Goal: Contribute content: Contribute content

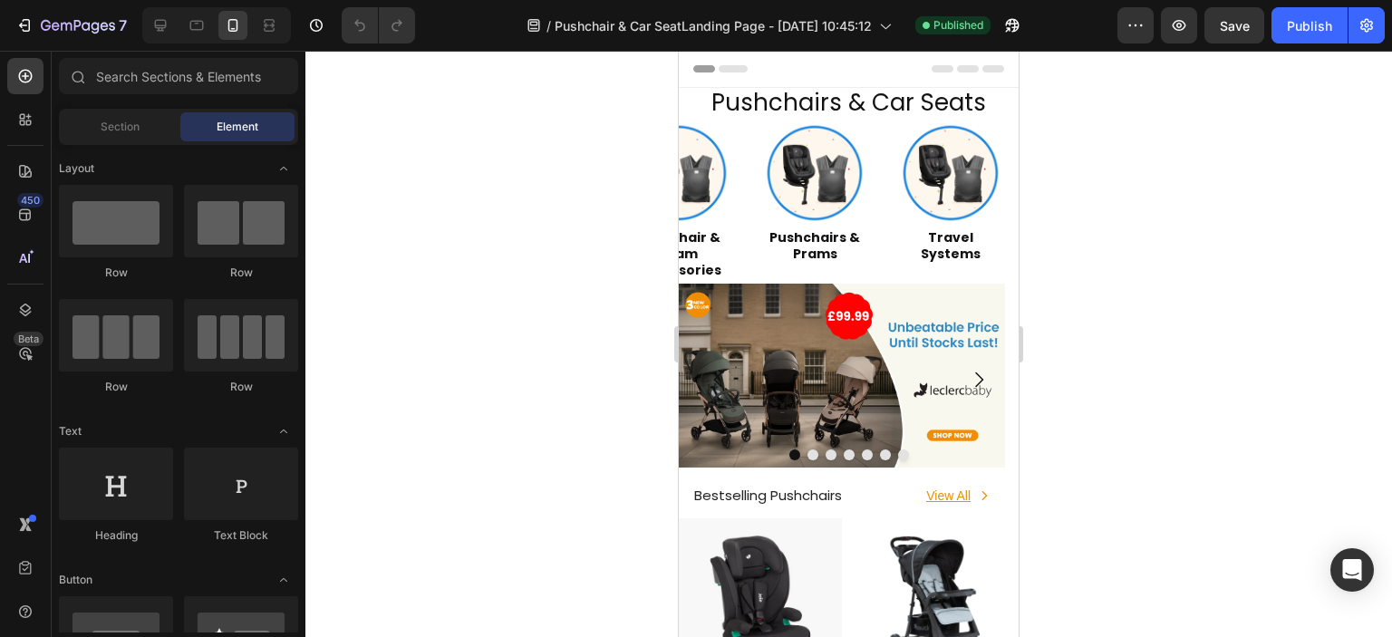
click at [261, 0] on html "7 Version history / Pushchair & Car SeatLanding Page - Sep 2, 10:45:12 Publishe…" at bounding box center [696, 0] width 1392 height 0
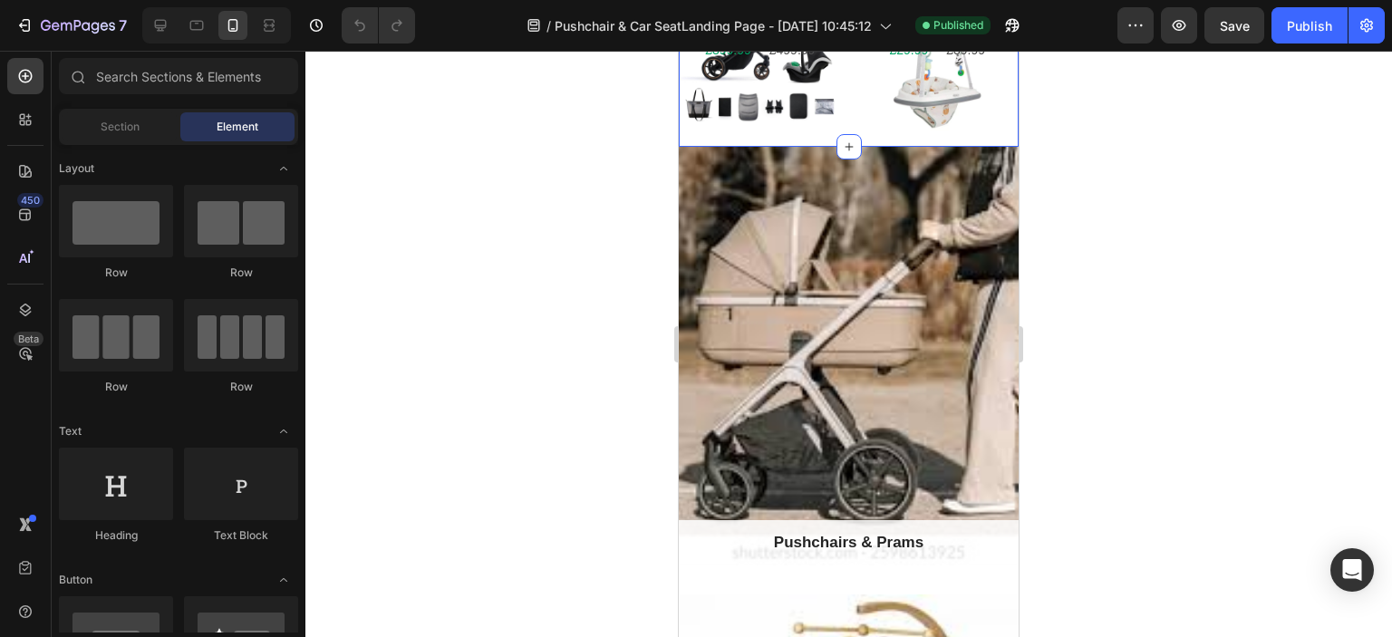
scroll to position [1722, 0]
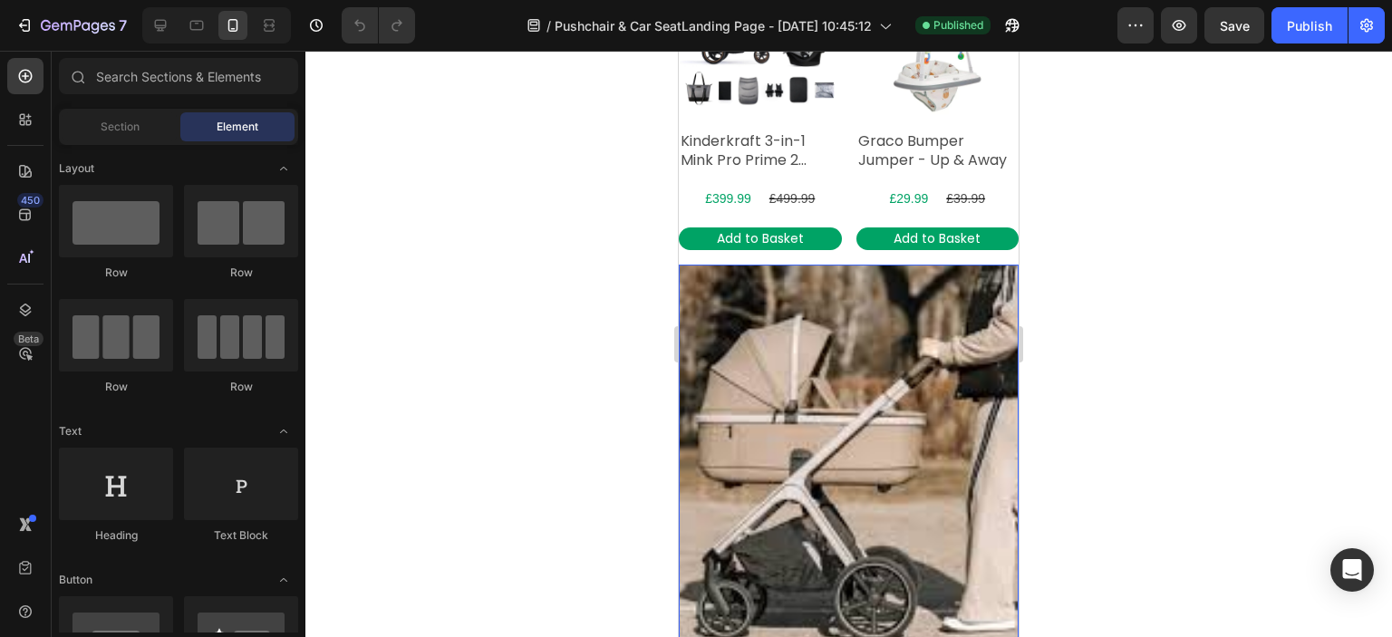
click at [894, 305] on div "Overlay" at bounding box center [849, 474] width 340 height 419
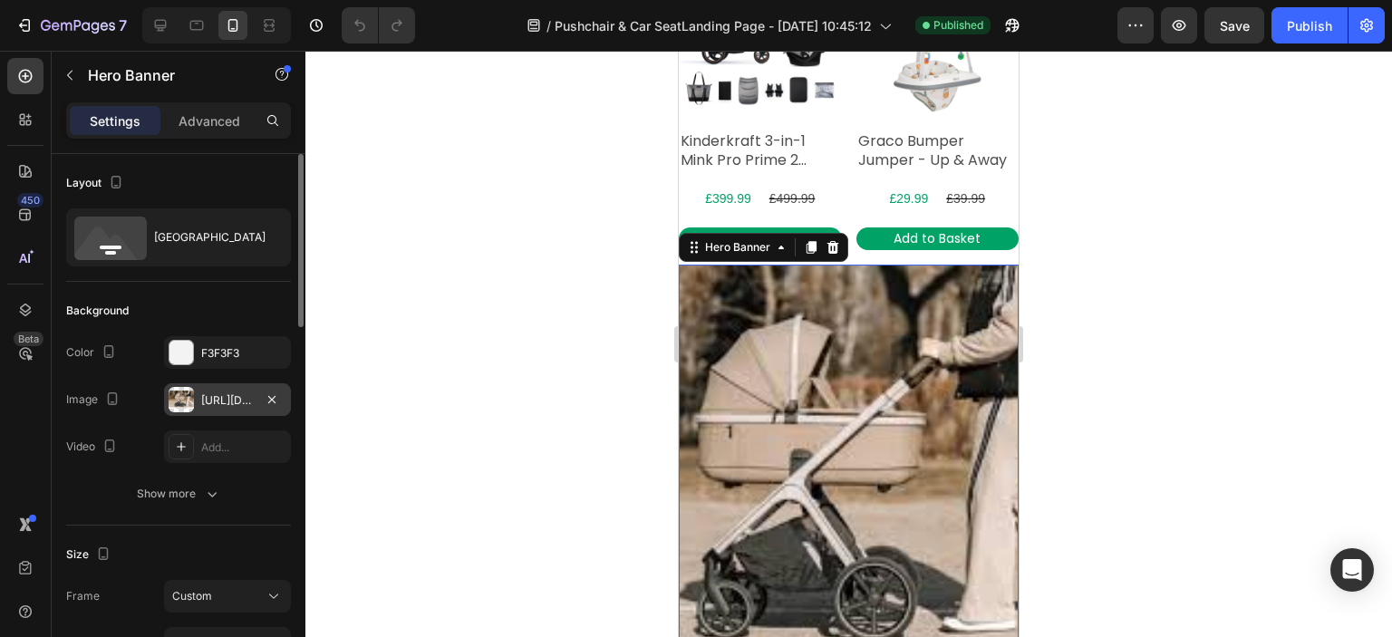
click at [217, 396] on div "https://cdn.shopify.com/s/files/1/0558/2818/5294/files/gempages_582621086525424…" at bounding box center [227, 401] width 53 height 16
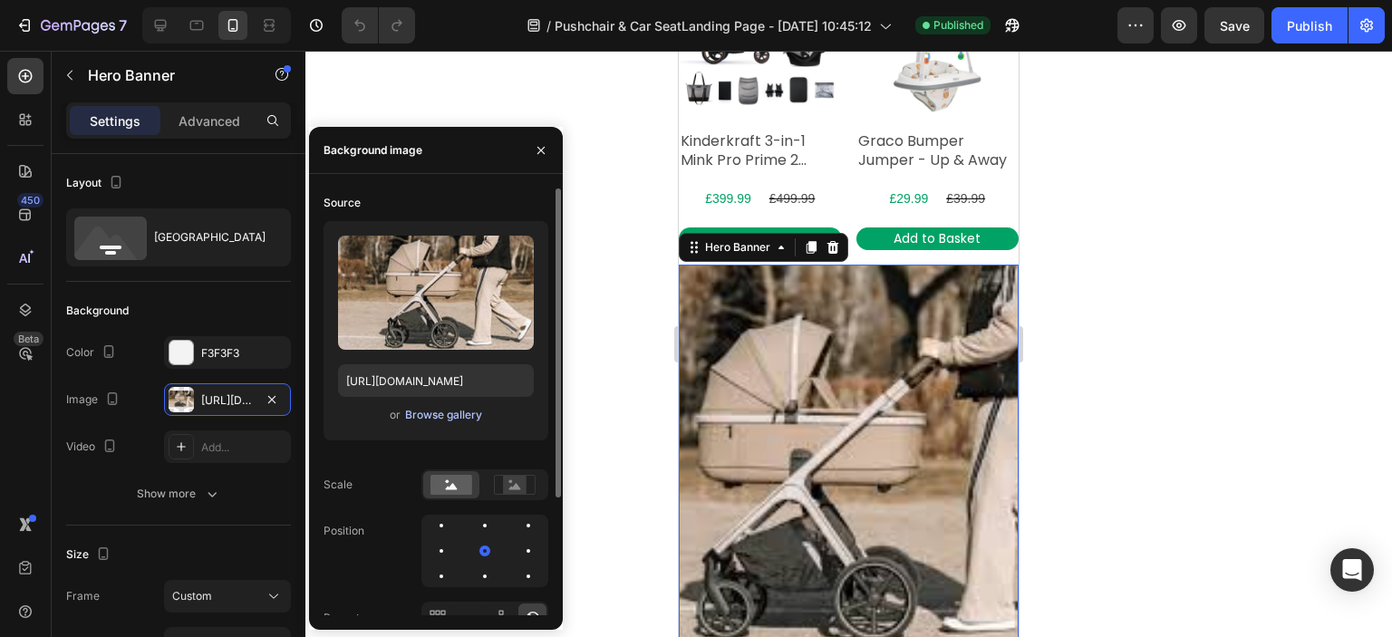
click at [463, 414] on div "Browse gallery" at bounding box center [443, 415] width 77 height 16
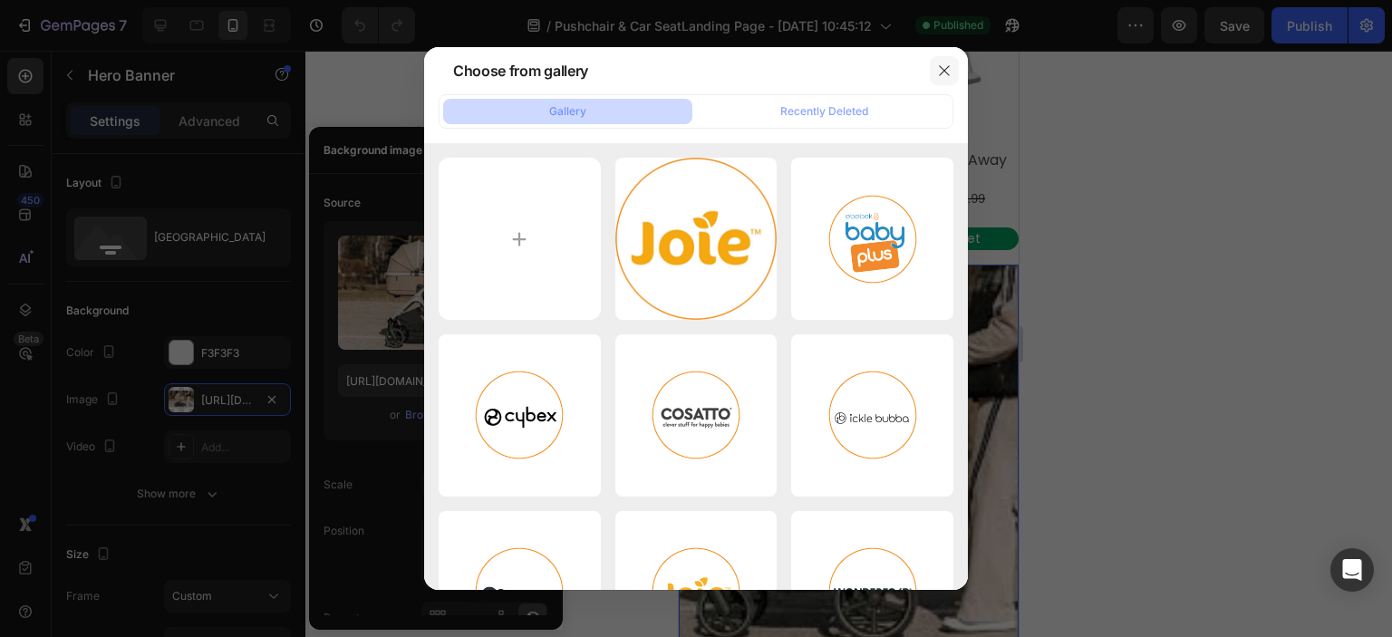
click at [946, 63] on icon "button" at bounding box center [944, 70] width 15 height 15
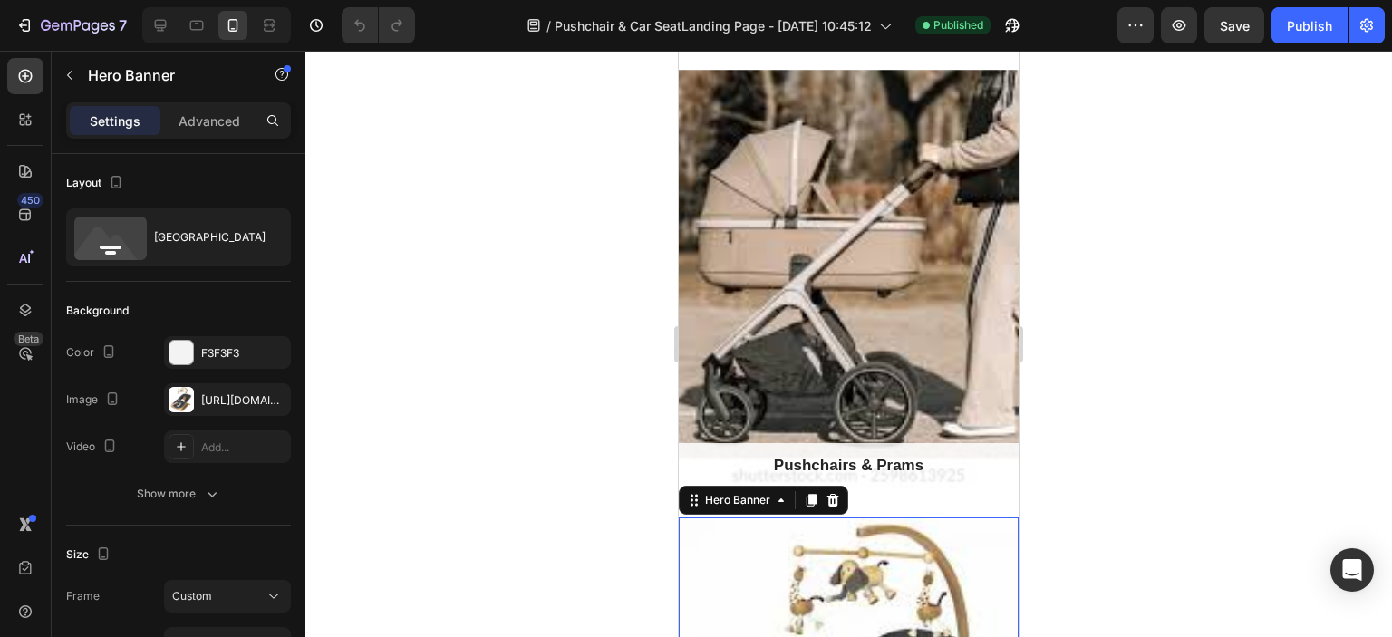
scroll to position [1904, 0]
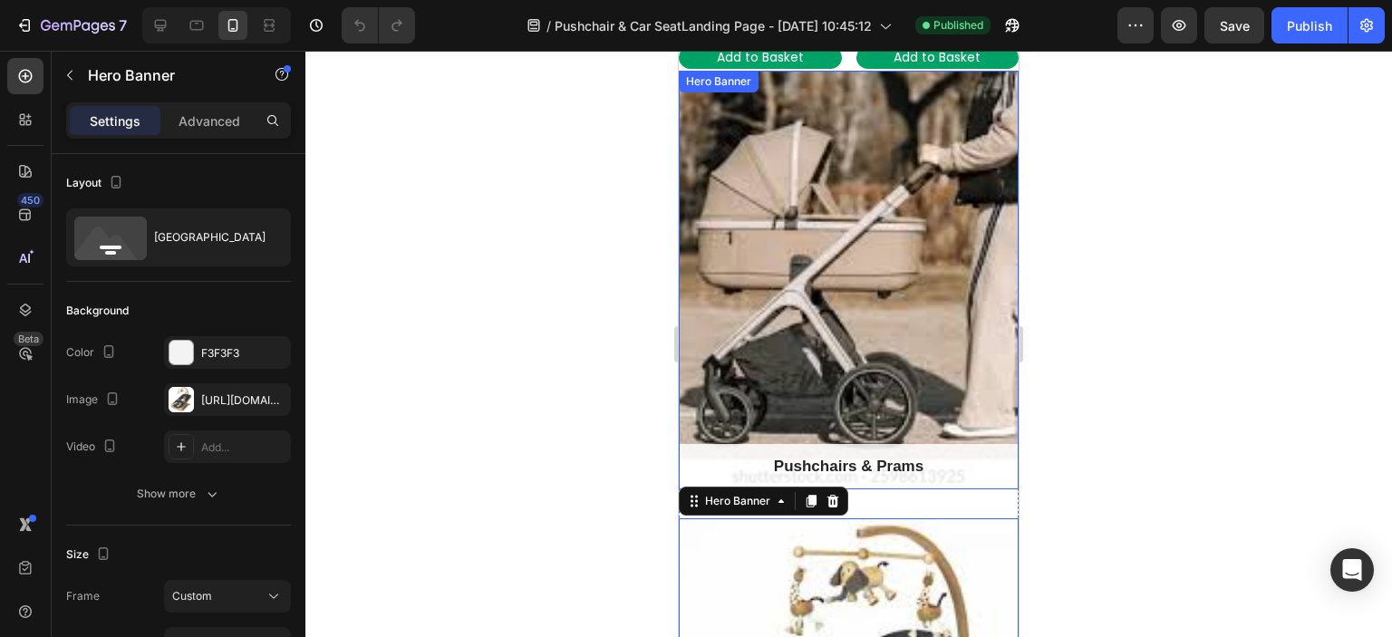
click at [840, 310] on div "Overlay" at bounding box center [849, 280] width 340 height 419
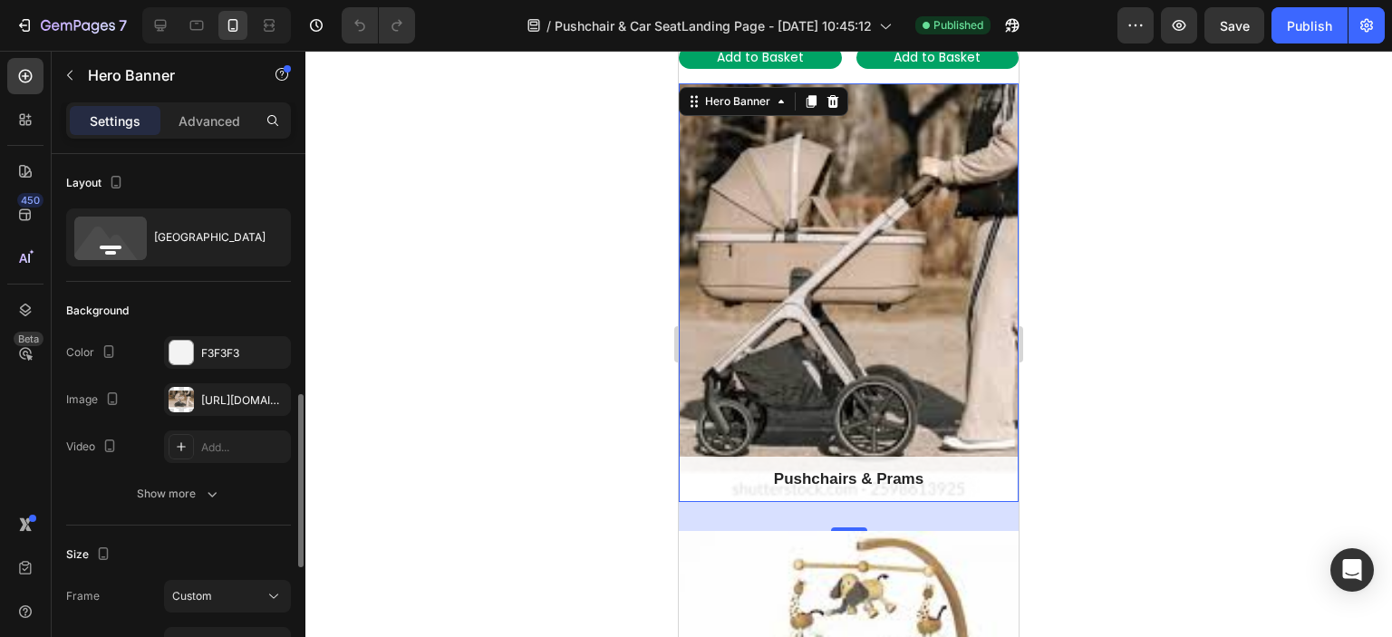
scroll to position [181, 0]
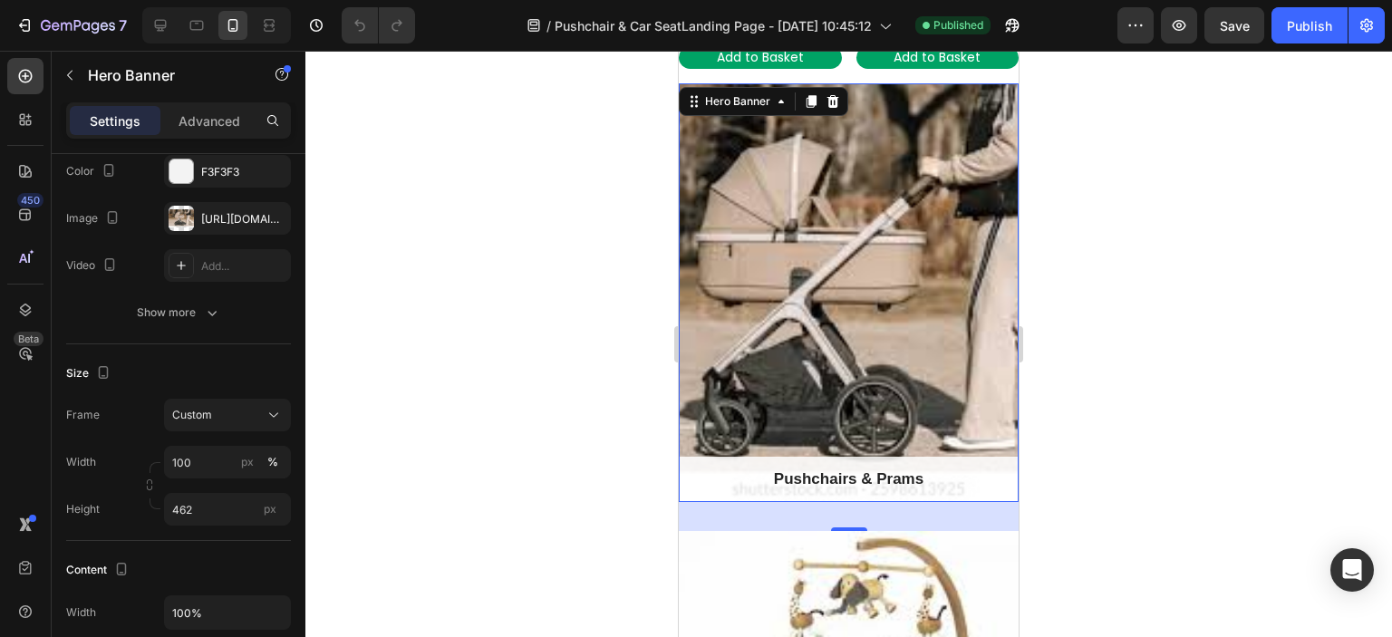
click at [754, 396] on div "Overlay" at bounding box center [849, 292] width 340 height 419
drag, startPoint x: 872, startPoint y: 271, endPoint x: 916, endPoint y: 271, distance: 44.4
click at [250, 225] on div "https://cdn.shopify.com/s/files/1/0558/2818/5294/files/gempages_582621086525424…" at bounding box center [227, 219] width 53 height 16
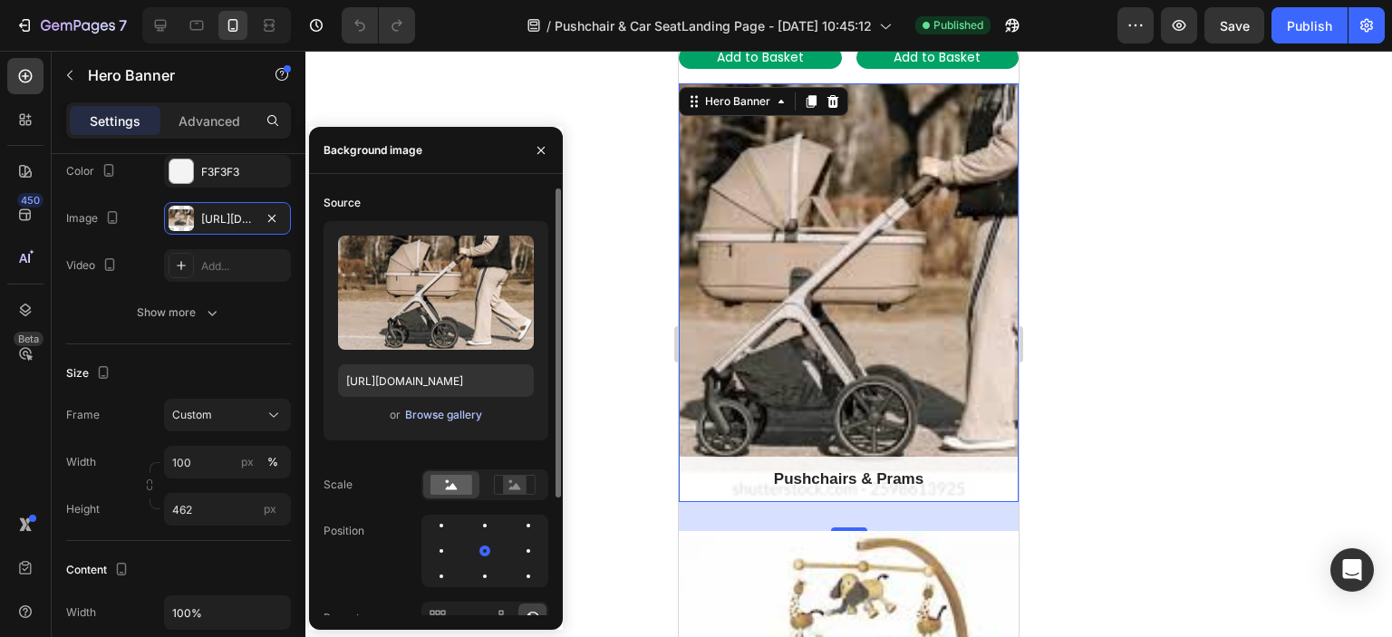
click at [468, 413] on div "Browse gallery" at bounding box center [443, 415] width 77 height 16
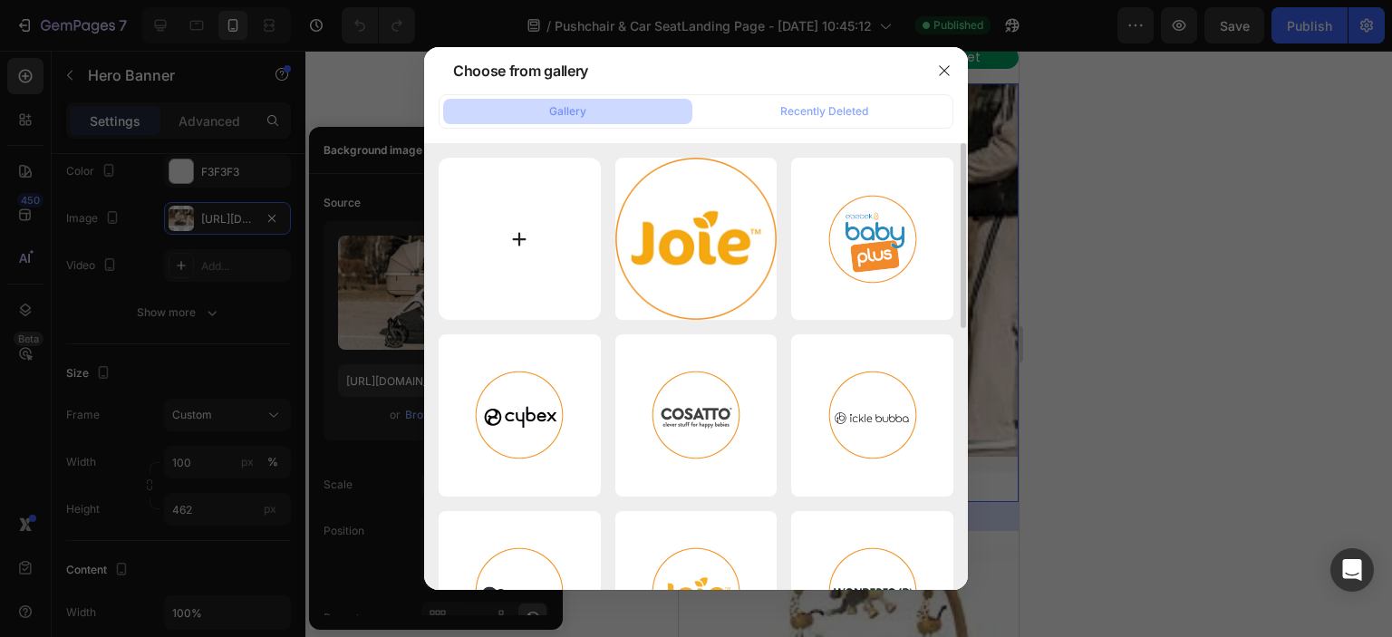
click at [525, 282] on input "file" at bounding box center [520, 239] width 162 height 162
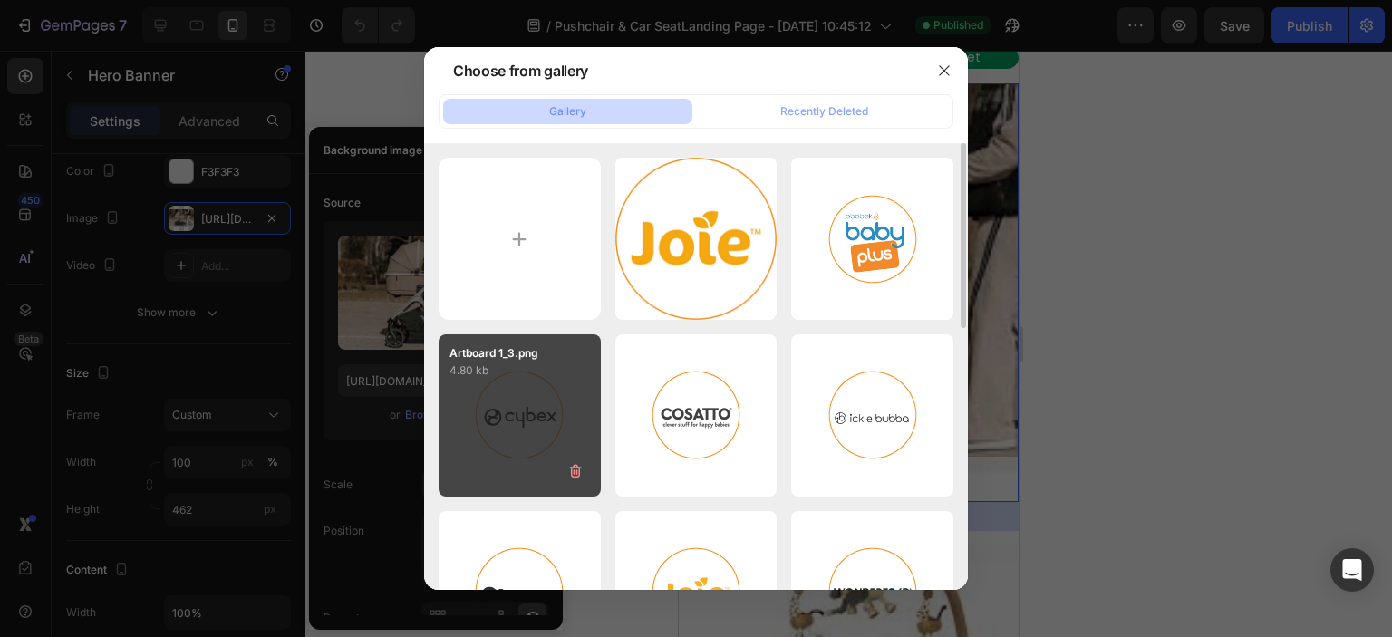
type input "C:\fakepath\._pushchairs-2.jpg"
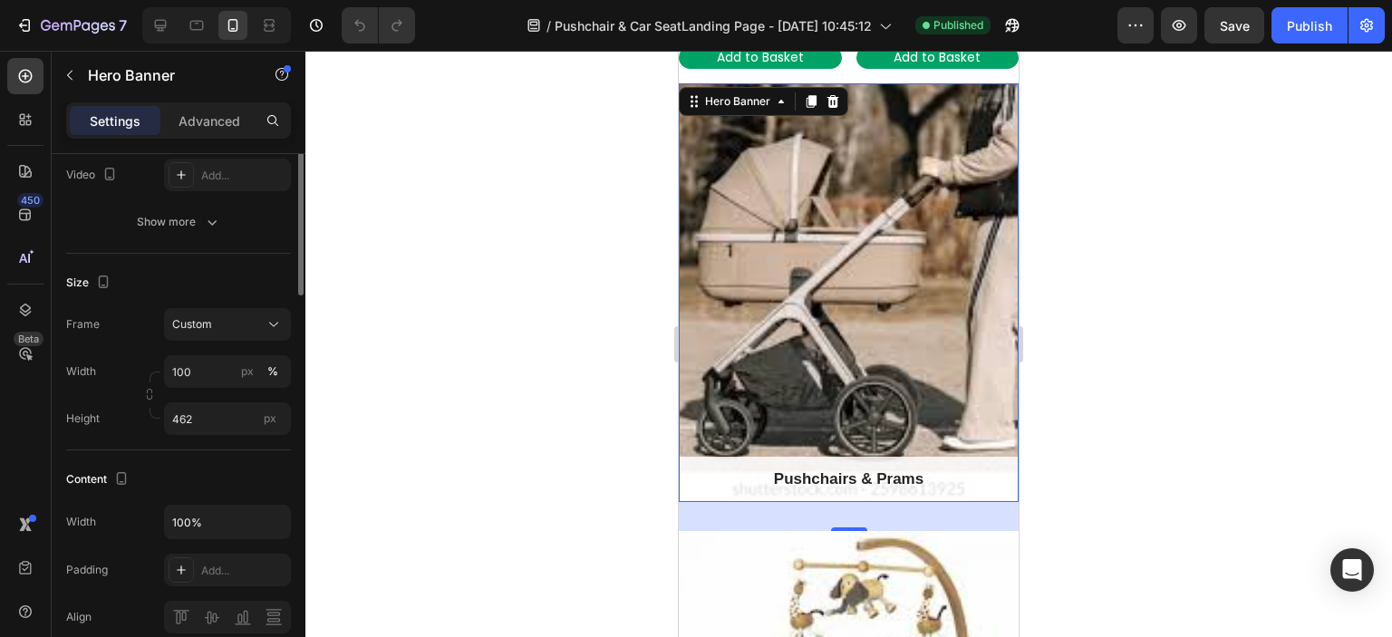
scroll to position [0, 0]
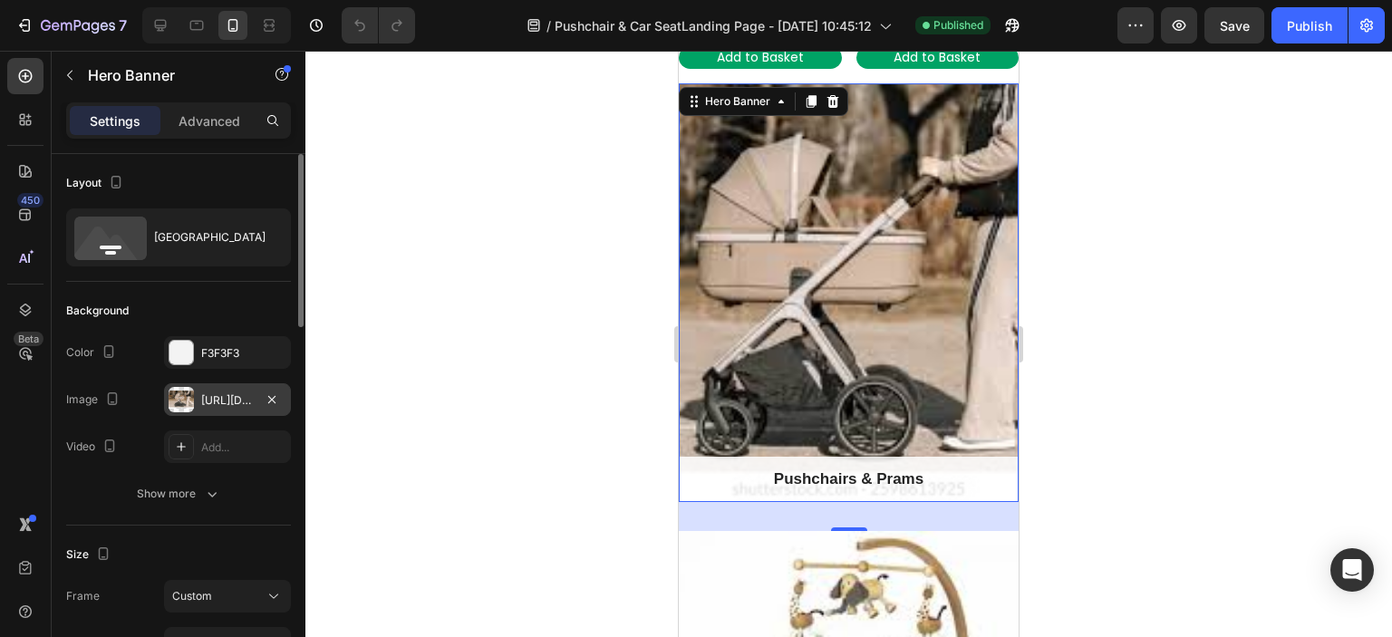
click at [218, 409] on div "https://cdn.shopify.com/s/files/1/0558/2818/5294/files/gempages_582621086525424…" at bounding box center [227, 399] width 127 height 33
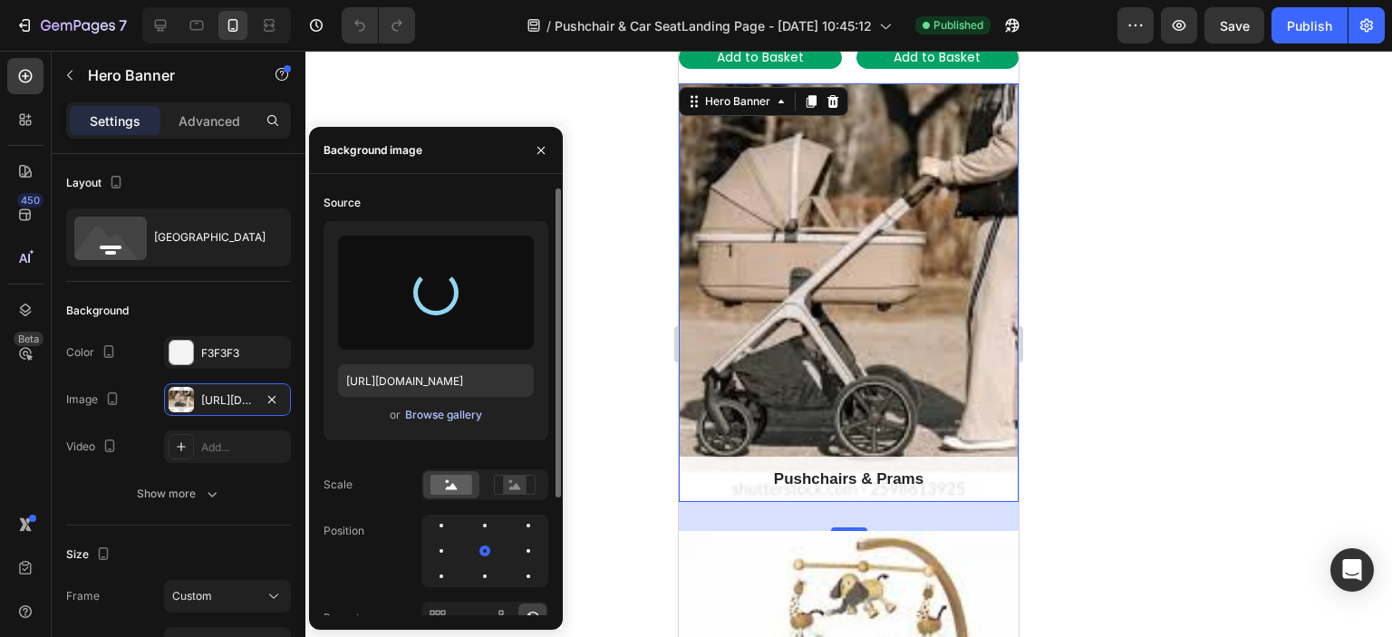
click at [448, 409] on div "Browse gallery" at bounding box center [443, 415] width 77 height 16
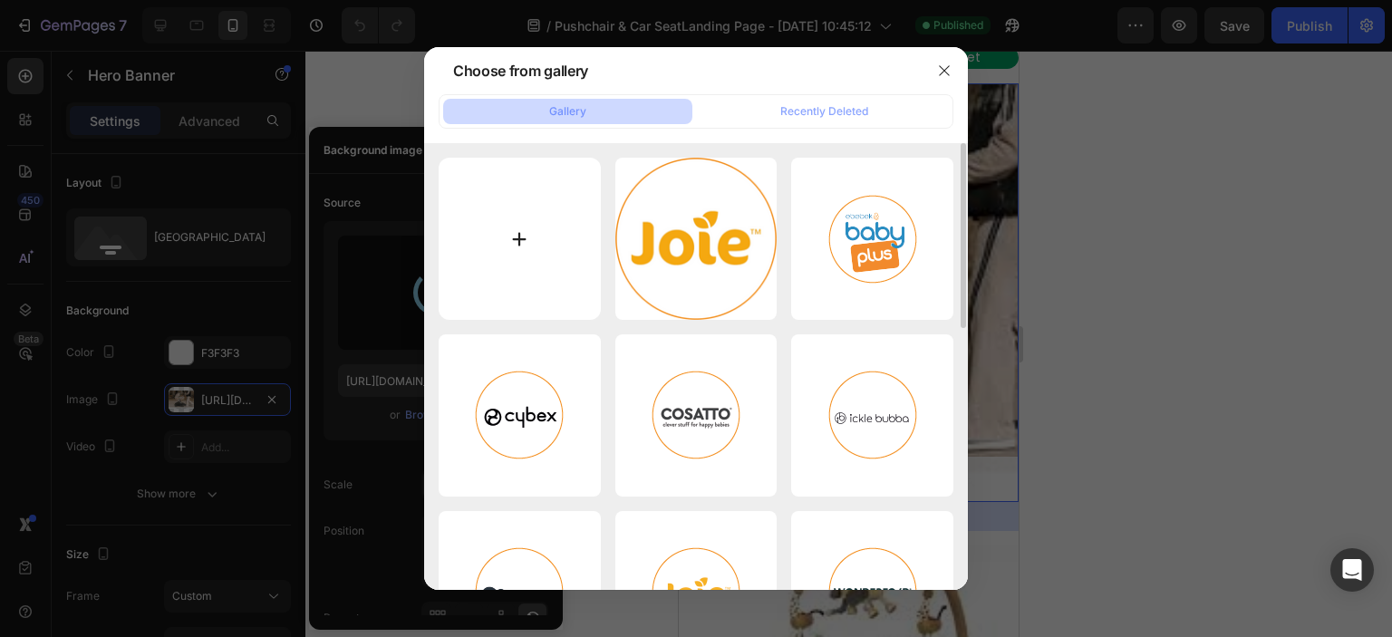
click at [519, 238] on input "file" at bounding box center [520, 239] width 162 height 162
click at [953, 69] on button "button" at bounding box center [944, 70] width 29 height 29
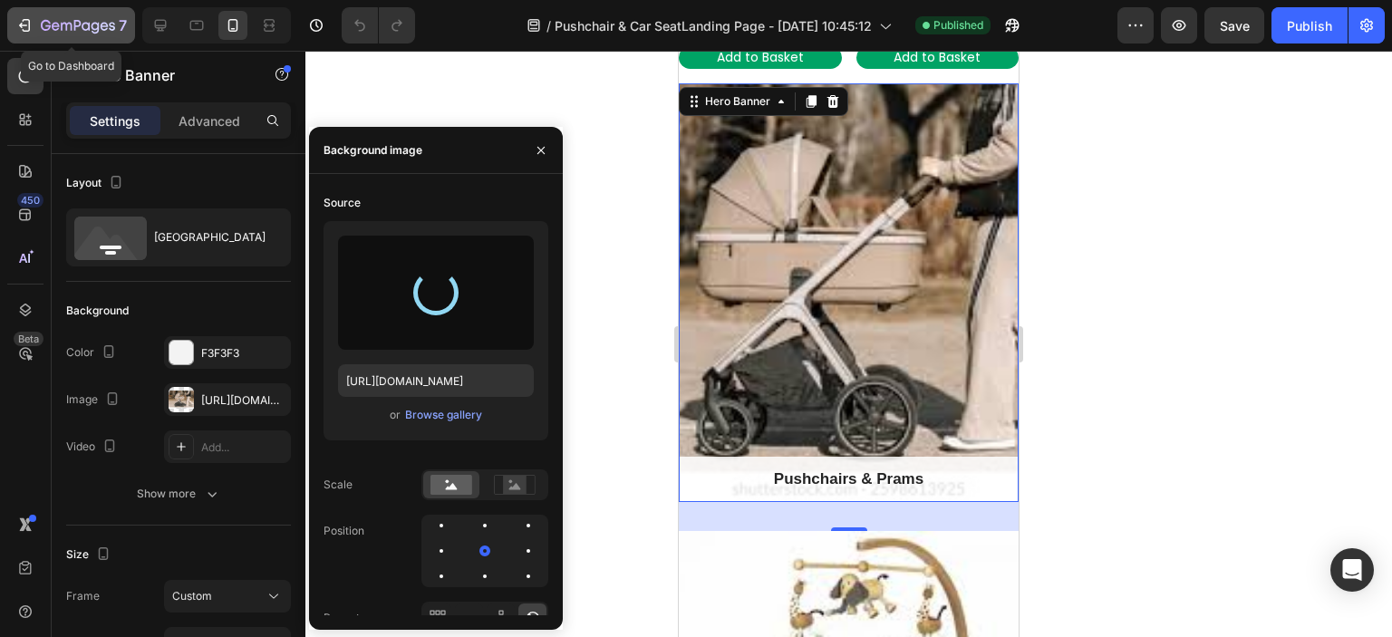
click at [38, 34] on div "7" at bounding box center [71, 26] width 112 height 22
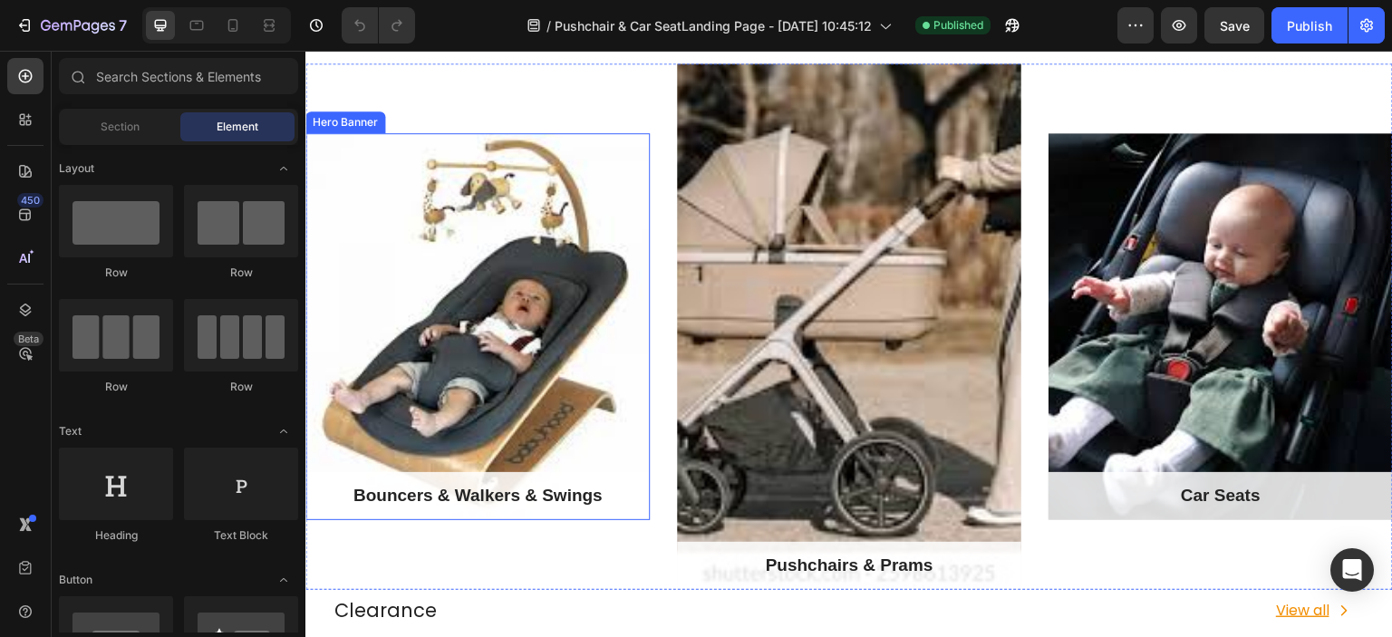
scroll to position [1994, 0]
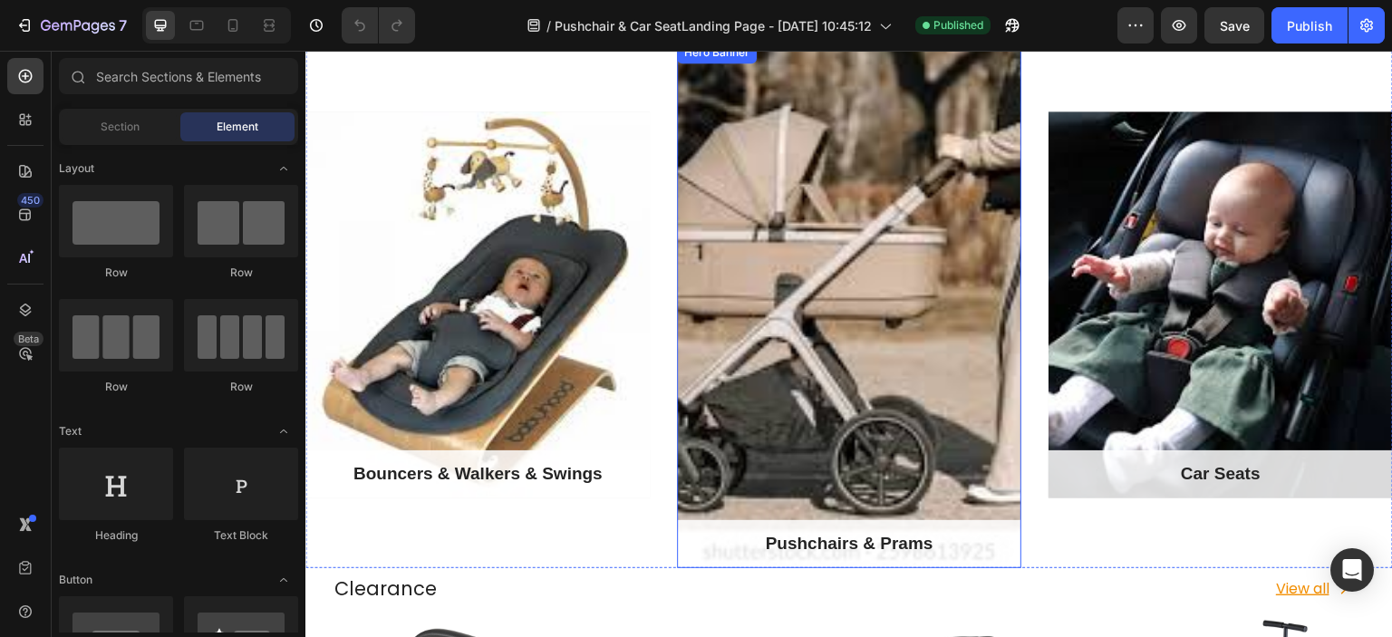
click at [730, 355] on div "Overlay" at bounding box center [849, 305] width 344 height 527
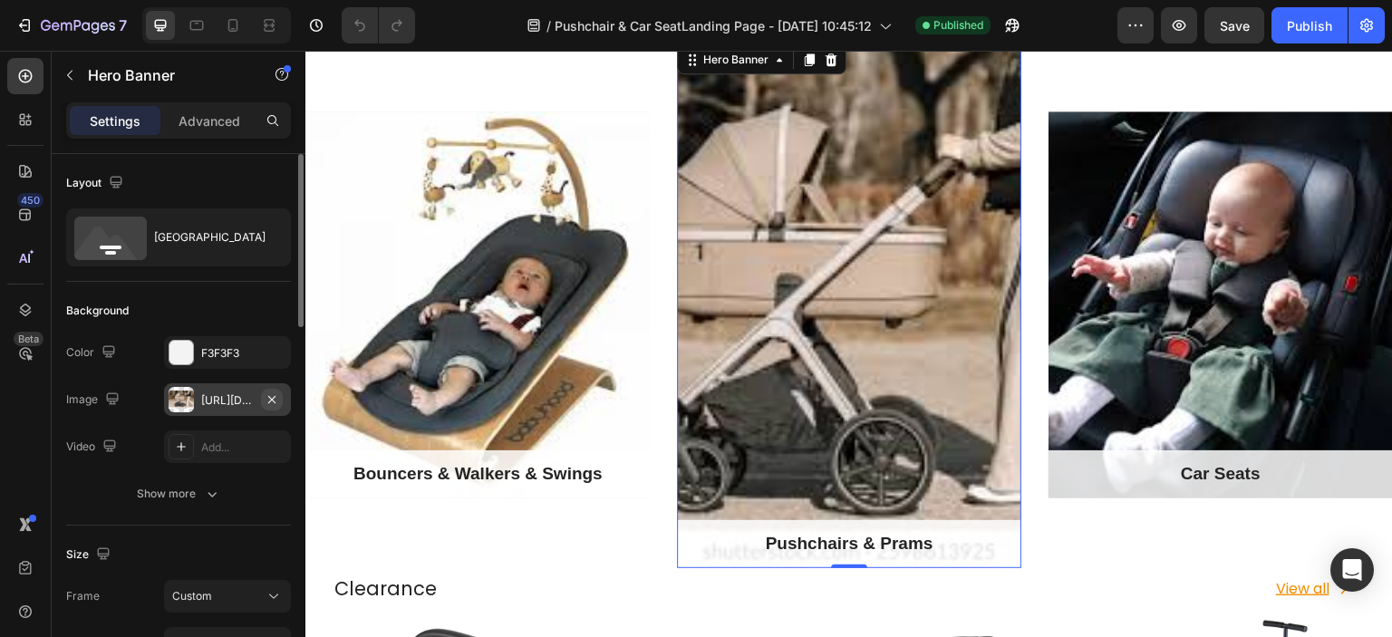
click at [279, 403] on icon "button" at bounding box center [272, 400] width 15 height 15
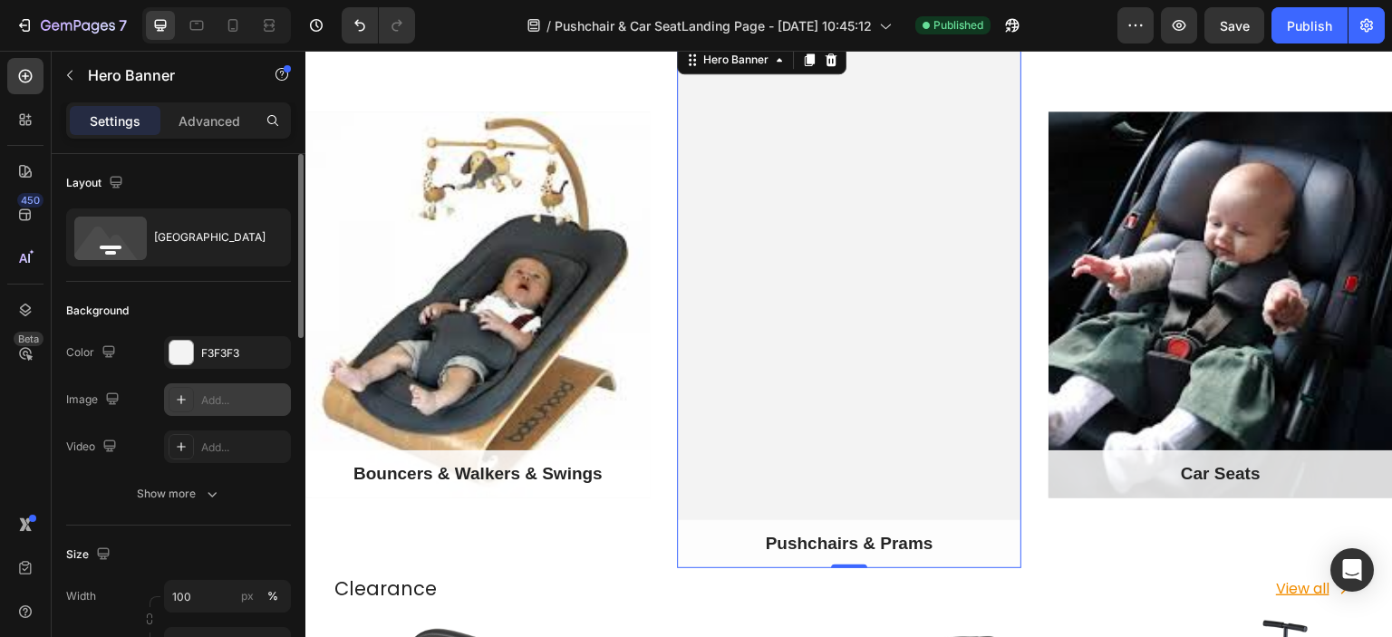
click at [247, 402] on div "Add..." at bounding box center [243, 401] width 85 height 16
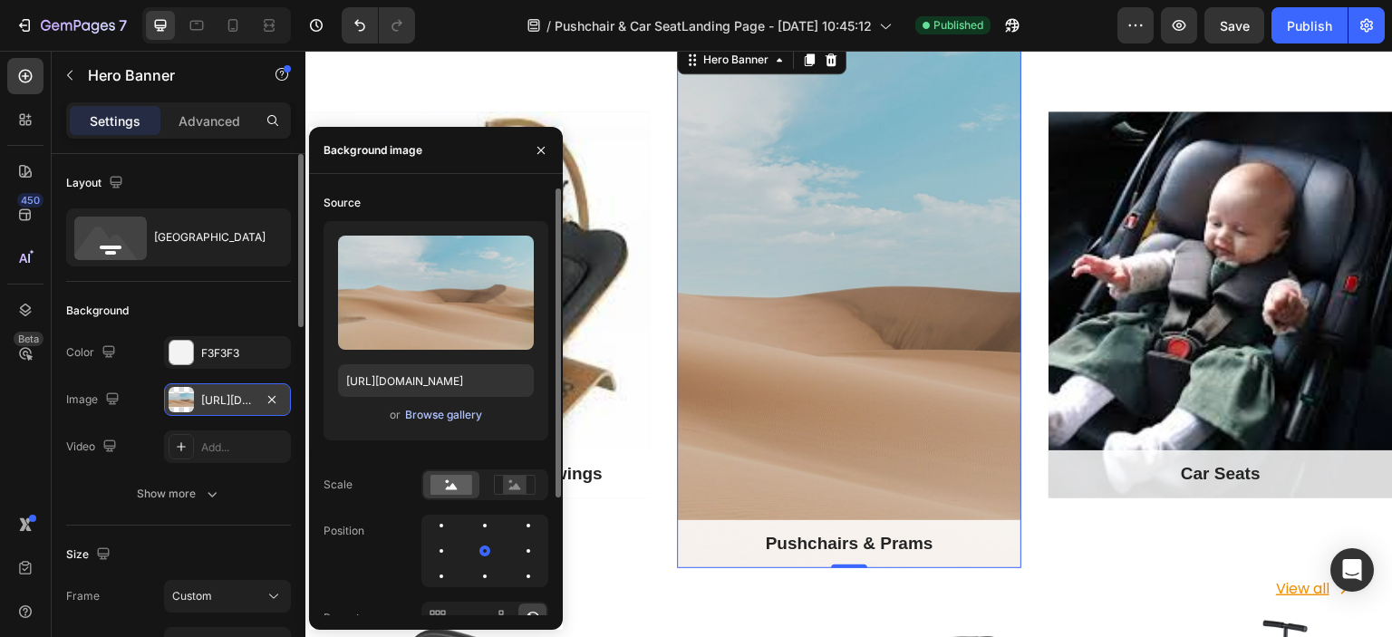
click at [459, 416] on div "Browse gallery" at bounding box center [443, 415] width 77 height 16
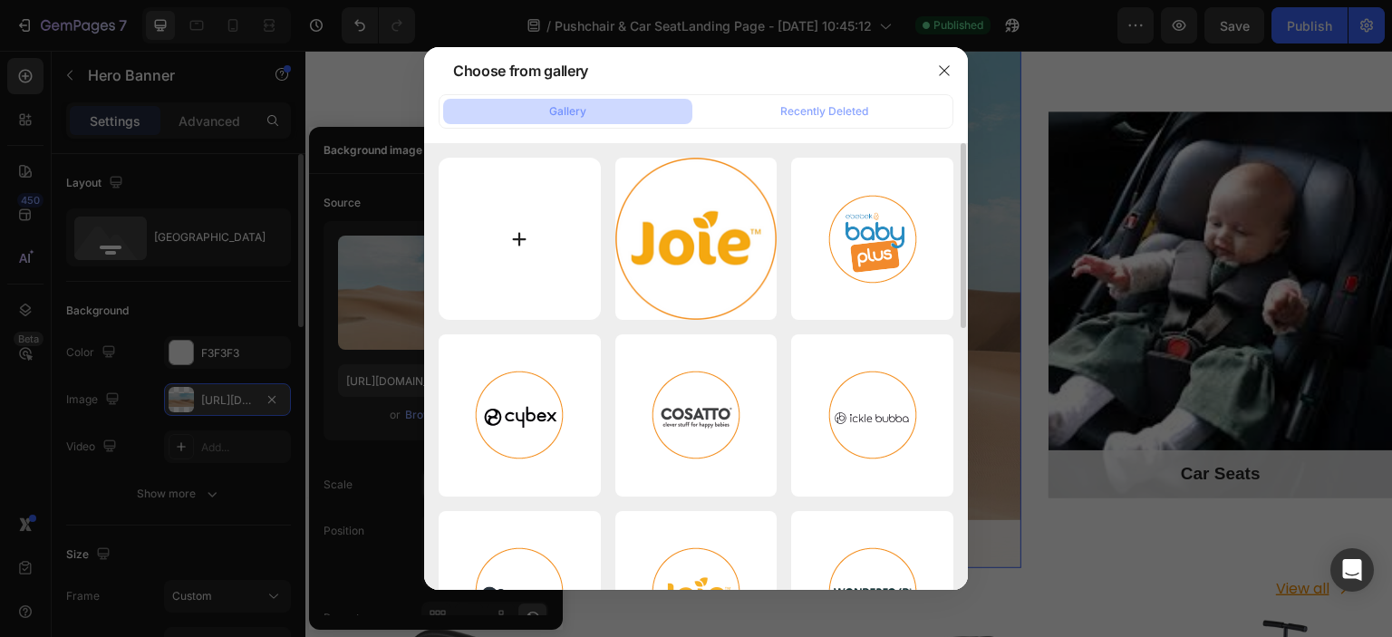
click at [503, 228] on input "file" at bounding box center [520, 239] width 162 height 162
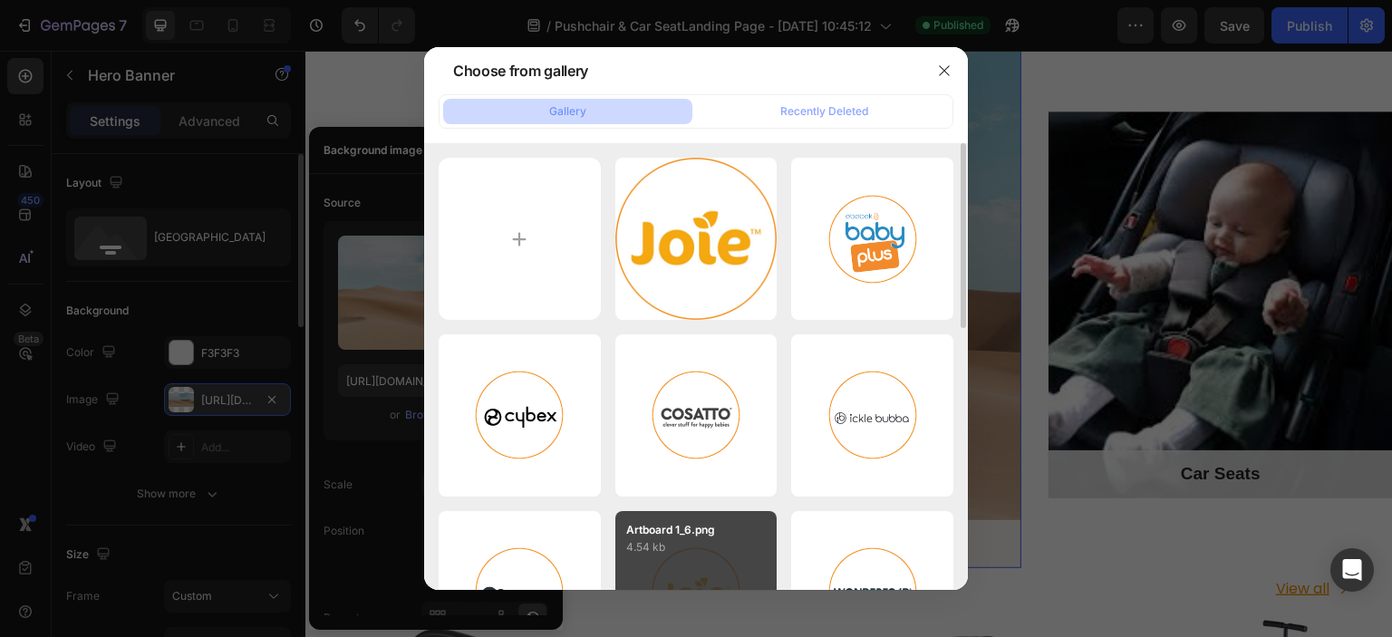
type input "C:\fakepath\._pushchairs-2.jpg"
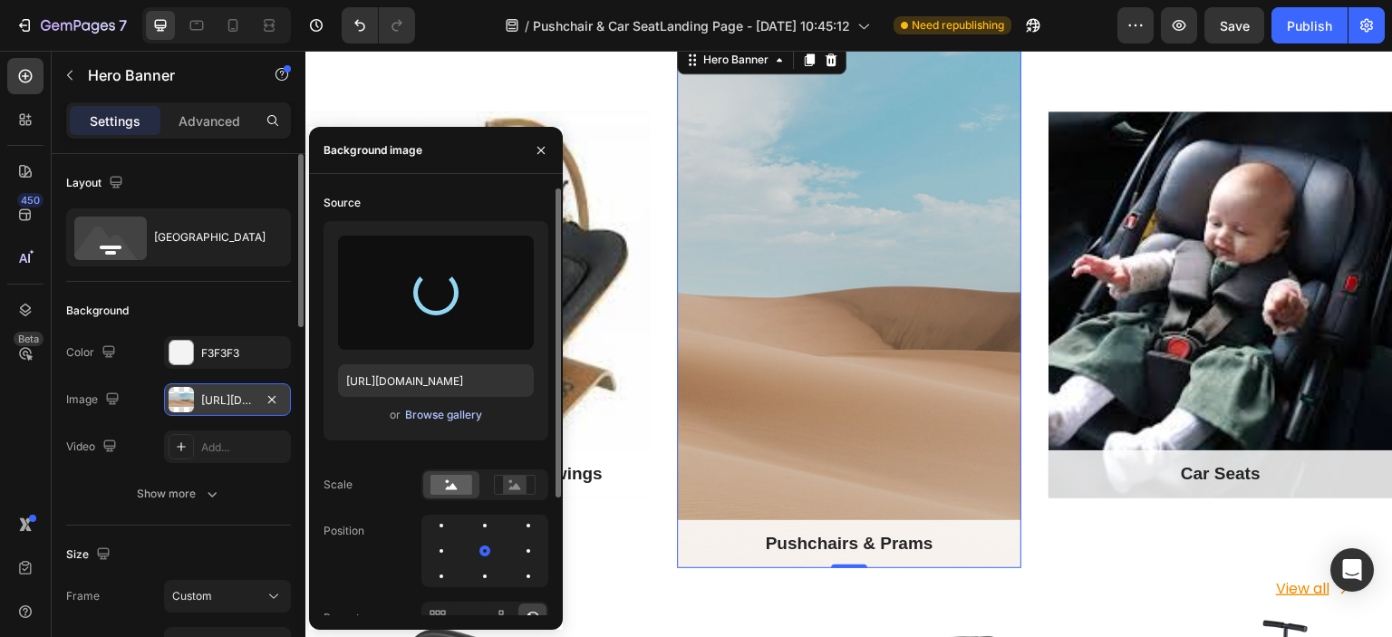
click at [437, 415] on div "Browse gallery" at bounding box center [443, 415] width 77 height 16
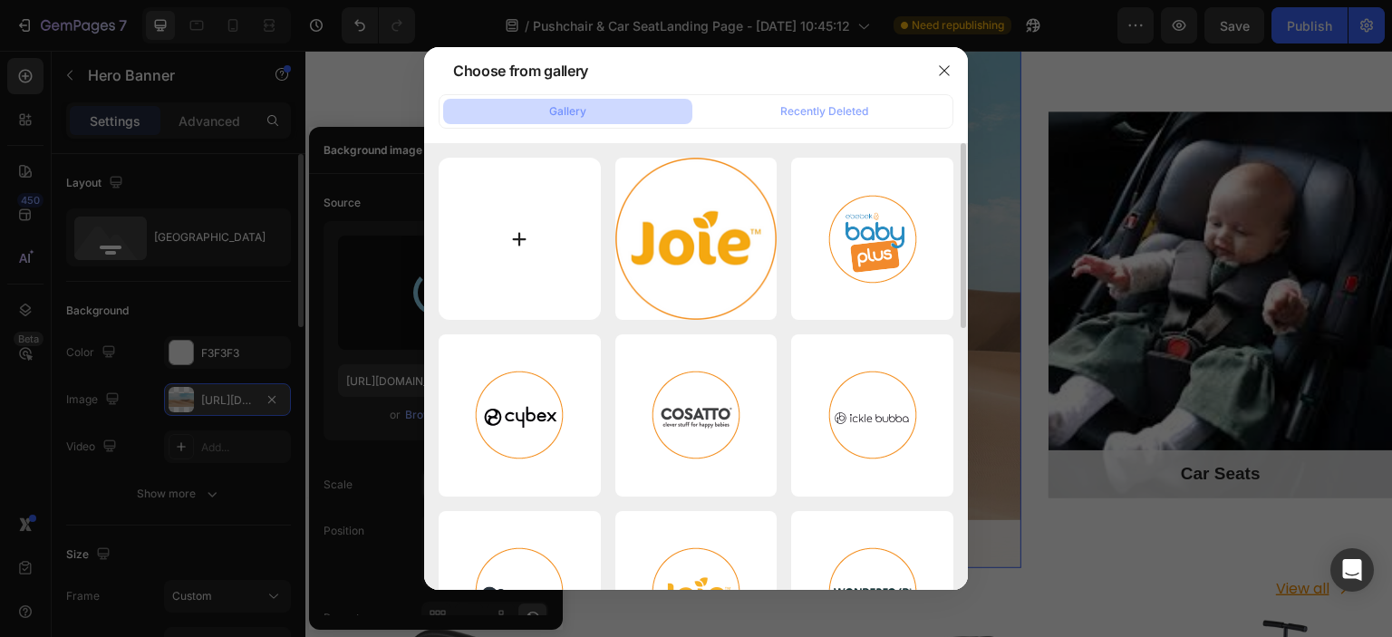
click at [514, 286] on input "file" at bounding box center [520, 239] width 162 height 162
type input "C:\fakepath\._pushchairs-2.jpg"
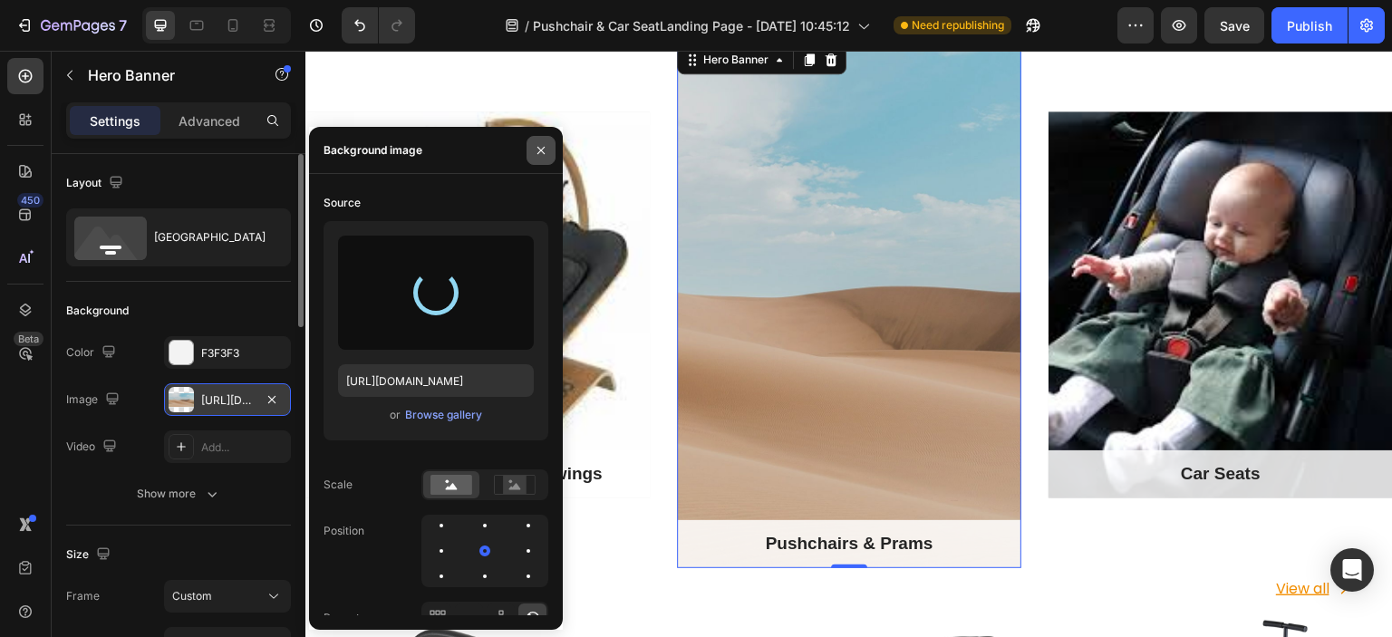
click at [546, 143] on icon "button" at bounding box center [541, 150] width 15 height 15
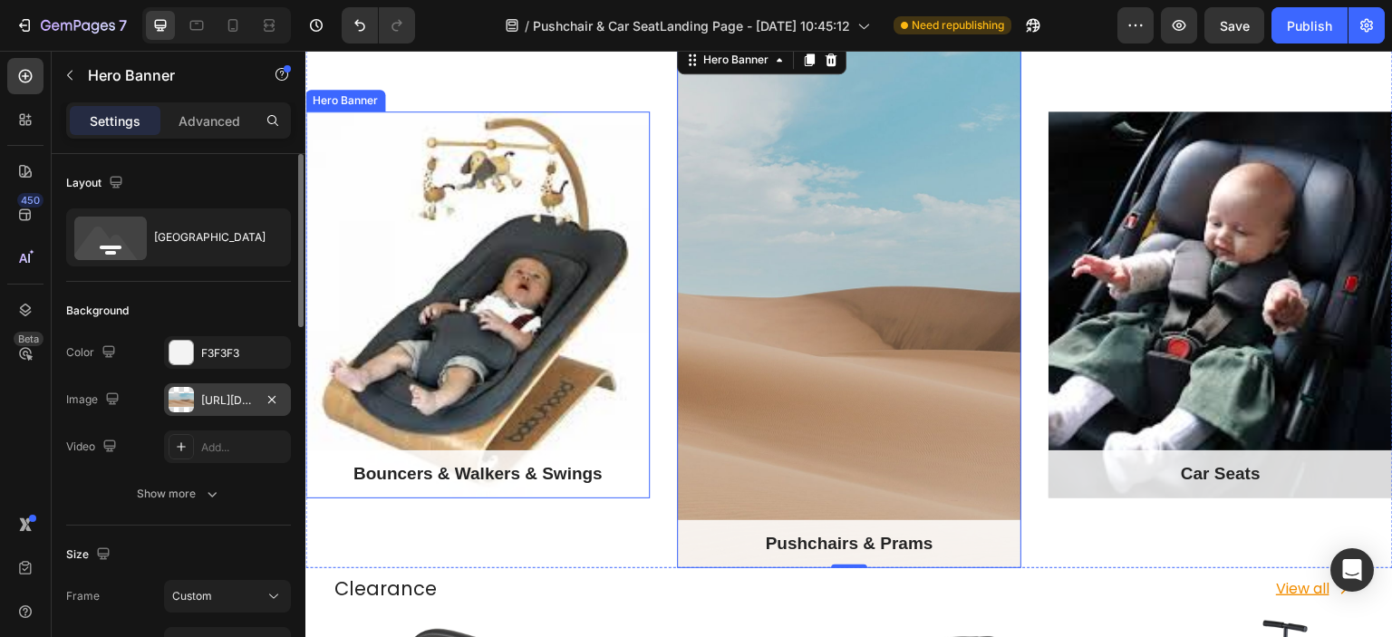
click at [550, 220] on div "Overlay" at bounding box center [477, 305] width 344 height 387
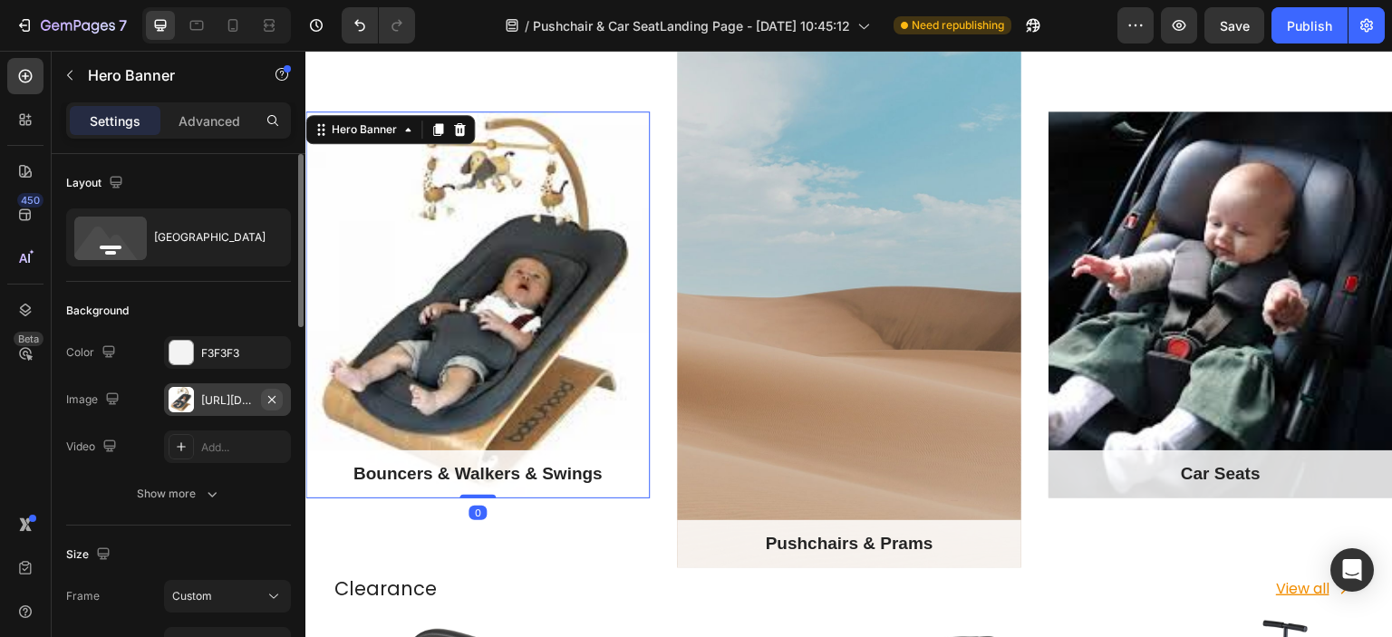
click at [265, 393] on icon "button" at bounding box center [272, 400] width 15 height 15
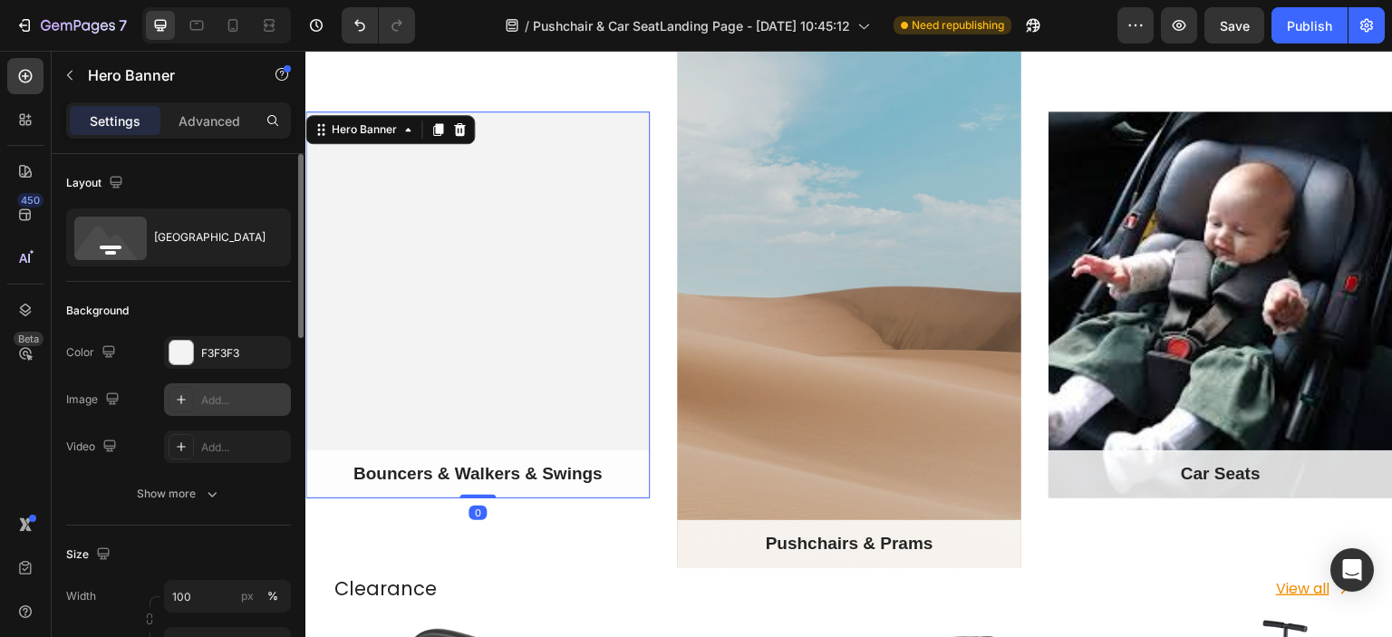
click at [391, 365] on div "Overlay" at bounding box center [477, 305] width 344 height 387
click at [227, 397] on div "Add..." at bounding box center [243, 401] width 85 height 16
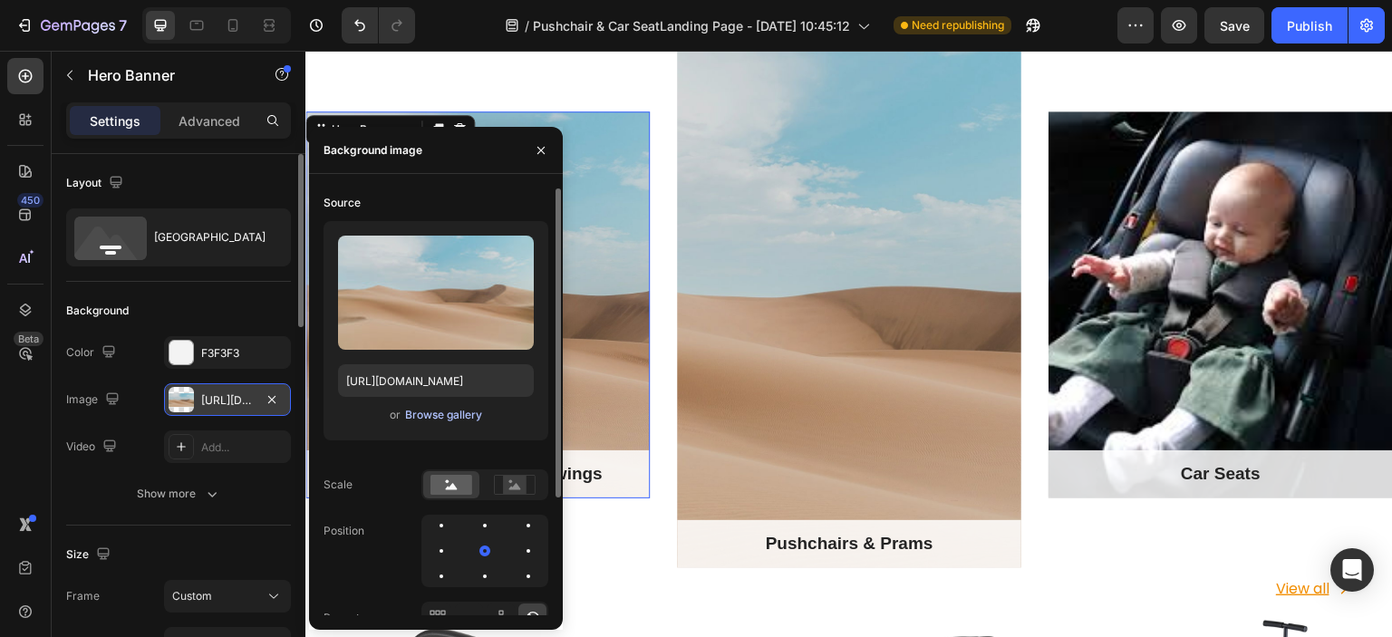
click at [431, 413] on div "Browse gallery" at bounding box center [443, 415] width 77 height 16
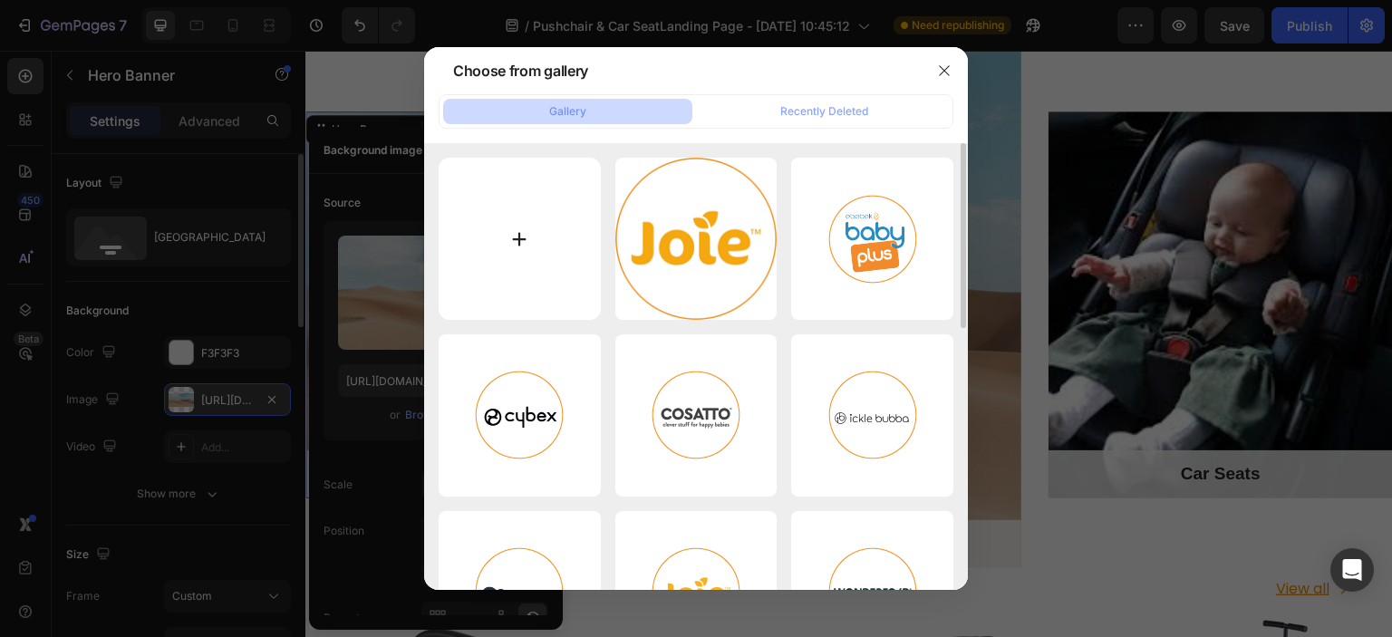
click at [511, 244] on input "file" at bounding box center [520, 239] width 162 height 162
type input "C:\fakepath\._bouncer-1.jpg"
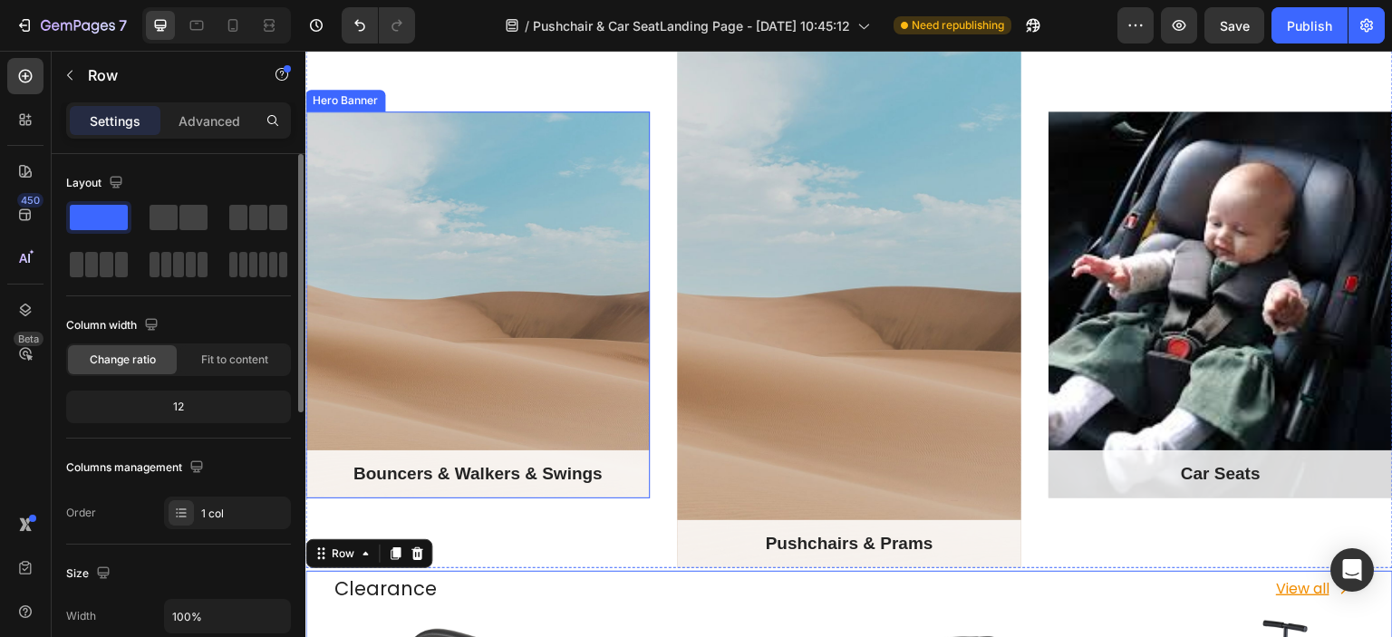
click at [463, 313] on div "Overlay" at bounding box center [477, 305] width 344 height 387
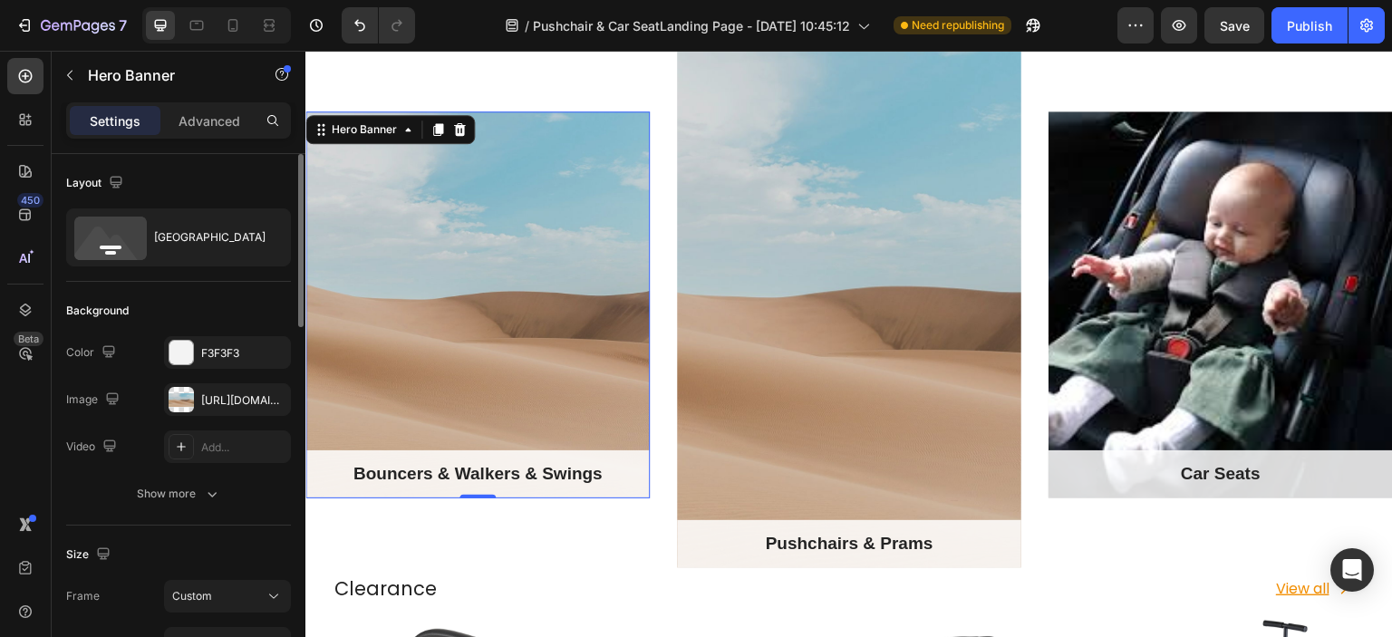
drag, startPoint x: 493, startPoint y: 468, endPoint x: 561, endPoint y: 434, distance: 75.8
drag, startPoint x: 305, startPoint y: 412, endPoint x: 516, endPoint y: 470, distance: 218.2
drag, startPoint x: 527, startPoint y: 445, endPoint x: 516, endPoint y: 544, distance: 99.4
click at [533, 257] on div "Overlay" at bounding box center [477, 305] width 344 height 387
click at [400, 361] on div "Overlay" at bounding box center [477, 305] width 344 height 387
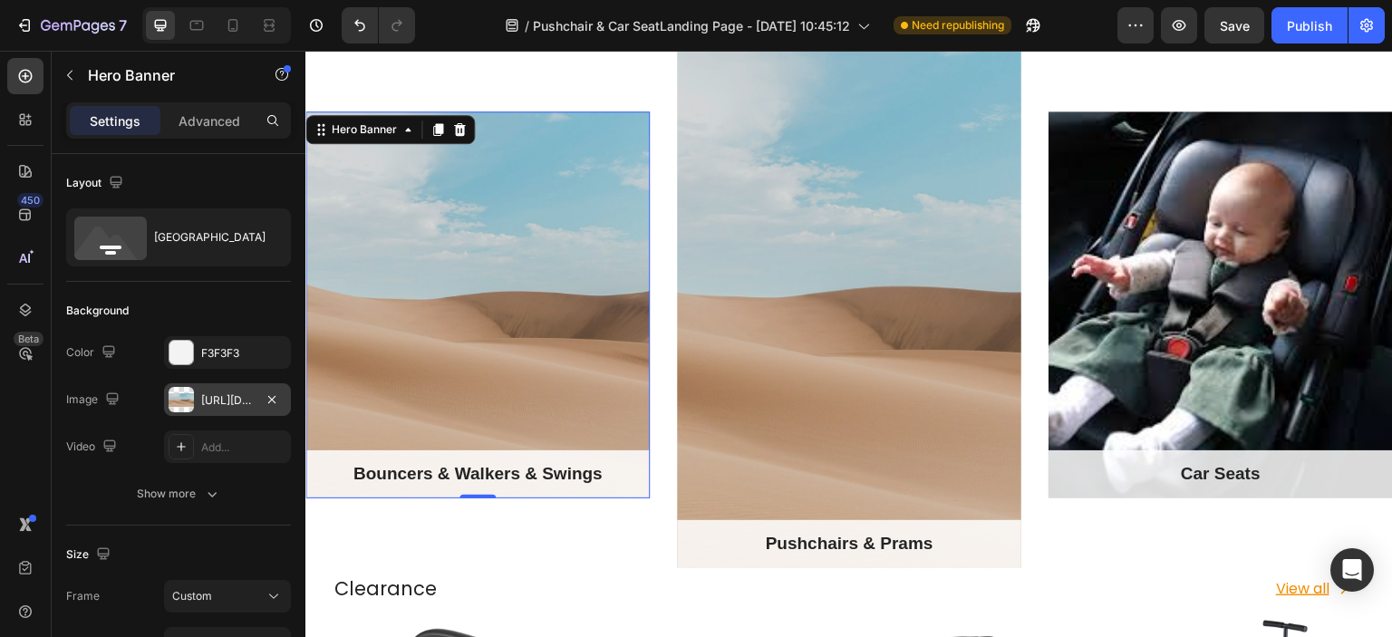
click at [196, 402] on div "https://cdn.shopify.com/s/files/1/2005/9307/files/background_settings.jpg" at bounding box center [227, 399] width 127 height 33
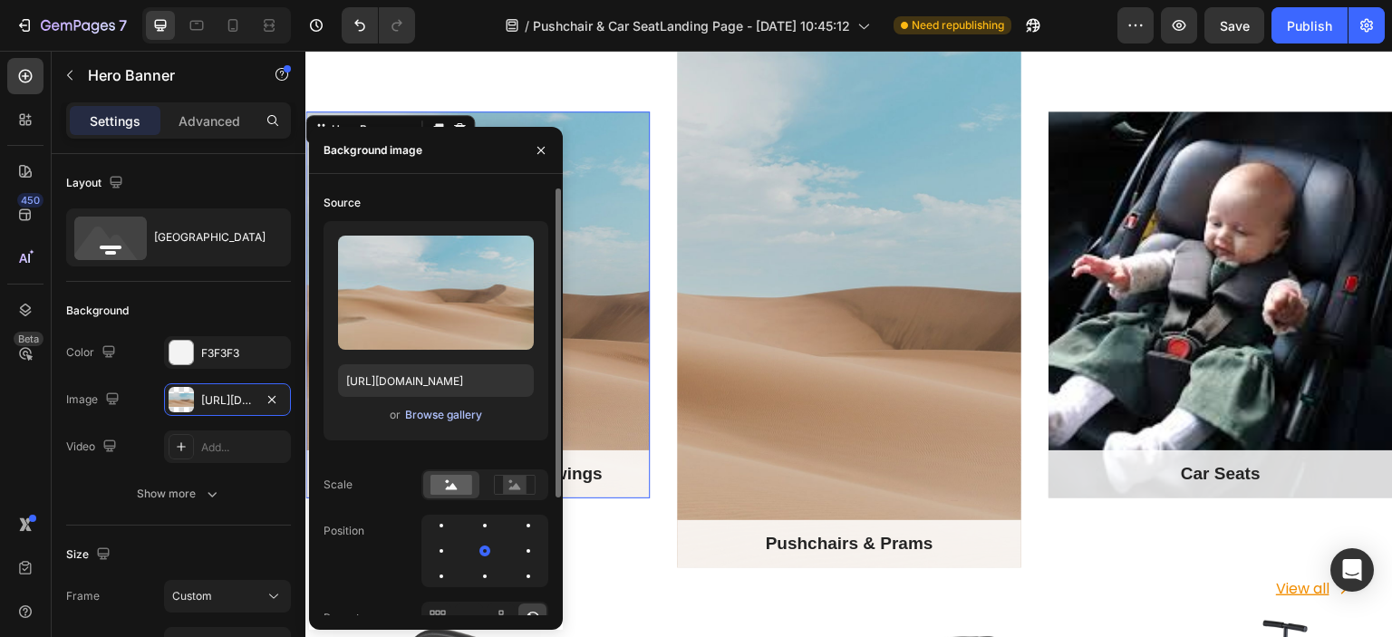
click at [463, 417] on div "Browse gallery" at bounding box center [443, 415] width 77 height 16
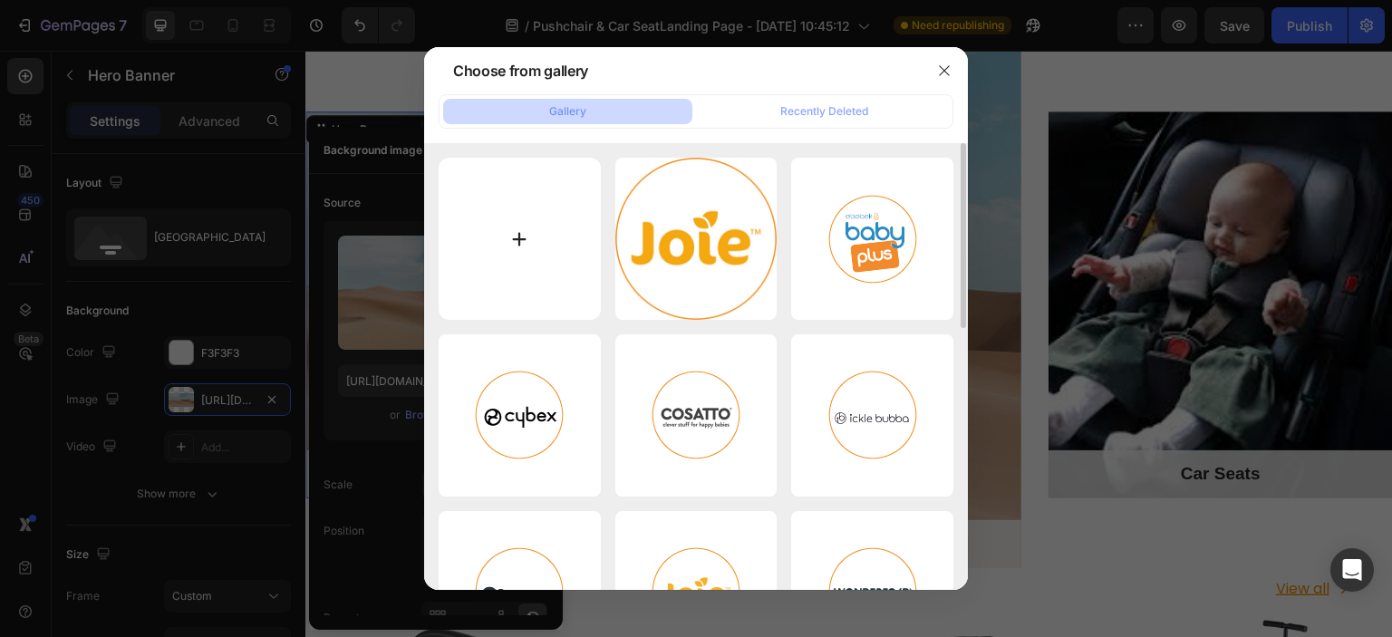
click at [511, 242] on input "file" at bounding box center [520, 239] width 162 height 162
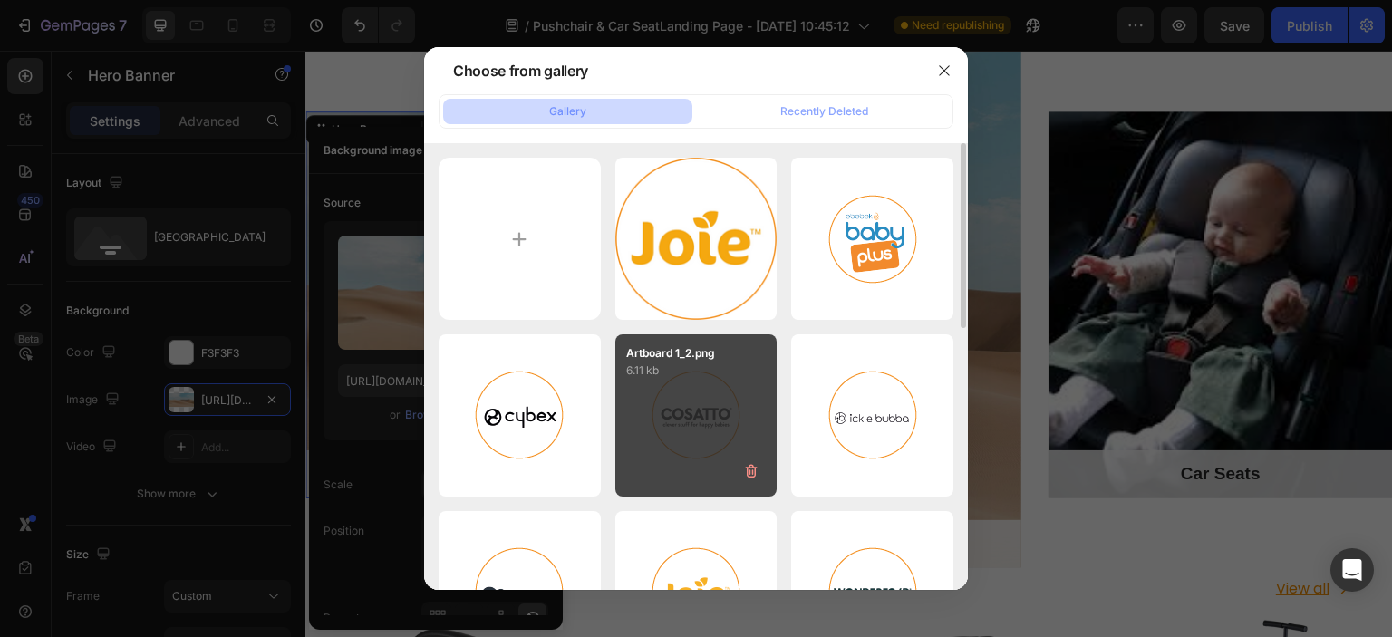
type input "C:\fakepath\._bouncer-1.jpg"
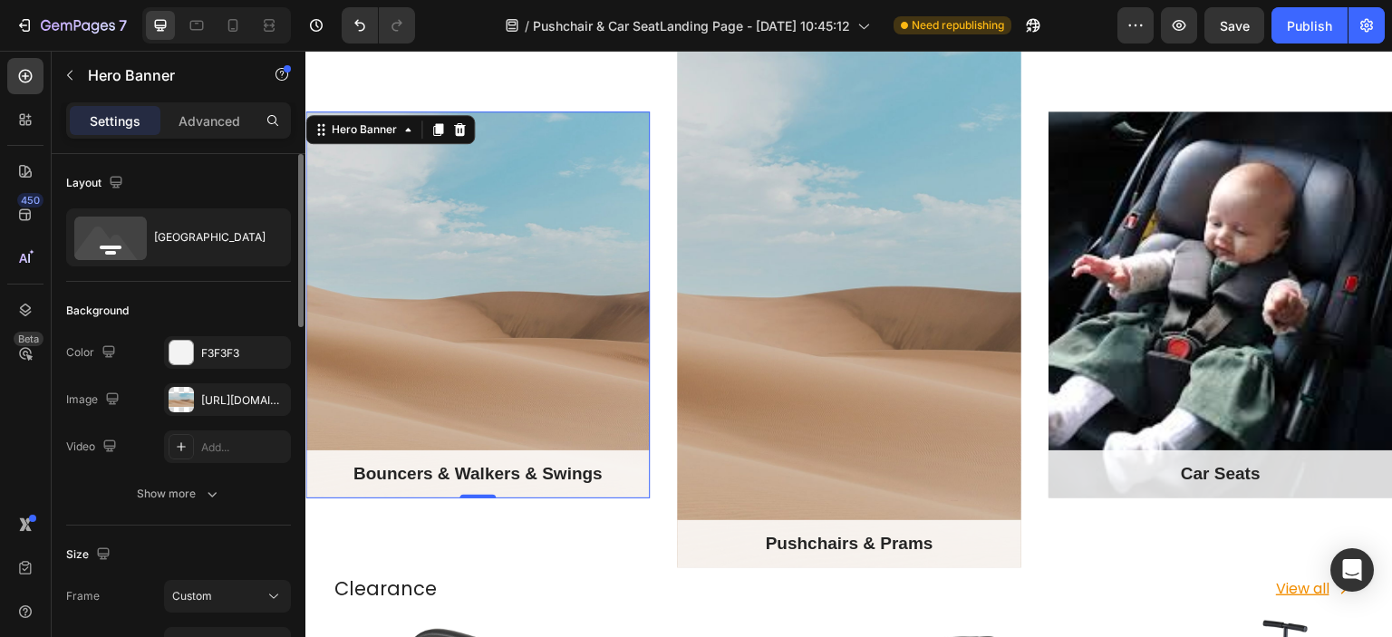
click at [67, 275] on div "Layout Bottom center" at bounding box center [178, 218] width 225 height 128
click at [416, 341] on div "Overlay" at bounding box center [477, 305] width 344 height 387
click at [271, 397] on icon "button" at bounding box center [271, 398] width 7 height 7
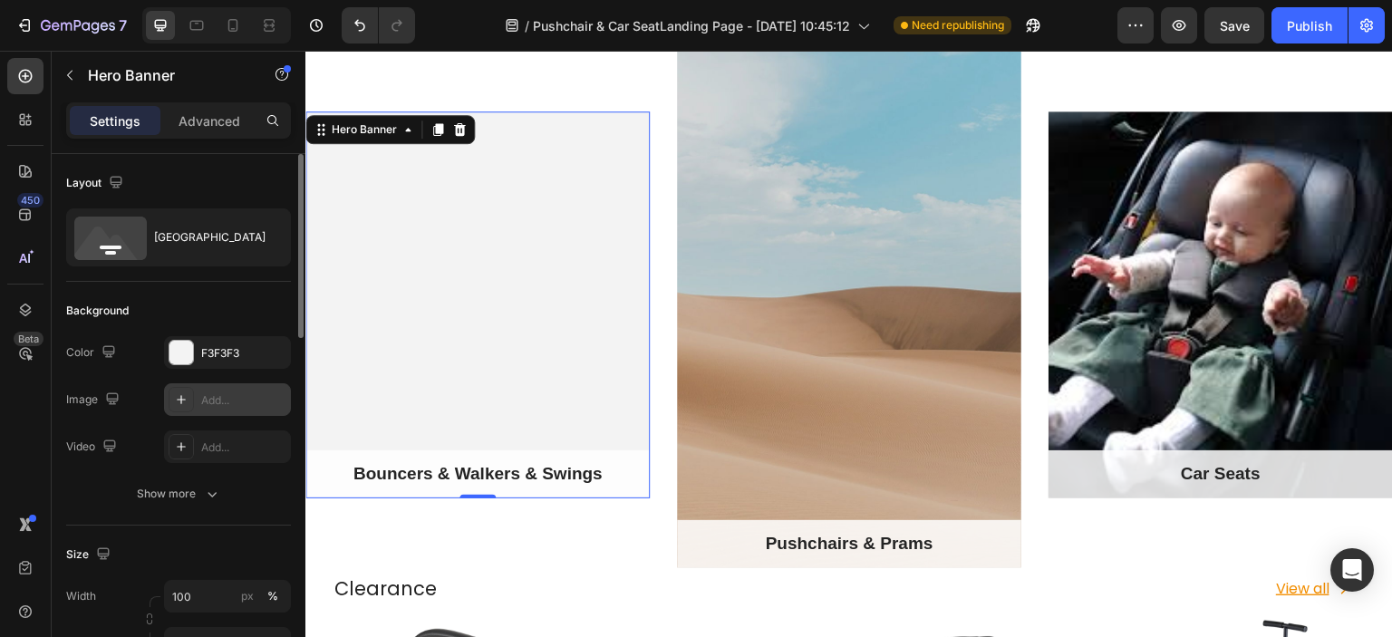
click at [236, 401] on div "Add..." at bounding box center [243, 401] width 85 height 16
type input "https://cdn.shopify.com/s/files/1/2005/9307/files/background_settings.jpg"
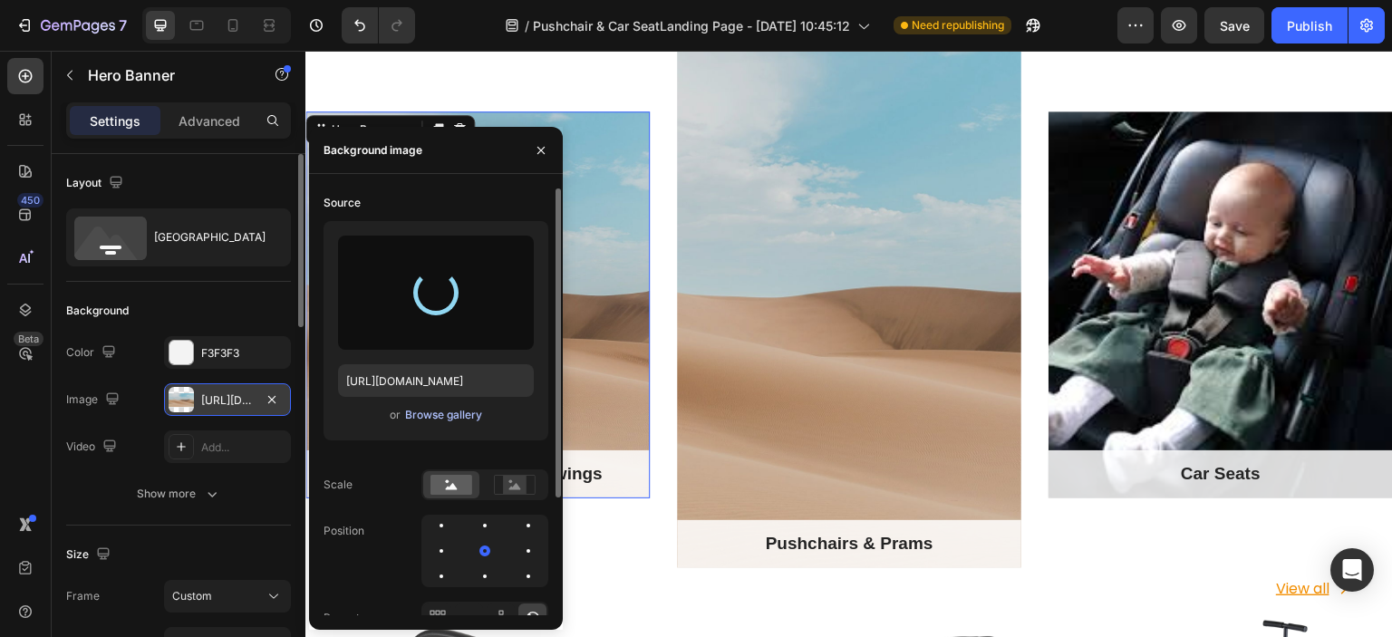
click at [436, 416] on div "Browse gallery" at bounding box center [443, 415] width 77 height 16
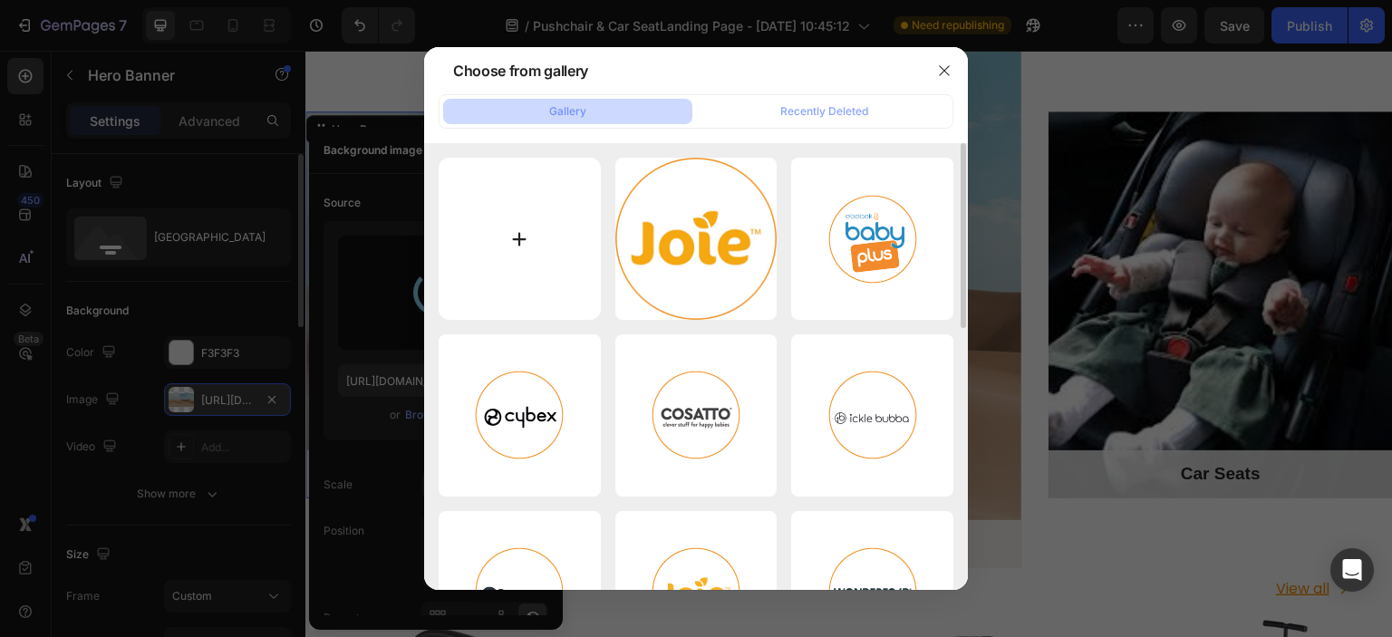
click at [522, 238] on input "file" at bounding box center [520, 239] width 162 height 162
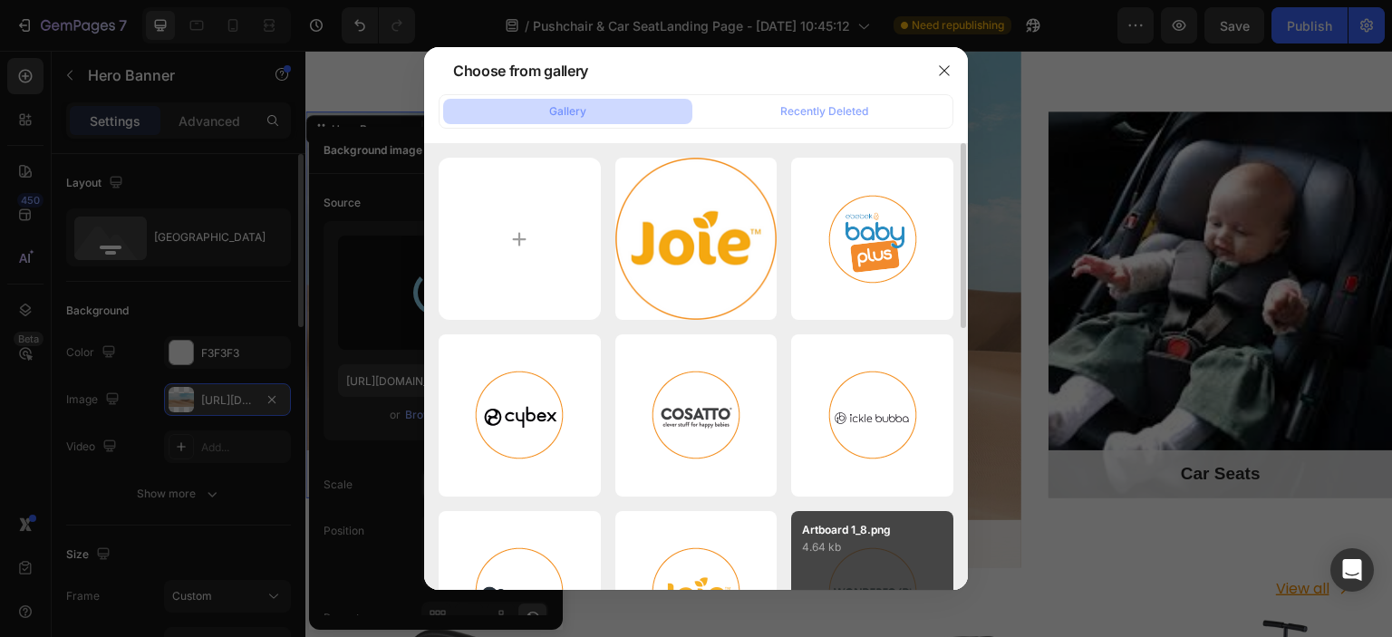
type input "C:\fakepath\._car seats.jpg"
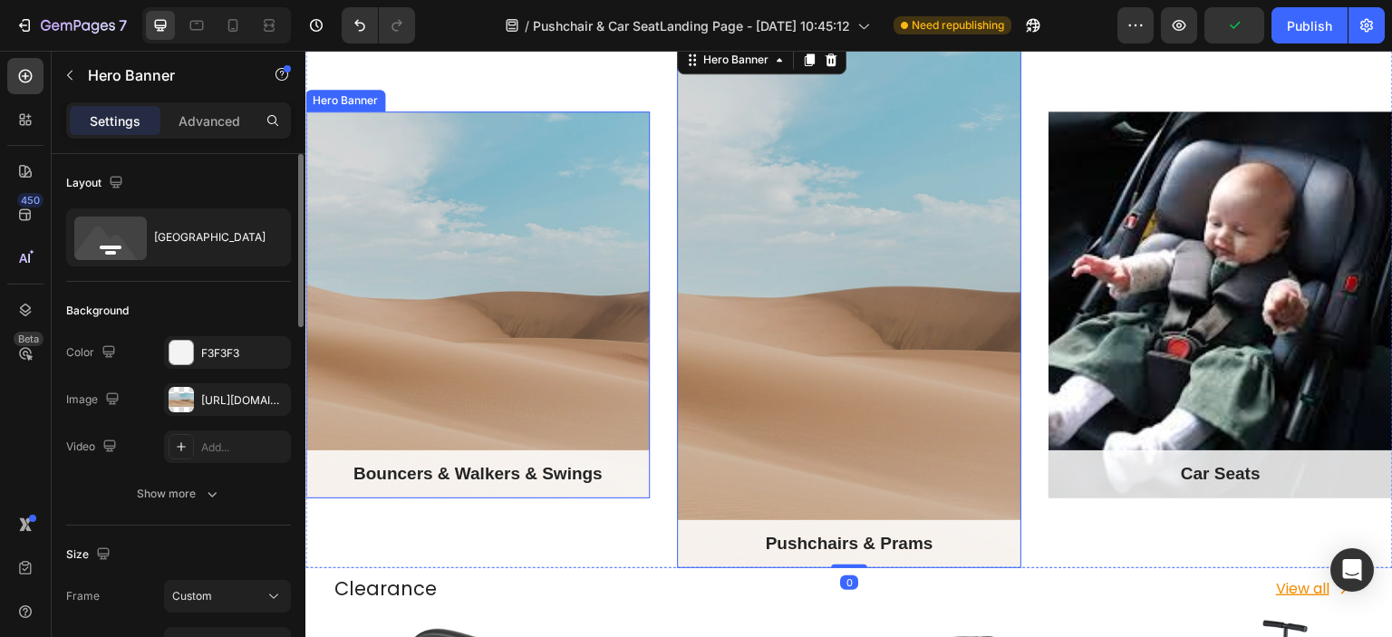
click at [427, 320] on div "Overlay" at bounding box center [477, 305] width 344 height 387
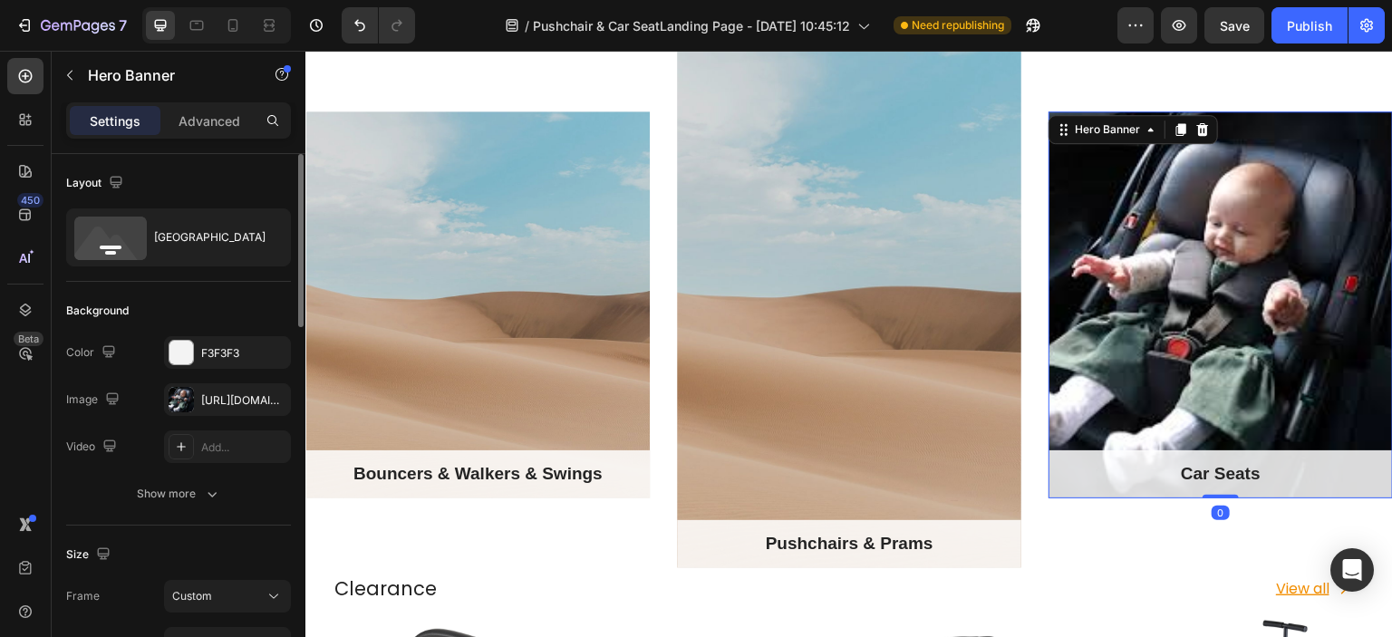
click at [1254, 334] on div "Overlay" at bounding box center [1221, 305] width 344 height 387
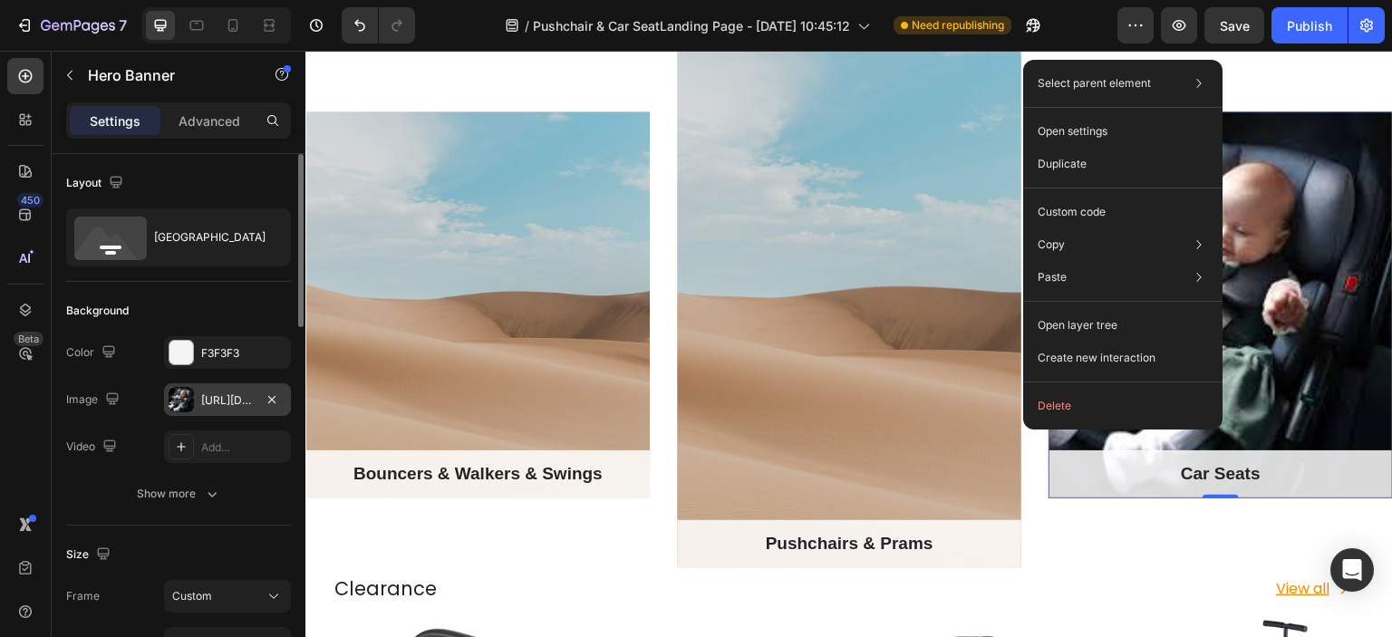
click at [206, 409] on div "https://cdn.shopify.com/s/files/1/0558/2818/5294/files/gempages_582621086525424…" at bounding box center [227, 399] width 127 height 33
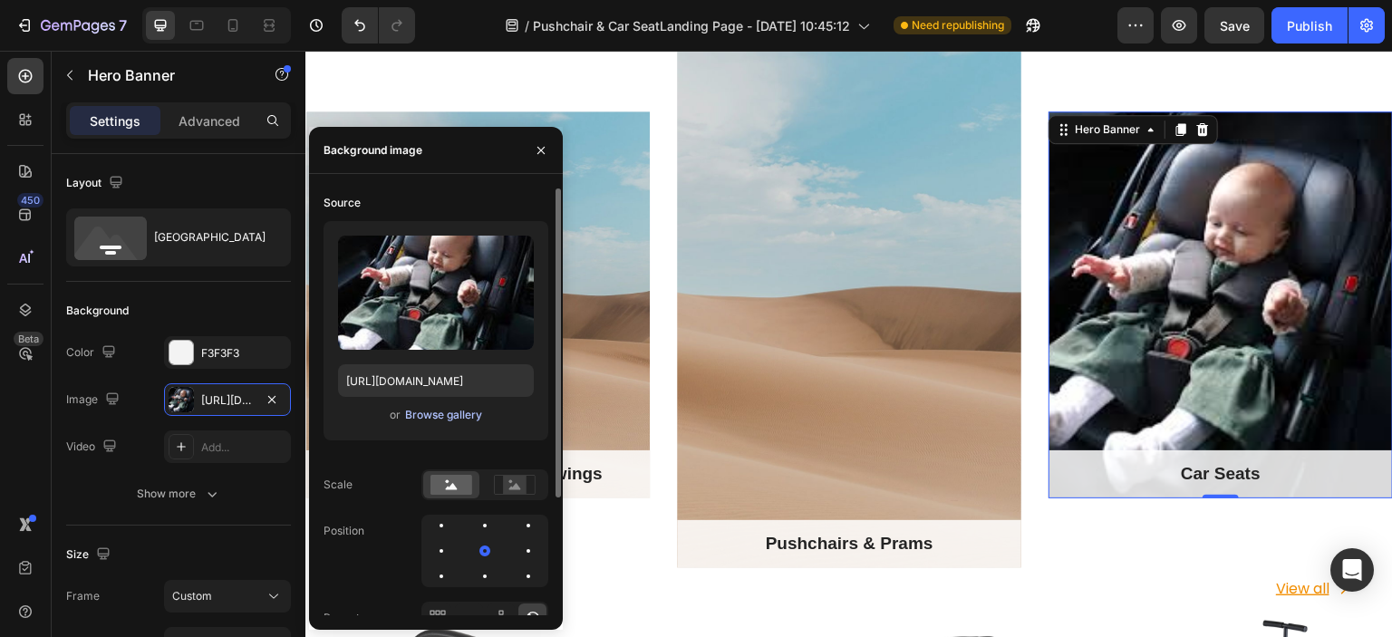
click at [441, 411] on div "Browse gallery" at bounding box center [443, 415] width 77 height 16
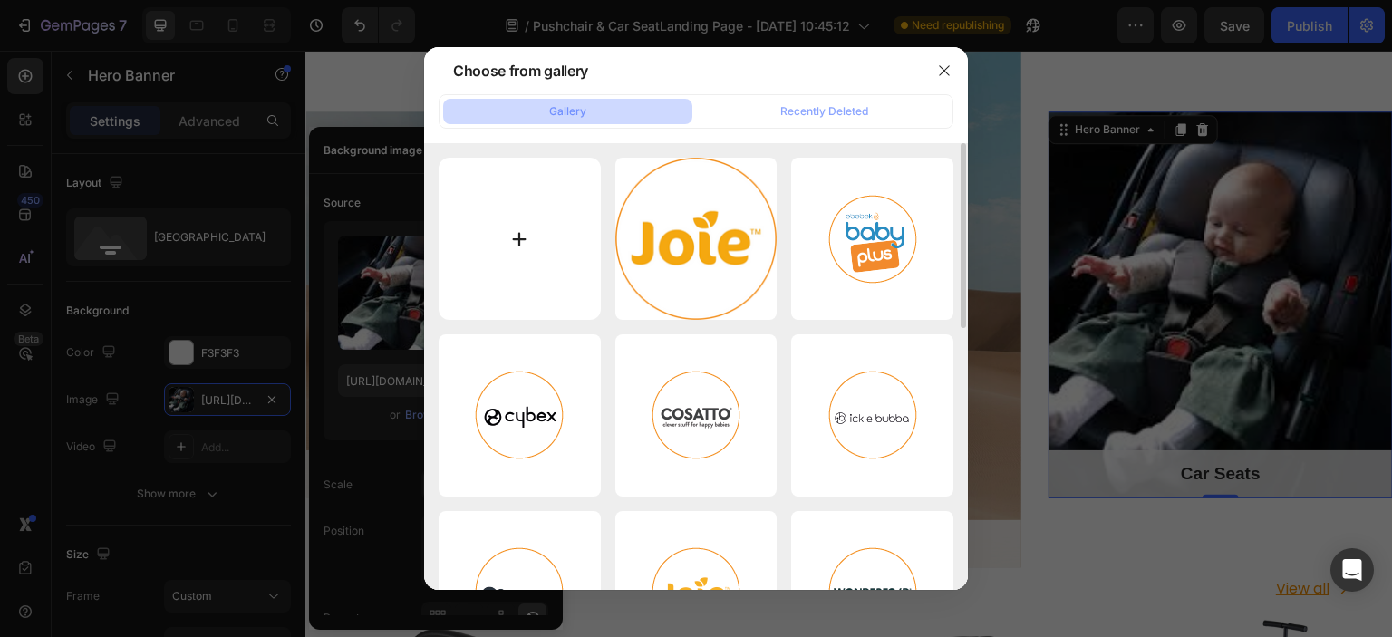
click at [530, 247] on input "file" at bounding box center [520, 239] width 162 height 162
type input "C:\fakepath\._pushchairs-2.jpg"
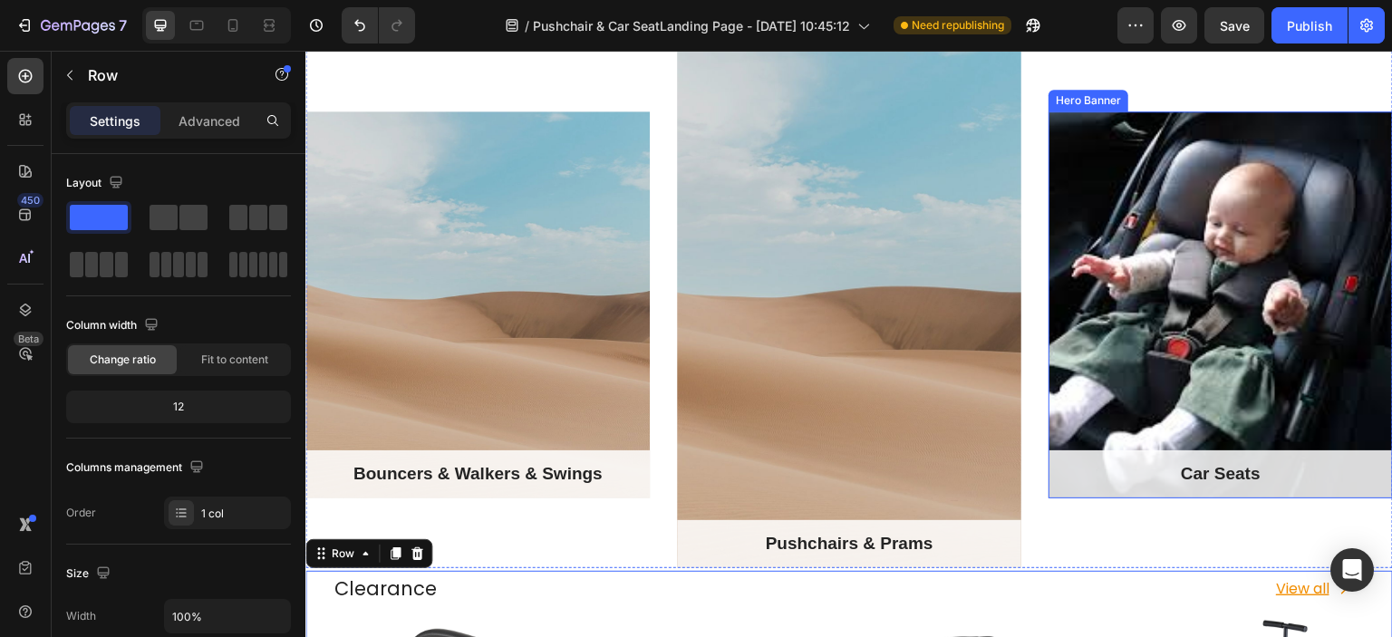
click at [1174, 314] on div "Overlay" at bounding box center [1221, 305] width 344 height 387
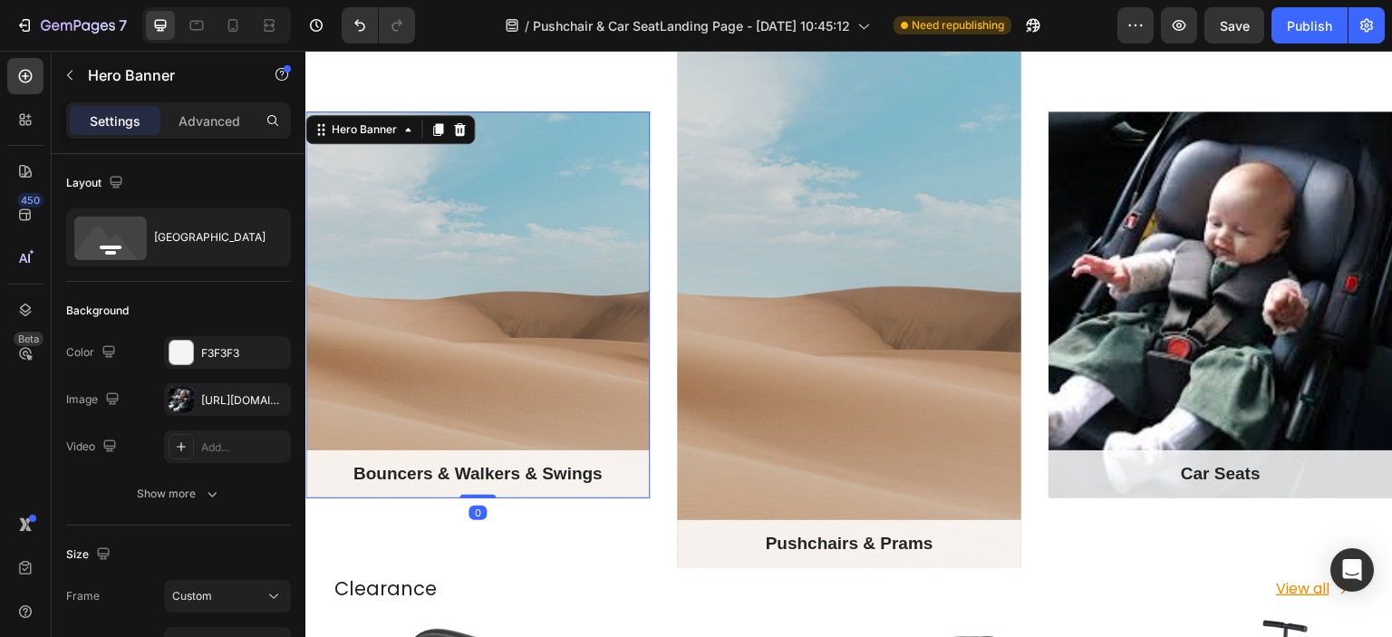
click at [505, 395] on div "Overlay" at bounding box center [477, 305] width 344 height 387
drag, startPoint x: 562, startPoint y: 485, endPoint x: 548, endPoint y: 449, distance: 38.7
click at [326, 134] on icon at bounding box center [321, 129] width 15 height 15
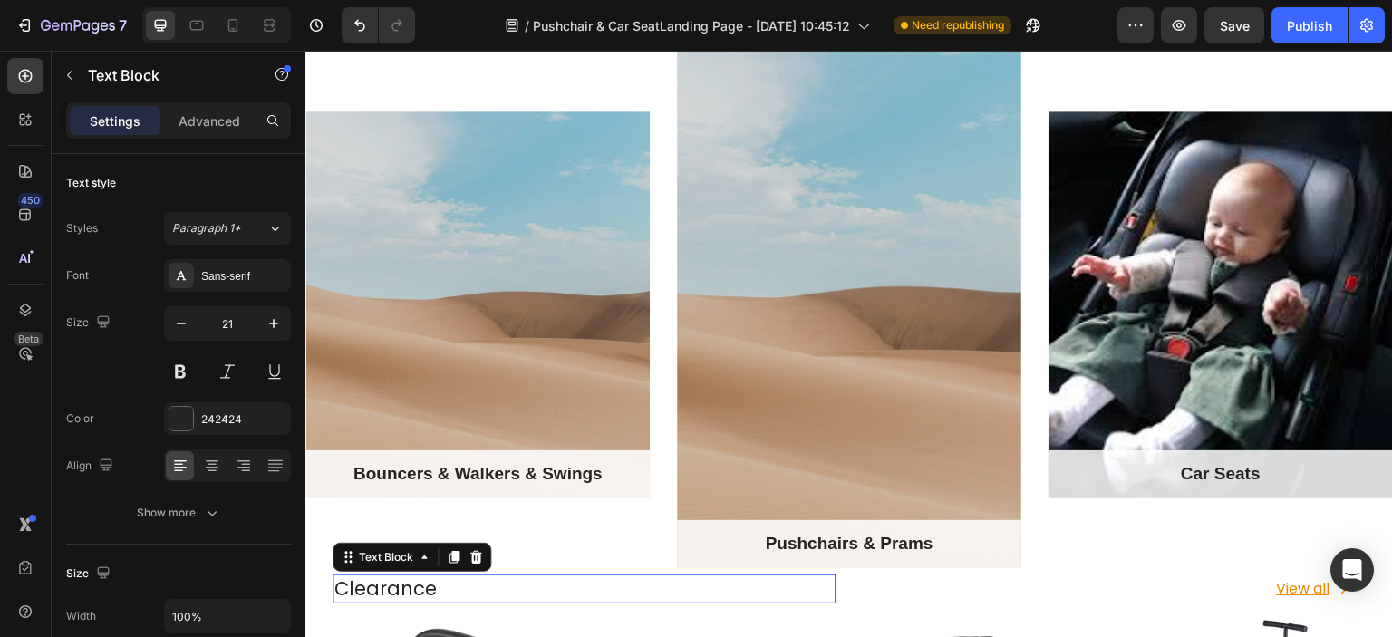
click at [817, 590] on p "Clearance" at bounding box center [584, 589] width 499 height 24
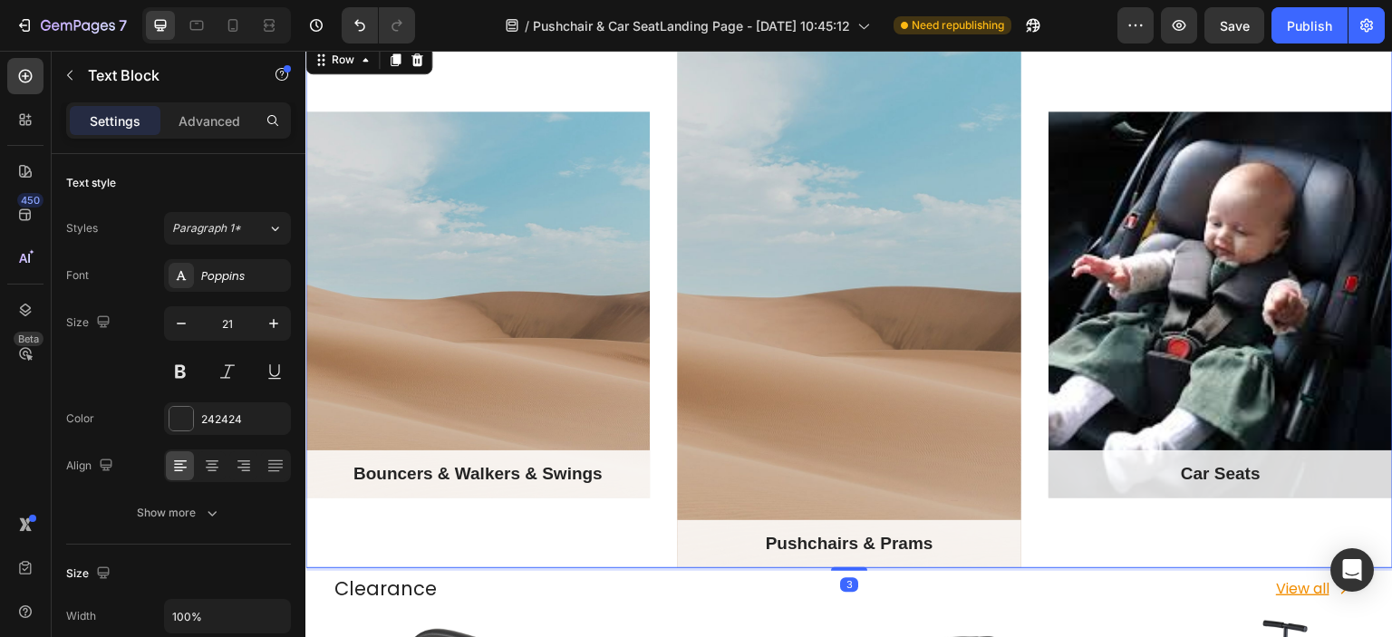
click at [1049, 529] on div "Car Seats Text block Row Hero Banner" at bounding box center [1221, 305] width 344 height 527
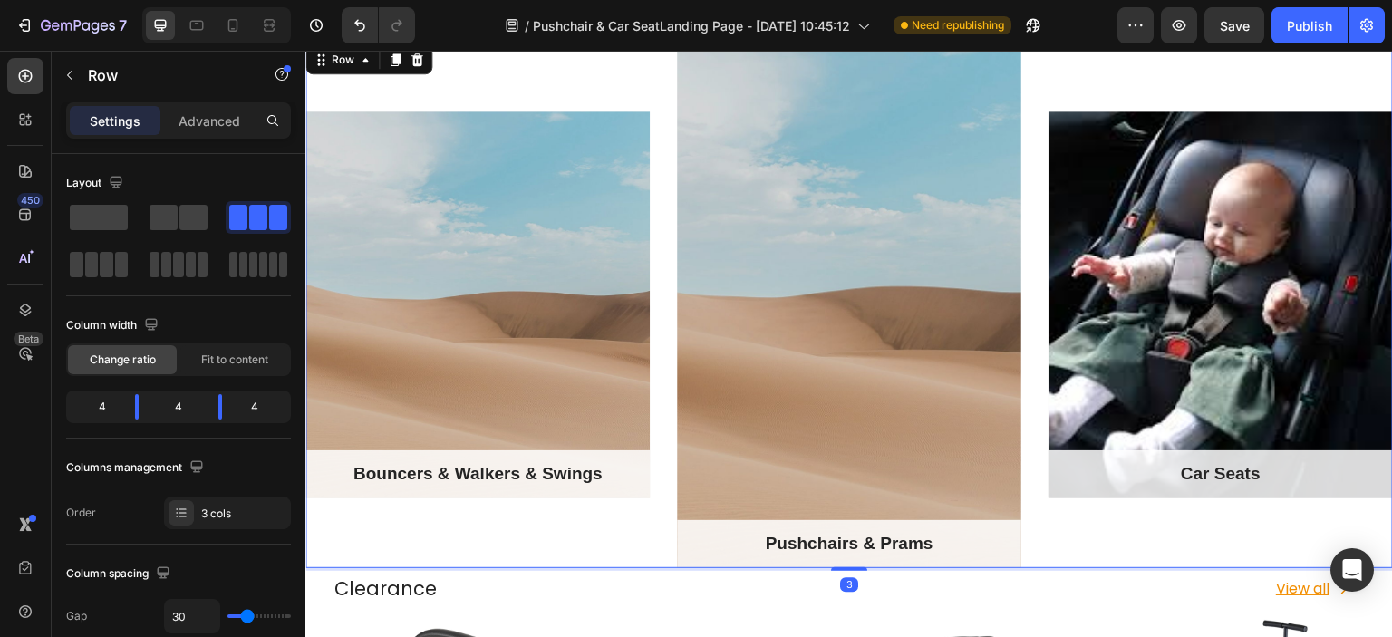
scroll to position [1904, 0]
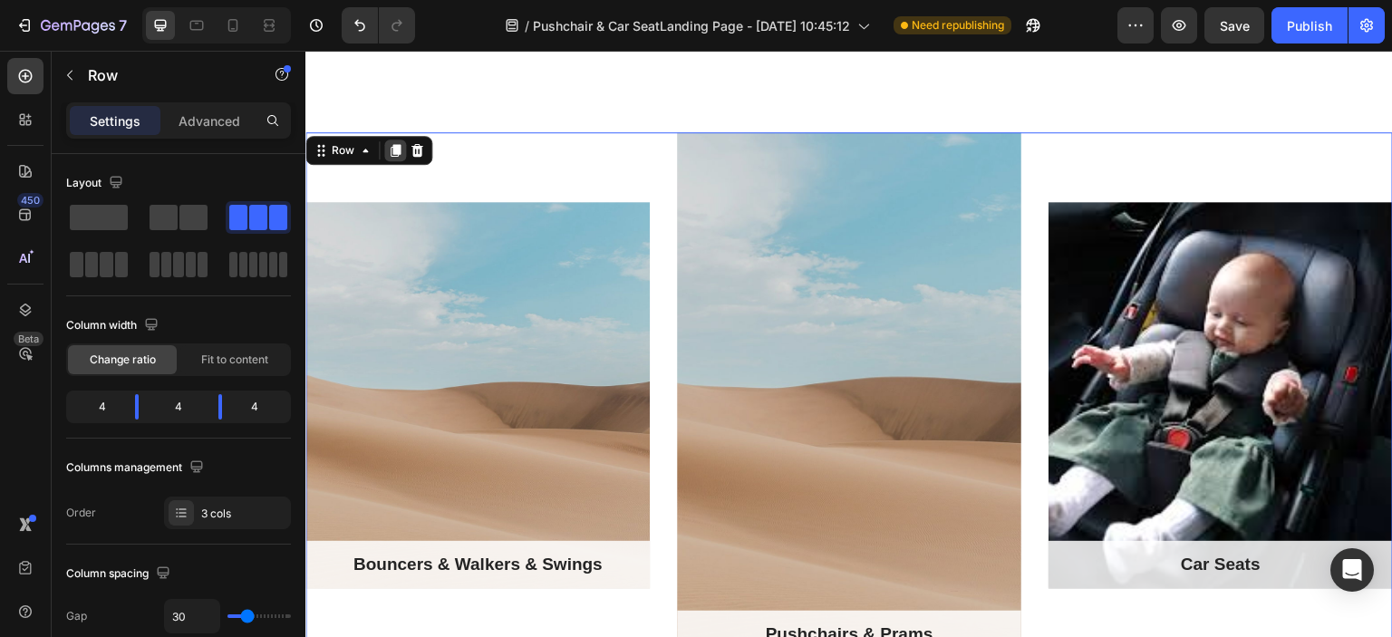
click at [400, 148] on icon at bounding box center [395, 150] width 15 height 15
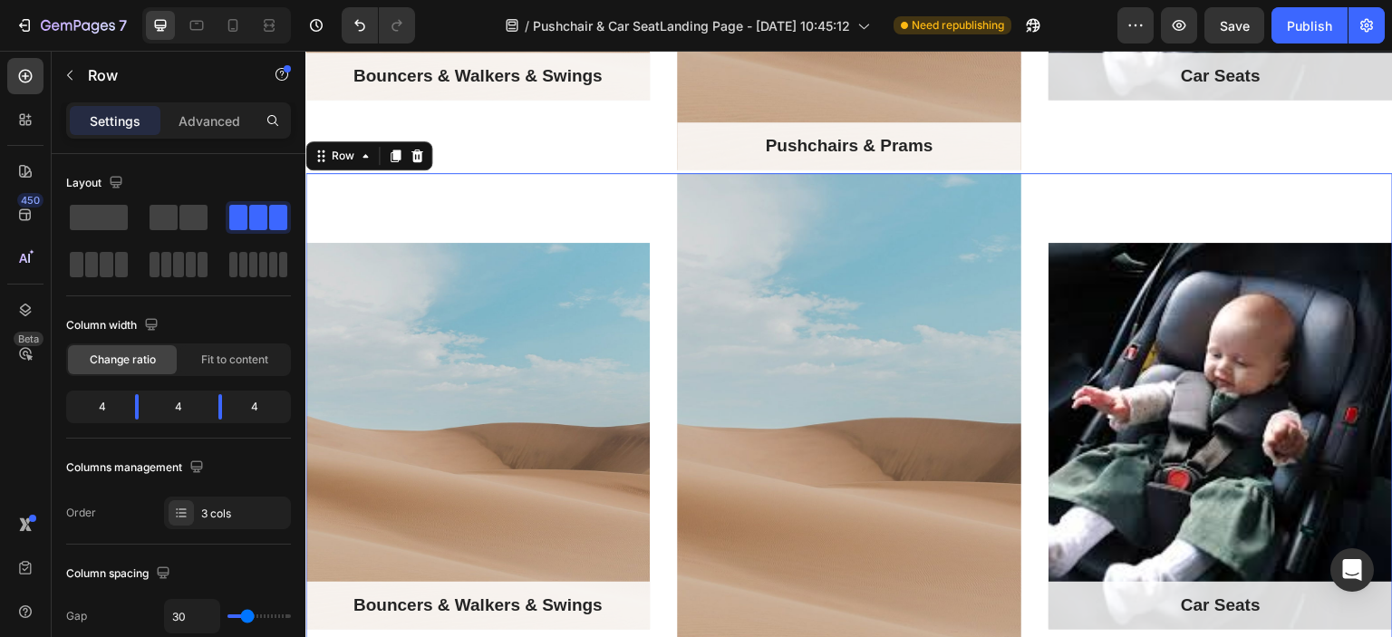
scroll to position [2450, 0]
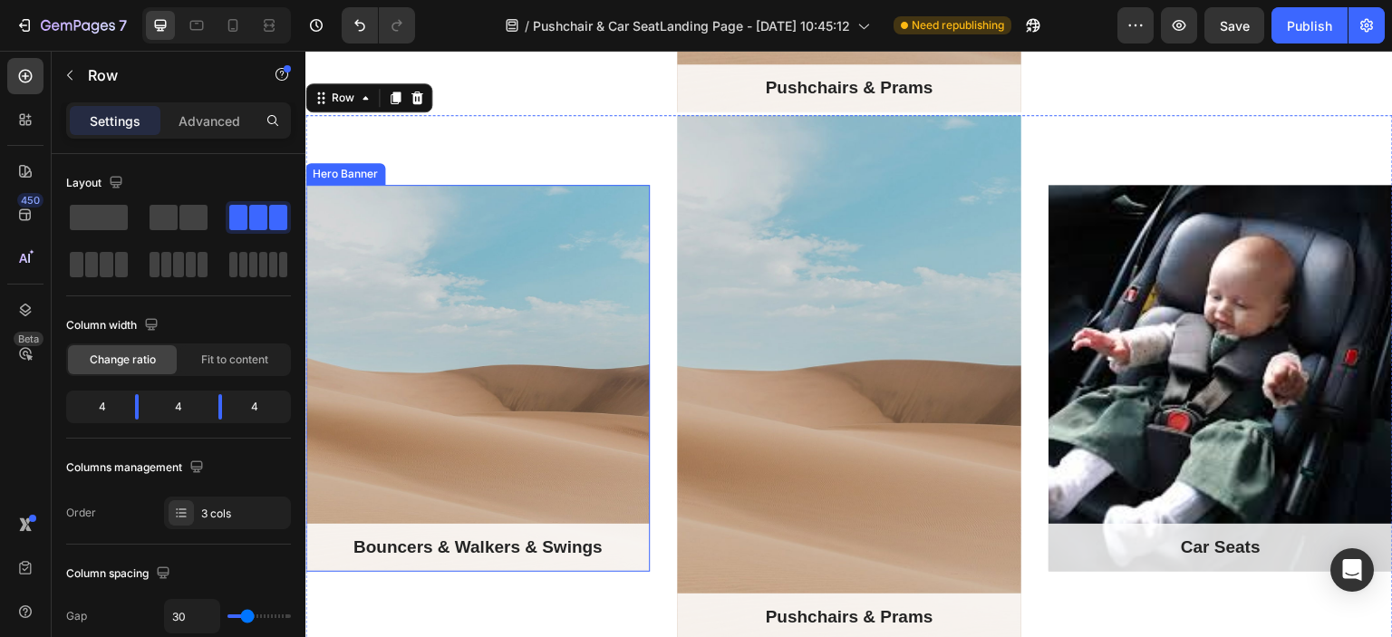
click at [526, 331] on div "Overlay" at bounding box center [477, 378] width 344 height 387
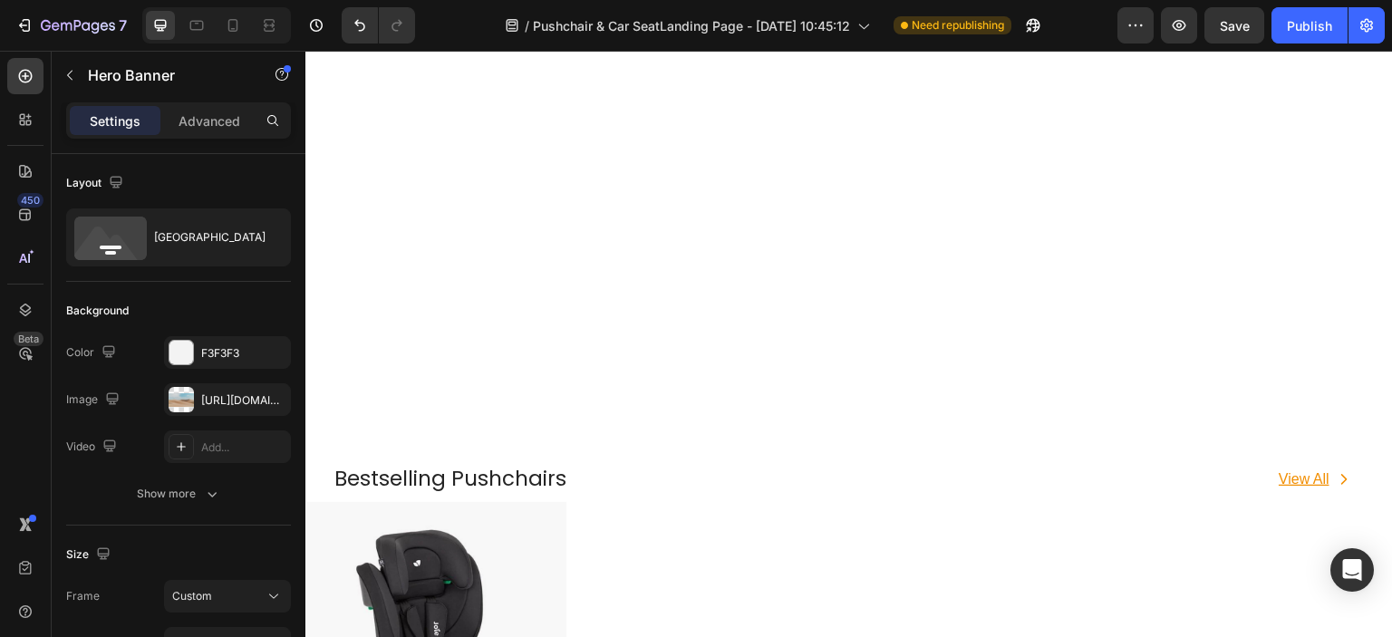
scroll to position [456, 0]
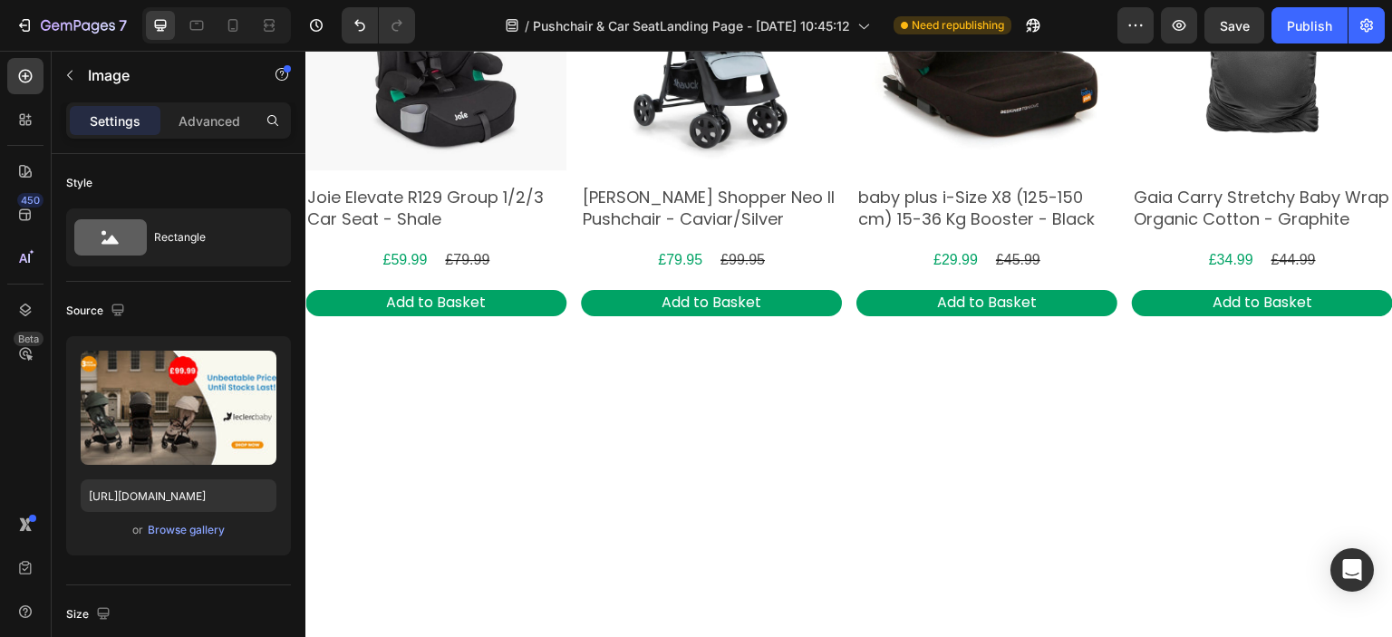
drag, startPoint x: 343, startPoint y: 364, endPoint x: 471, endPoint y: 576, distance: 247.4
drag, startPoint x: 471, startPoint y: 576, endPoint x: 528, endPoint y: 594, distance: 59.1
drag, startPoint x: 528, startPoint y: 594, endPoint x: 517, endPoint y: 583, distance: 15.4
drag, startPoint x: 517, startPoint y: 583, endPoint x: 315, endPoint y: 131, distance: 494.3
drag, startPoint x: 358, startPoint y: 64, endPoint x: 498, endPoint y: 277, distance: 254.7
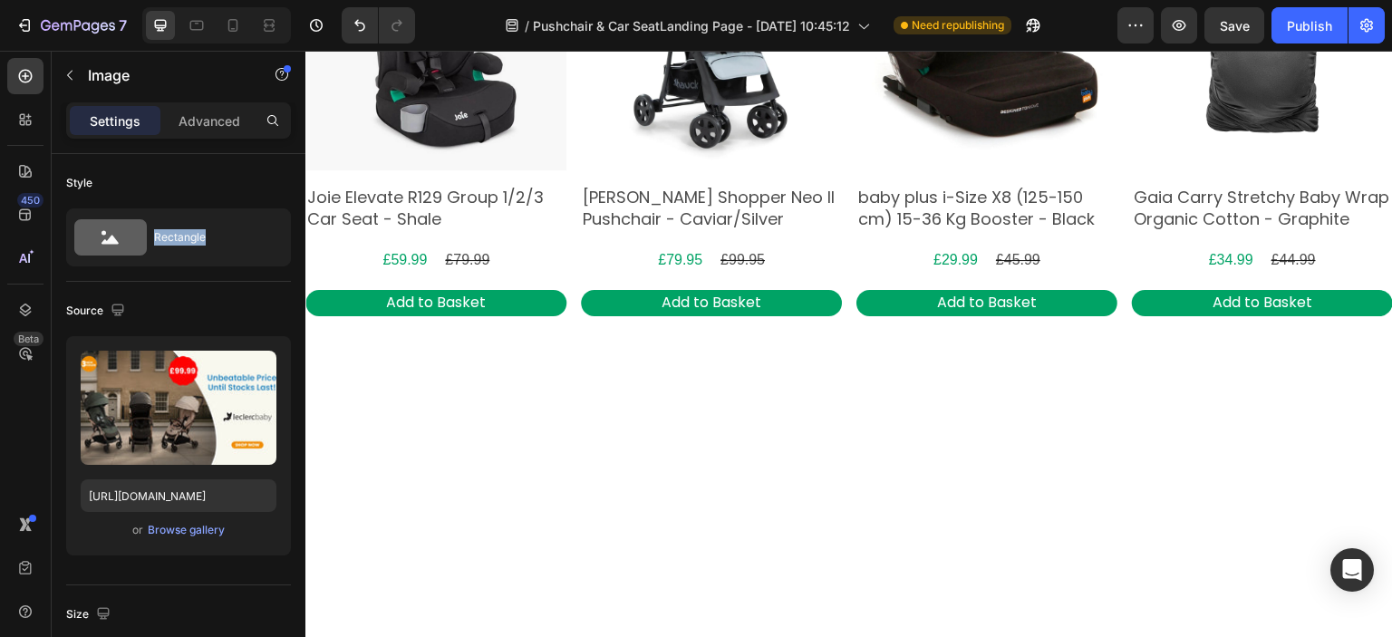
drag, startPoint x: 498, startPoint y: 277, endPoint x: 538, endPoint y: 157, distance: 127.3
drag, startPoint x: 538, startPoint y: 157, endPoint x: 552, endPoint y: 172, distance: 20.6
click at [207, 527] on div "Browse gallery" at bounding box center [186, 530] width 77 height 16
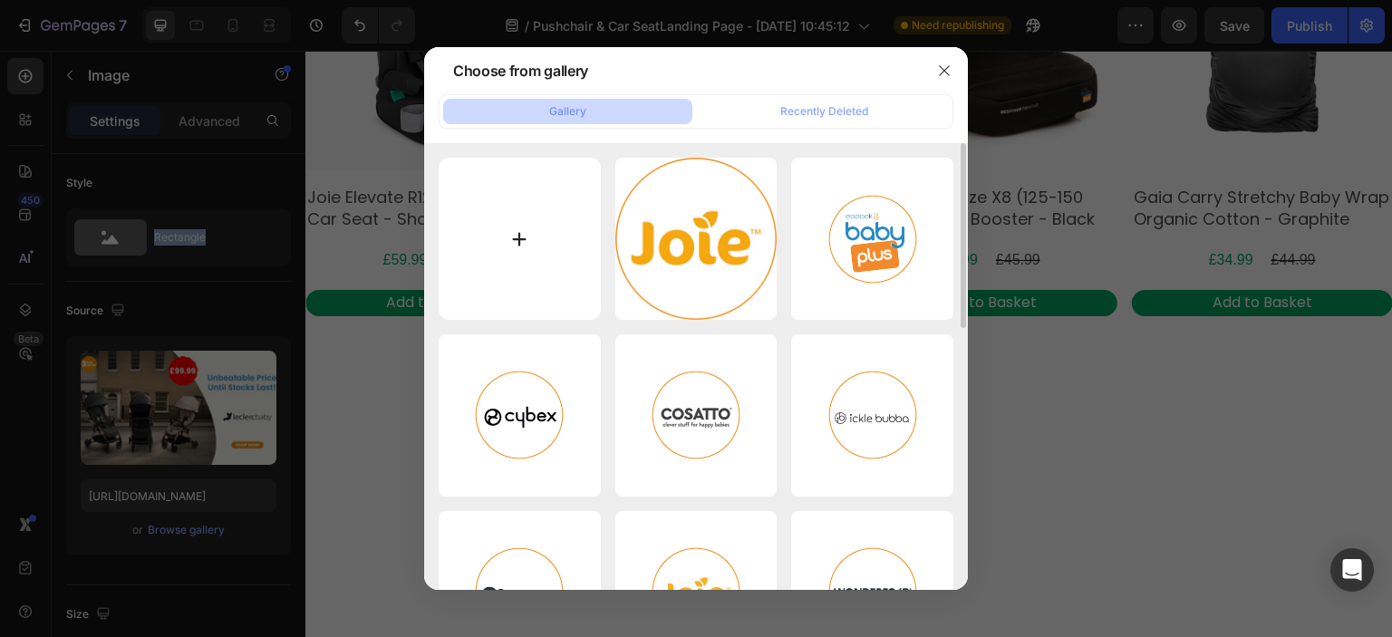
click at [540, 223] on input "file" at bounding box center [520, 239] width 162 height 162
type input "C:\fakepath\._bouncer-1.jpg"
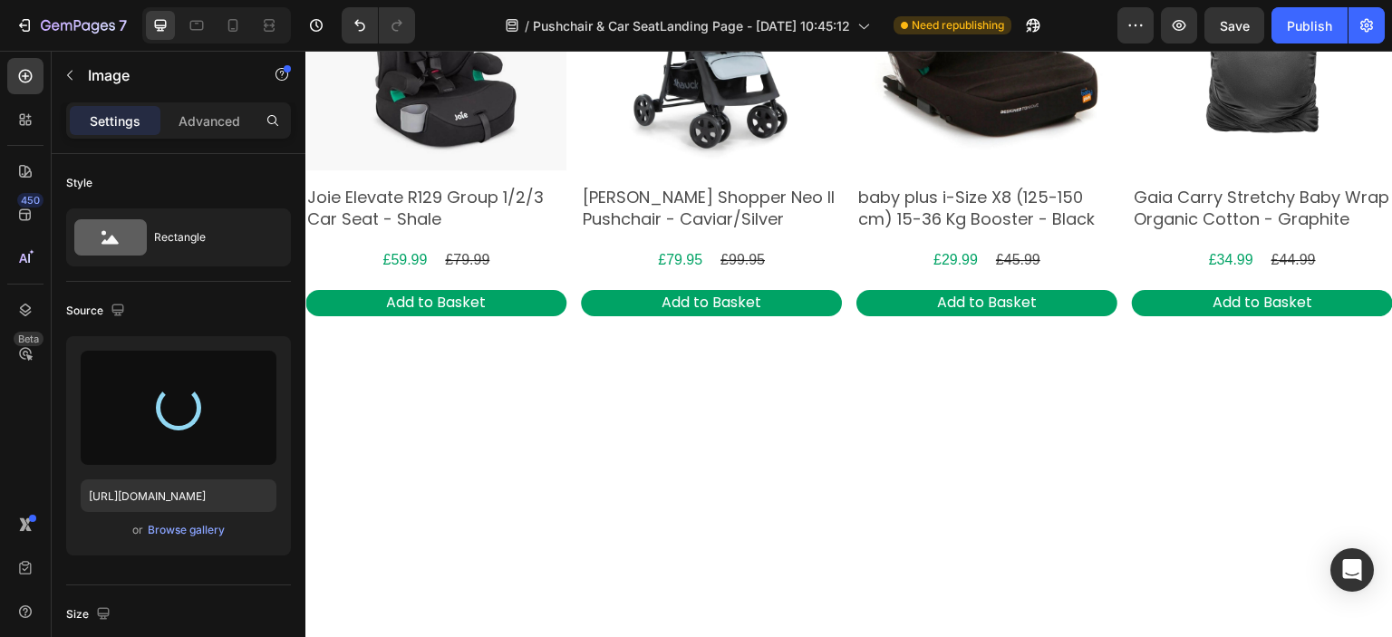
click at [1371, 0] on html "7 Version history / Pushchair & Car SeatLanding Page - Sep 2, 10:45:12 Need rep…" at bounding box center [696, 0] width 1392 height 0
click at [189, 530] on div "Browse gallery" at bounding box center [186, 530] width 77 height 16
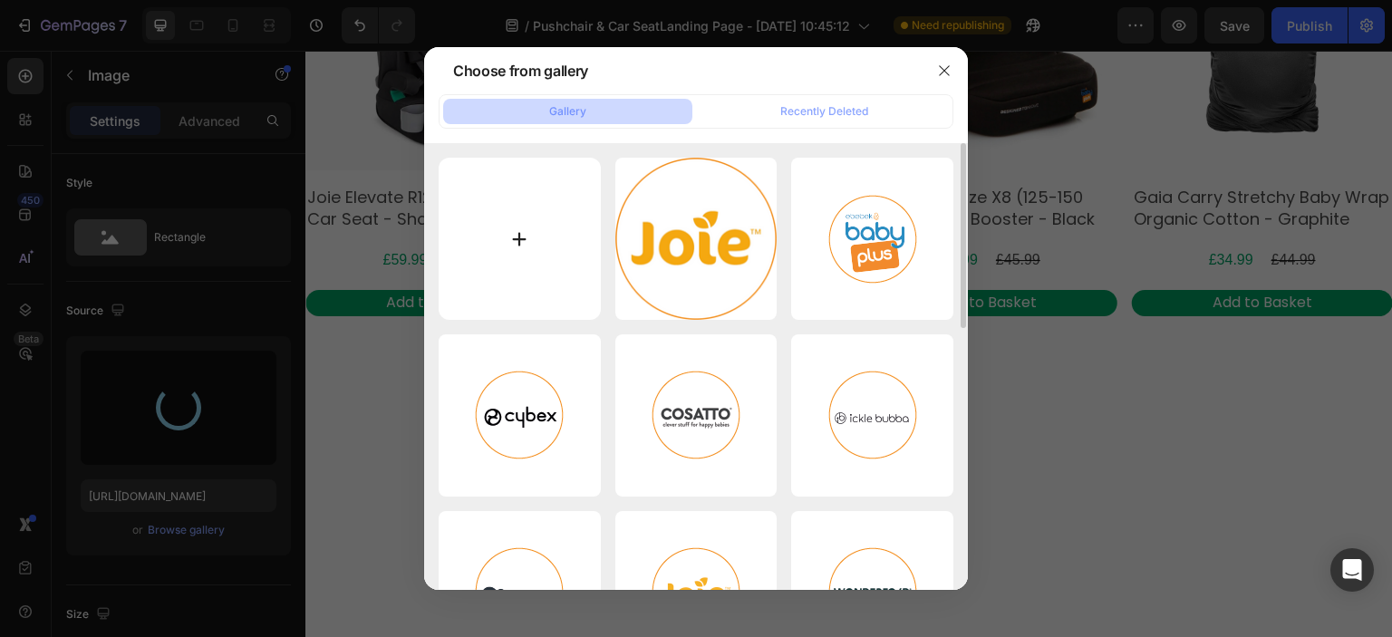
drag, startPoint x: 551, startPoint y: 247, endPoint x: 550, endPoint y: 263, distance: 16.3
click at [550, 263] on input "file" at bounding box center [520, 239] width 162 height 162
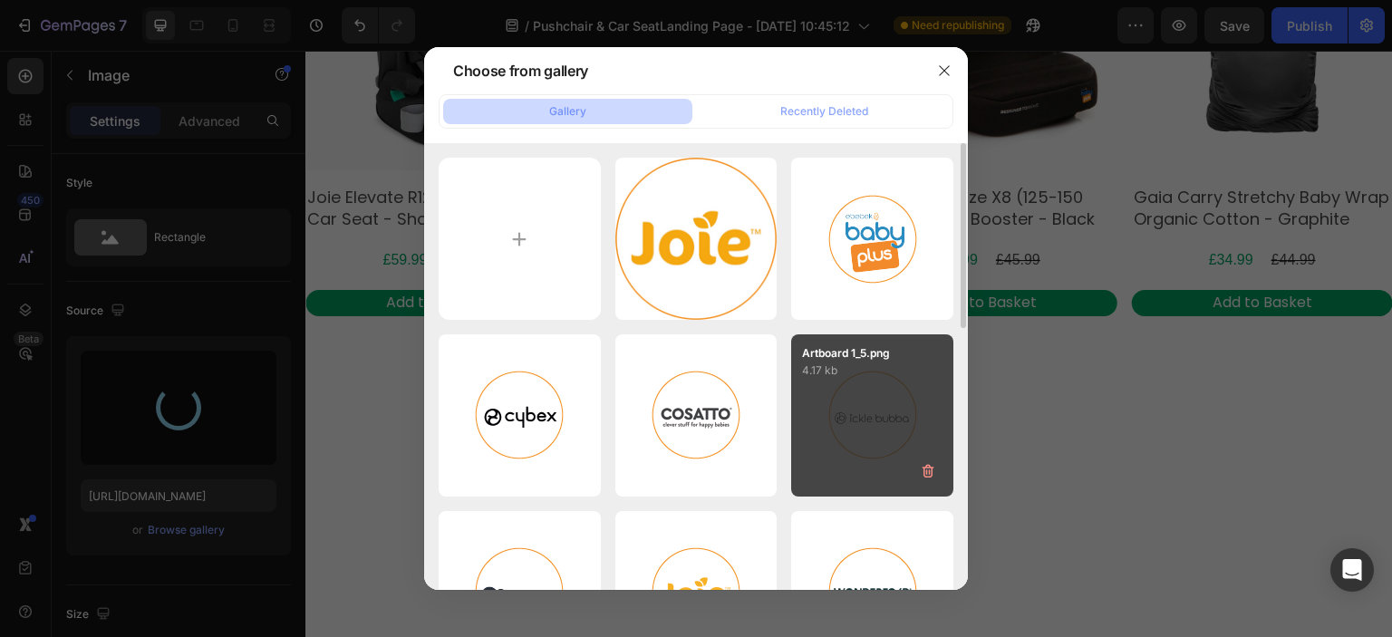
type input "C:\fakepath\._pushchairs-2.jpg"
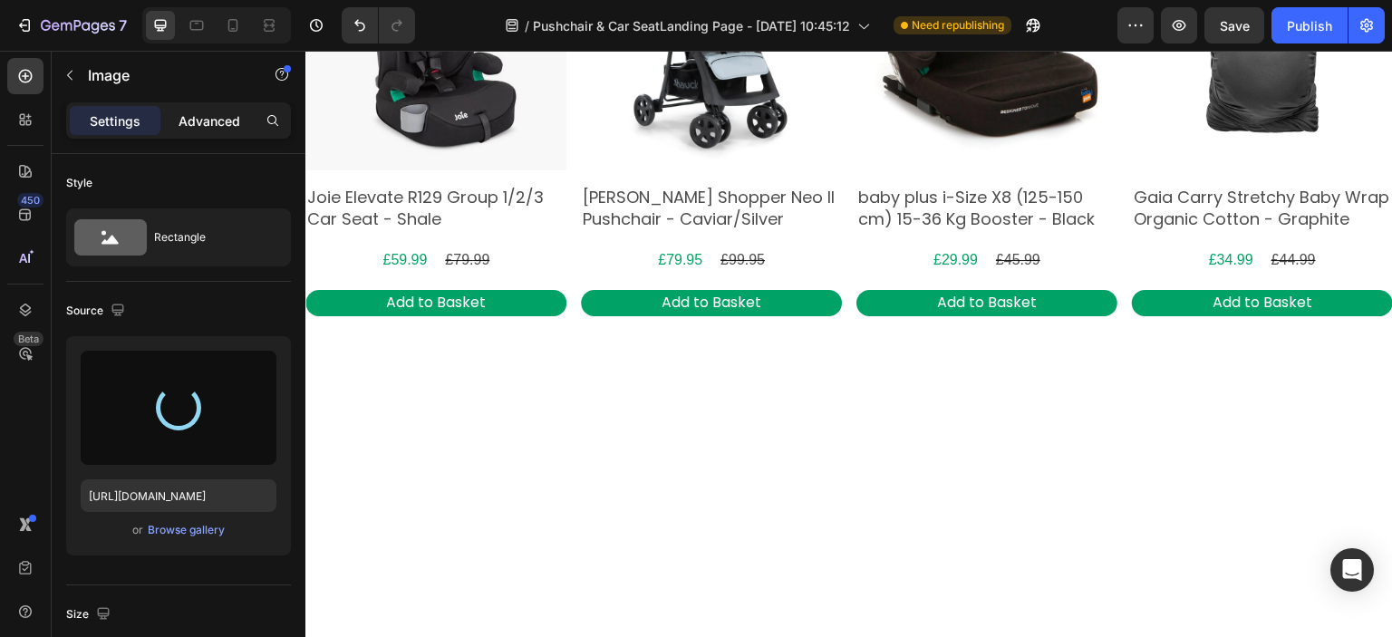
click at [217, 126] on p "Advanced" at bounding box center [210, 121] width 62 height 19
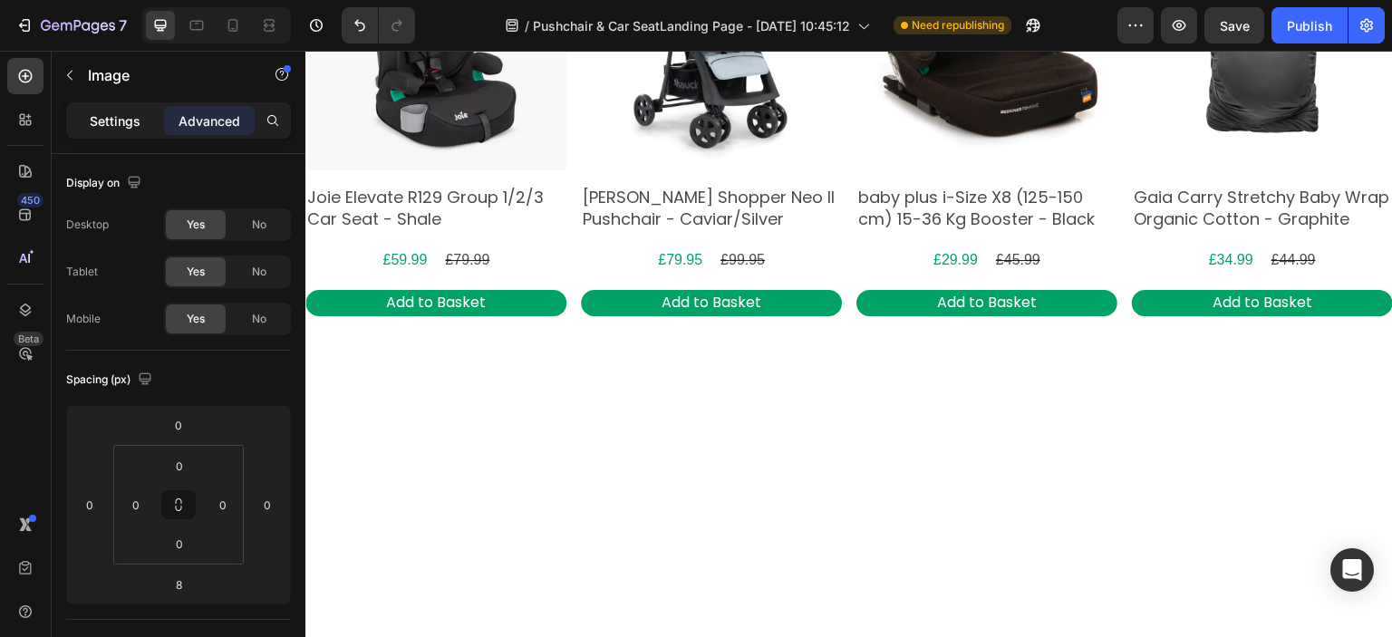
click at [127, 118] on p "Settings" at bounding box center [115, 121] width 51 height 19
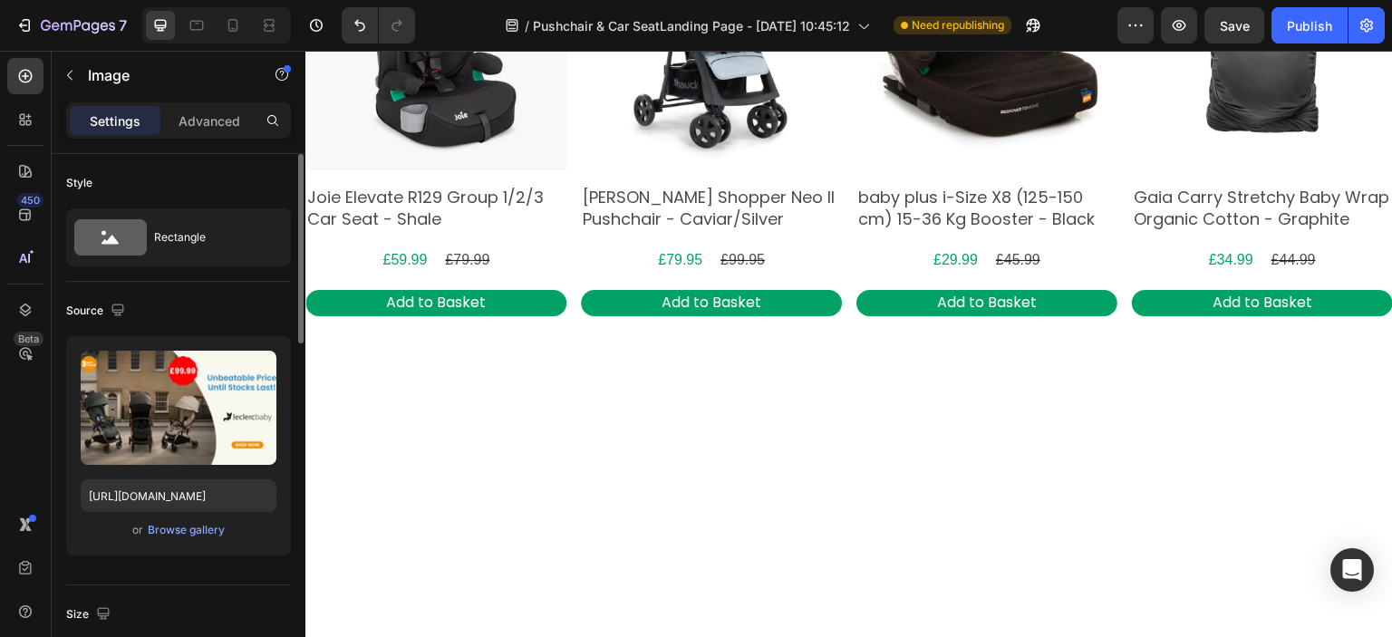
click at [210, 544] on div "Upload Image https://cdn.shopify.com/s/files/1/0558/2818/5294/files/gempages_58…" at bounding box center [178, 445] width 225 height 219
click at [210, 532] on div "Browse gallery" at bounding box center [186, 530] width 77 height 16
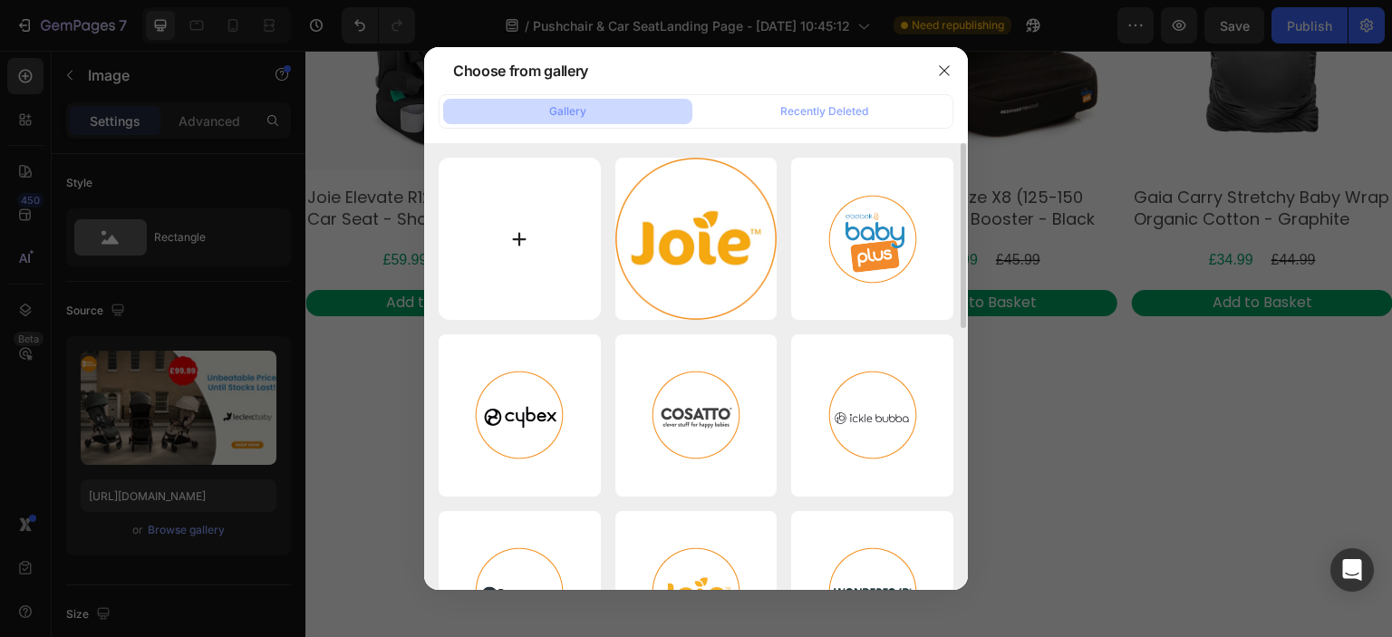
click at [531, 254] on input "file" at bounding box center [520, 239] width 162 height 162
type input "C:\fakepath\._car seats.jpg"
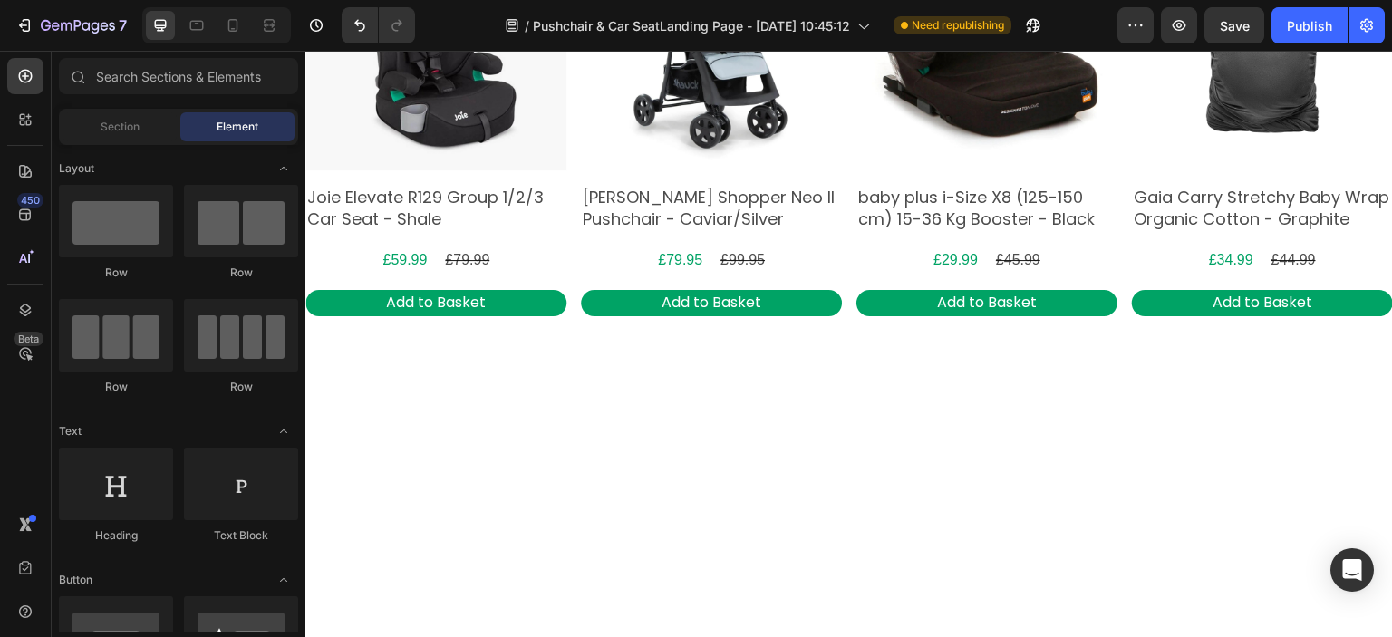
drag, startPoint x: 1392, startPoint y: 202, endPoint x: 1697, endPoint y: 52, distance: 339.7
drag, startPoint x: 1392, startPoint y: 1, endPoint x: 100, endPoint y: 95, distance: 1295.2
click at [100, 95] on div at bounding box center [179, 80] width 254 height 44
click at [116, 130] on span "Section" at bounding box center [120, 127] width 39 height 16
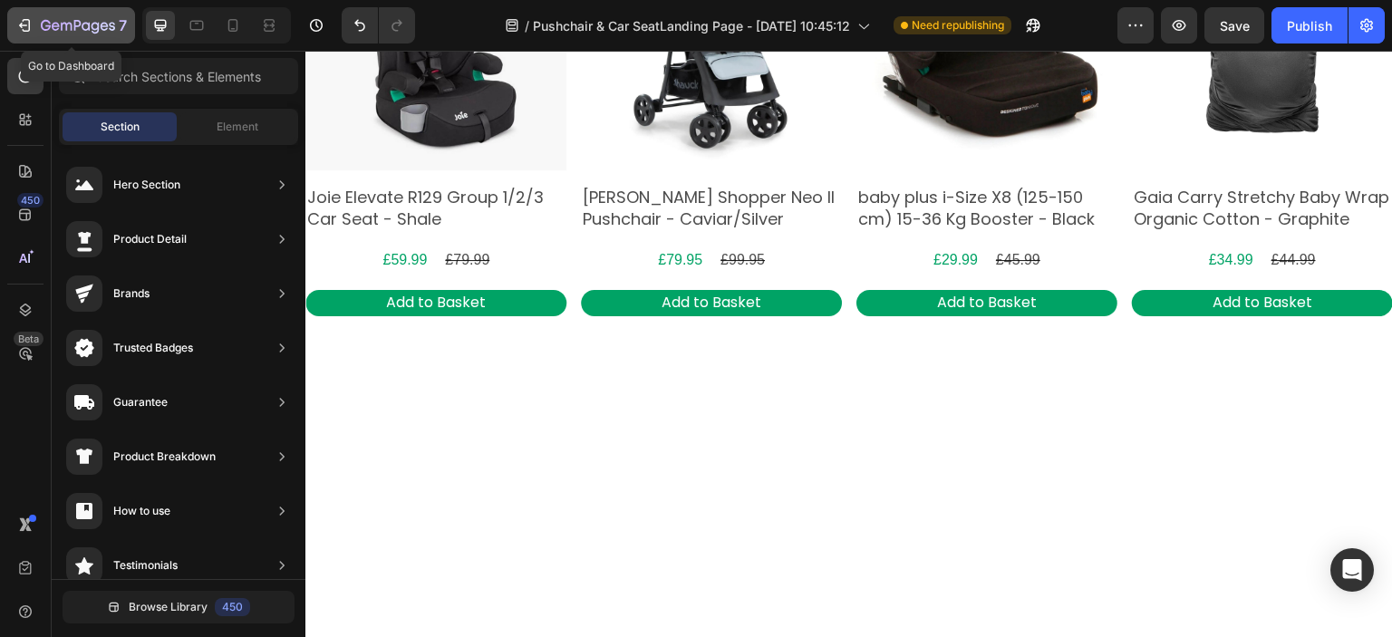
click at [25, 36] on button "7" at bounding box center [71, 25] width 128 height 36
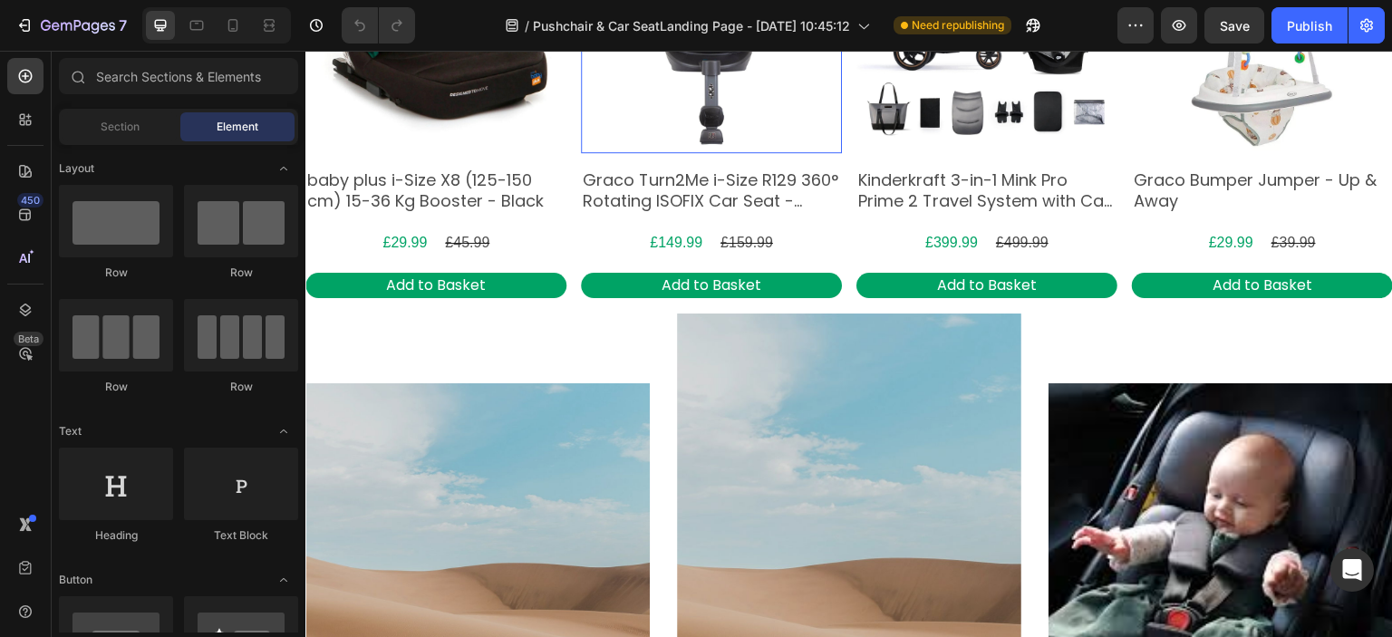
scroll to position [1994, 0]
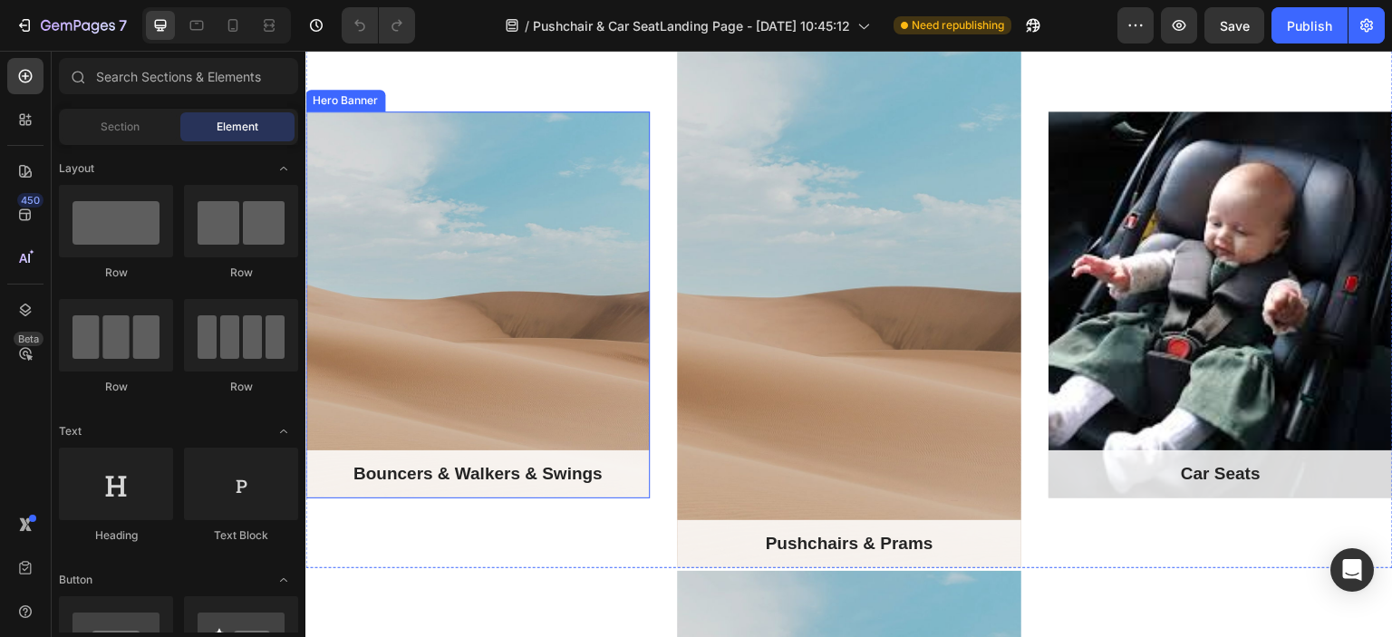
click at [511, 348] on div "Overlay" at bounding box center [477, 305] width 344 height 387
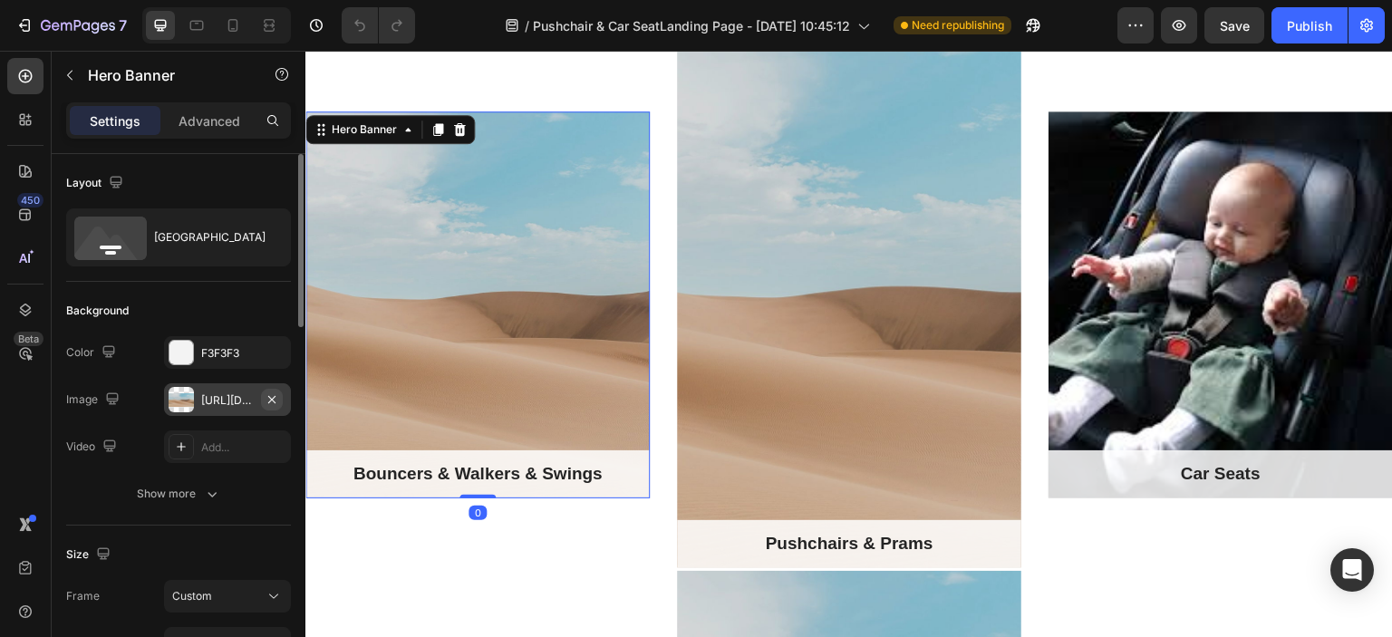
click at [265, 402] on icon "button" at bounding box center [272, 400] width 15 height 15
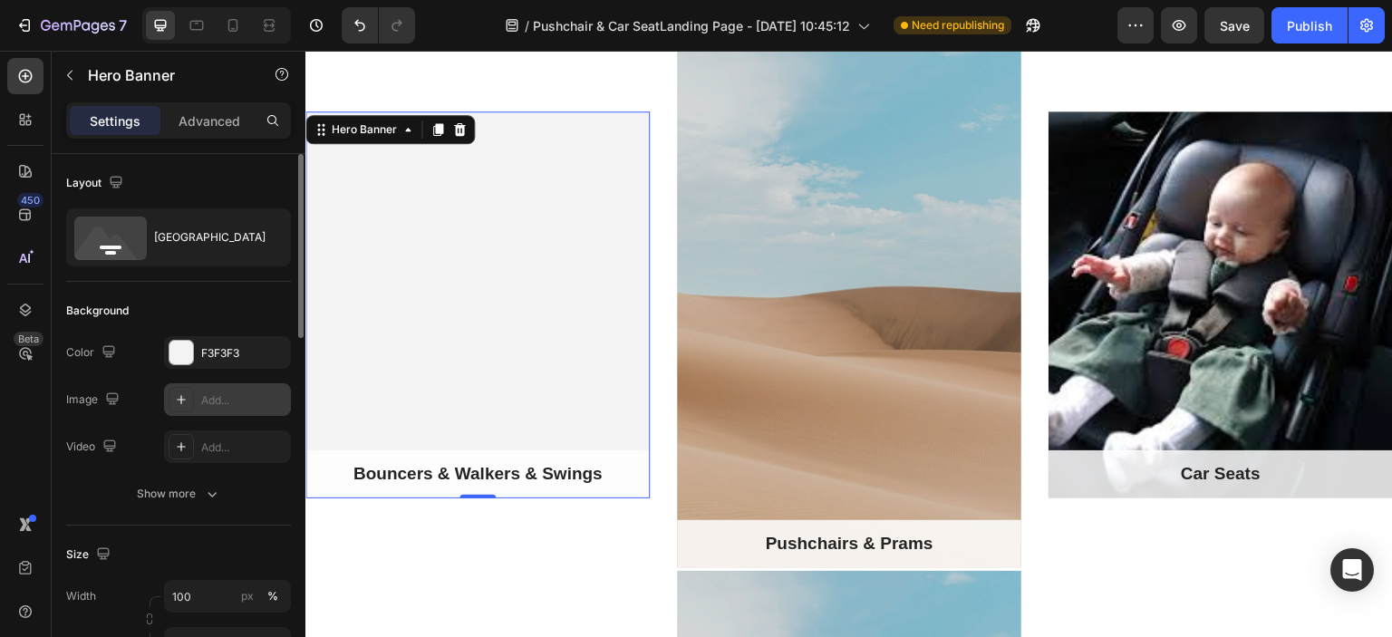
click at [254, 398] on div "Add..." at bounding box center [243, 401] width 85 height 16
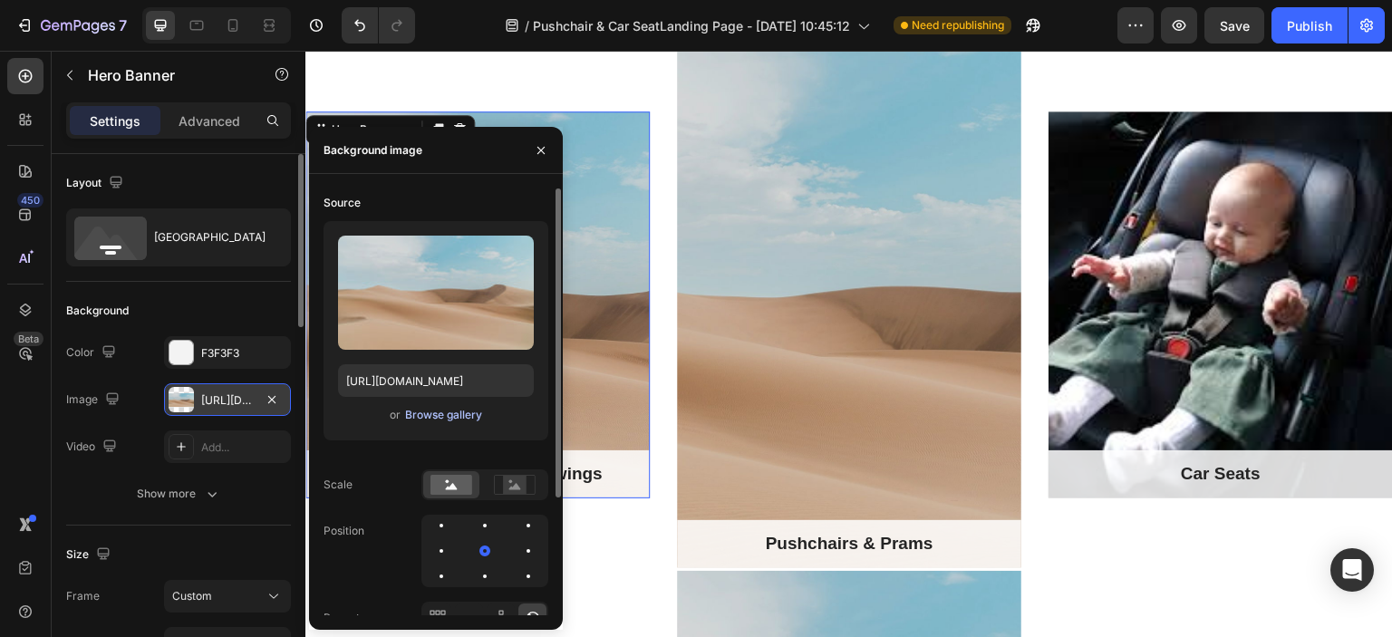
click at [452, 411] on div "Browse gallery" at bounding box center [443, 415] width 77 height 16
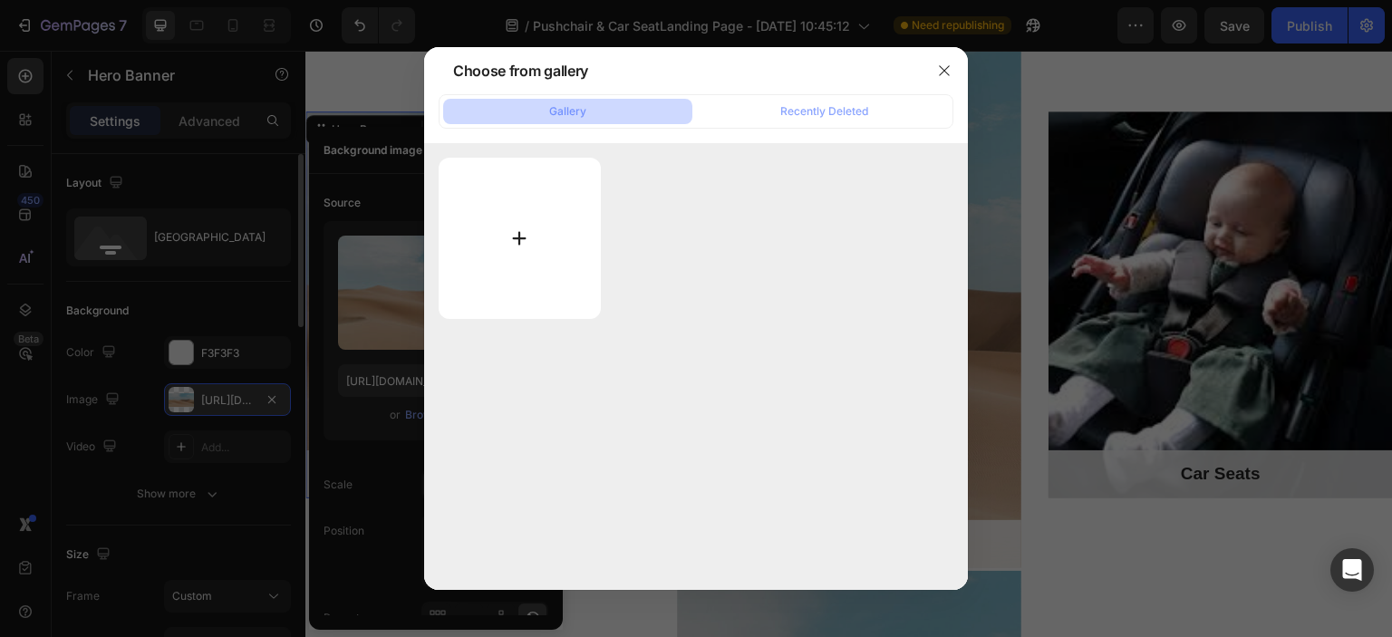
click at [521, 246] on input "file" at bounding box center [520, 238] width 162 height 161
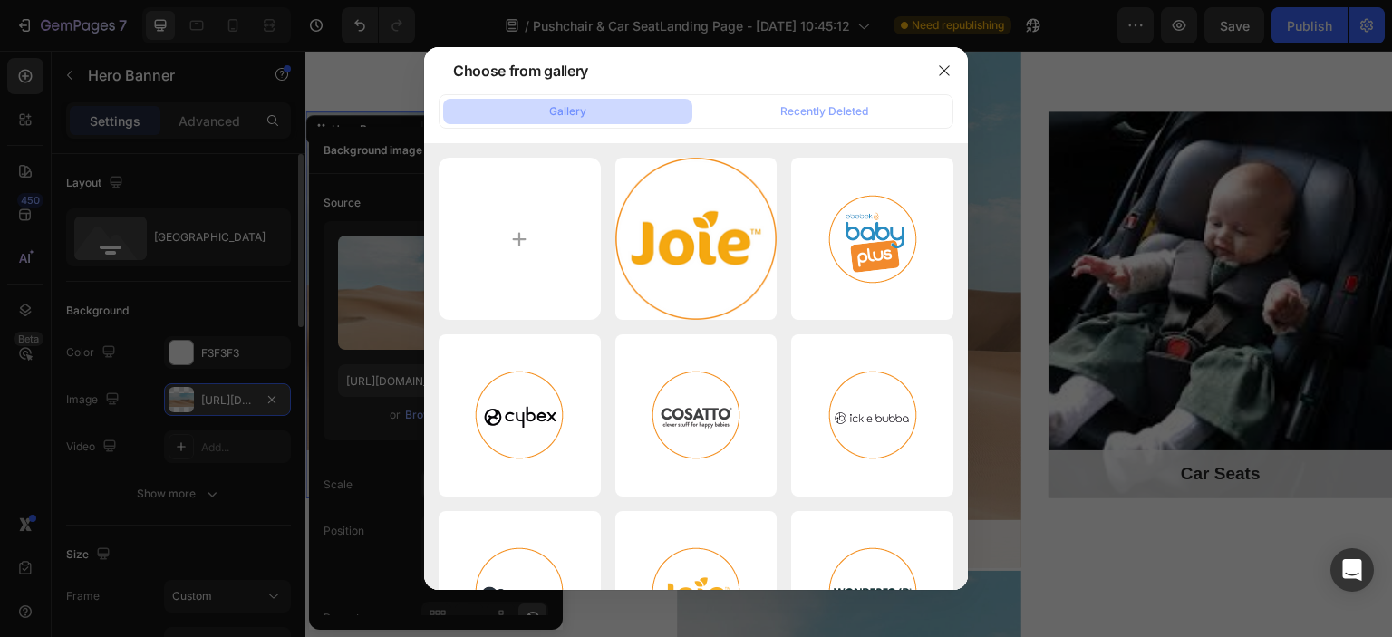
type input "C:\fakepath\._bouncer-1.jpg"
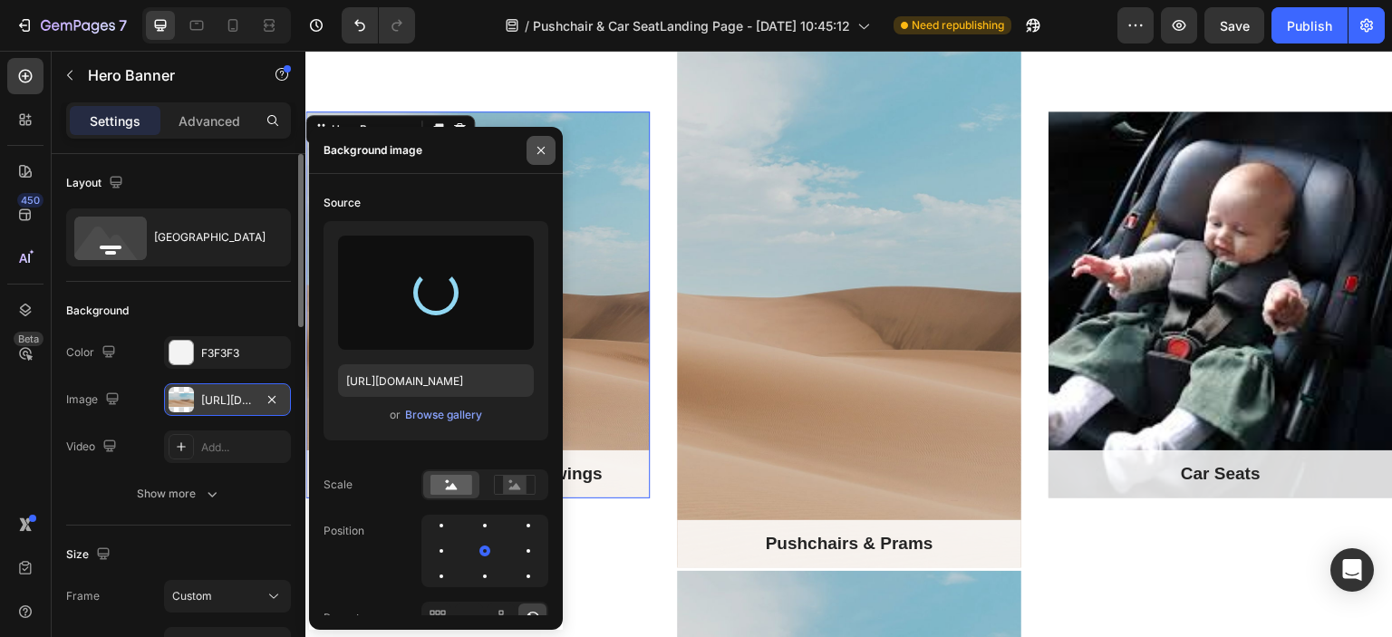
click at [544, 147] on icon "button" at bounding box center [541, 149] width 7 height 7
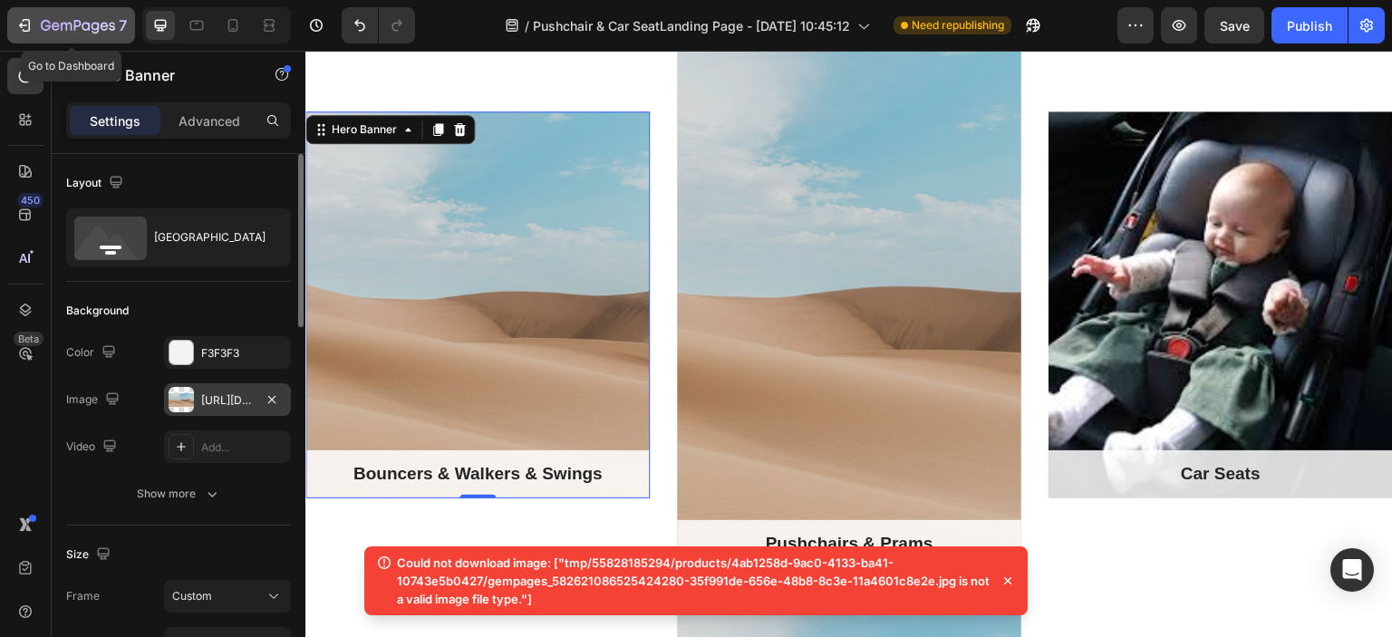
click at [29, 17] on icon "button" at bounding box center [24, 25] width 18 height 18
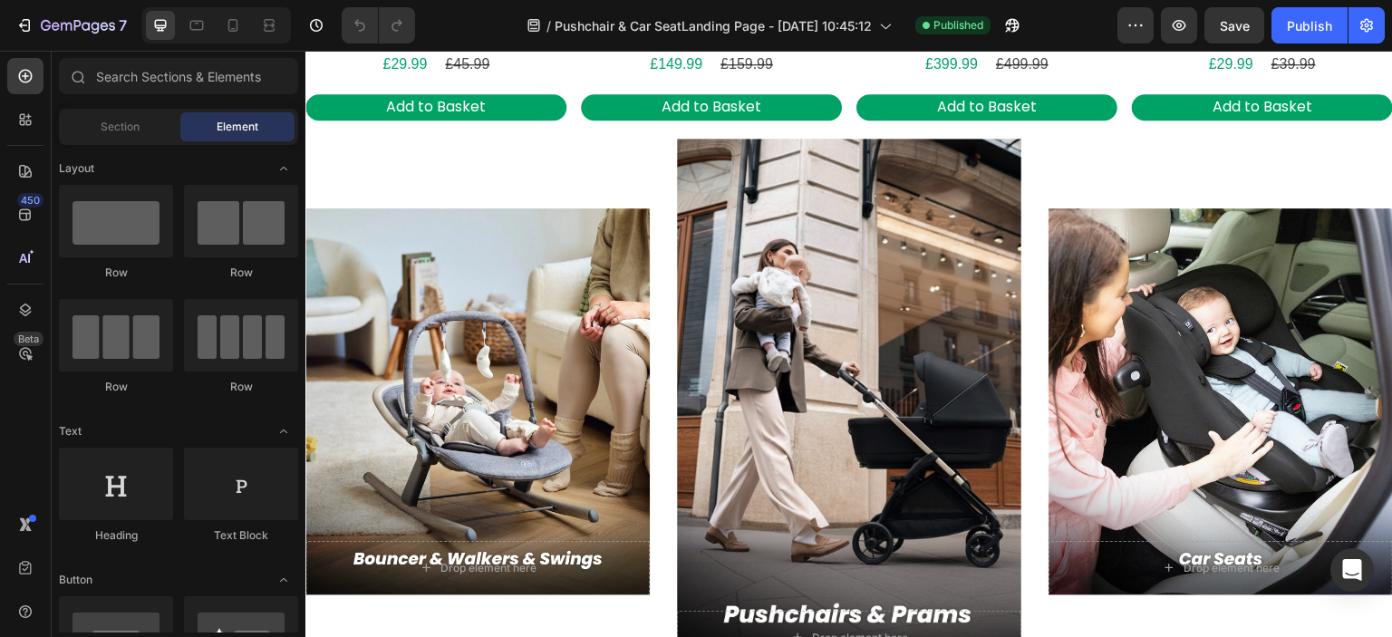
scroll to position [1541, 0]
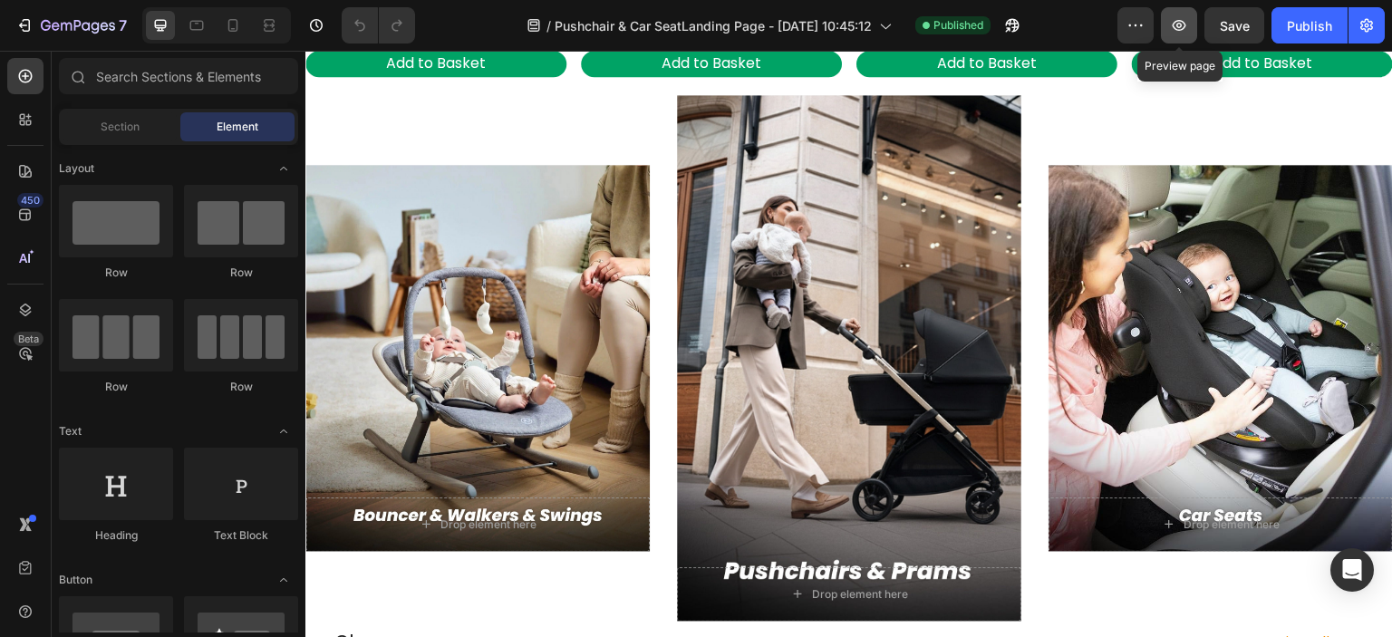
click at [1175, 16] on icon "button" at bounding box center [1179, 25] width 18 height 18
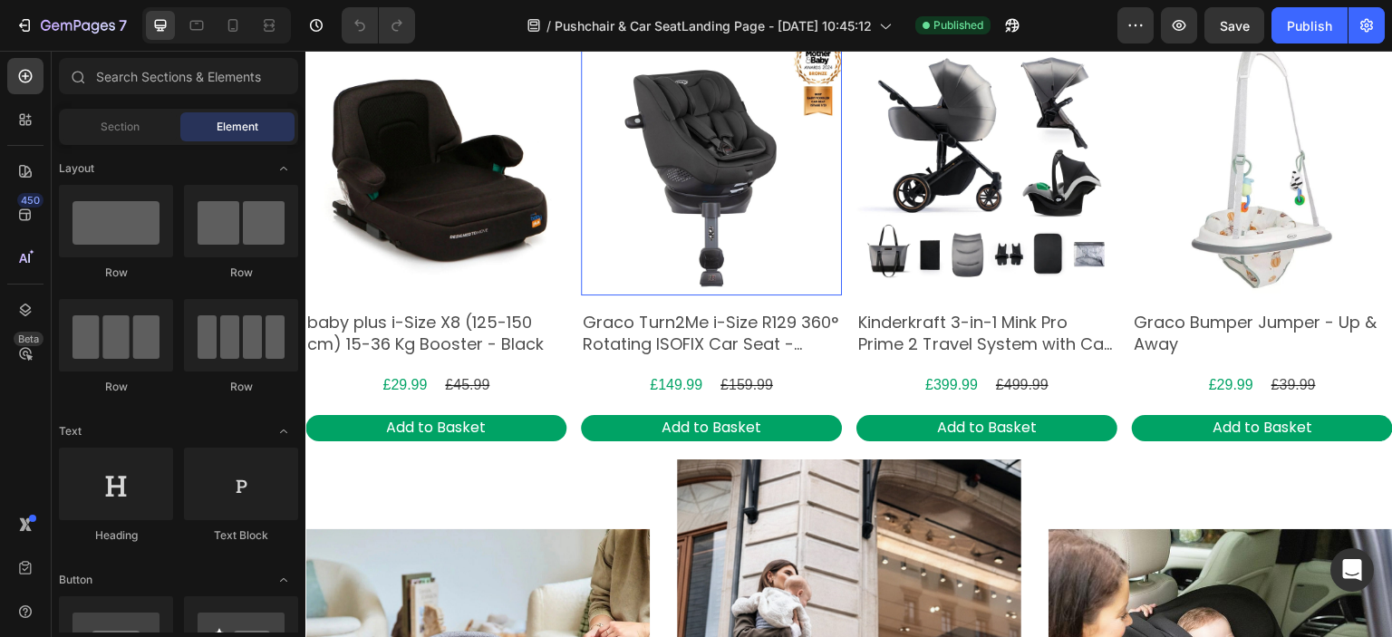
scroll to position [1178, 0]
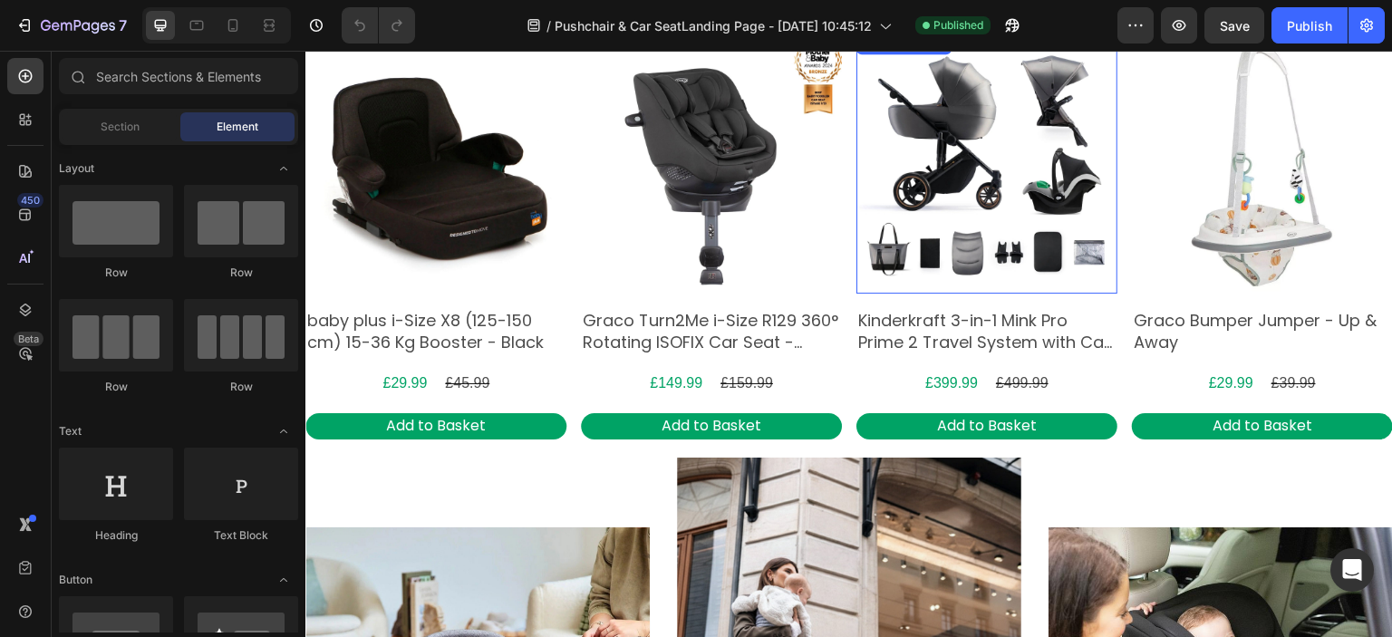
click at [943, 243] on img at bounding box center [987, 163] width 261 height 261
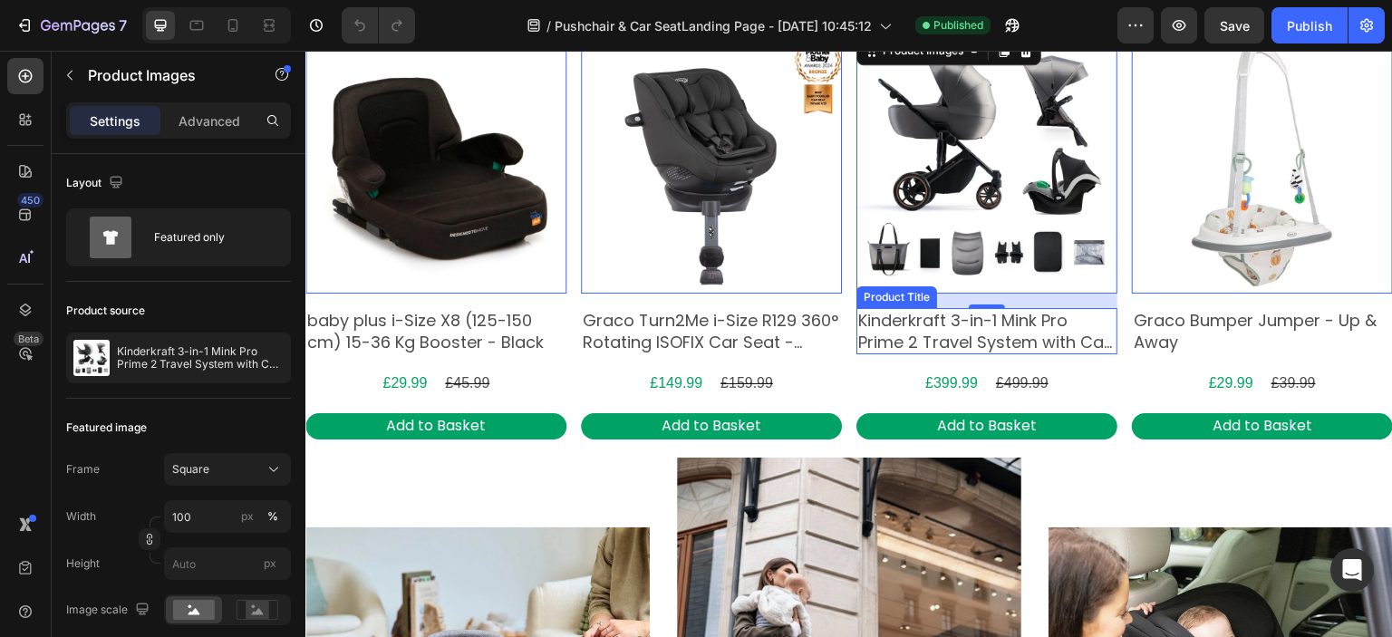
click at [919, 344] on h2 "Kinderkraft 3-in-1 Mink Pro Prime 2 Travel System with Car Seat - Shadow Grey" at bounding box center [987, 331] width 261 height 46
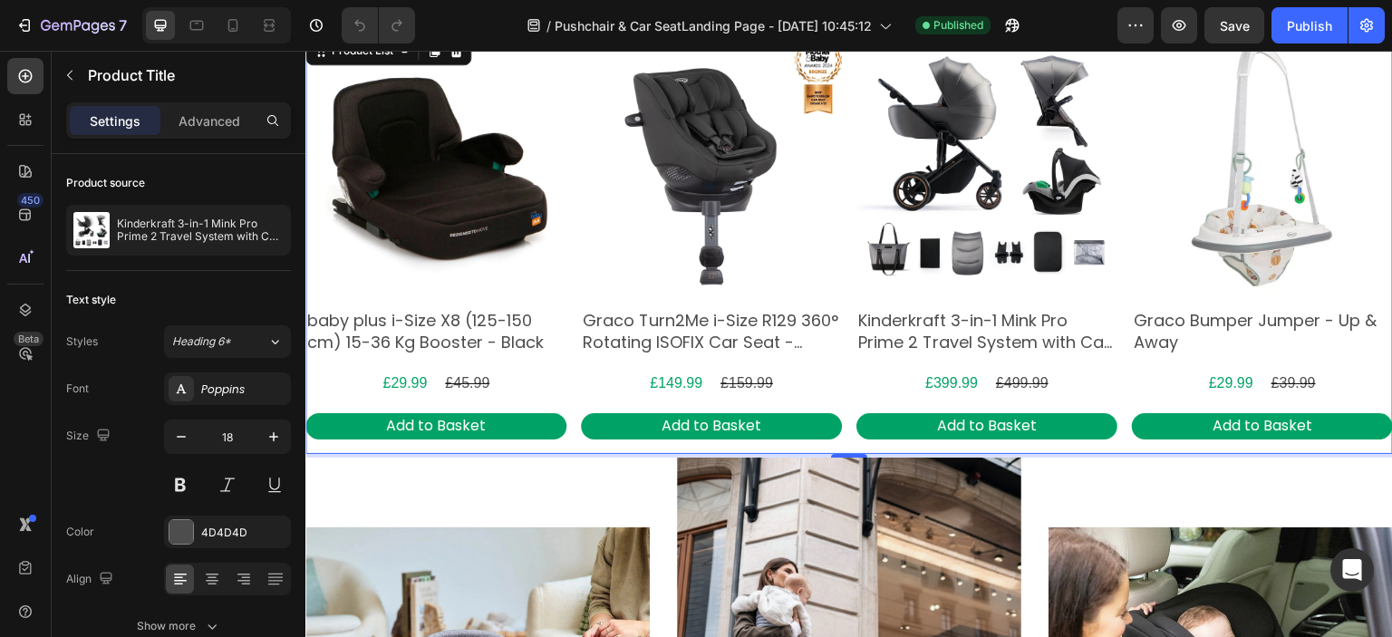
click at [1118, 253] on div "Product Images baby plus i-Size X8 (125-150 cm) 15-36 Kg Booster - Black Produc…" at bounding box center [849, 243] width 1088 height 421
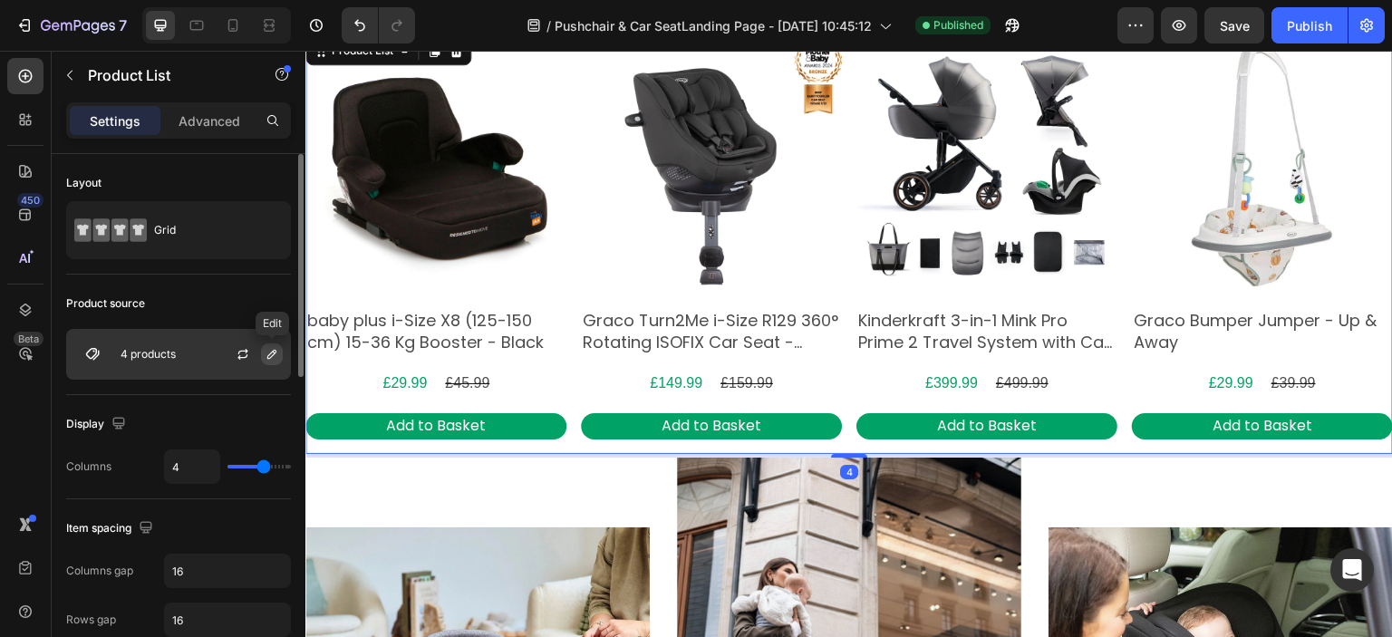
click at [264, 362] on button "button" at bounding box center [272, 355] width 22 height 22
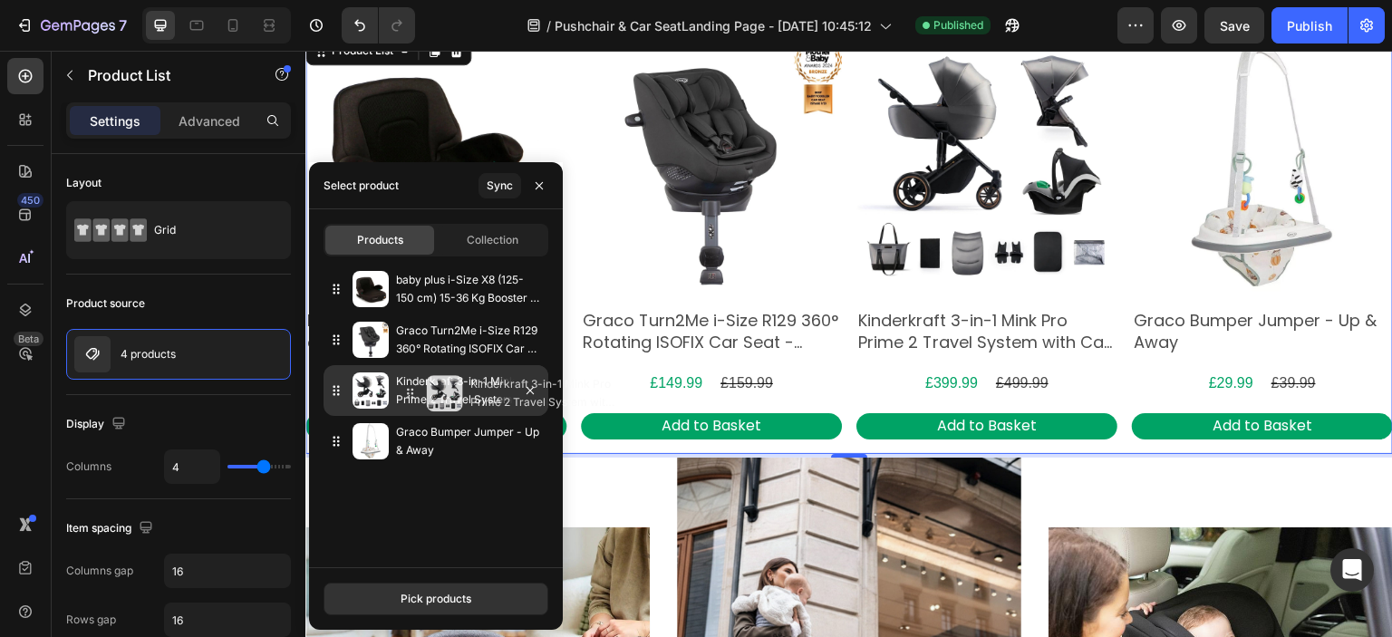
drag, startPoint x: 399, startPoint y: 380, endPoint x: 474, endPoint y: 383, distance: 75.3
click at [474, 383] on p "Kinderkraft 3-in-1 Mink Pro Prime 2 Travel System with Car Seat - Shadow Grey" at bounding box center [468, 391] width 145 height 36
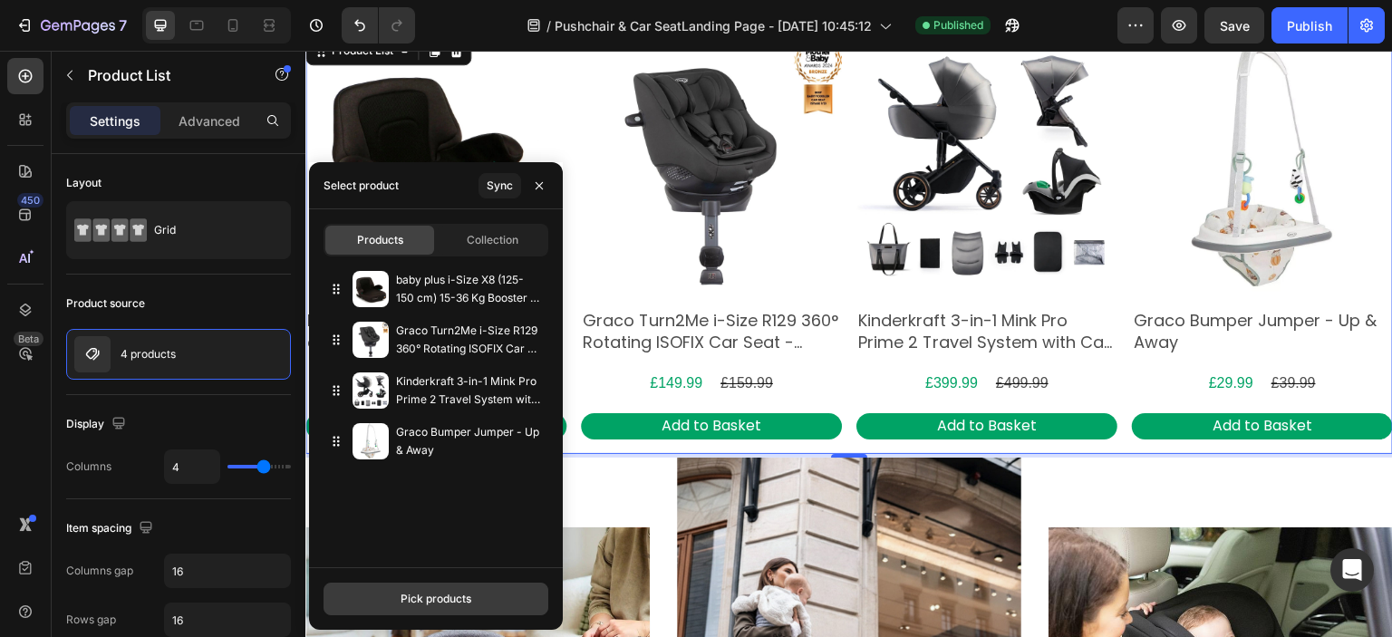
click at [443, 597] on div "Pick products" at bounding box center [436, 599] width 71 height 16
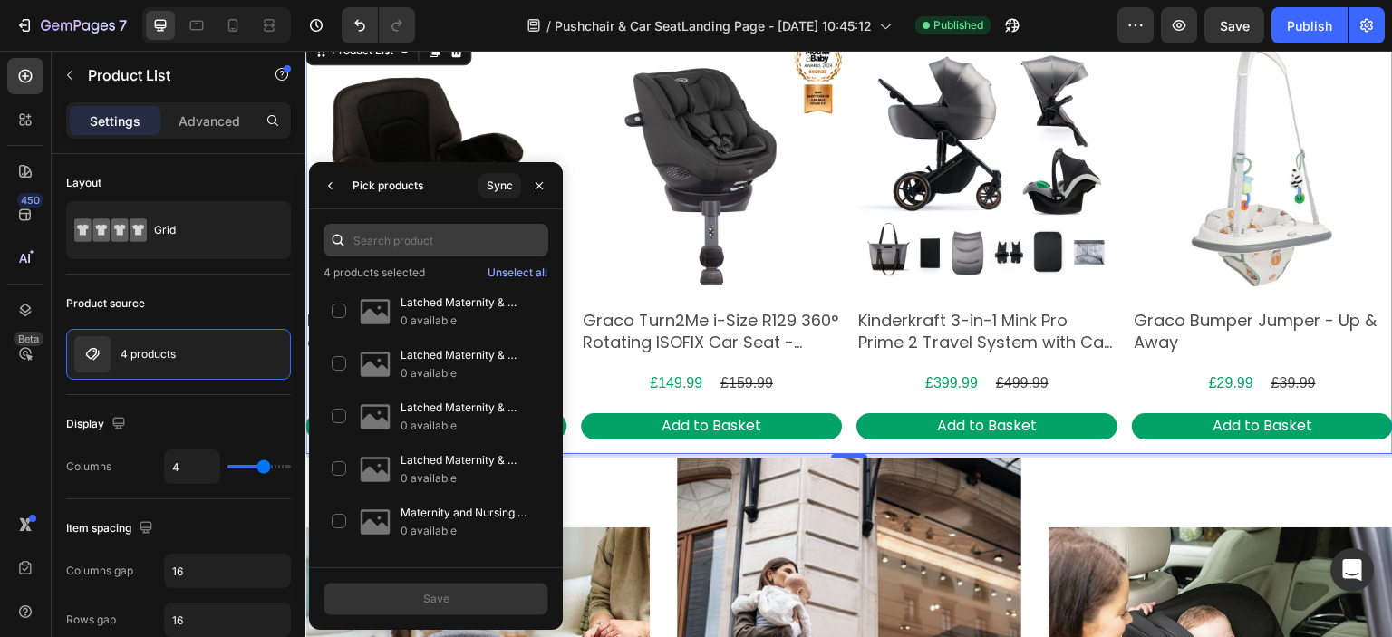
click at [422, 228] on input "text" at bounding box center [436, 240] width 225 height 33
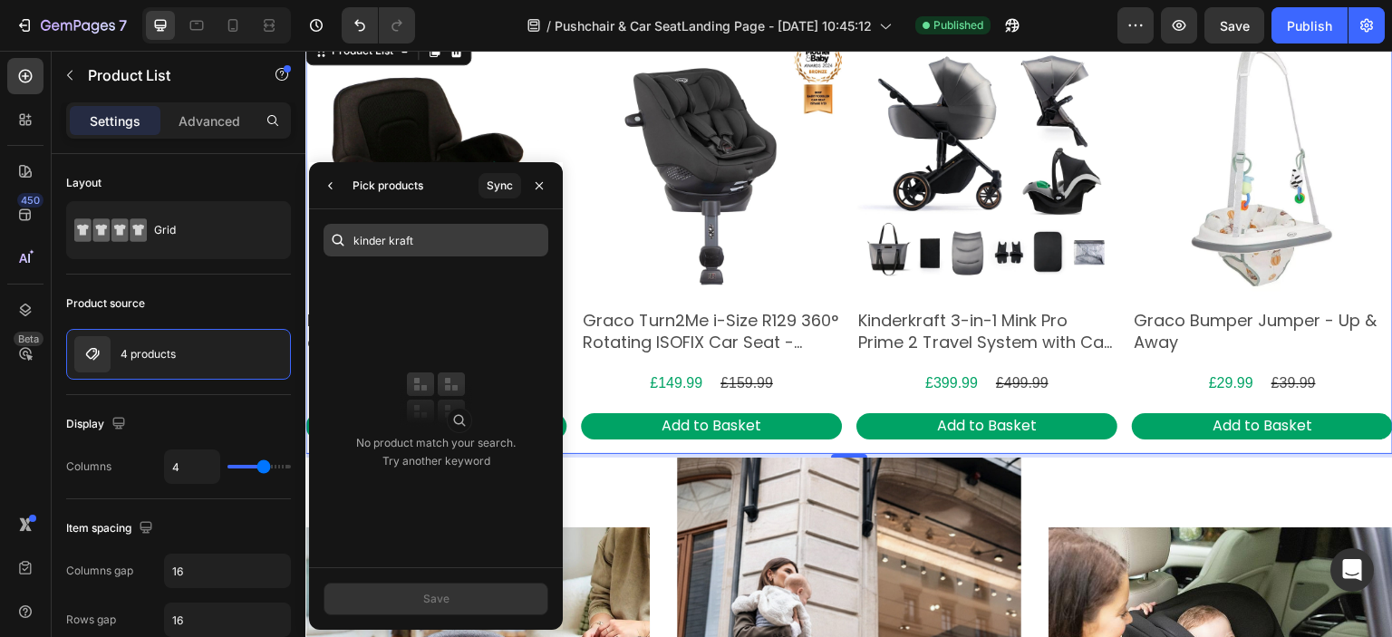
click at [392, 244] on input "kinder kraft" at bounding box center [436, 240] width 225 height 33
click at [392, 243] on input "kinder kraft" at bounding box center [436, 240] width 225 height 33
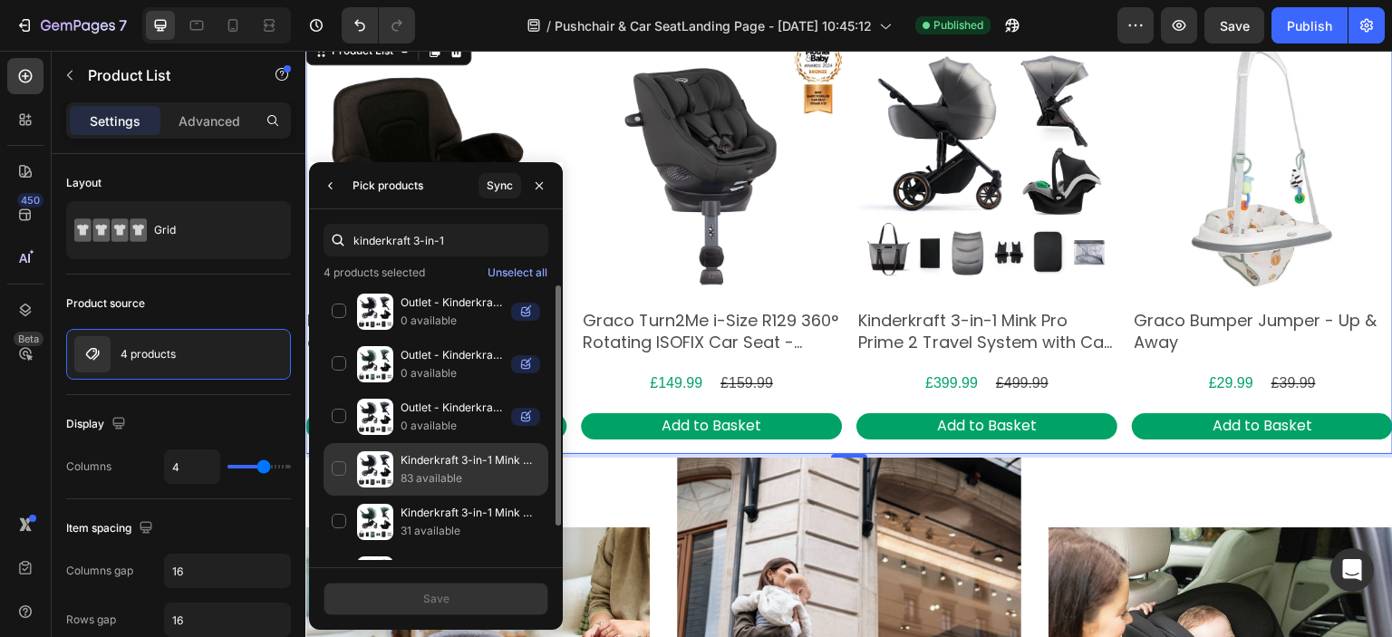
scroll to position [38, 0]
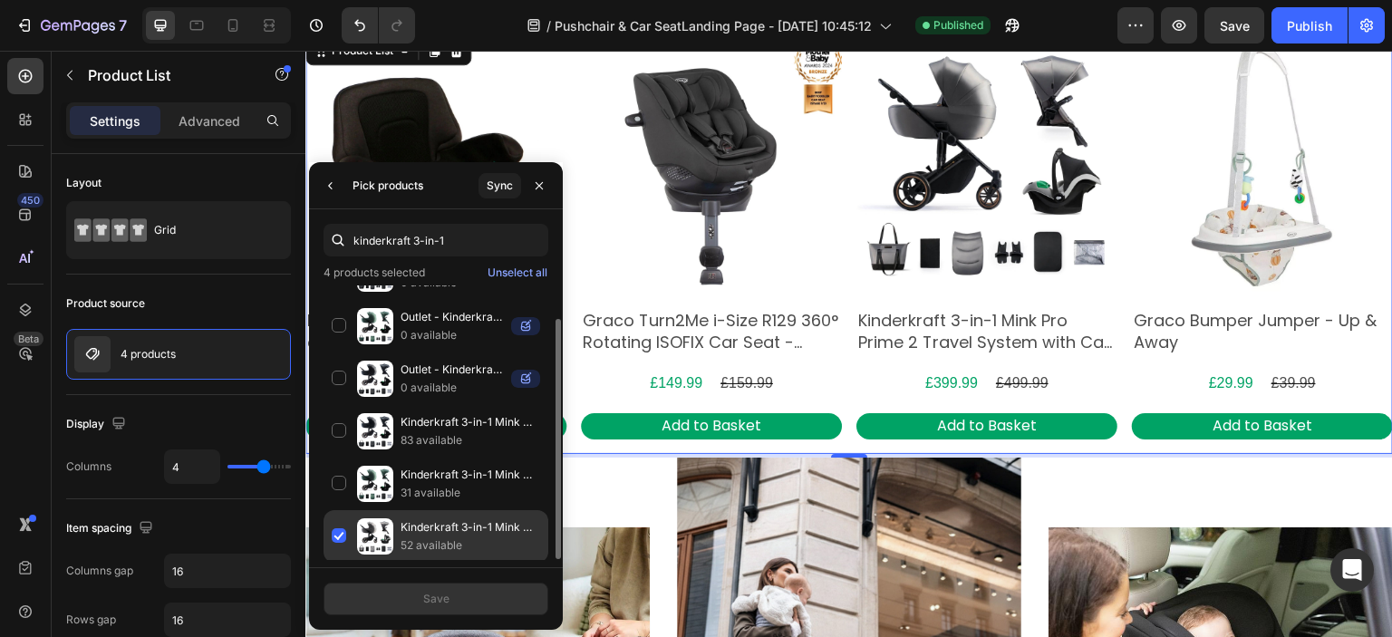
type input "kinderkraft 3-in-1"
click at [335, 530] on div "Kinderkraft 3-in-1 Mink Pro Prime 2 Travel System with Car Seat - Shadow Grey 5…" at bounding box center [436, 536] width 225 height 53
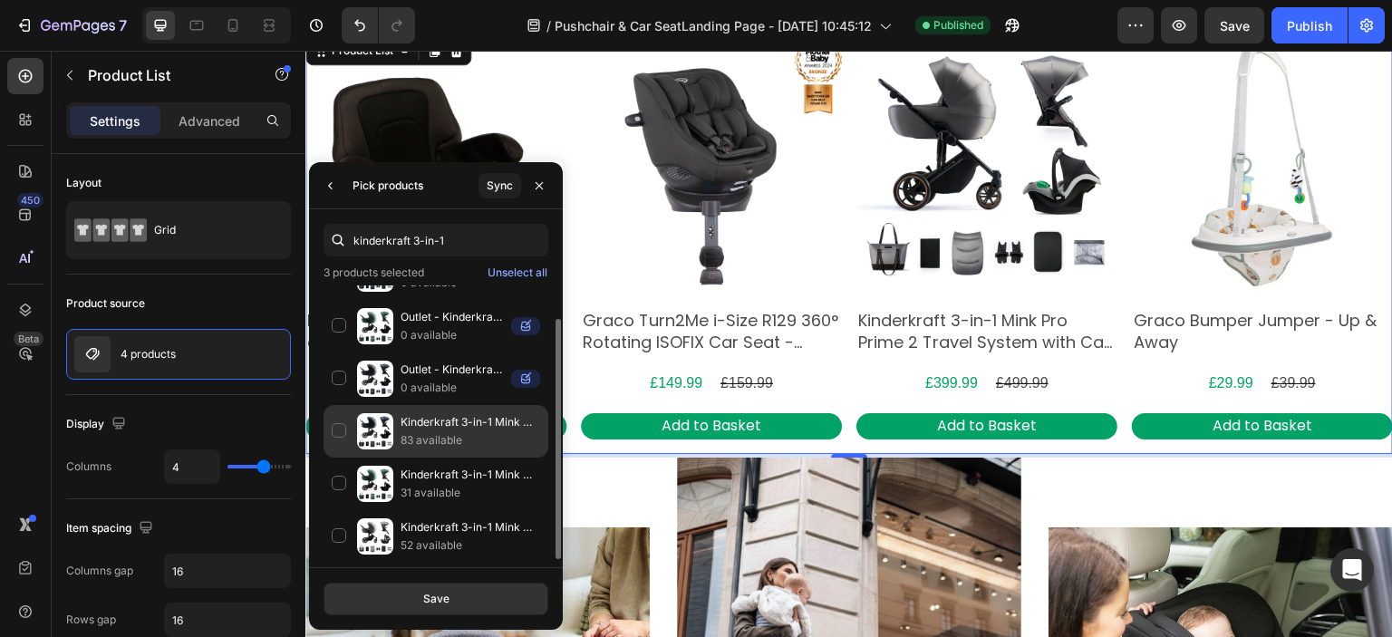
click at [332, 433] on div "Kinderkraft 3-in-1 Mink Pro Prime 2 Travel System with Car Seat - Venezian Blac…" at bounding box center [436, 431] width 225 height 53
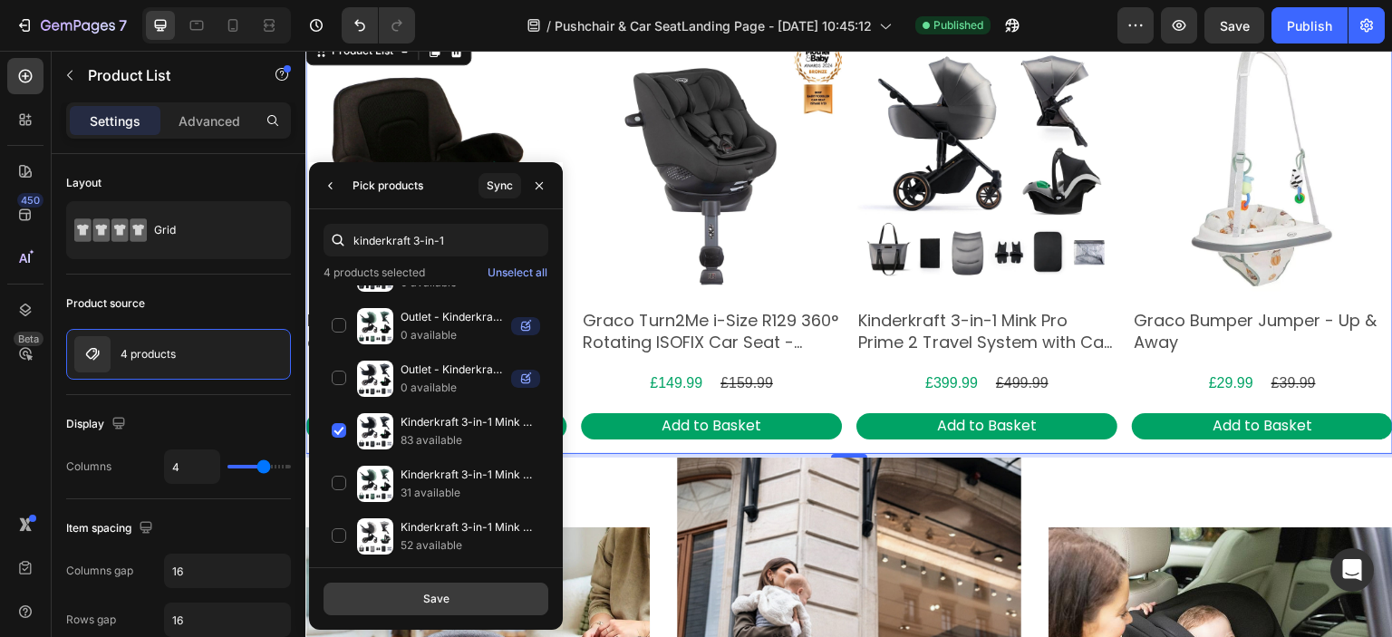
click at [437, 595] on div "Save" at bounding box center [436, 599] width 26 height 16
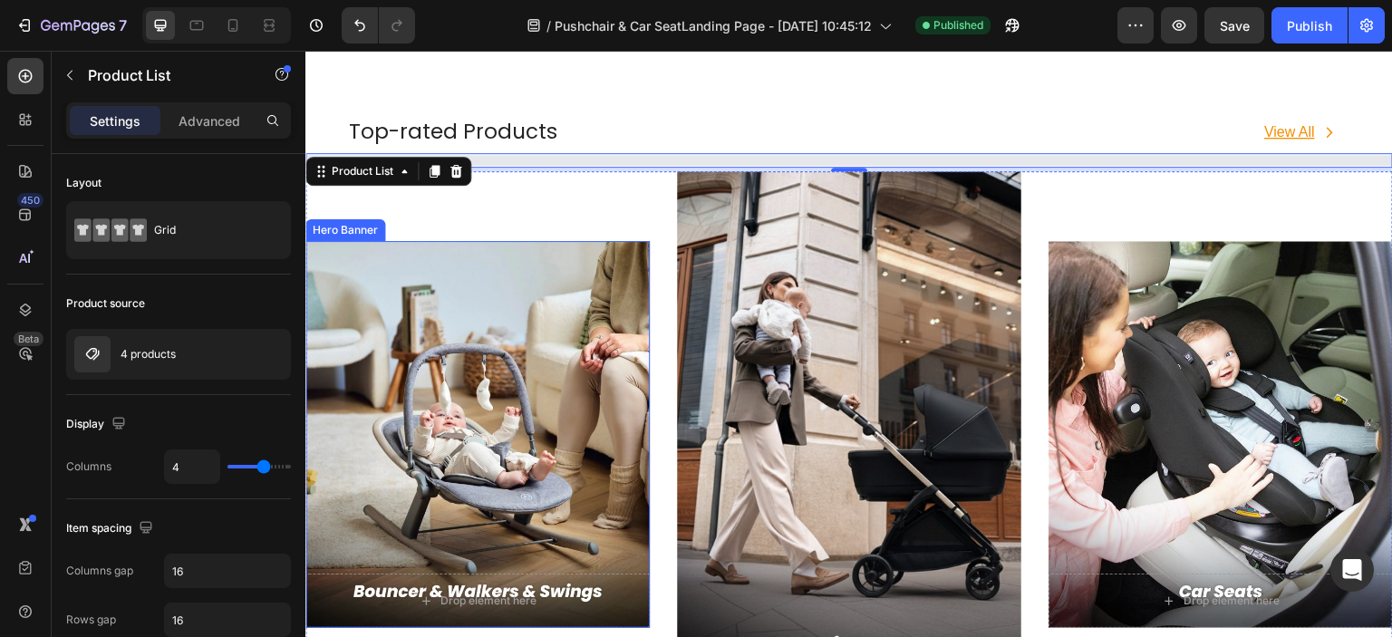
scroll to position [907, 0]
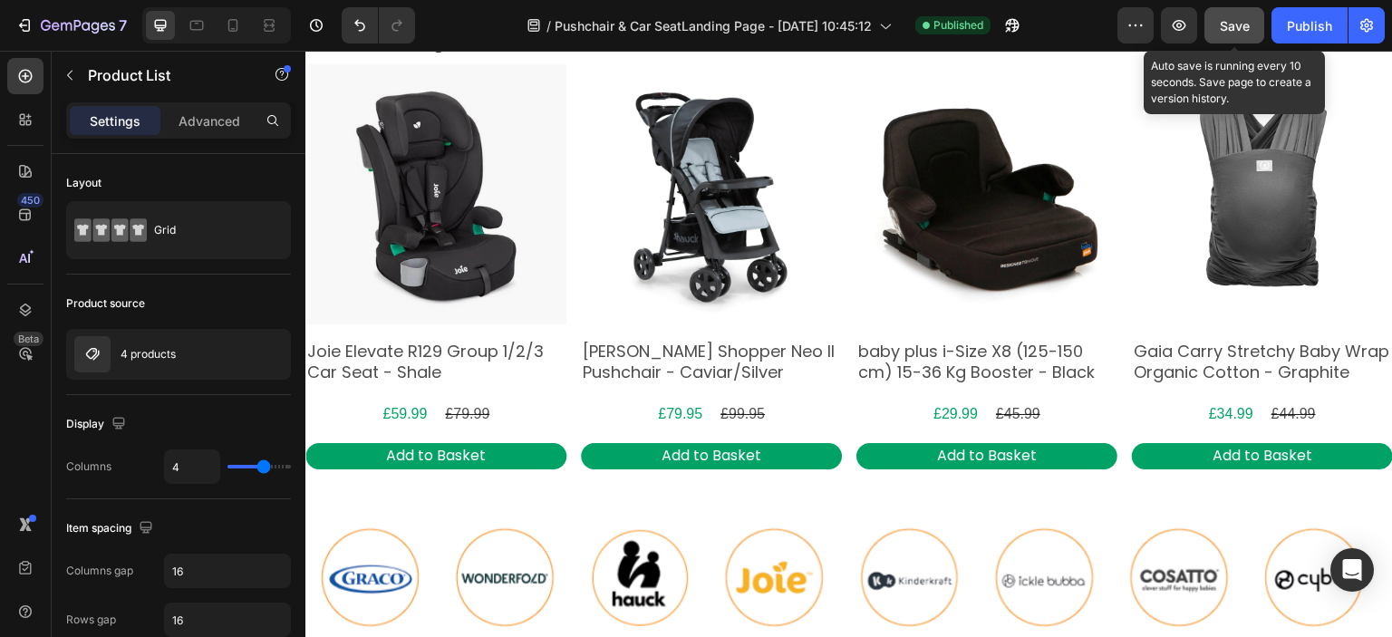
click at [1218, 26] on button "Save" at bounding box center [1235, 25] width 60 height 36
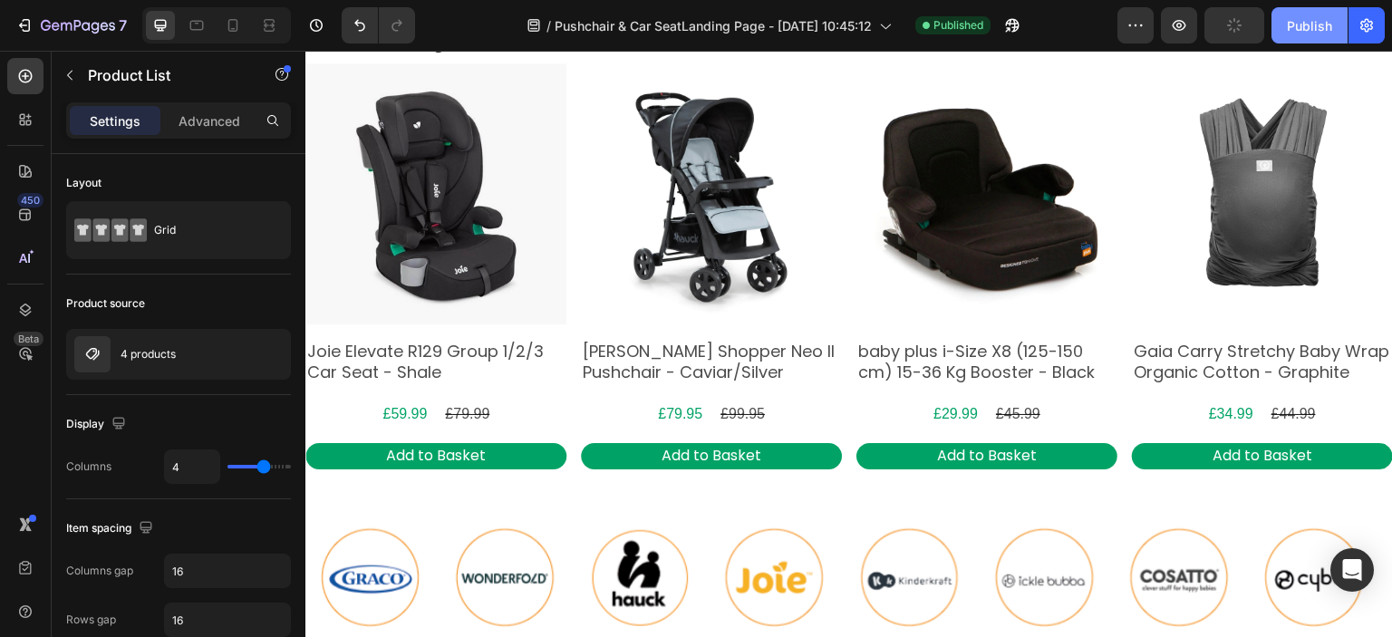
click at [1286, 28] on button "Publish" at bounding box center [1310, 25] width 76 height 36
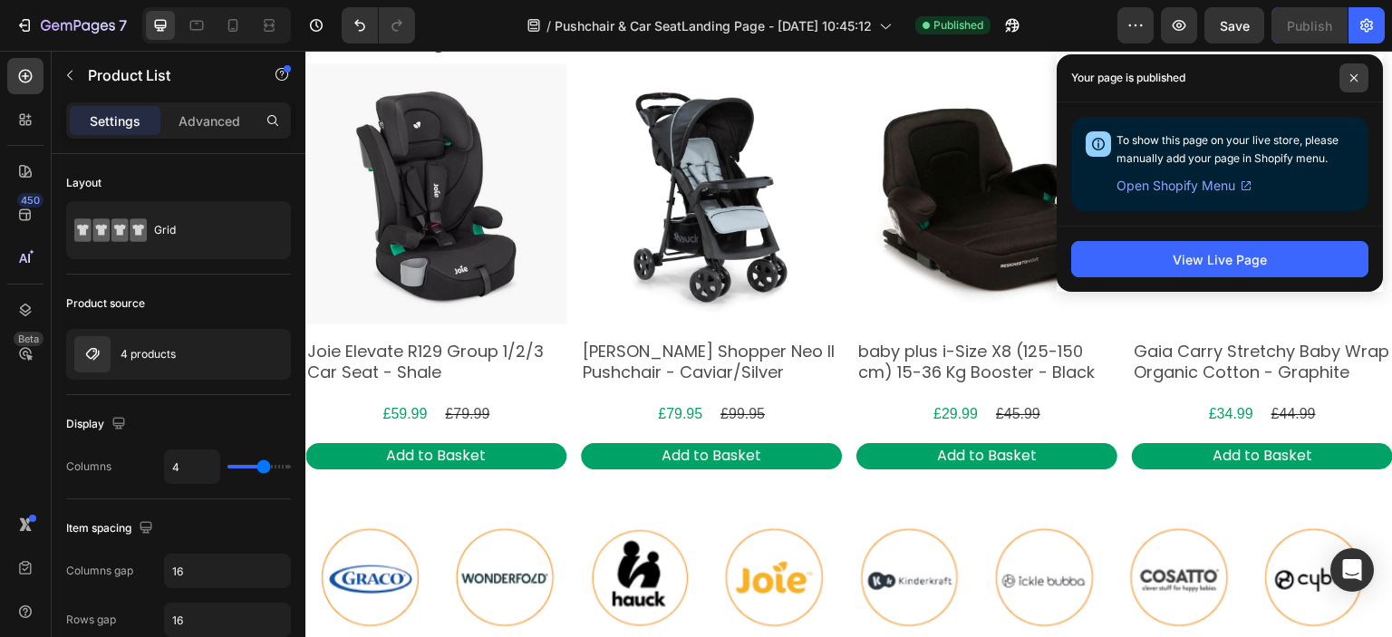
click at [1349, 84] on span at bounding box center [1354, 77] width 29 height 29
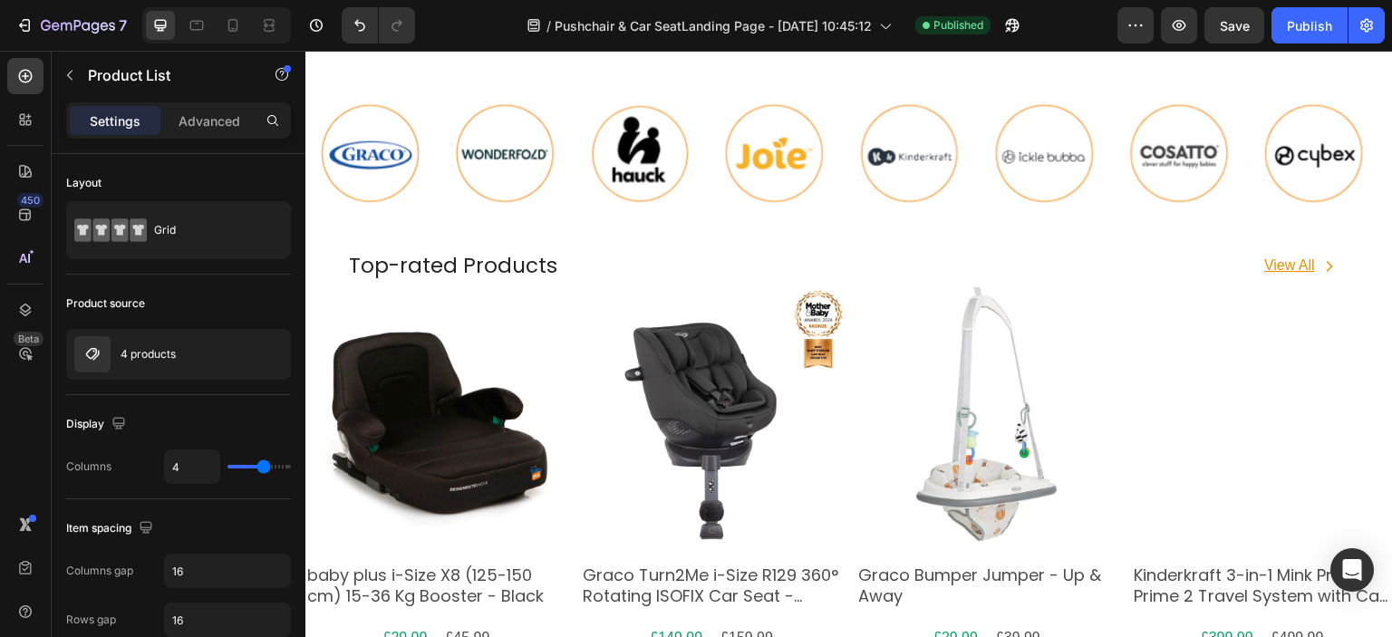
scroll to position [1178, 0]
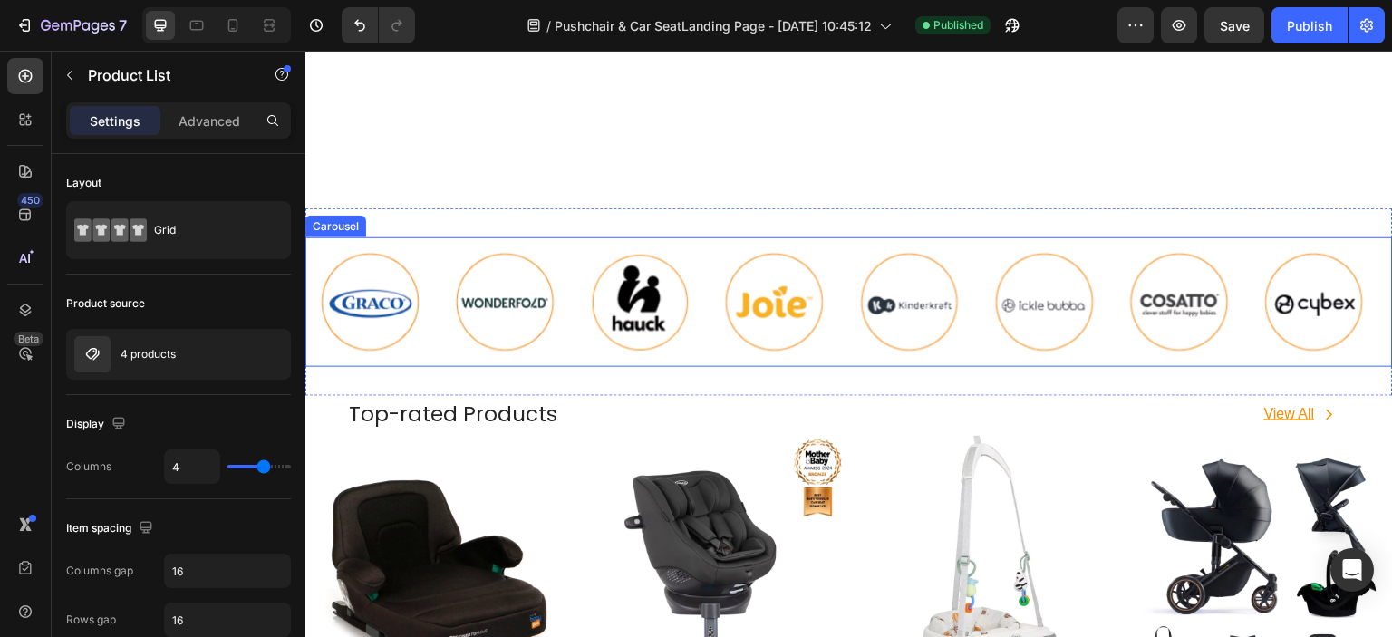
click at [687, 287] on img at bounding box center [640, 302] width 101 height 101
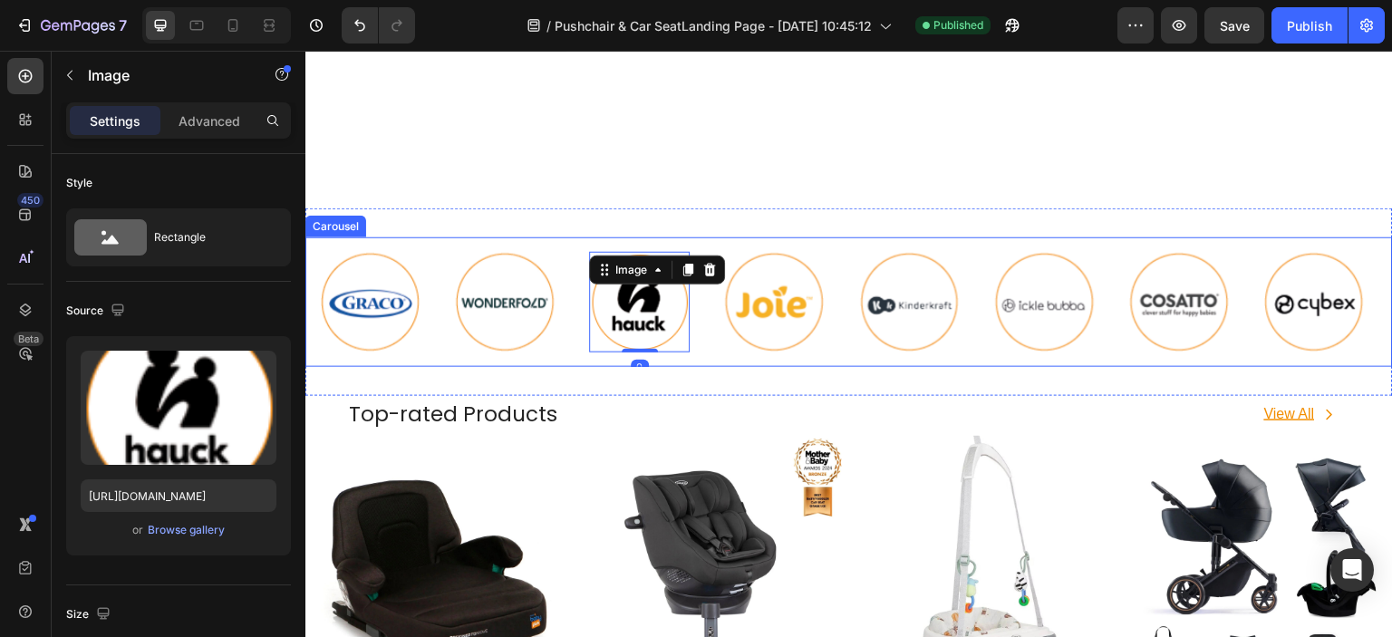
click at [720, 296] on div "Image" at bounding box center [776, 303] width 130 height 130
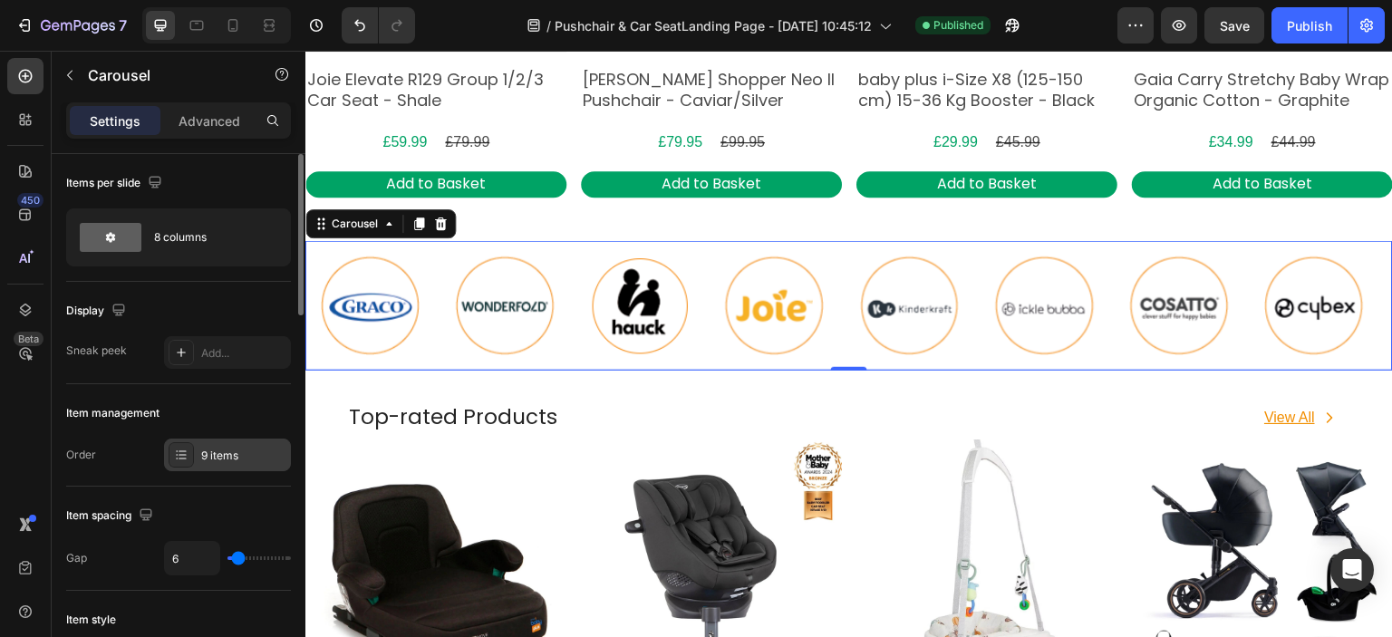
click at [208, 449] on div "9 items" at bounding box center [243, 456] width 85 height 16
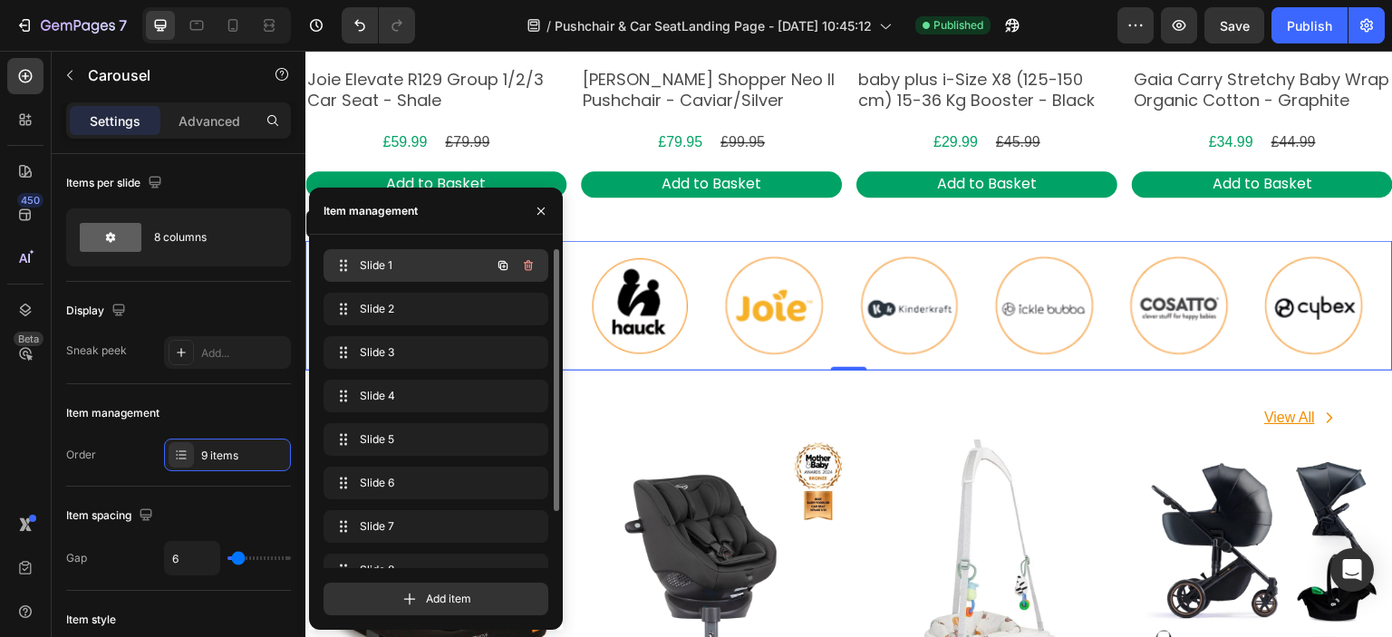
click at [416, 267] on span "Slide 1" at bounding box center [411, 265] width 102 height 16
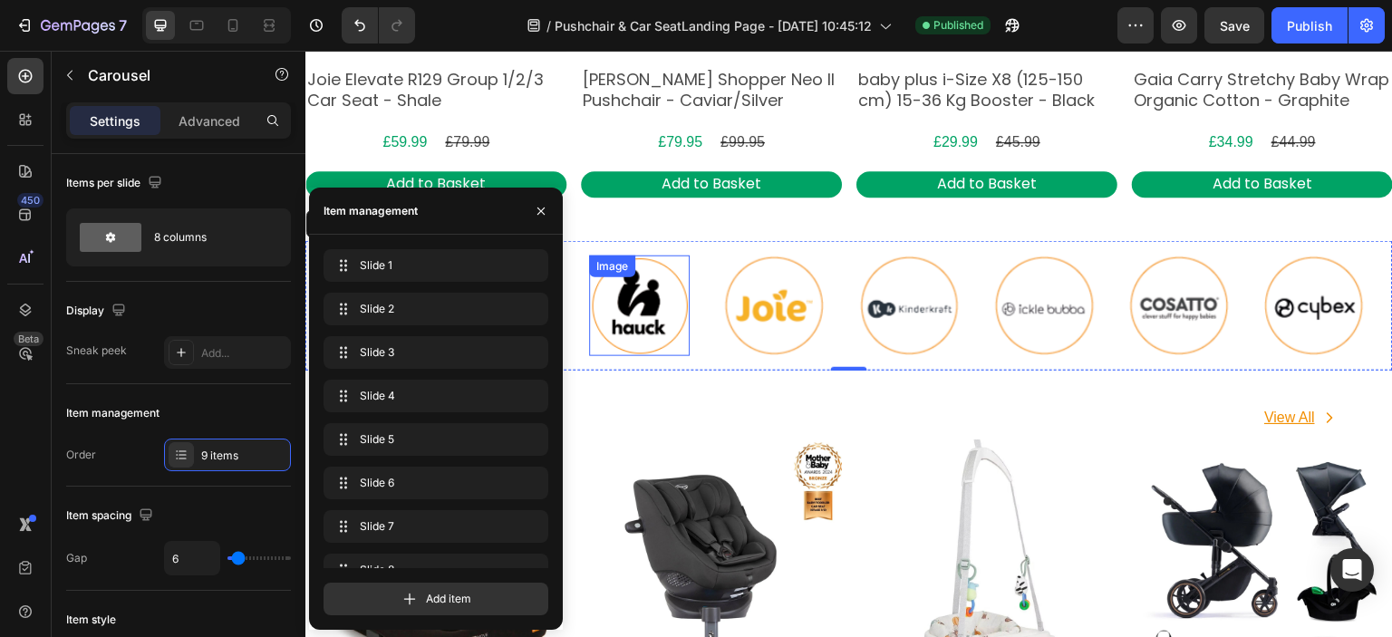
click at [635, 281] on div "Image" at bounding box center [640, 306] width 101 height 101
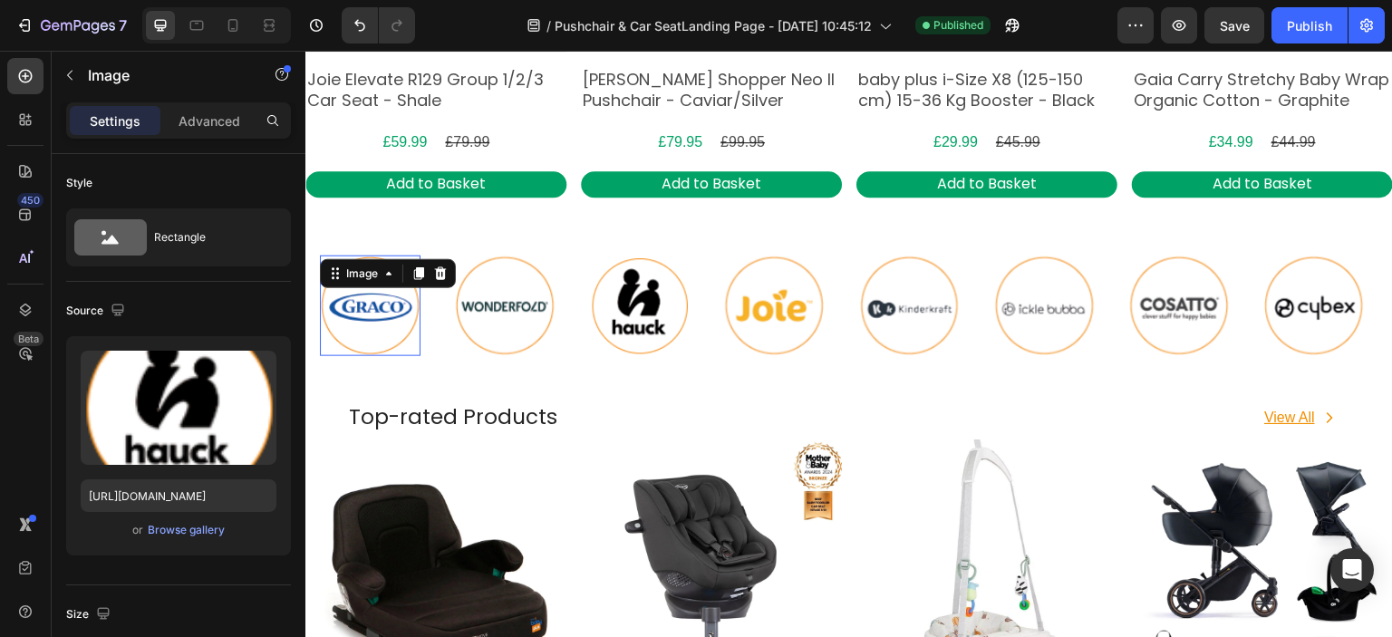
click at [383, 294] on img at bounding box center [370, 306] width 101 height 101
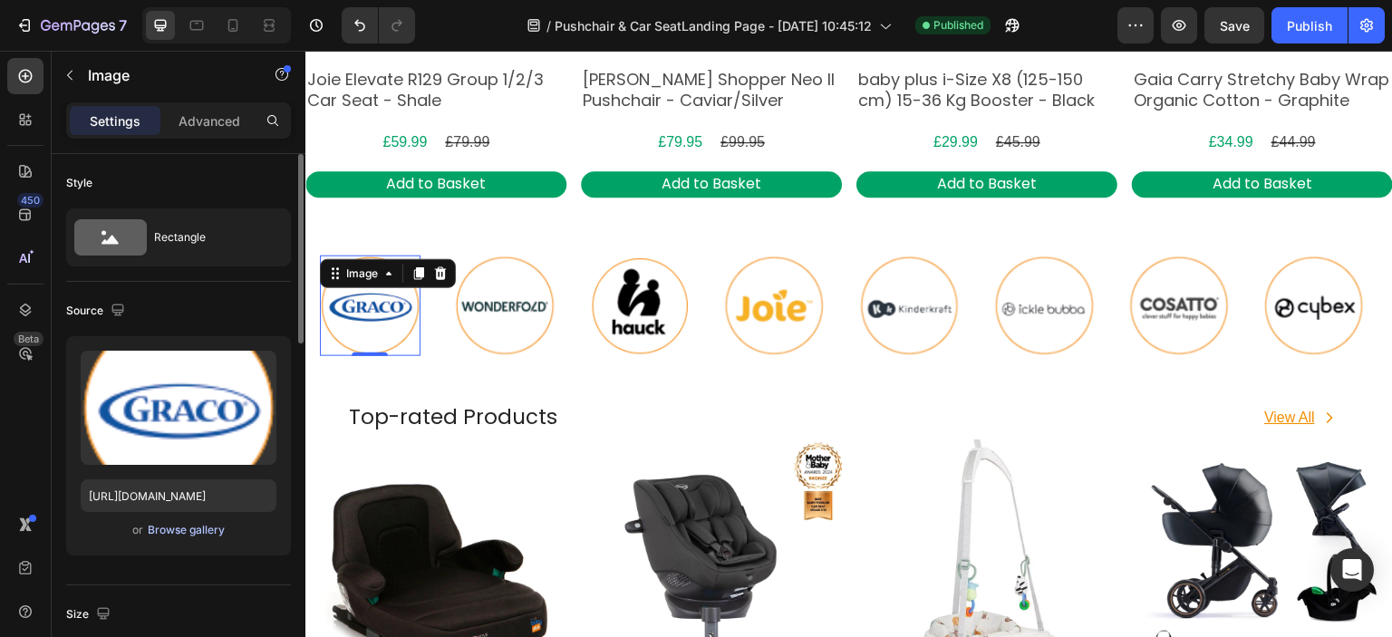
click at [203, 538] on button "Browse gallery" at bounding box center [186, 530] width 79 height 18
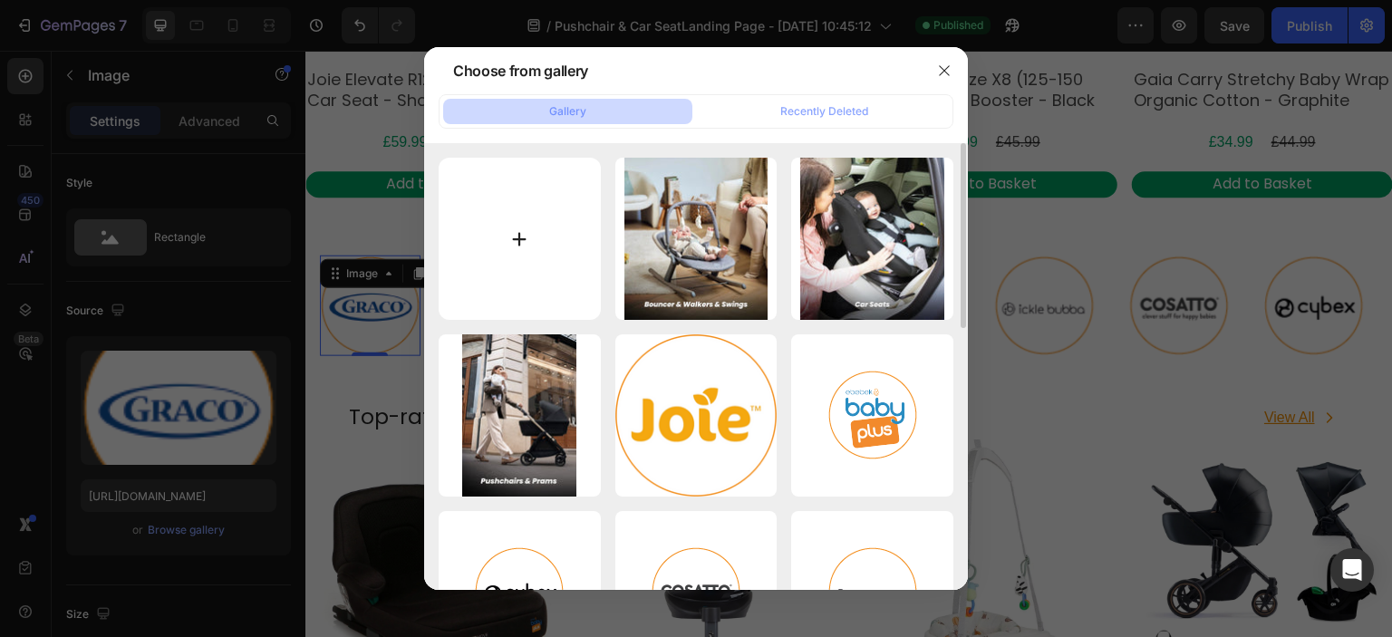
click at [567, 224] on input "file" at bounding box center [520, 239] width 162 height 162
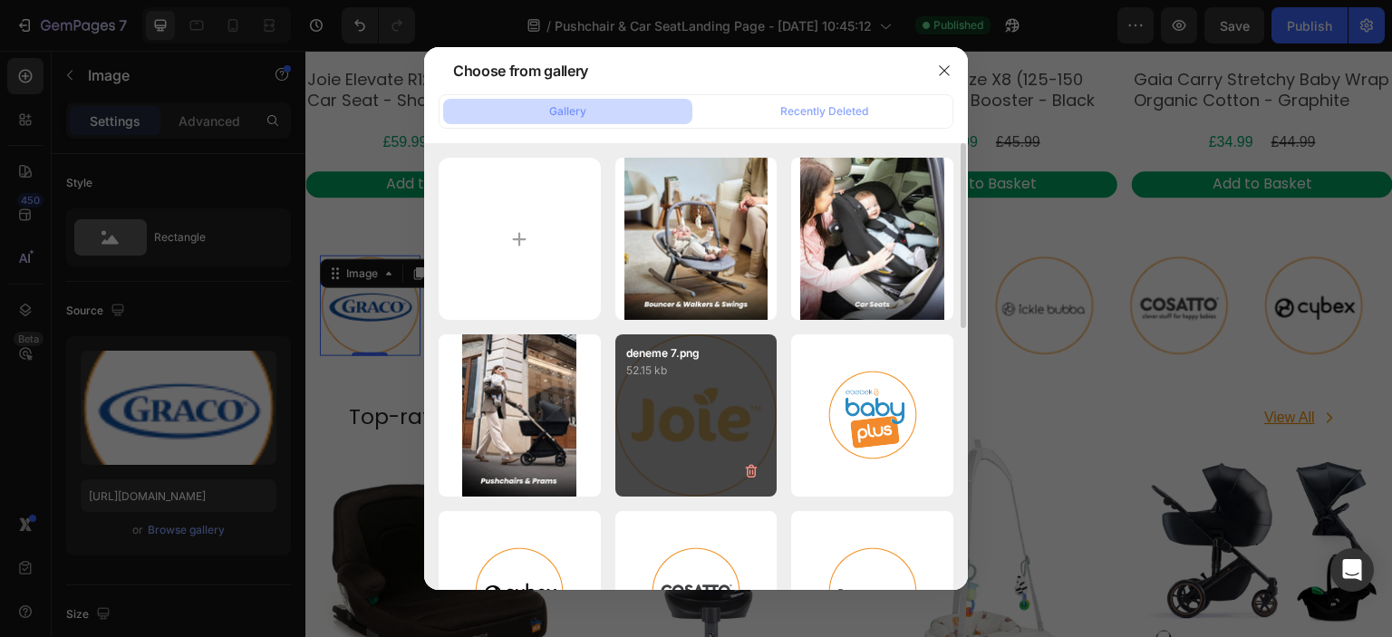
type input "C:\fakepath\graco logo.png"
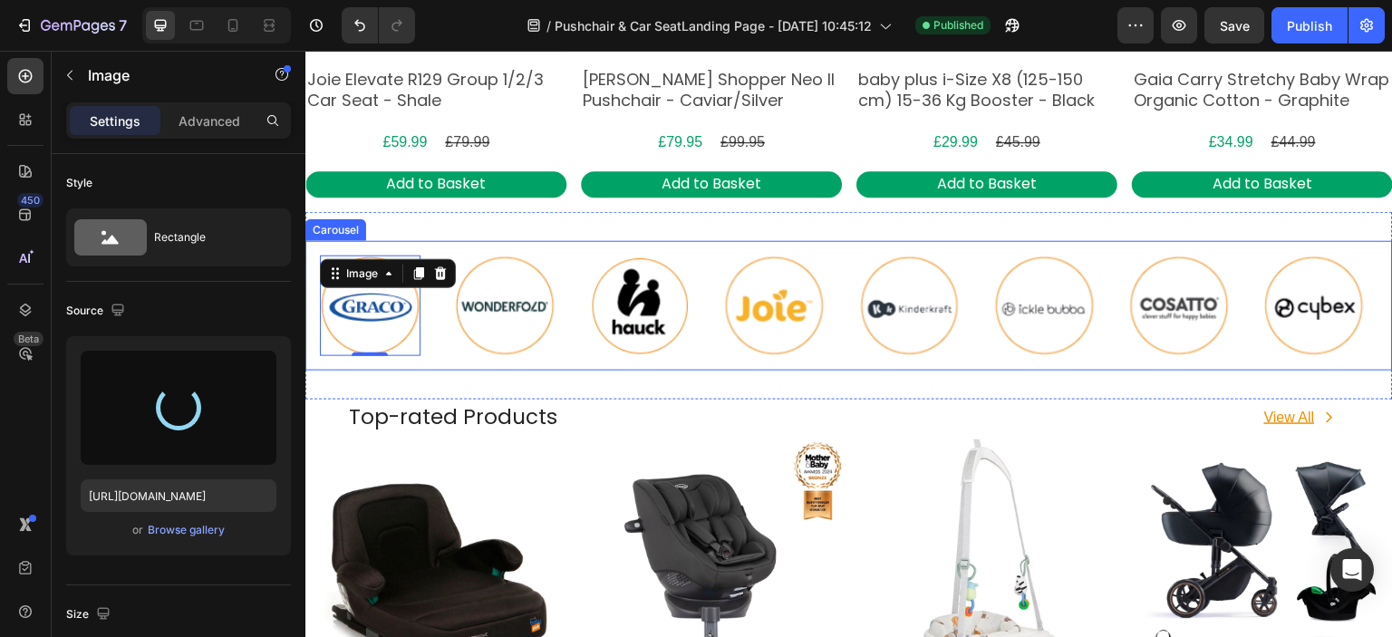
type input "[URL][DOMAIN_NAME]"
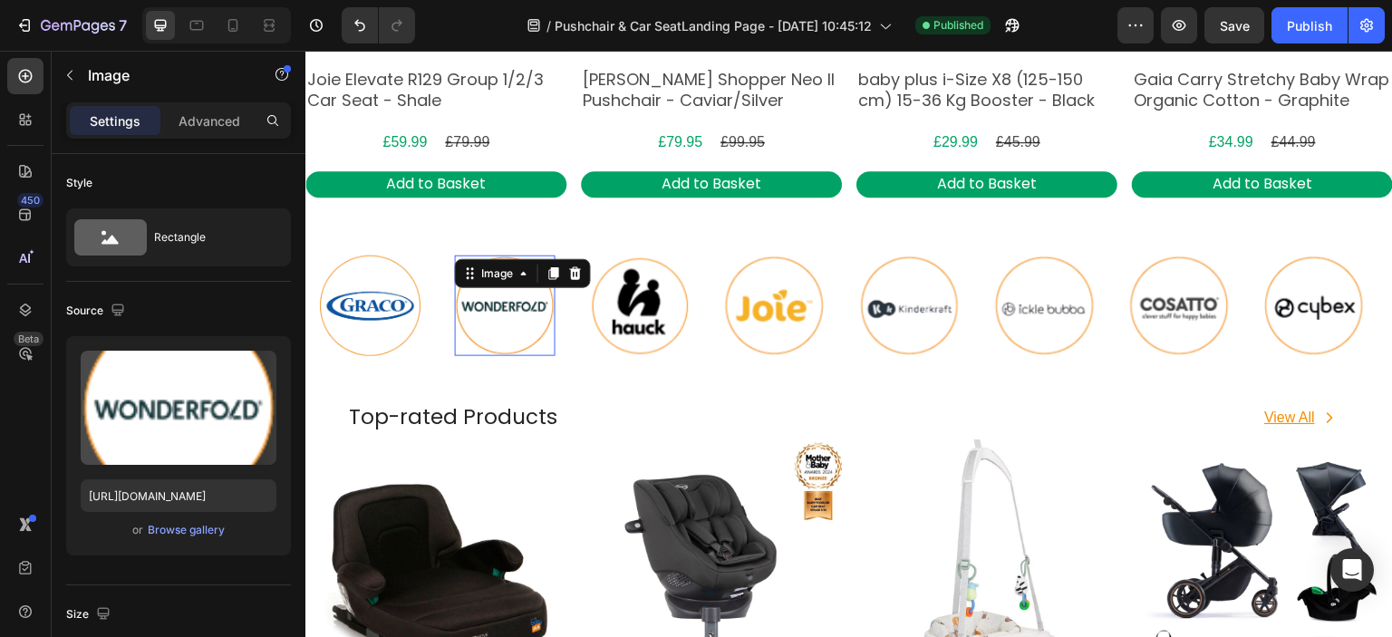
click at [523, 313] on img at bounding box center [505, 306] width 101 height 101
click at [207, 522] on div "Browse gallery" at bounding box center [186, 530] width 77 height 16
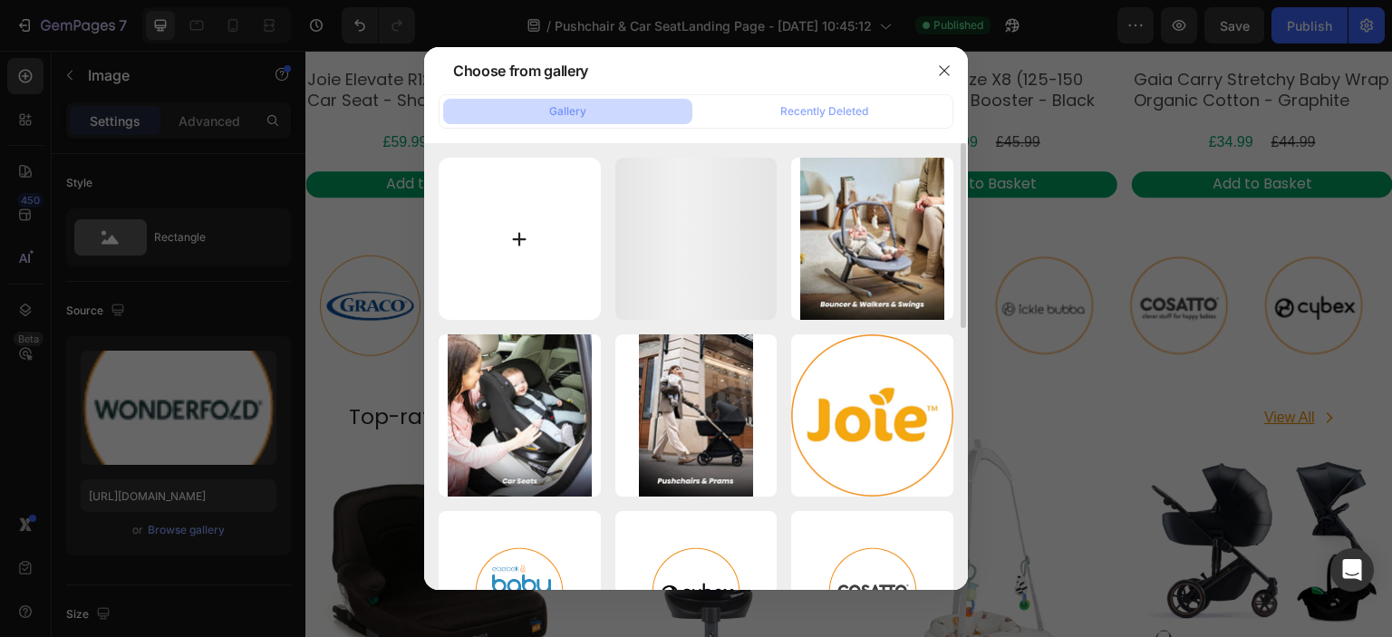
click at [511, 271] on input "file" at bounding box center [520, 239] width 162 height 162
type input "C:\fakepath\wonderfold logo.png"
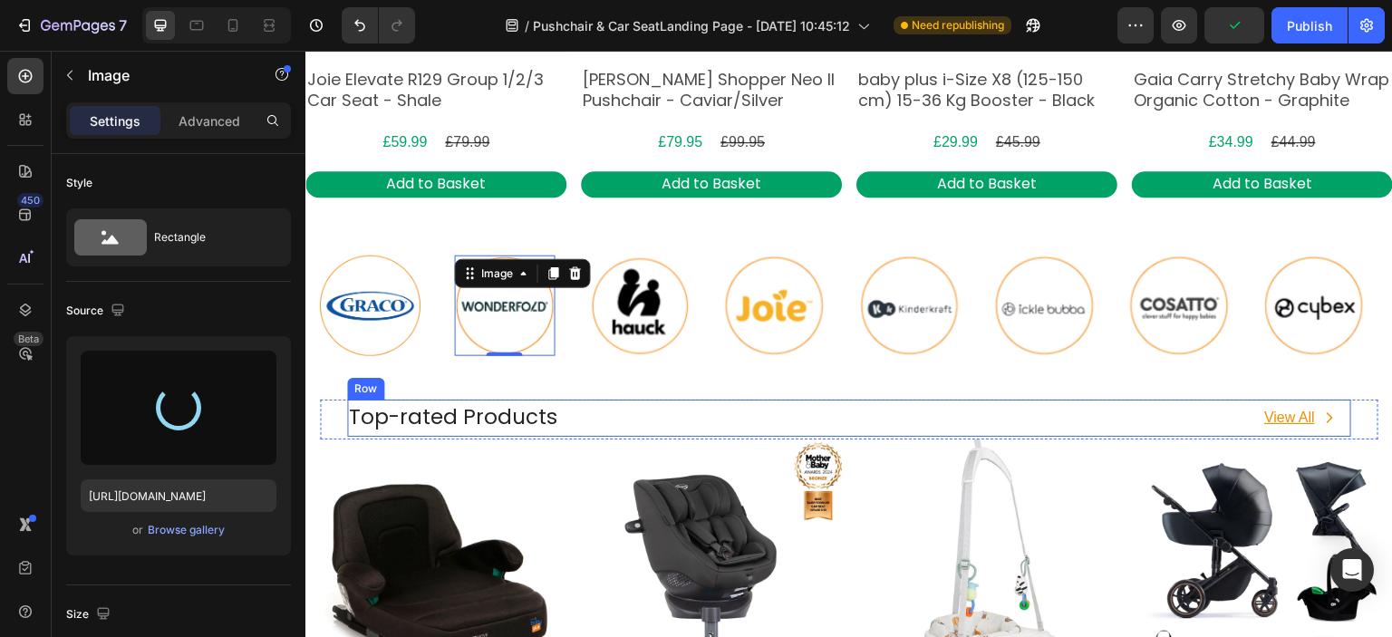
type input "[URL][DOMAIN_NAME]"
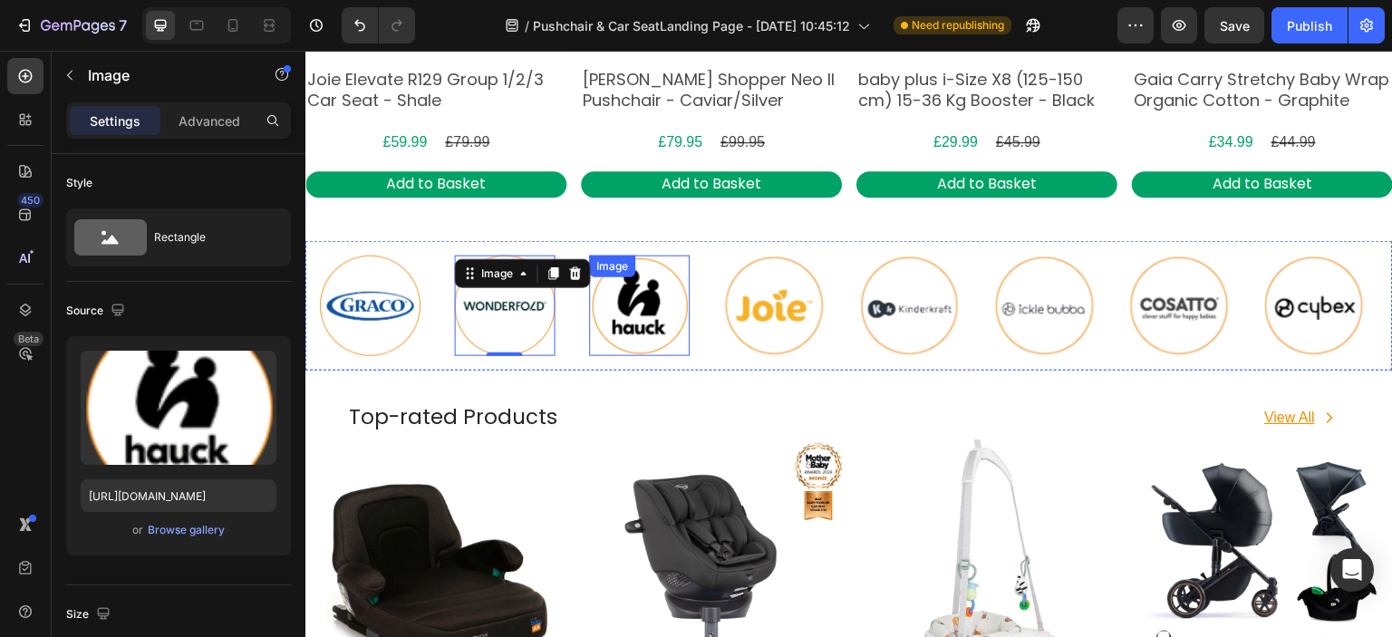
click at [647, 323] on img at bounding box center [640, 306] width 101 height 101
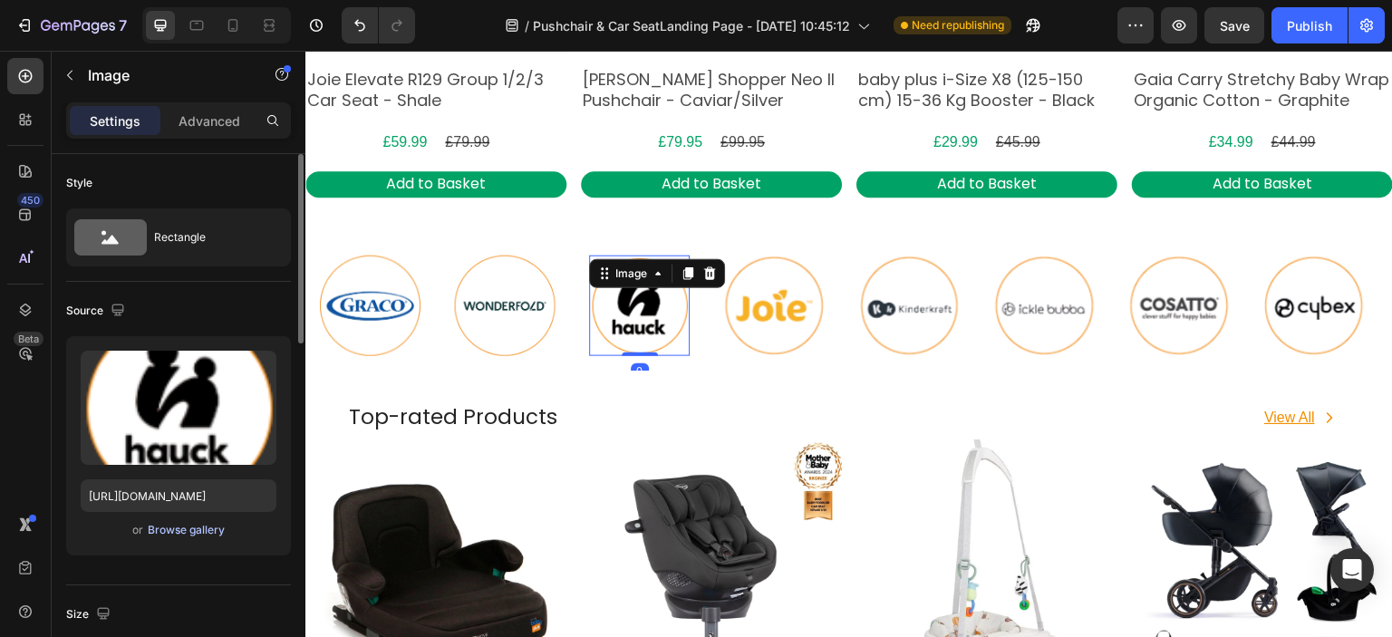
click at [196, 529] on div "Browse gallery" at bounding box center [186, 530] width 77 height 16
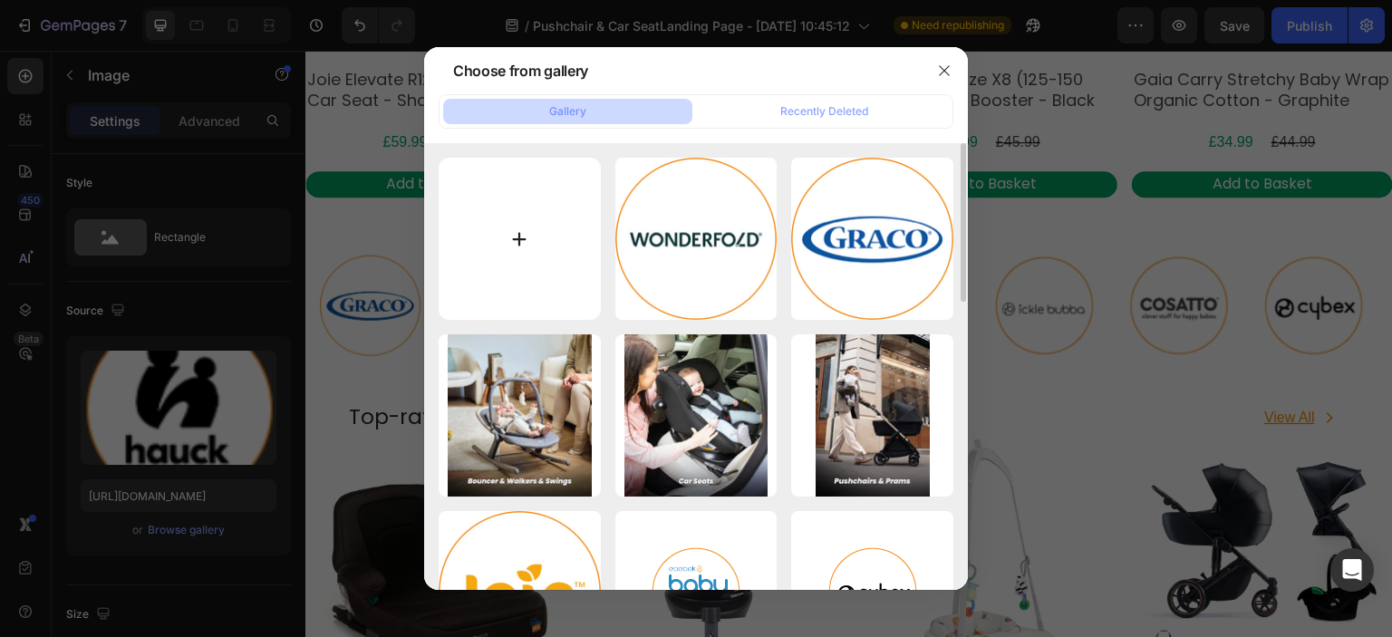
click at [563, 238] on input "file" at bounding box center [520, 239] width 162 height 162
click at [544, 271] on input "file" at bounding box center [520, 239] width 162 height 162
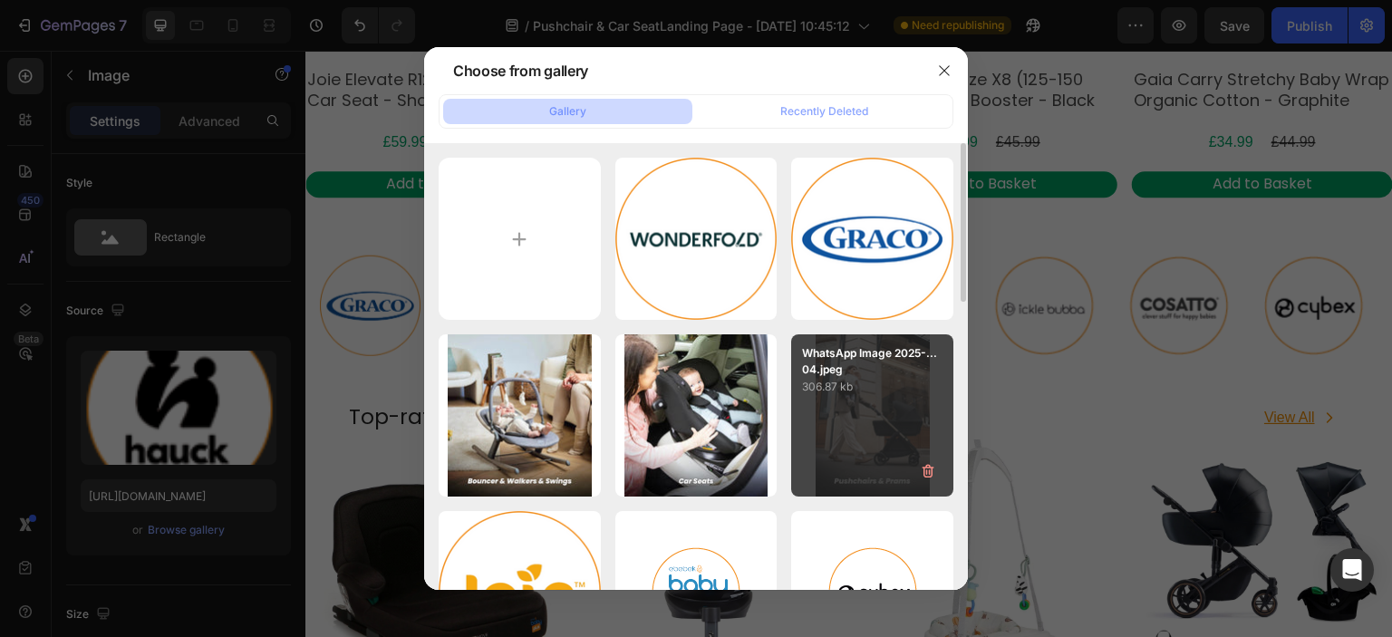
type input "C:\fakepath\[PERSON_NAME] logo.png"
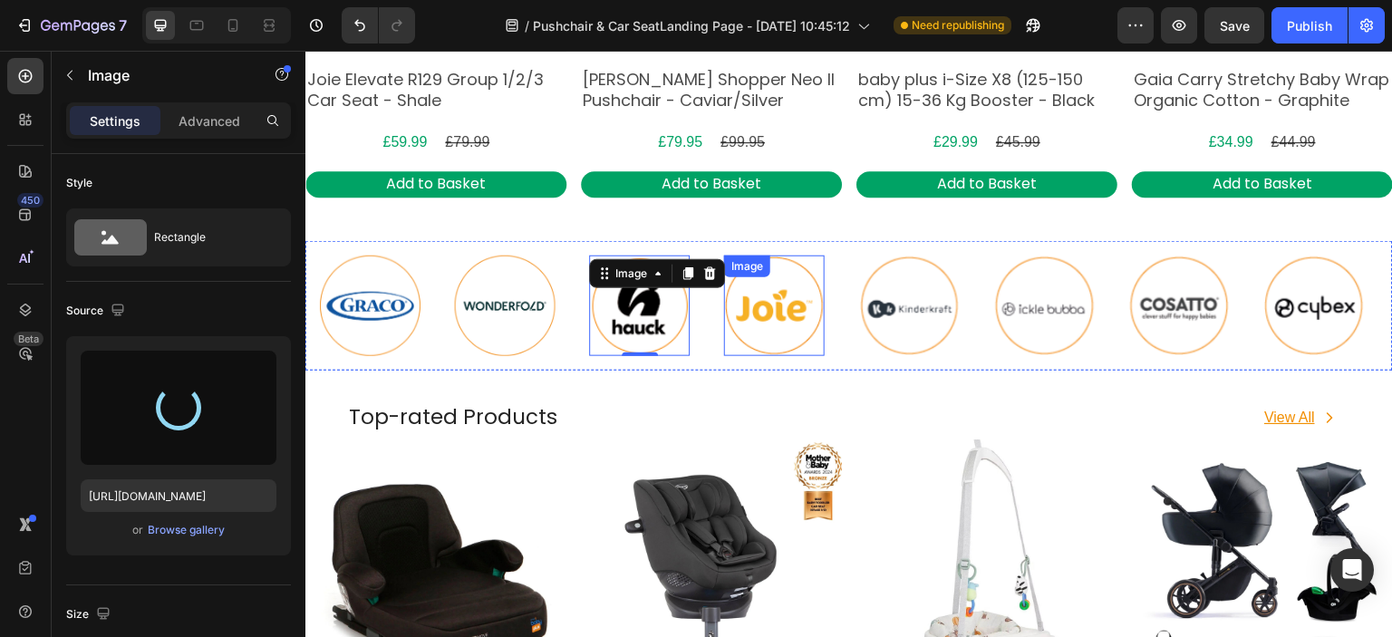
type input "[URL][DOMAIN_NAME]"
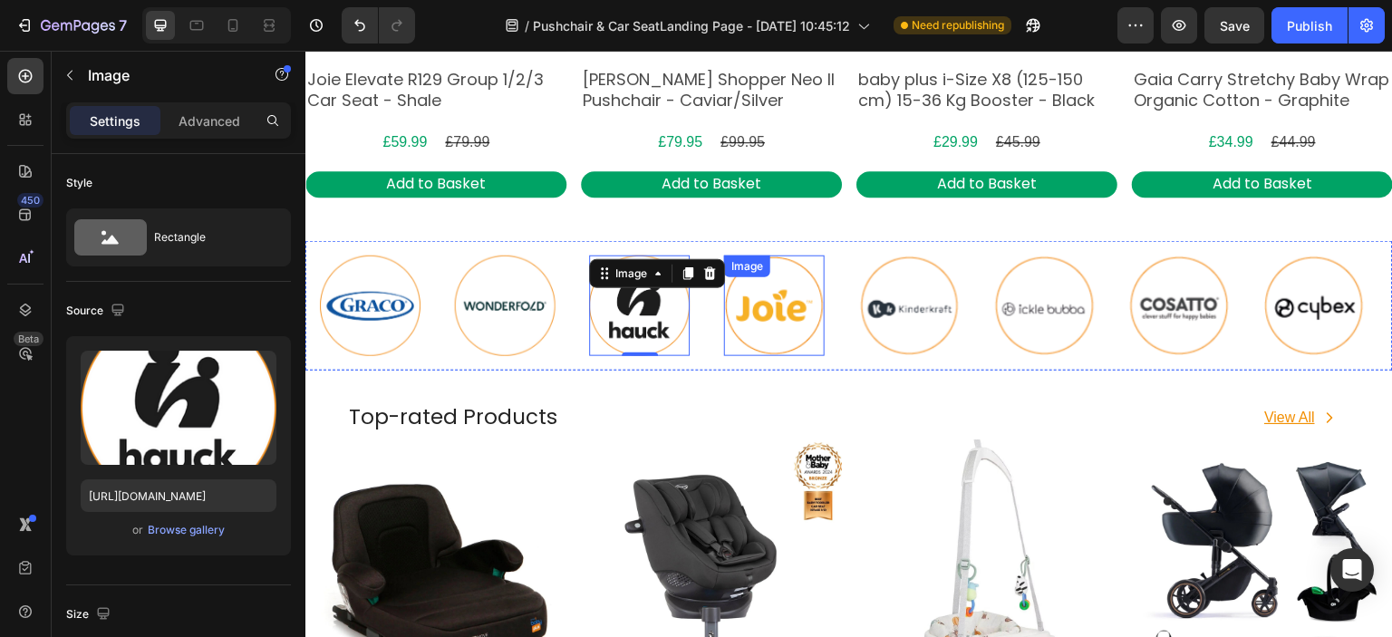
click at [788, 314] on img at bounding box center [775, 306] width 101 height 101
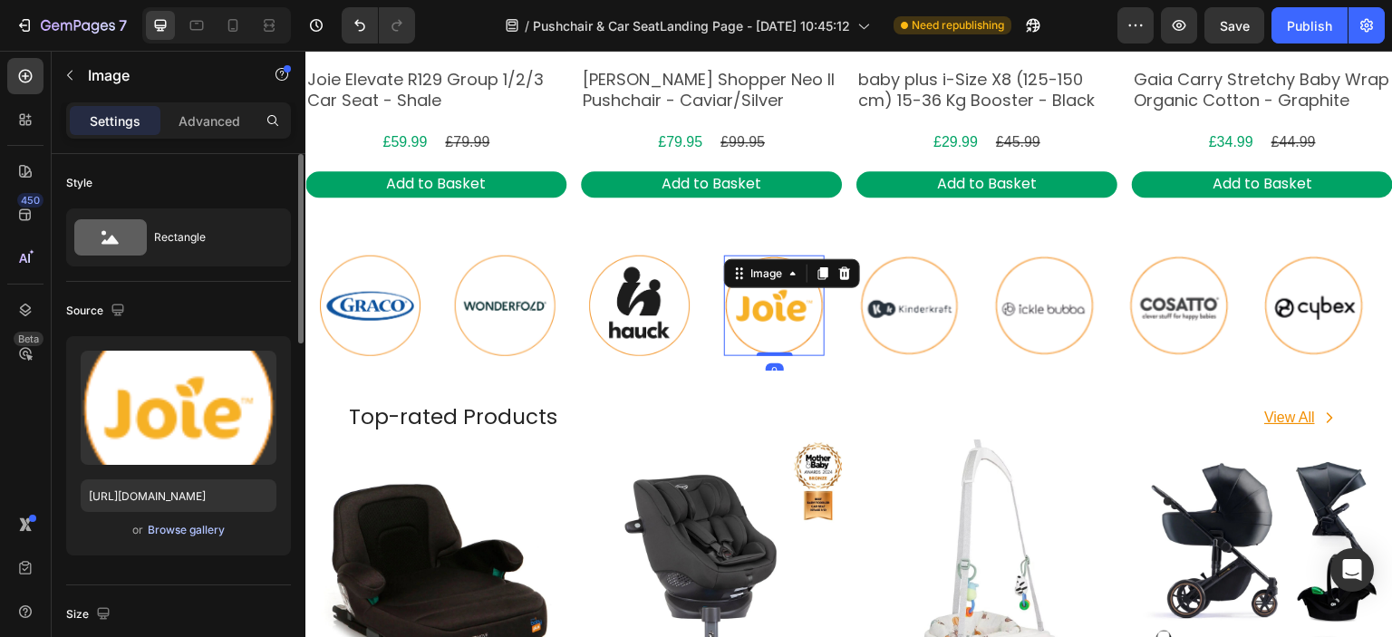
click at [174, 527] on div "Browse gallery" at bounding box center [186, 530] width 77 height 16
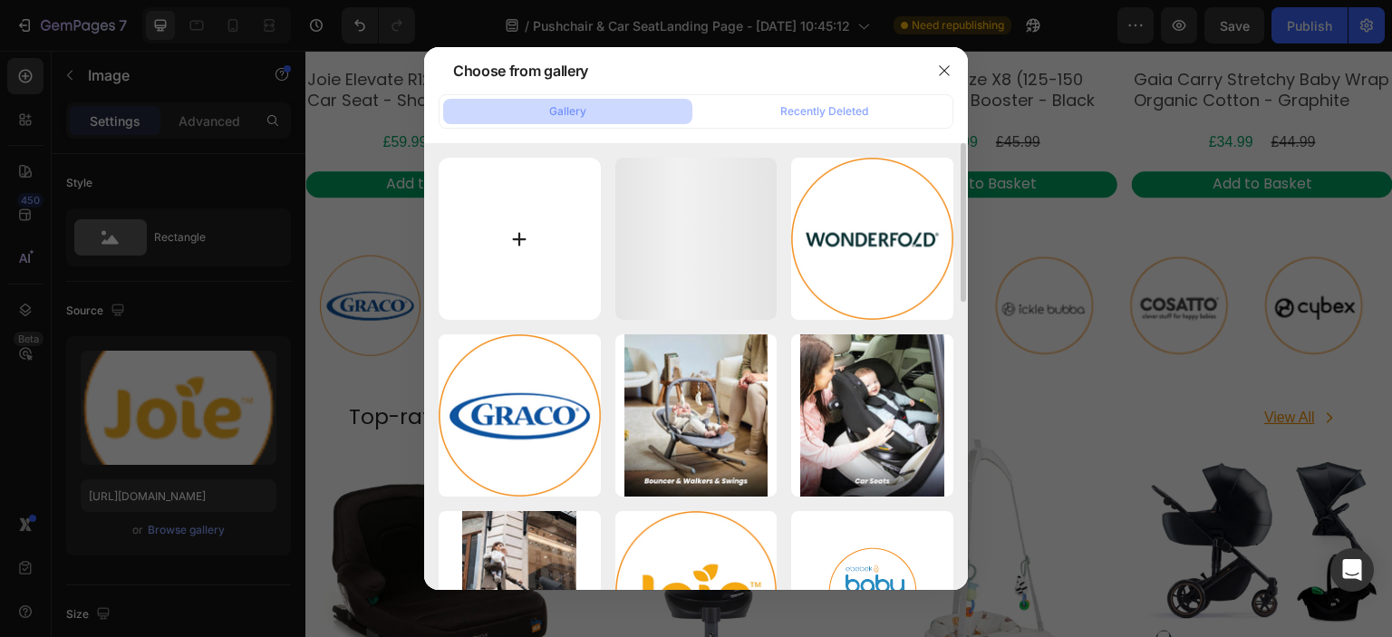
click at [504, 258] on input "file" at bounding box center [520, 239] width 162 height 162
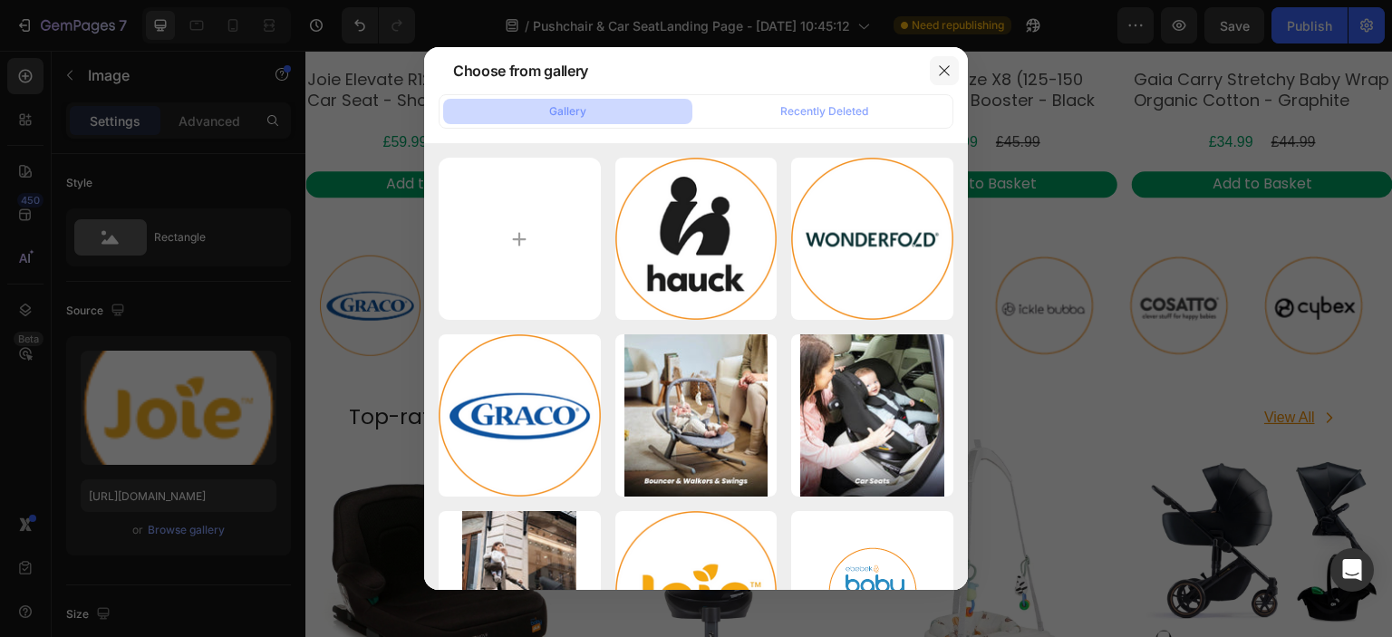
click at [954, 68] on button "button" at bounding box center [944, 70] width 29 height 29
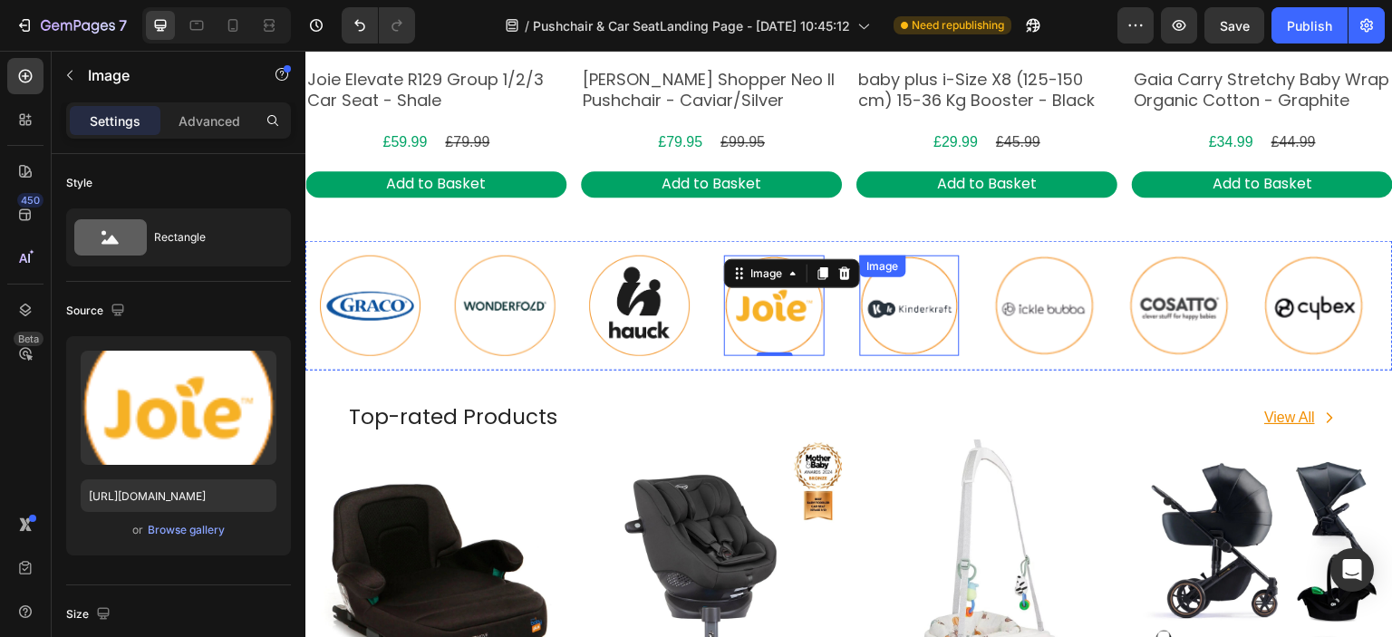
click at [911, 314] on img at bounding box center [909, 306] width 101 height 101
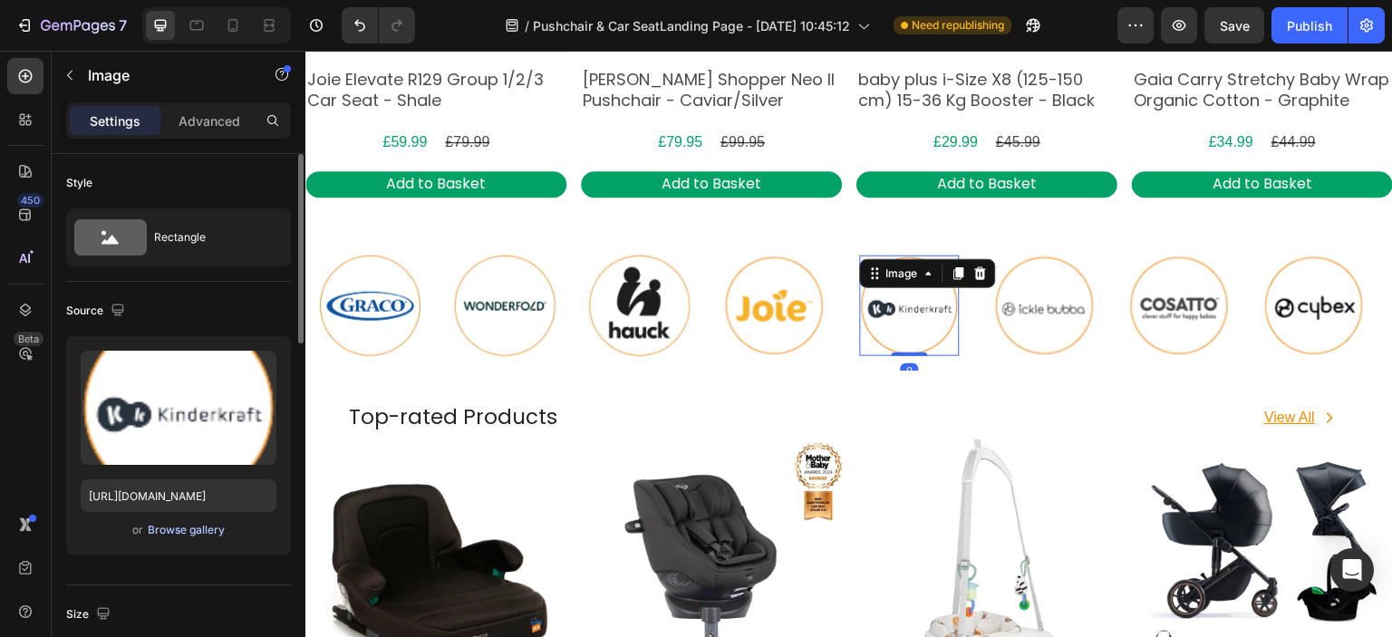
click at [208, 525] on div "Browse gallery" at bounding box center [186, 530] width 77 height 16
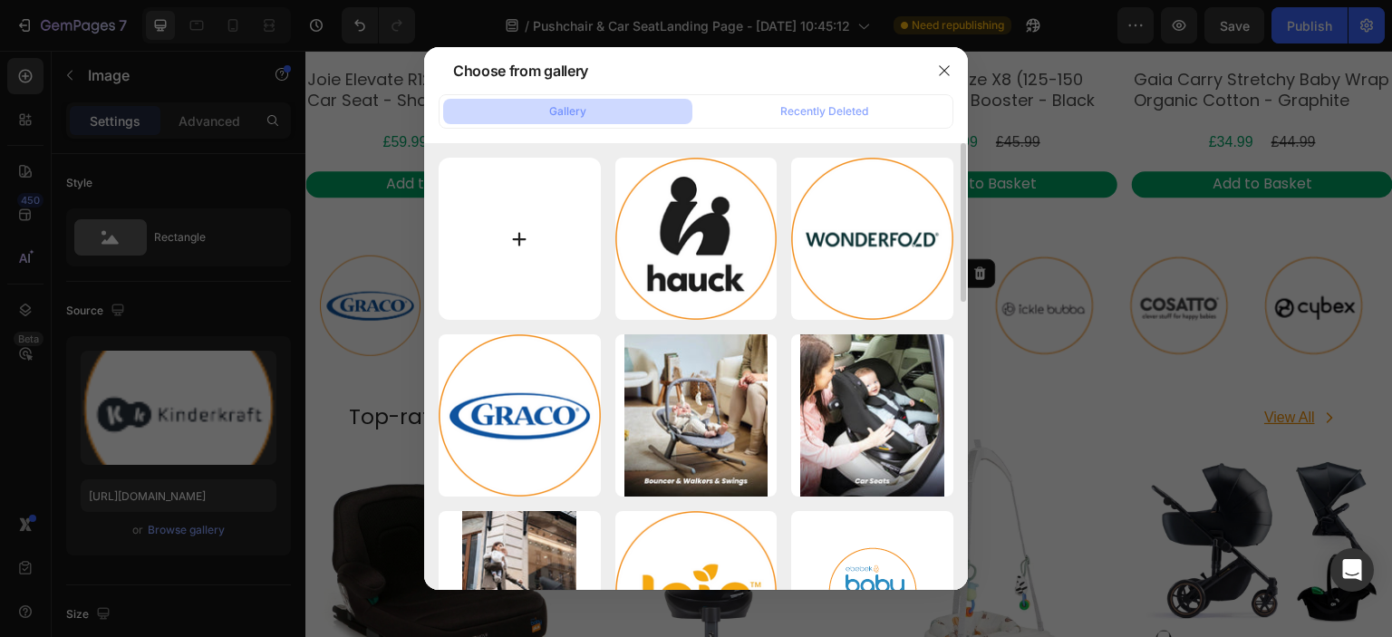
click at [508, 261] on input "file" at bounding box center [520, 239] width 162 height 162
click at [534, 257] on input "file" at bounding box center [520, 239] width 162 height 162
type input "C:\fakepath\kinderkraft logo.png"
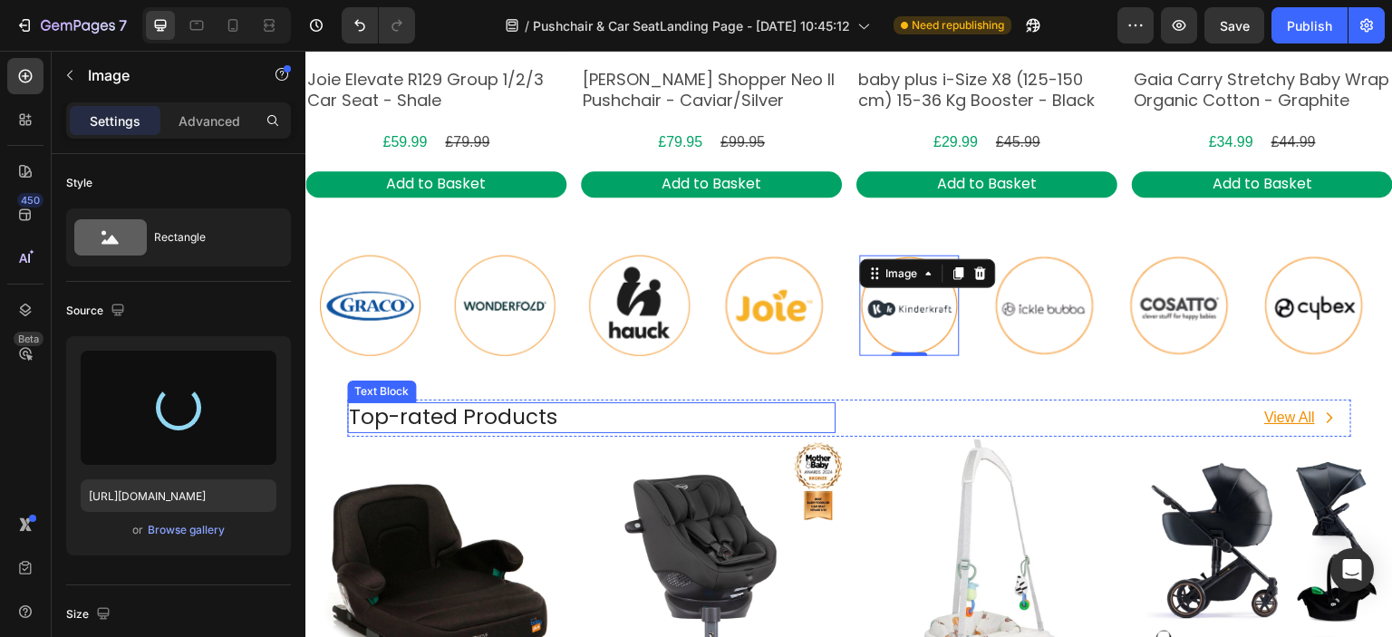
type input "[URL][DOMAIN_NAME]"
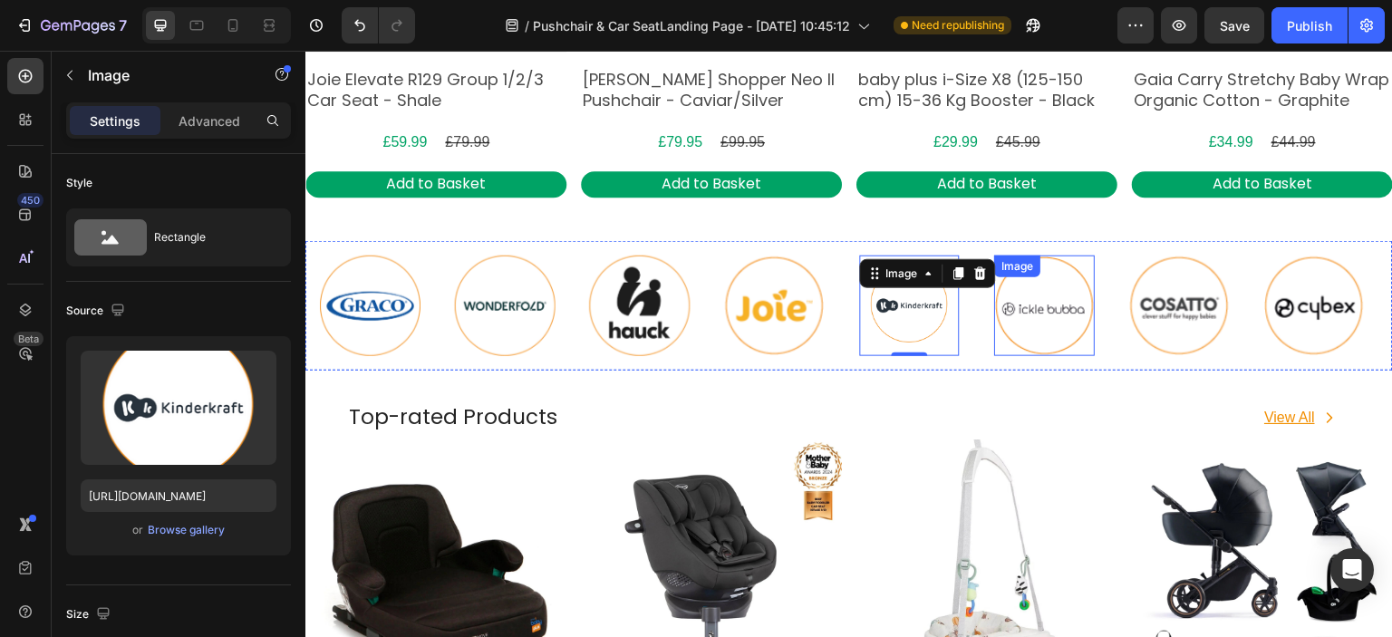
click at [1045, 312] on img at bounding box center [1044, 306] width 101 height 101
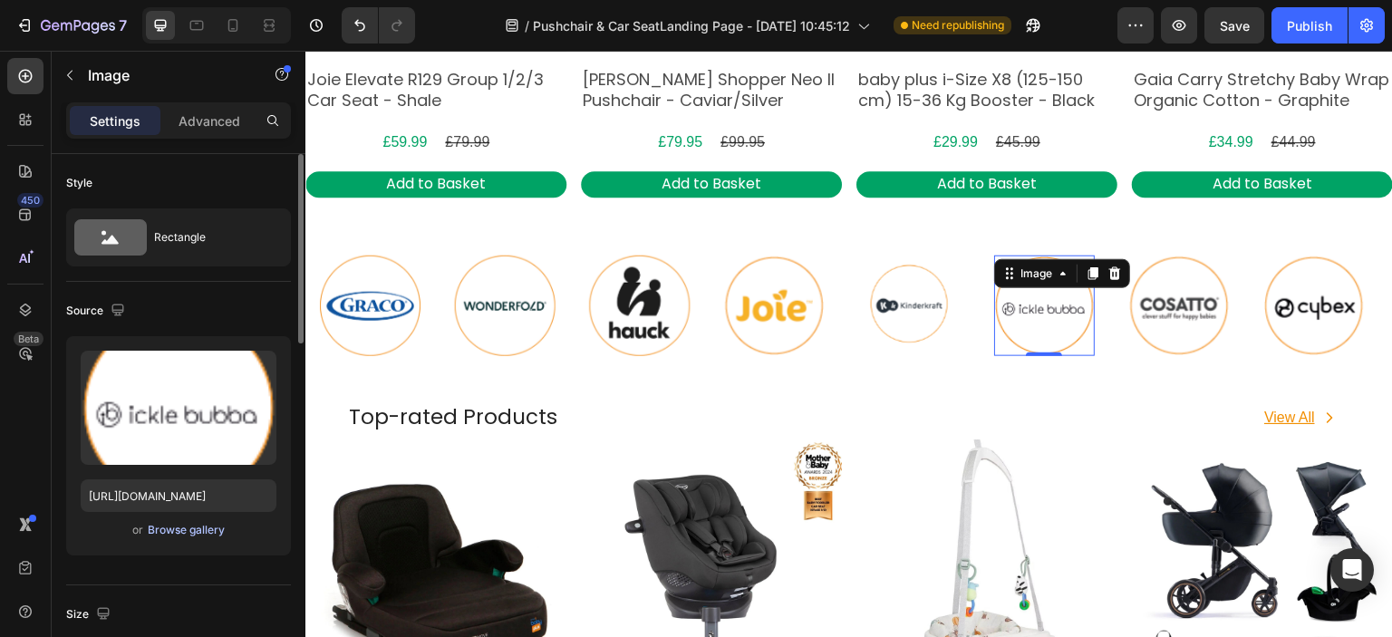
click at [188, 529] on div "Browse gallery" at bounding box center [186, 530] width 77 height 16
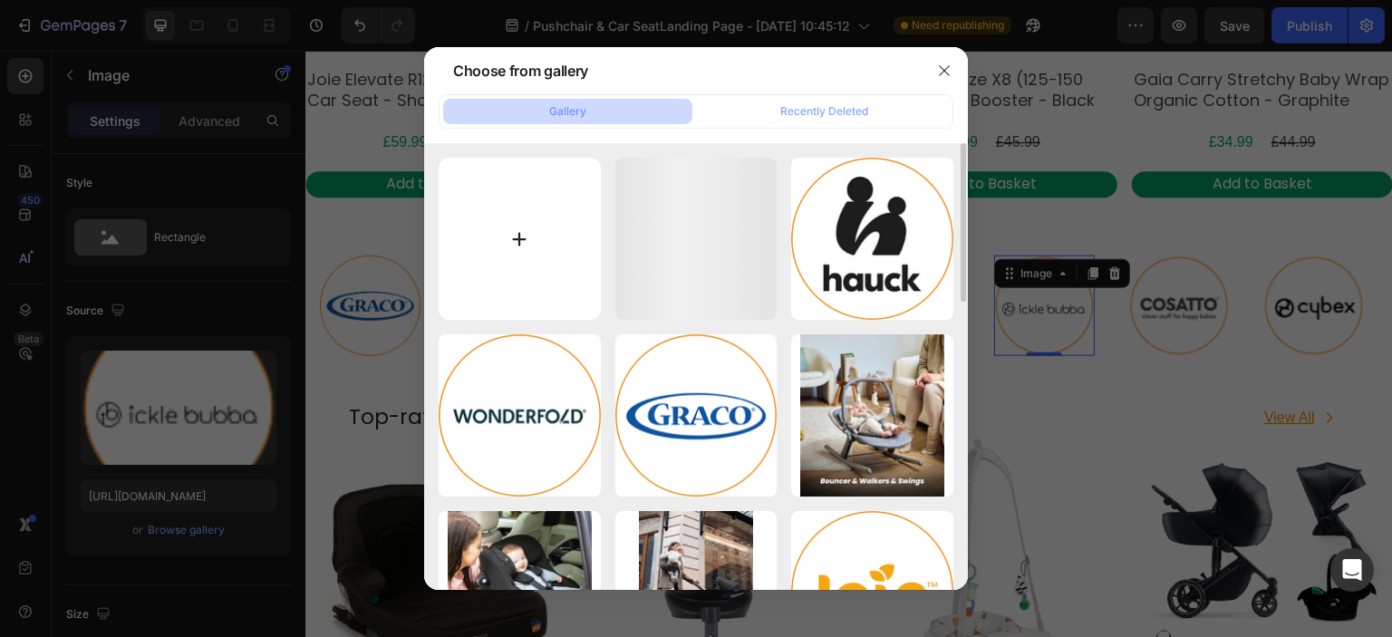
click at [511, 274] on input "file" at bounding box center [520, 239] width 162 height 162
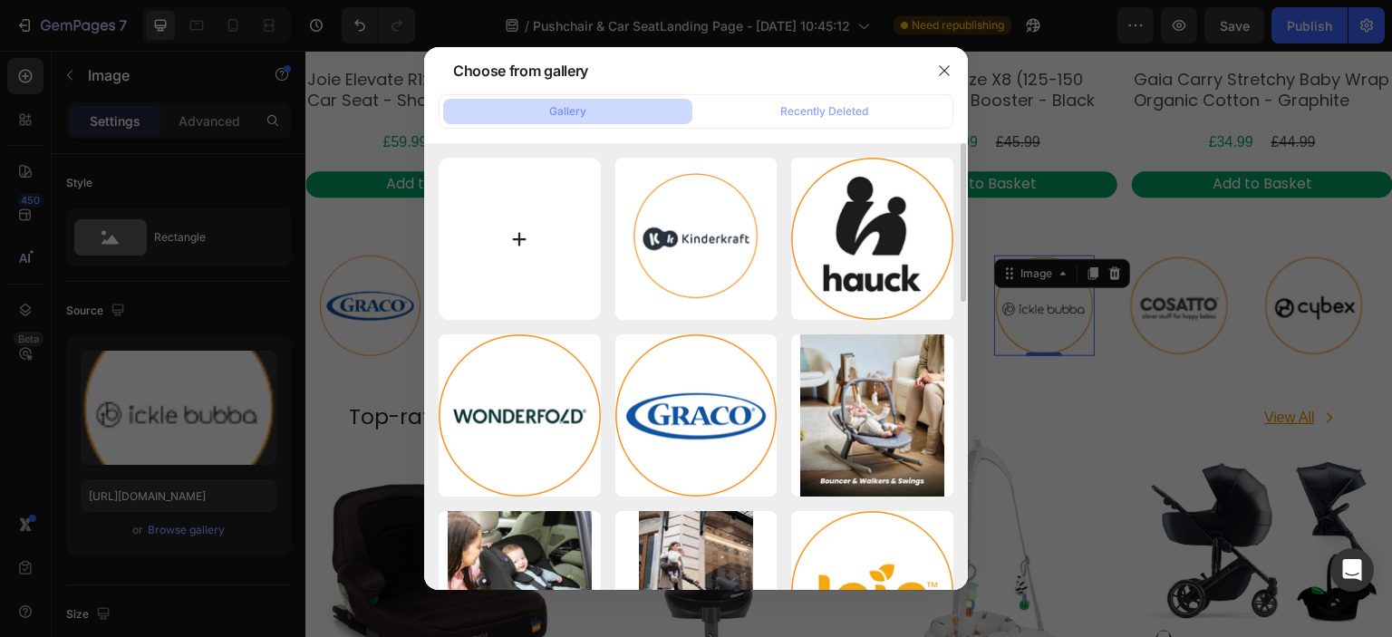
type input "C:\fakepath\ickle bubba logo.png"
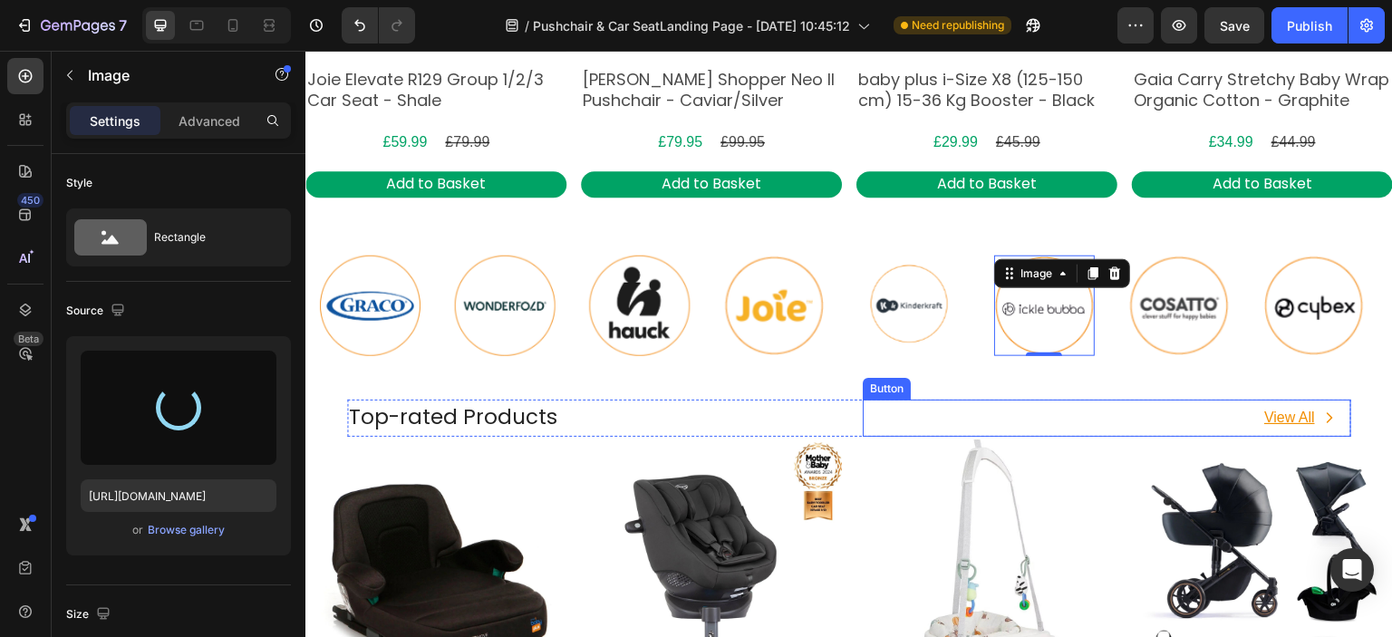
type input "[URL][DOMAIN_NAME]"
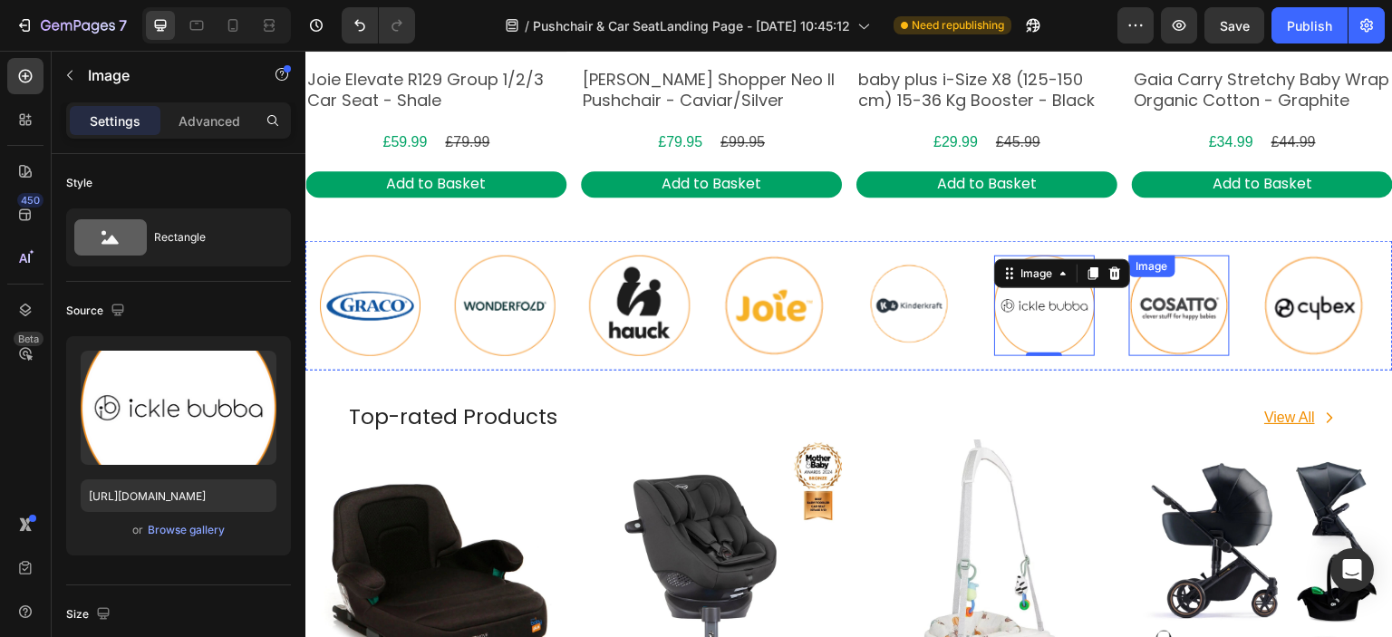
click at [1182, 305] on img at bounding box center [1180, 306] width 101 height 101
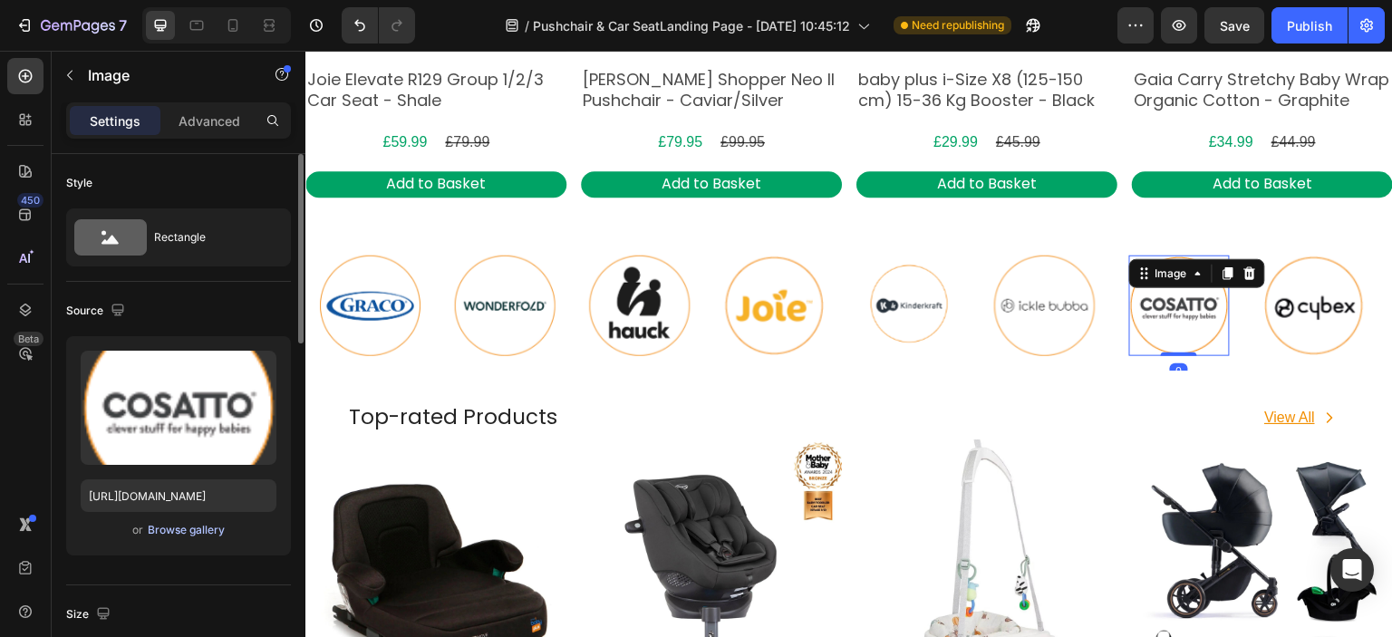
click at [185, 529] on div "Browse gallery" at bounding box center [186, 530] width 77 height 16
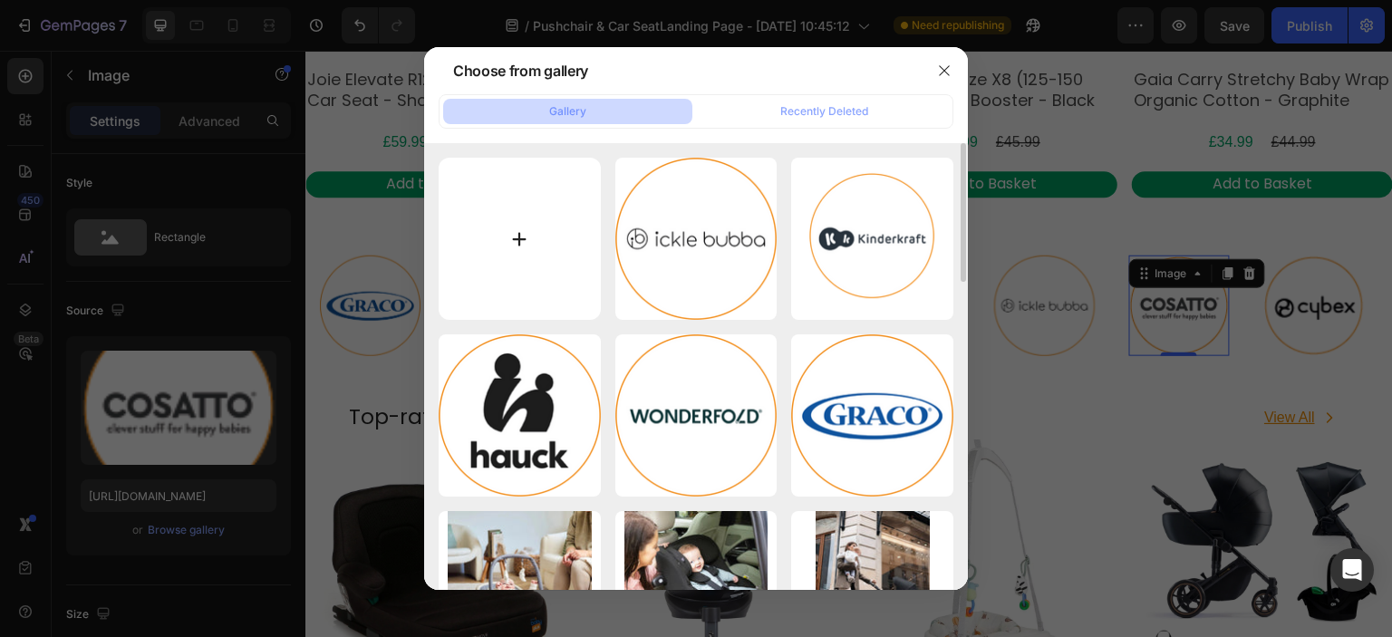
click at [587, 252] on input "file" at bounding box center [520, 239] width 162 height 162
type input "C:\fakepath\cosatto logo.png"
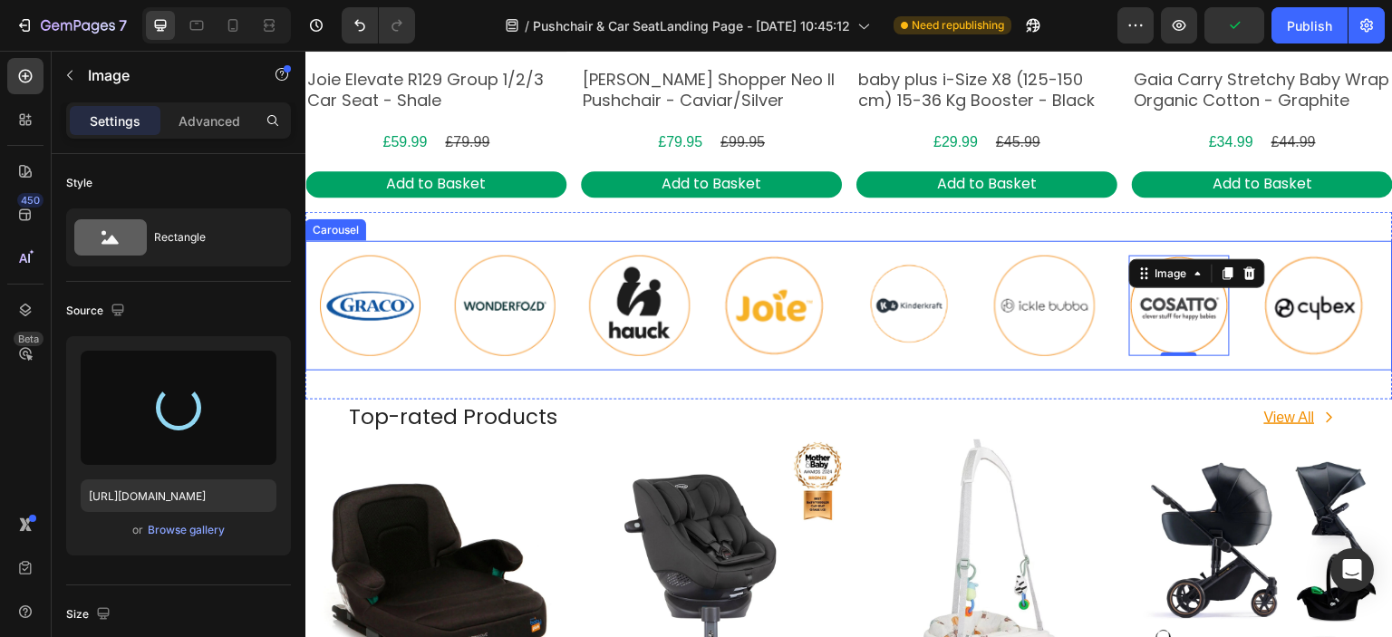
type input "[URL][DOMAIN_NAME]"
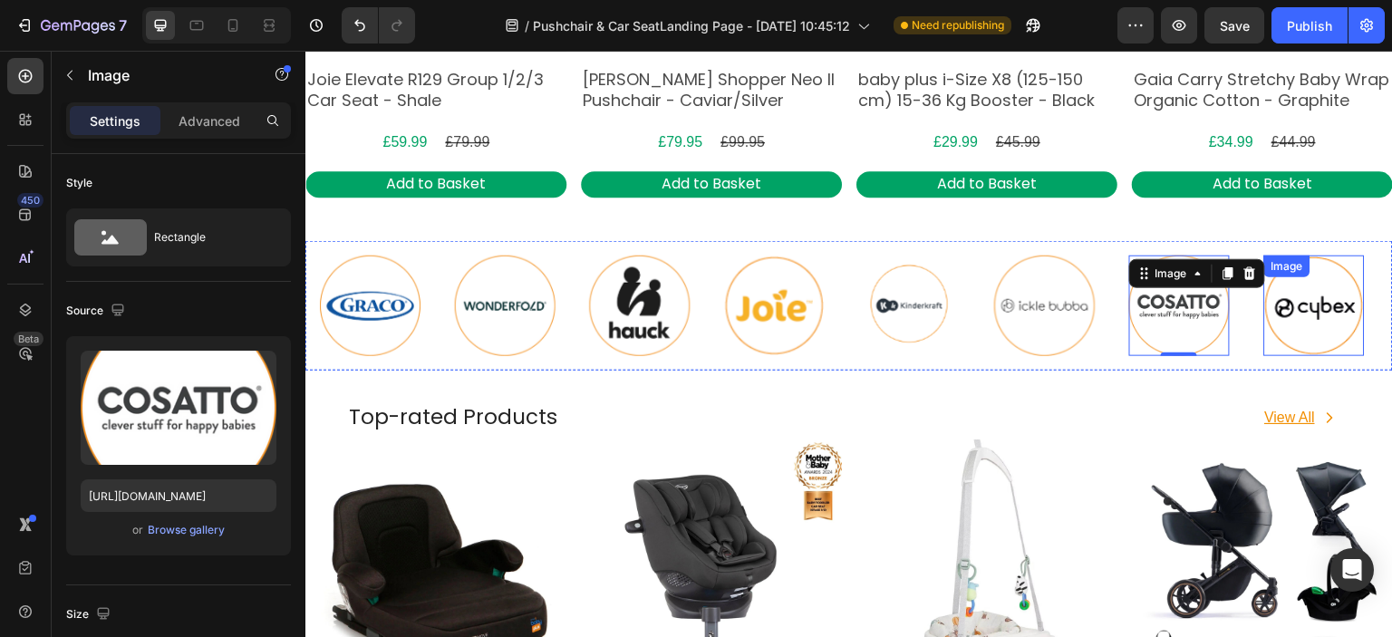
click at [1325, 323] on img at bounding box center [1315, 306] width 101 height 101
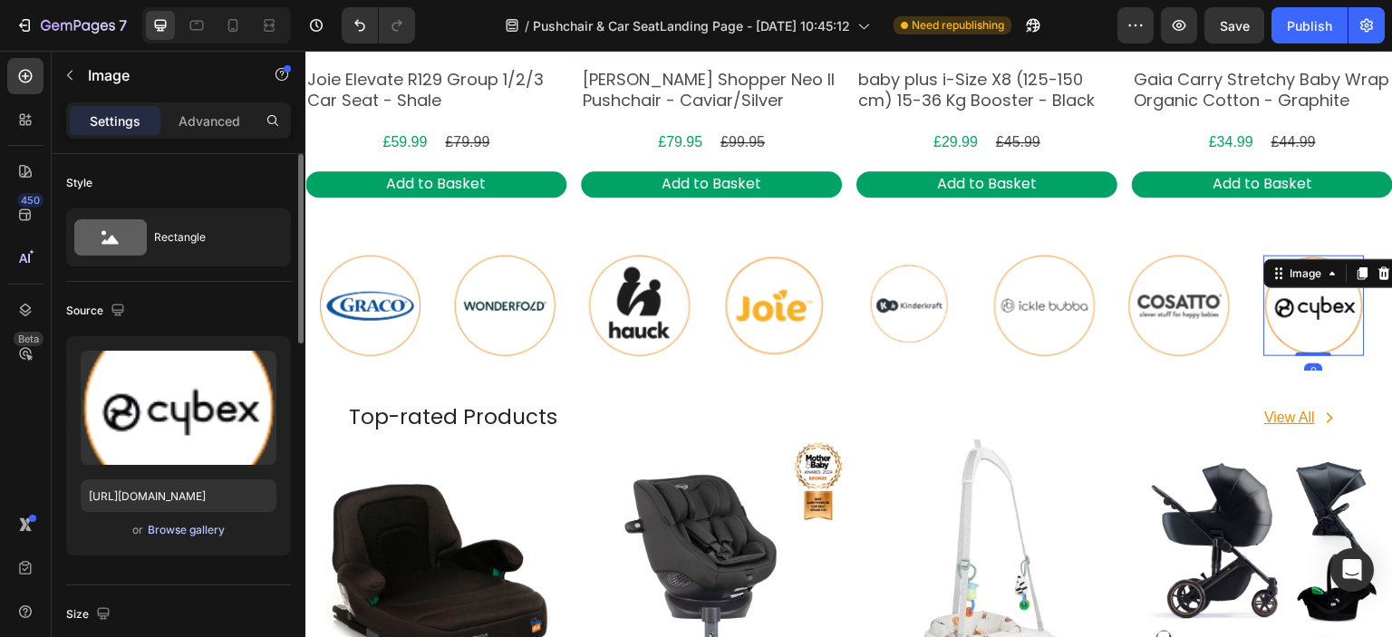
click at [217, 528] on div "Browse gallery" at bounding box center [186, 530] width 77 height 16
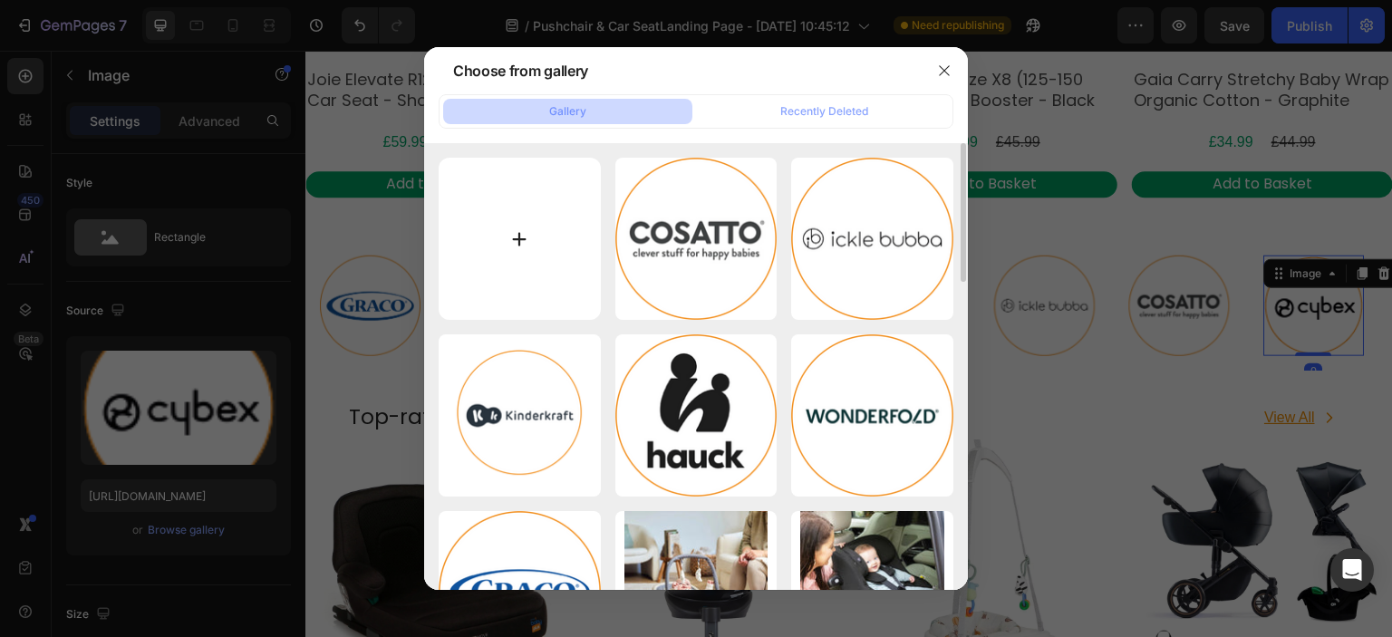
click at [558, 294] on input "file" at bounding box center [520, 239] width 162 height 162
type input "C:\fakepath\cybex logo.png"
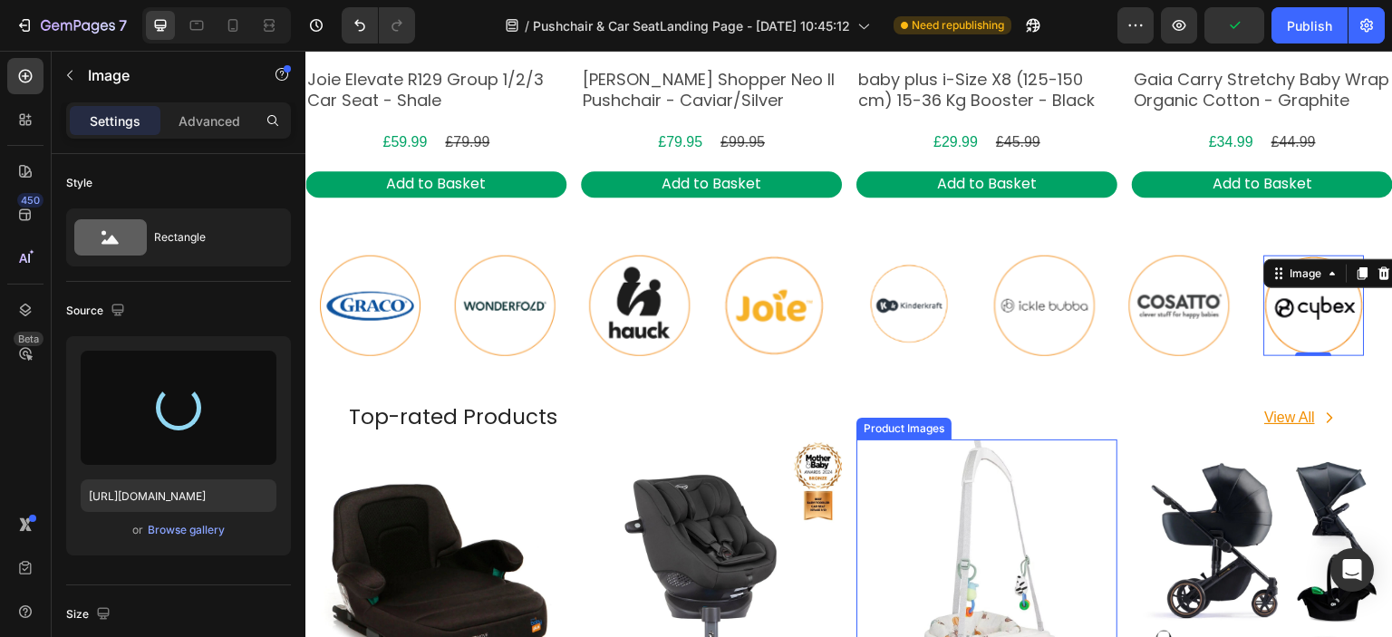
type input "[URL][DOMAIN_NAME]"
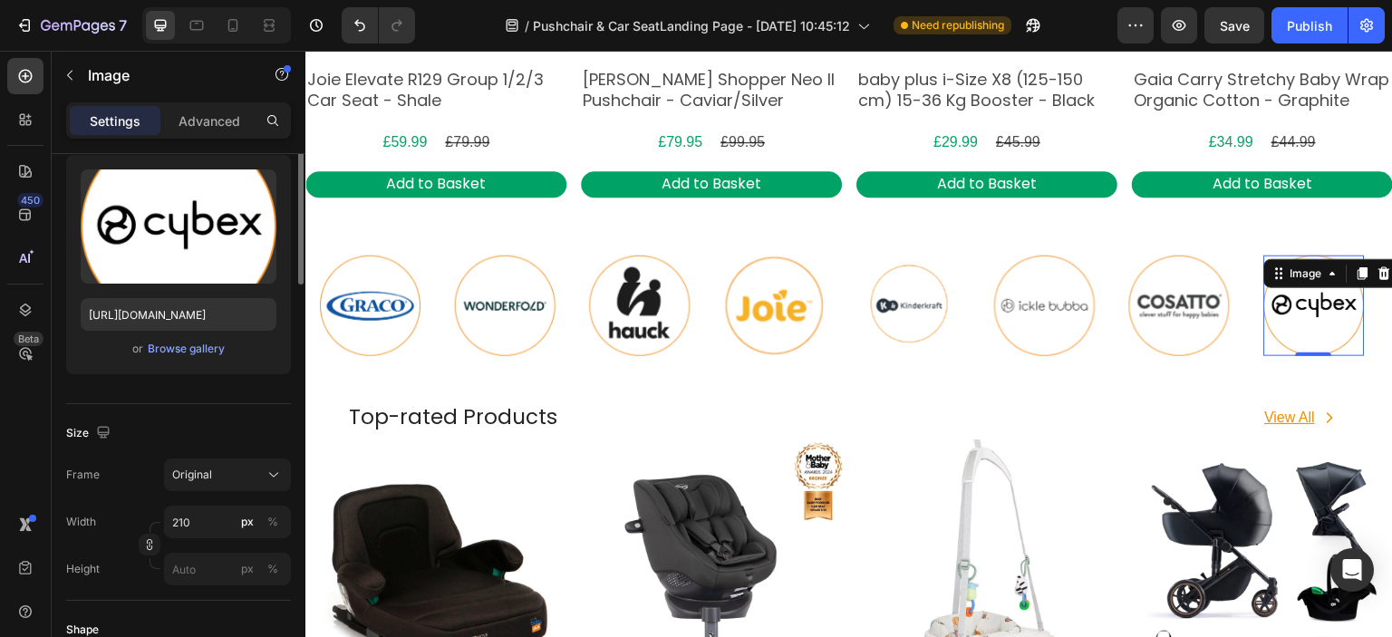
scroll to position [0, 0]
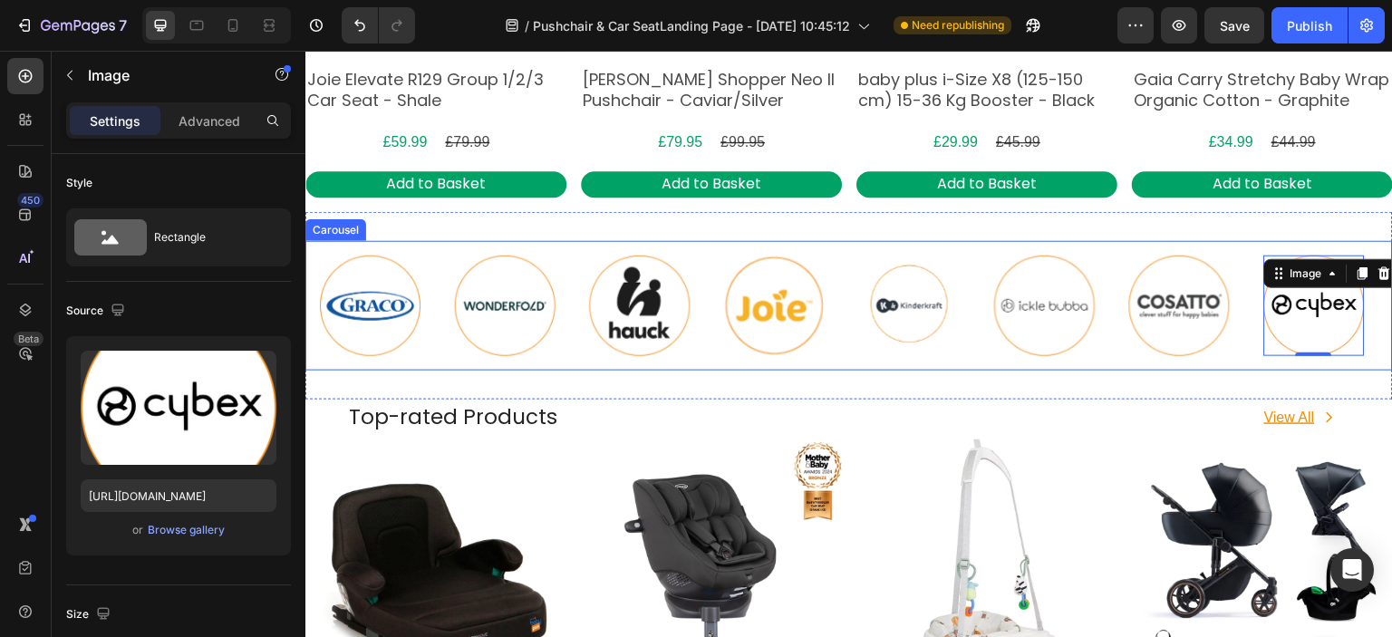
click at [446, 287] on div "Image" at bounding box center [506, 306] width 130 height 130
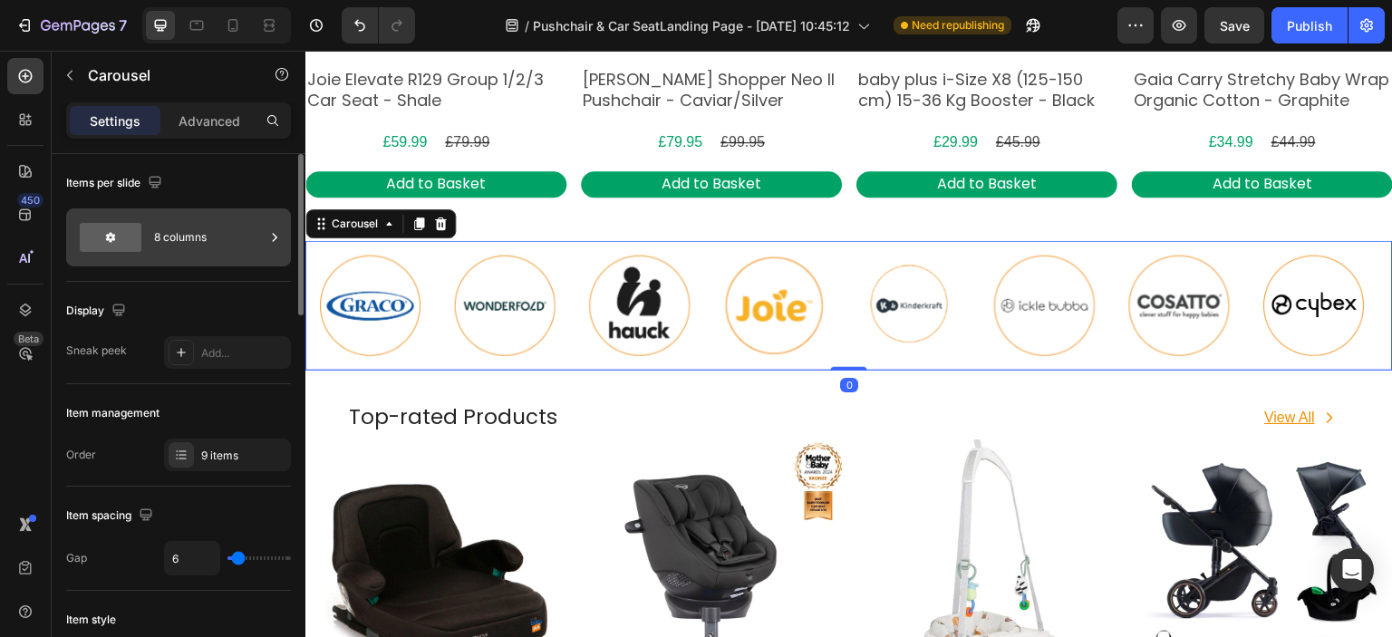
click at [214, 232] on div "8 columns" at bounding box center [209, 238] width 111 height 42
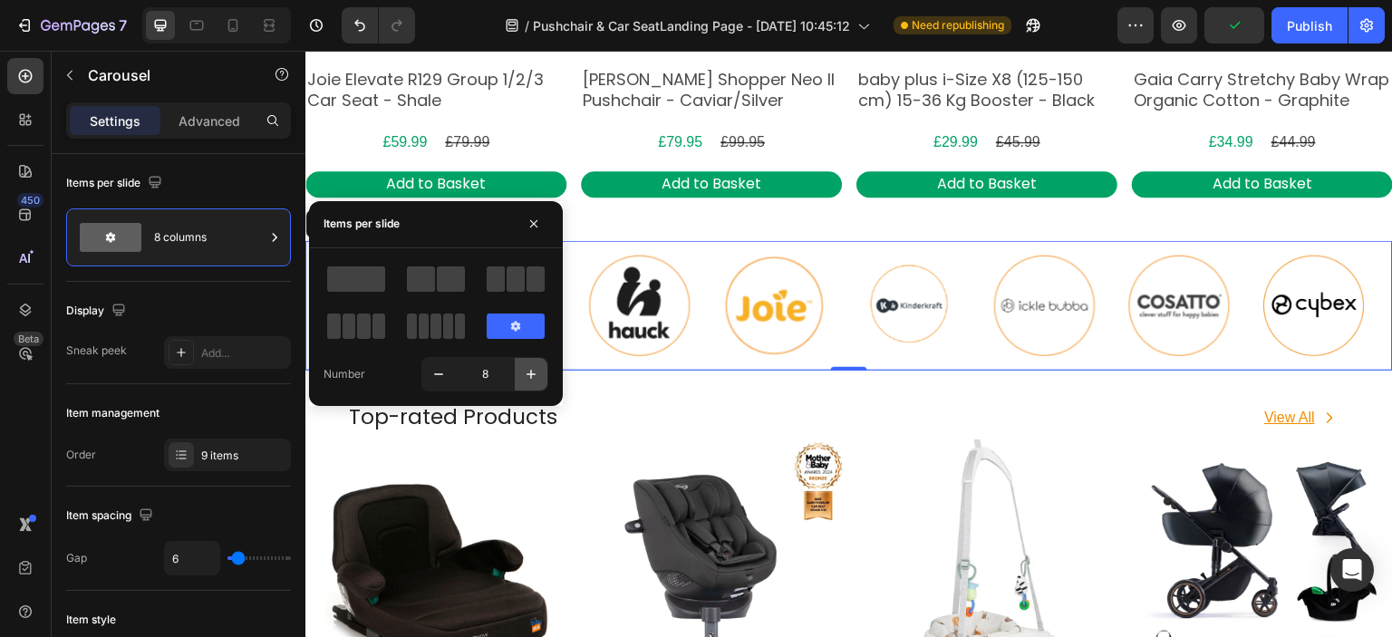
click at [530, 367] on icon "button" at bounding box center [531, 374] width 18 height 18
type input "9"
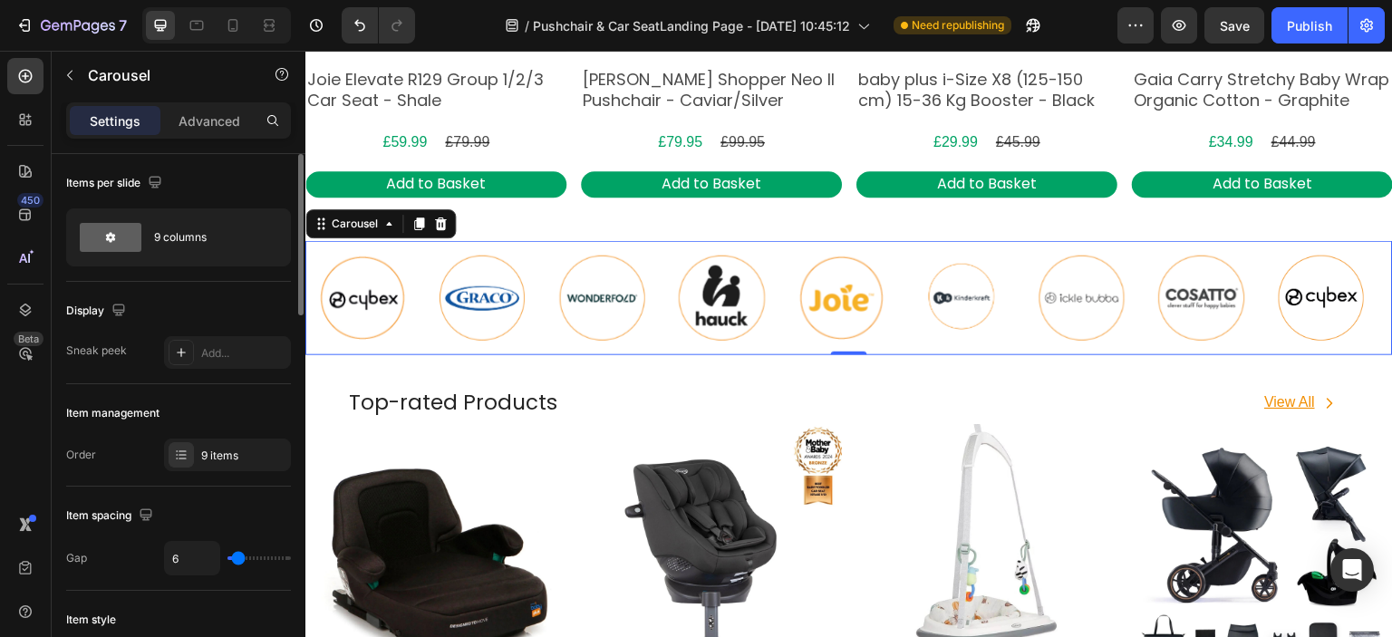
click at [276, 298] on div "Display" at bounding box center [178, 310] width 225 height 29
click at [361, 304] on img at bounding box center [362, 298] width 85 height 85
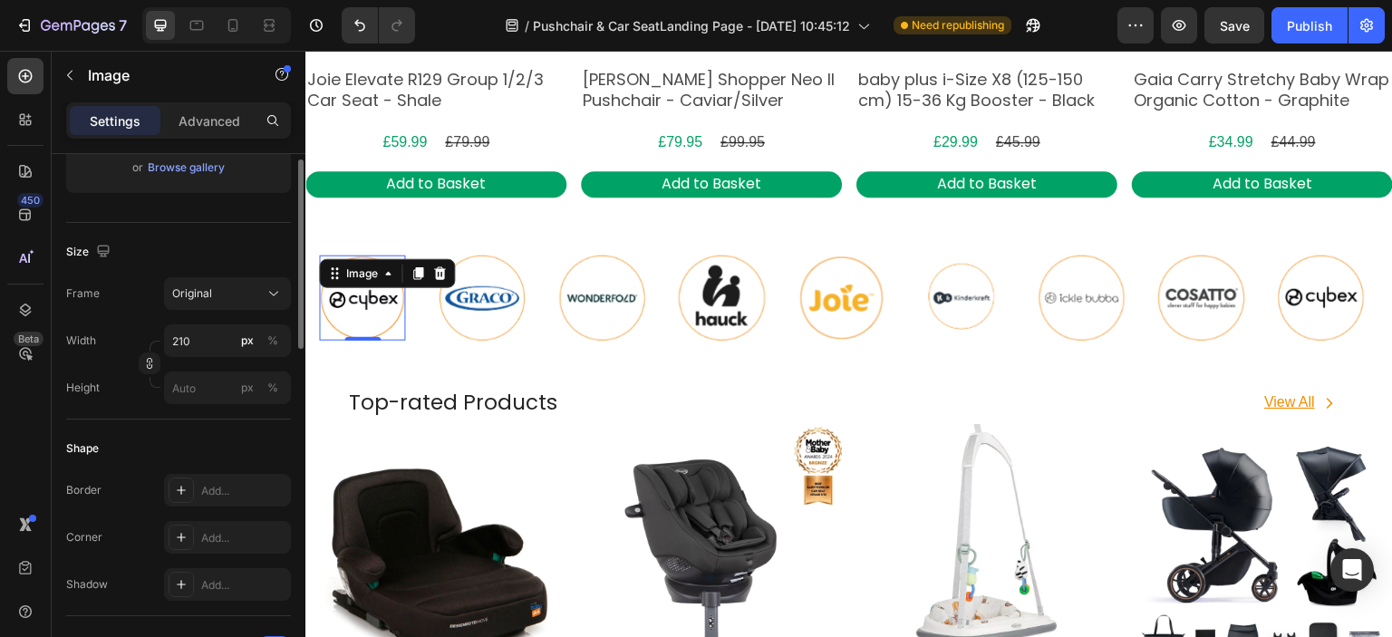
scroll to position [272, 0]
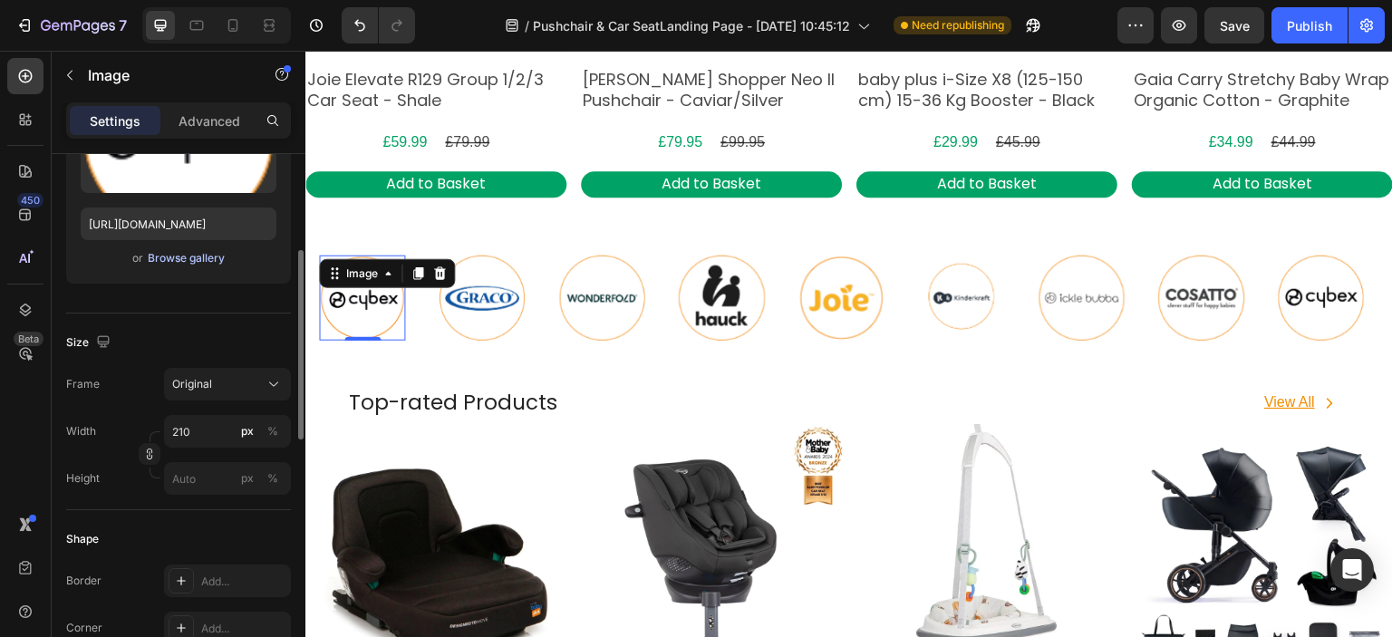
click at [193, 257] on div "Browse gallery" at bounding box center [186, 258] width 77 height 16
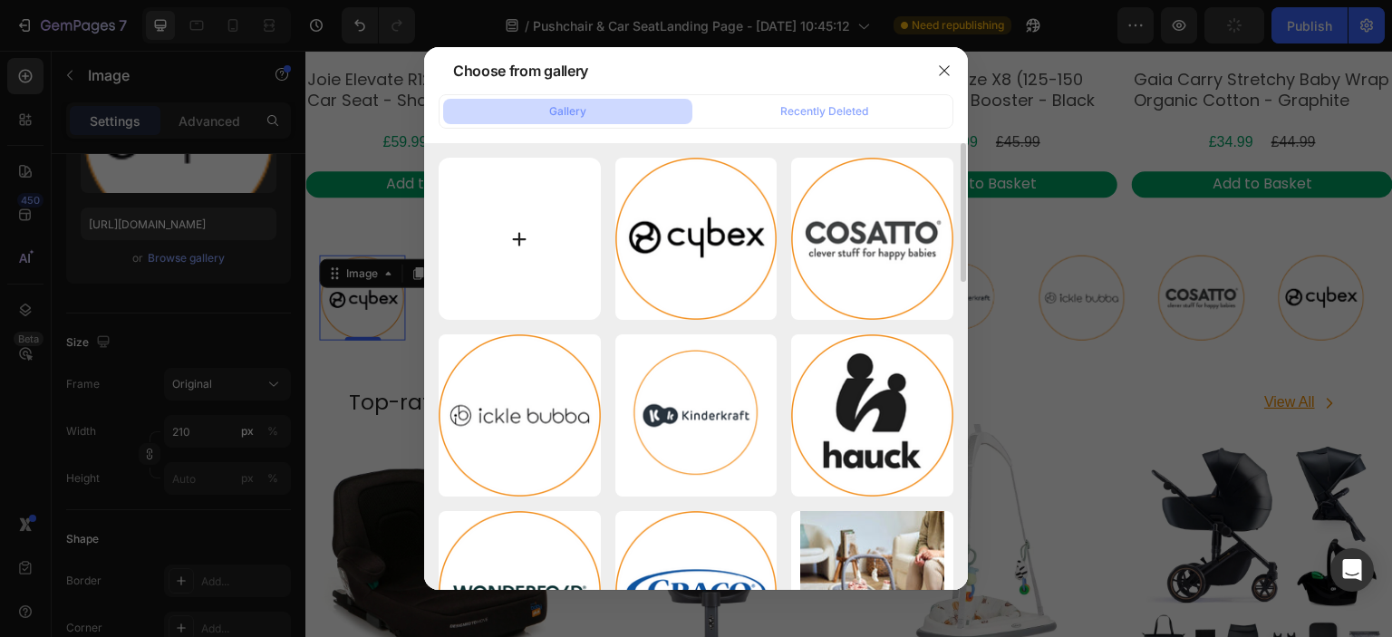
click at [515, 251] on input "file" at bounding box center [520, 239] width 162 height 162
type input "C:\fakepath\baby plus.png"
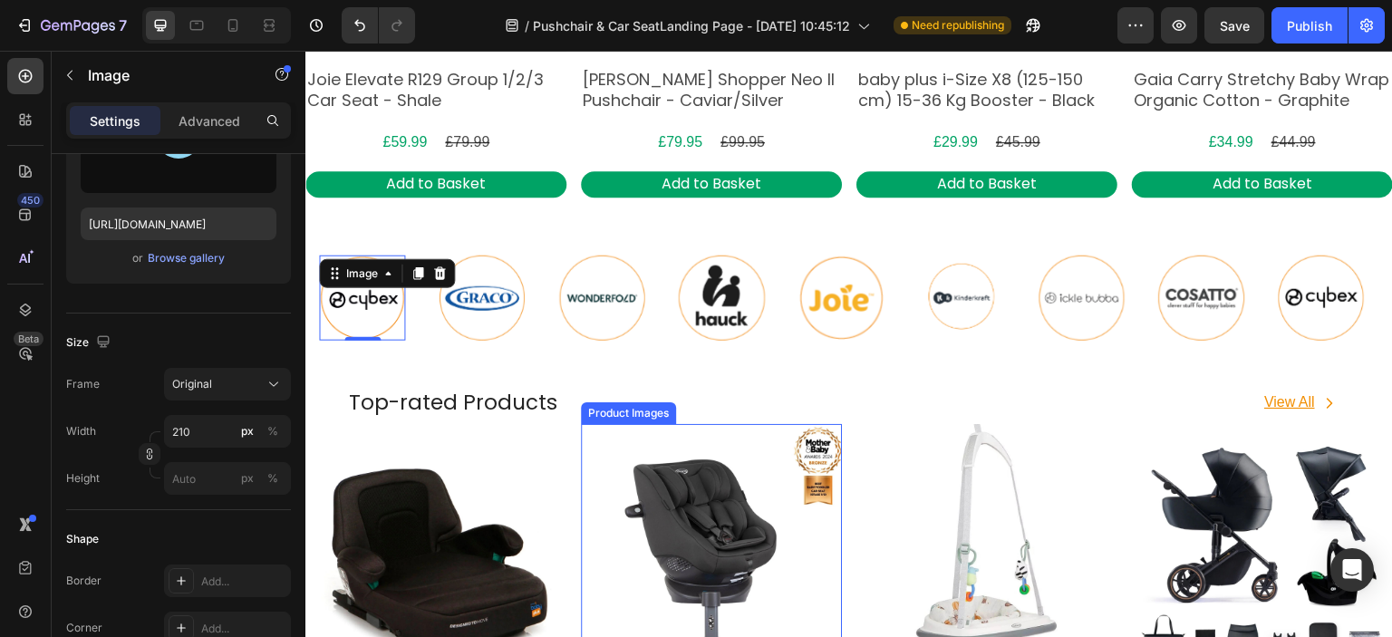
type input "[URL][DOMAIN_NAME]"
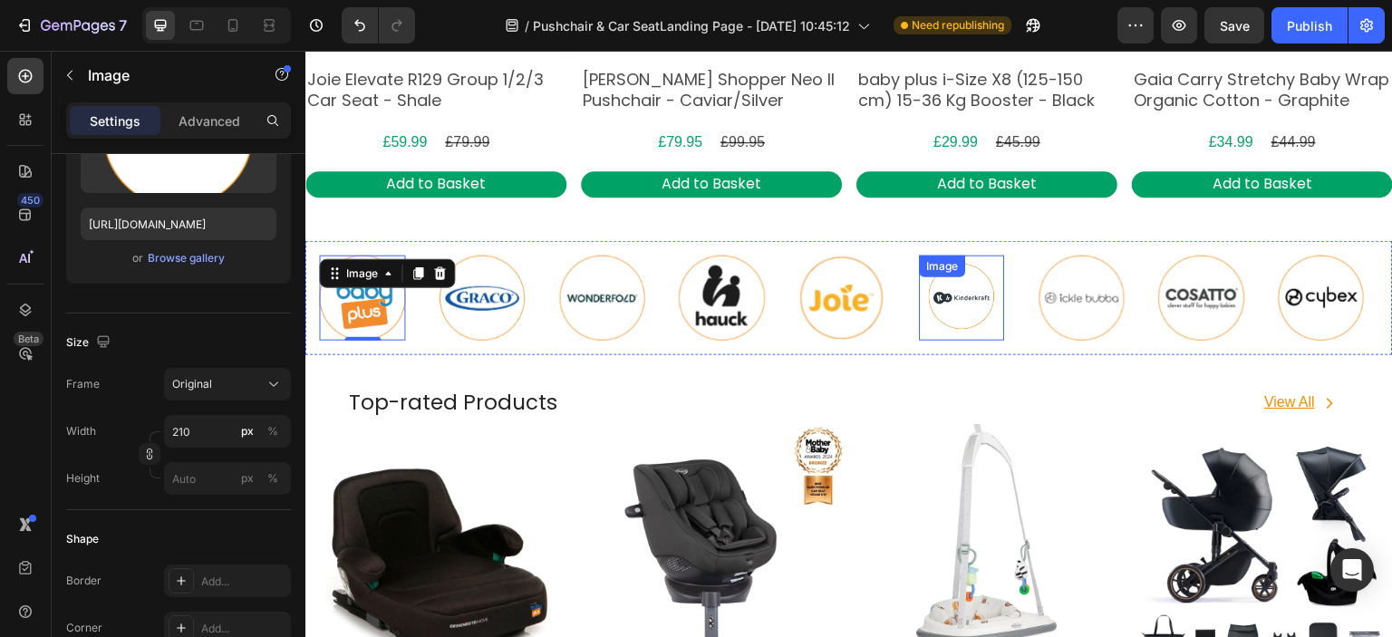
click at [964, 297] on img at bounding box center [962, 298] width 85 height 85
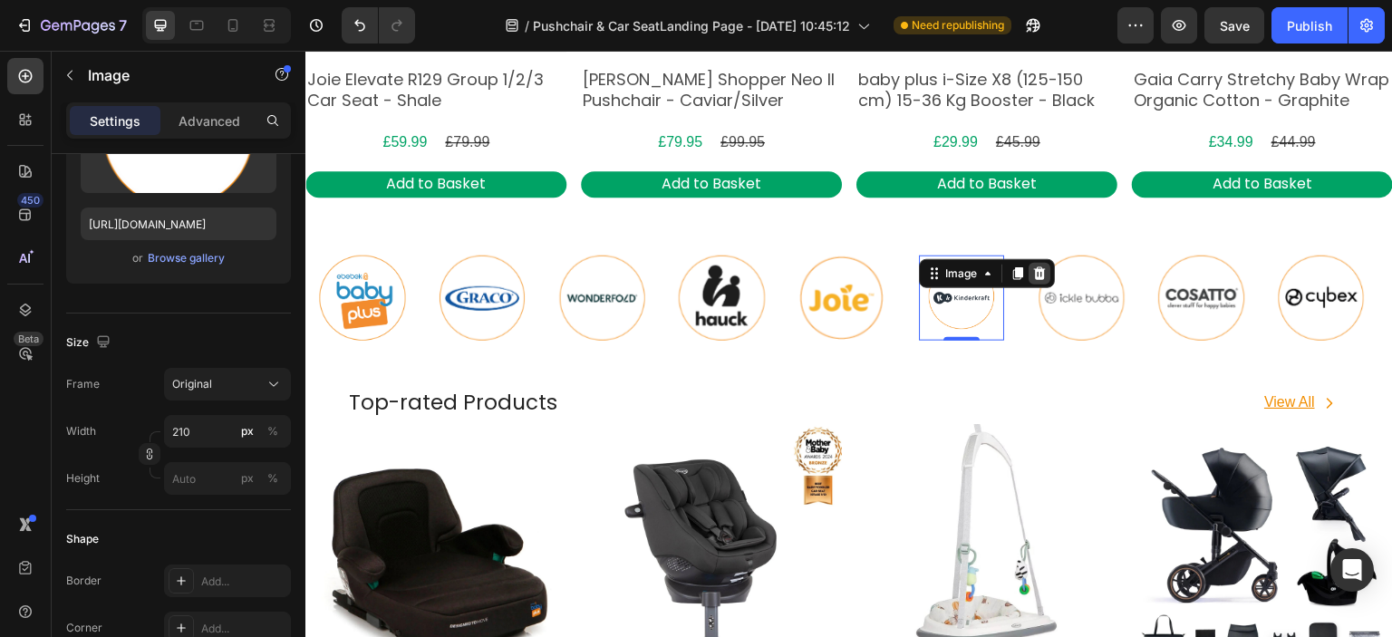
click at [1044, 271] on icon at bounding box center [1040, 273] width 12 height 13
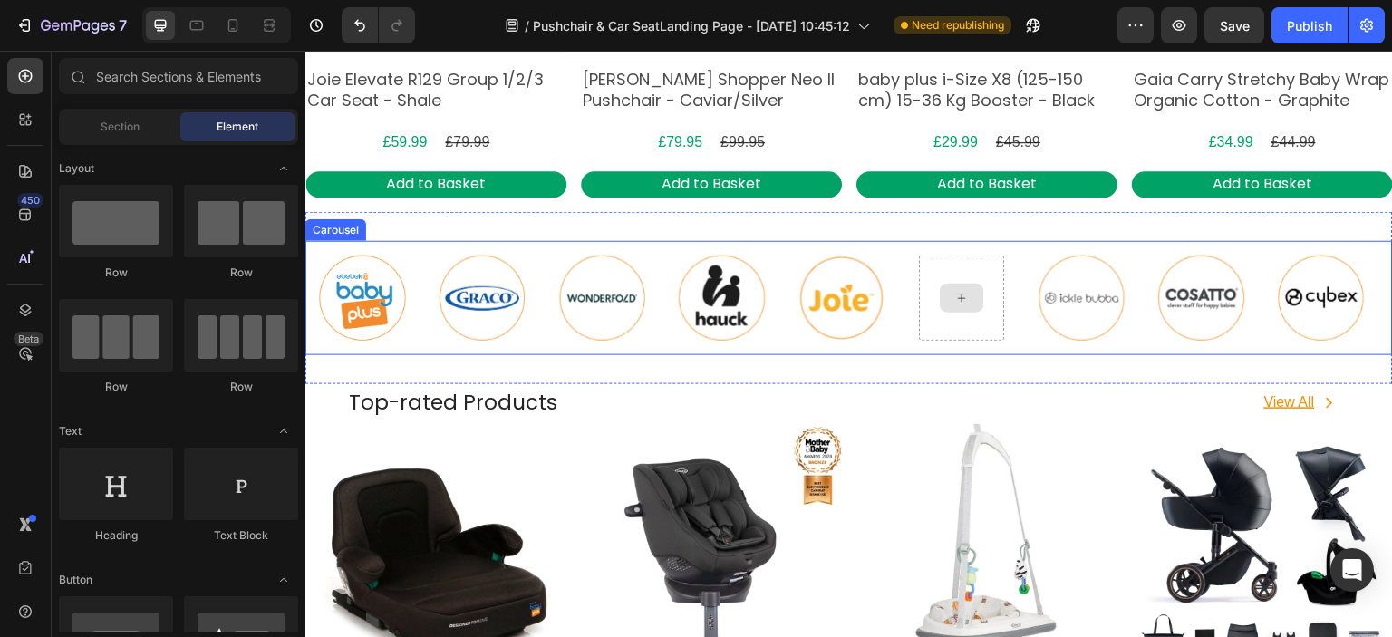
click at [993, 286] on div at bounding box center [962, 298] width 85 height 85
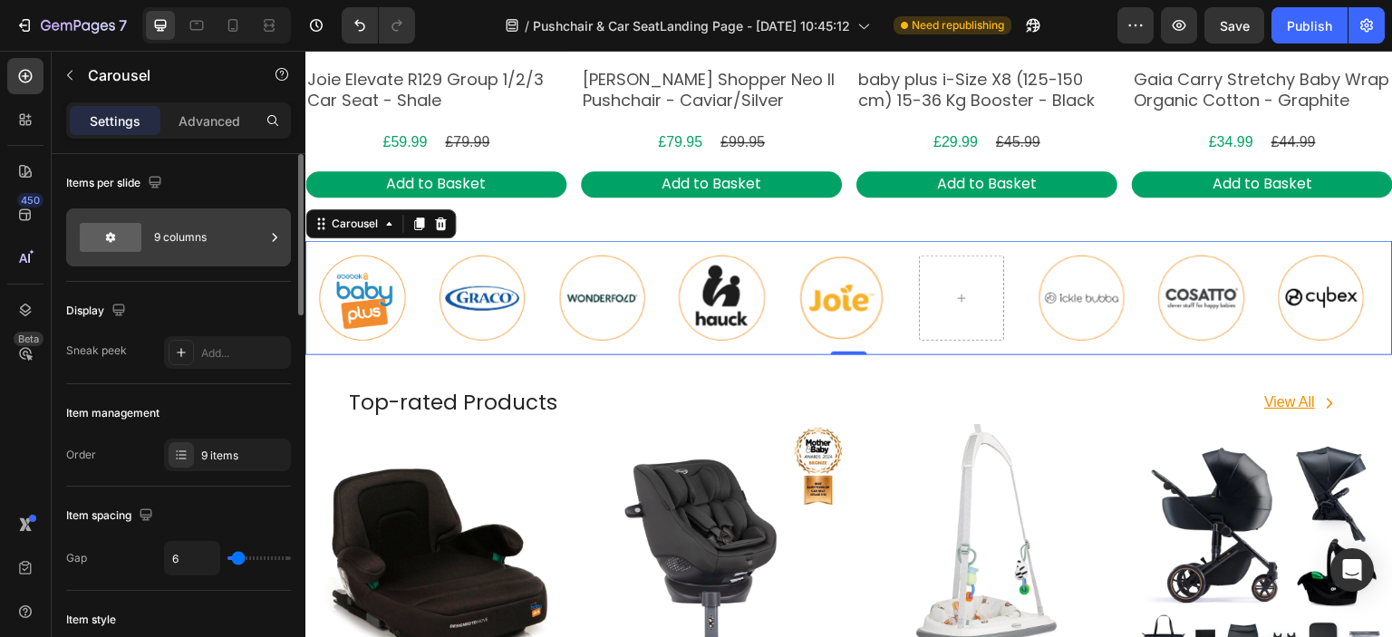
click at [231, 260] on div "9 columns" at bounding box center [178, 237] width 225 height 58
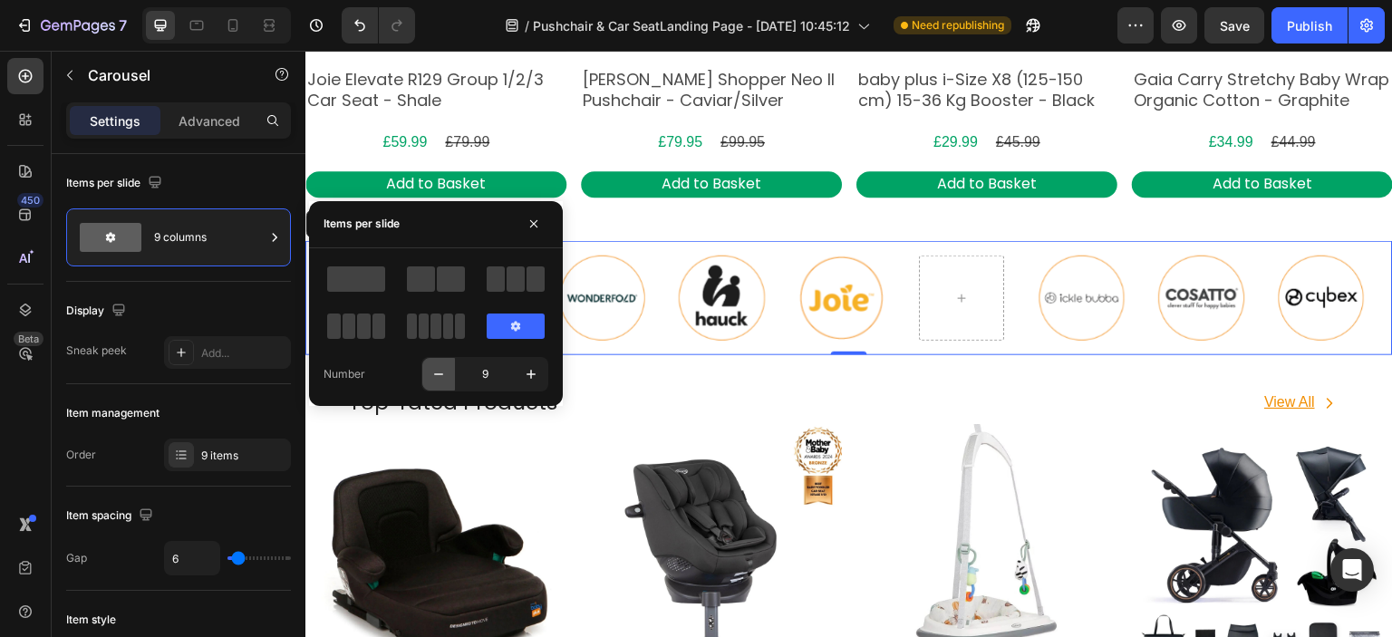
click at [430, 372] on icon "button" at bounding box center [439, 374] width 18 height 18
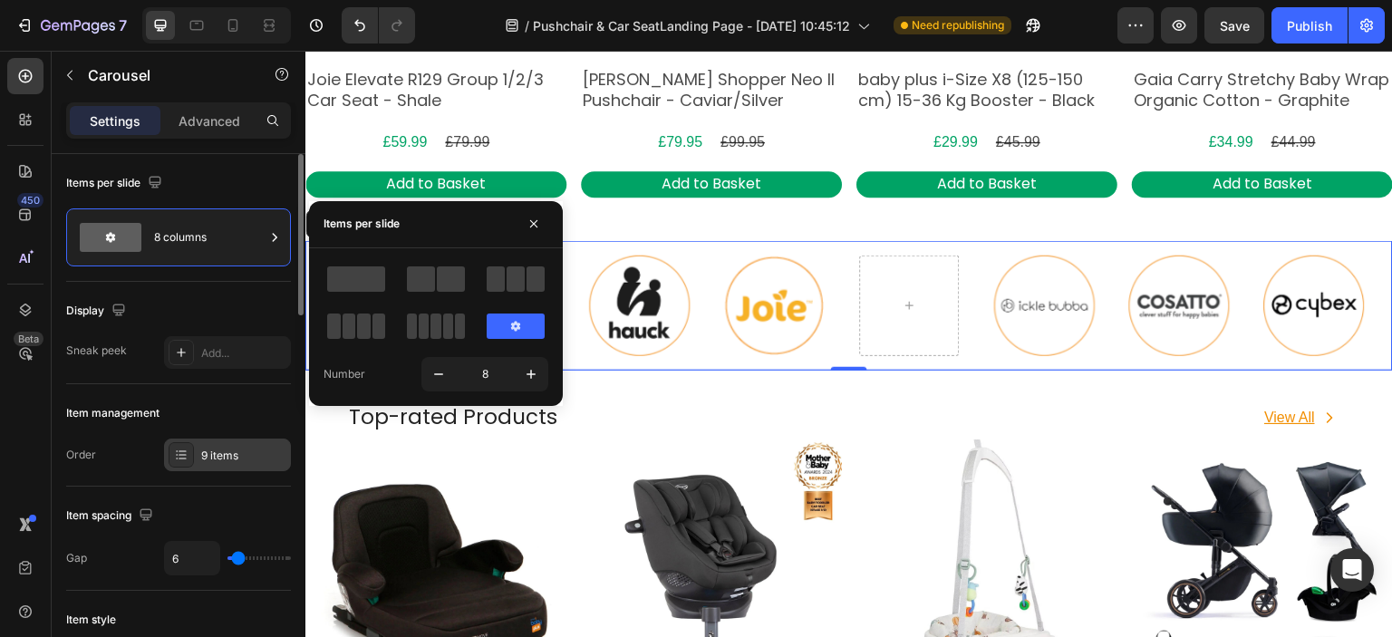
click at [210, 451] on div "9 items" at bounding box center [243, 456] width 85 height 16
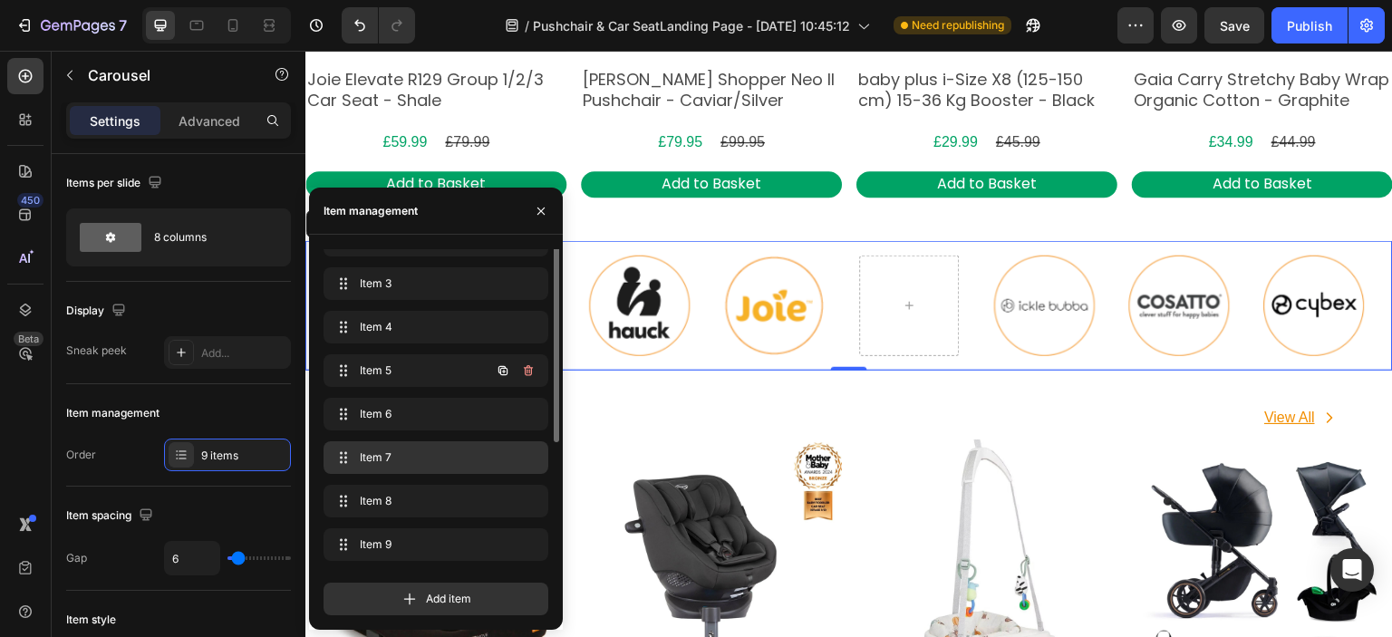
scroll to position [1269, 0]
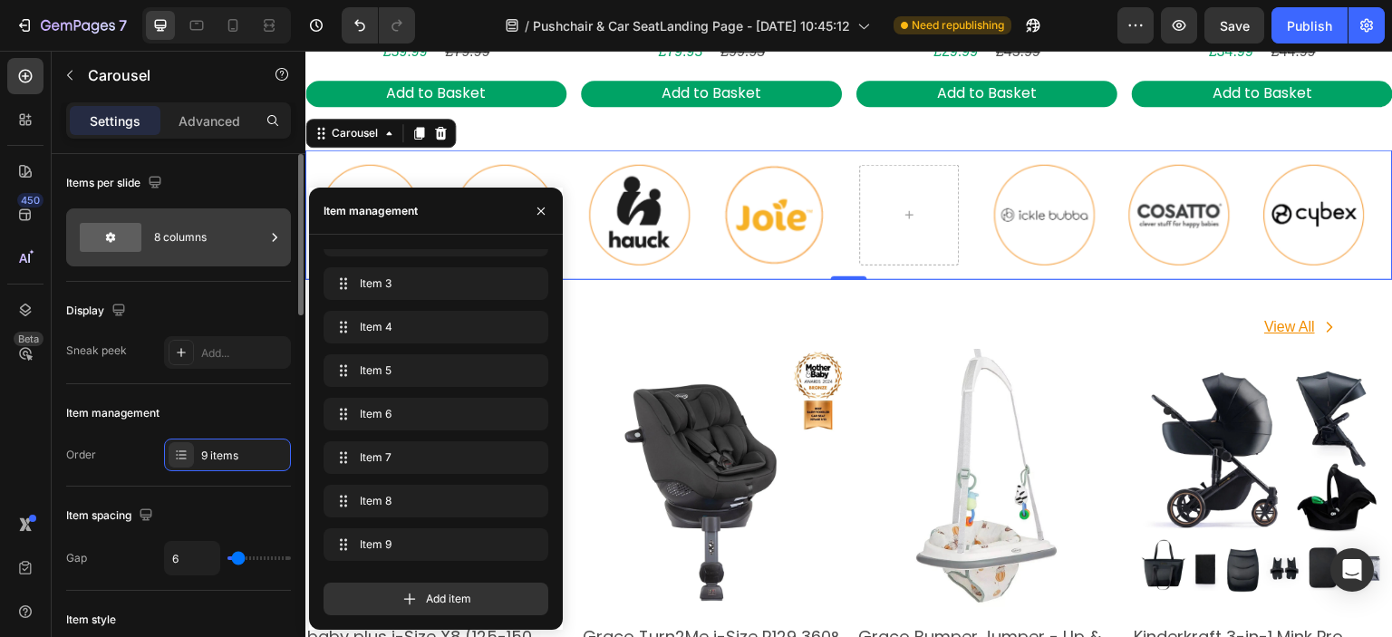
click at [276, 231] on icon at bounding box center [275, 237] width 18 height 18
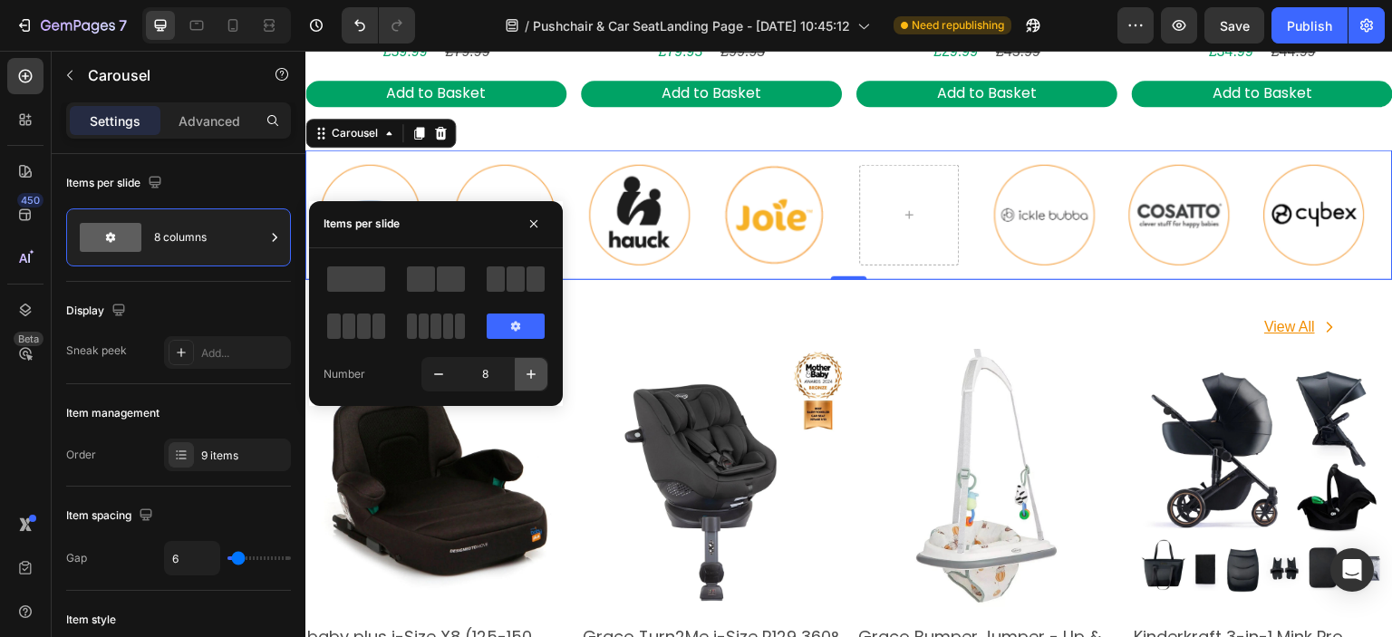
click at [522, 371] on icon "button" at bounding box center [531, 374] width 18 height 18
type input "9"
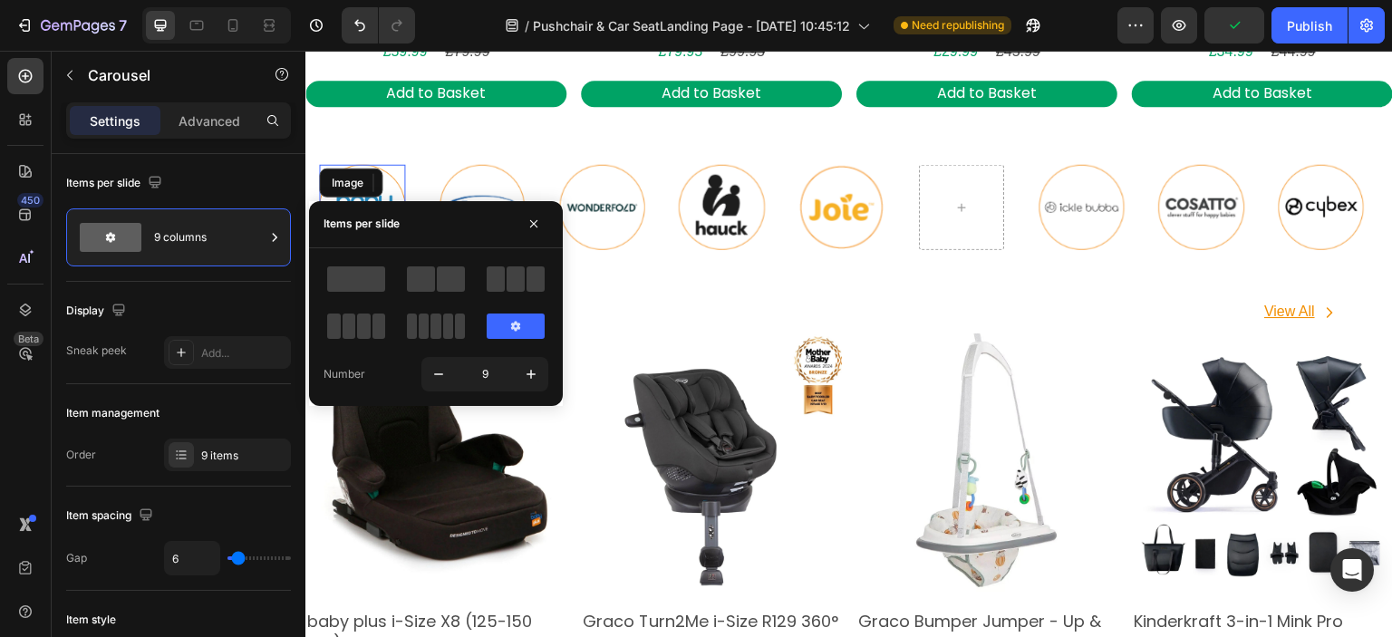
click at [363, 181] on div "Image" at bounding box center [351, 183] width 63 height 29
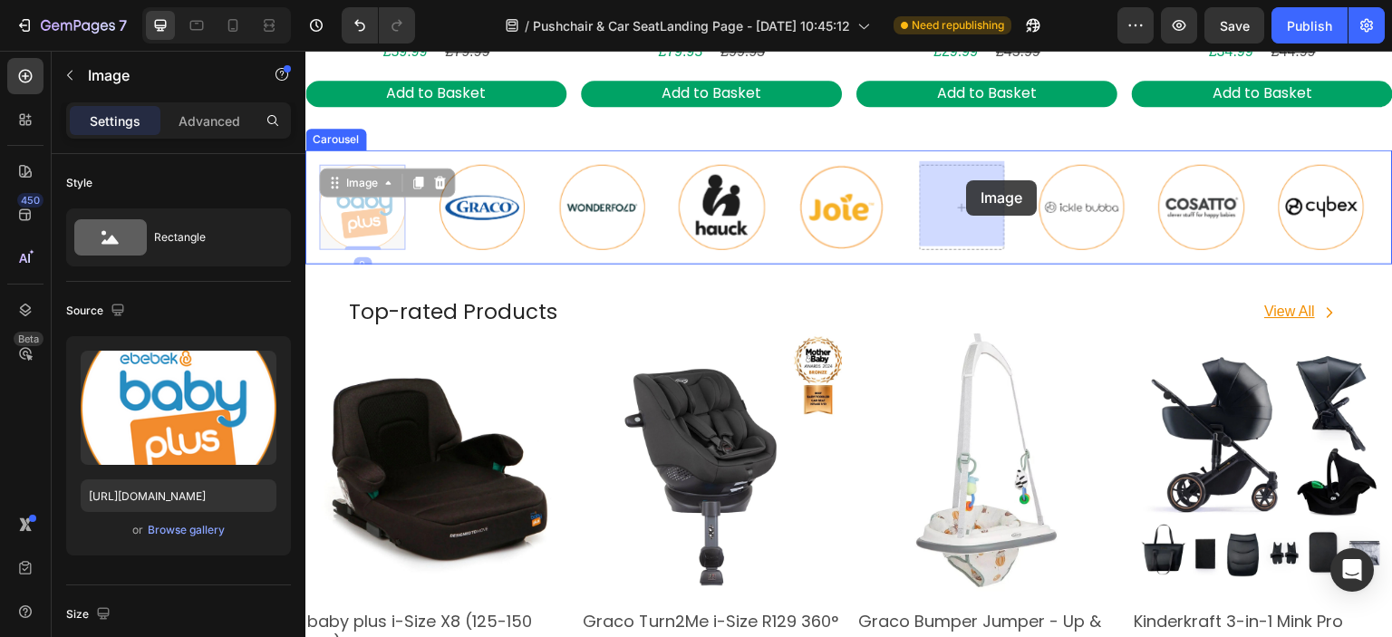
drag, startPoint x: 335, startPoint y: 177, endPoint x: 967, endPoint y: 180, distance: 632.8
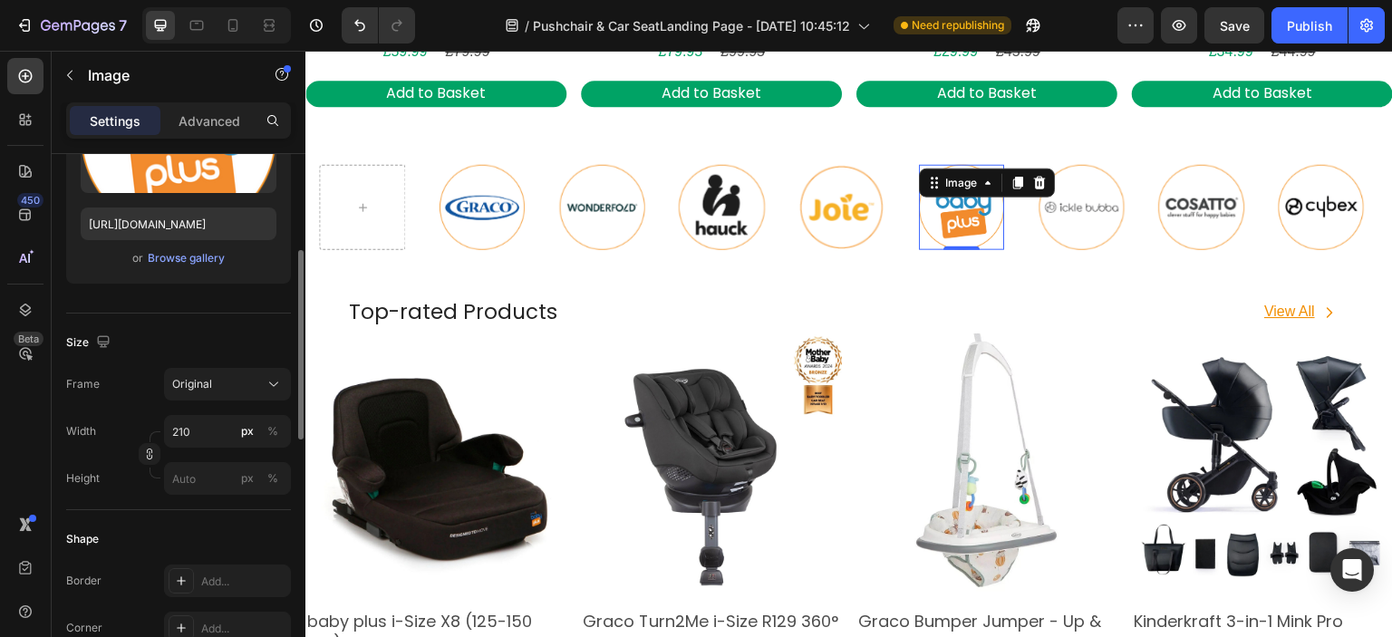
scroll to position [0, 0]
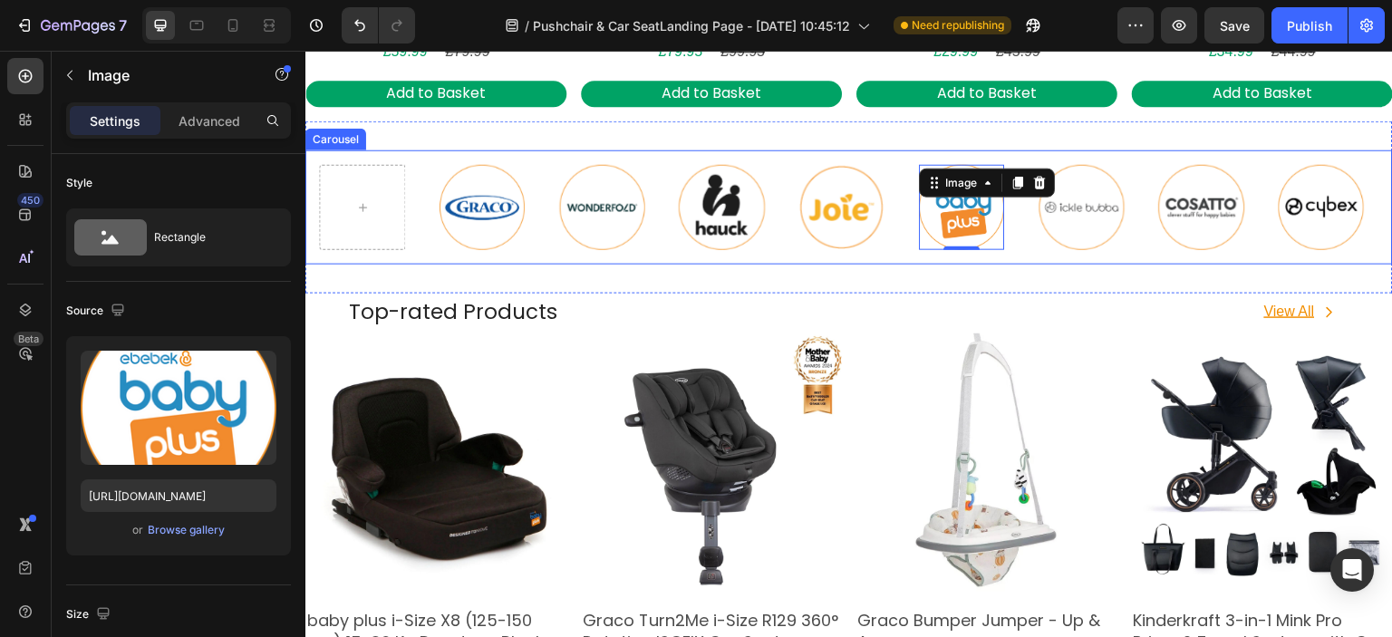
click at [432, 189] on div "Image" at bounding box center [482, 207] width 114 height 114
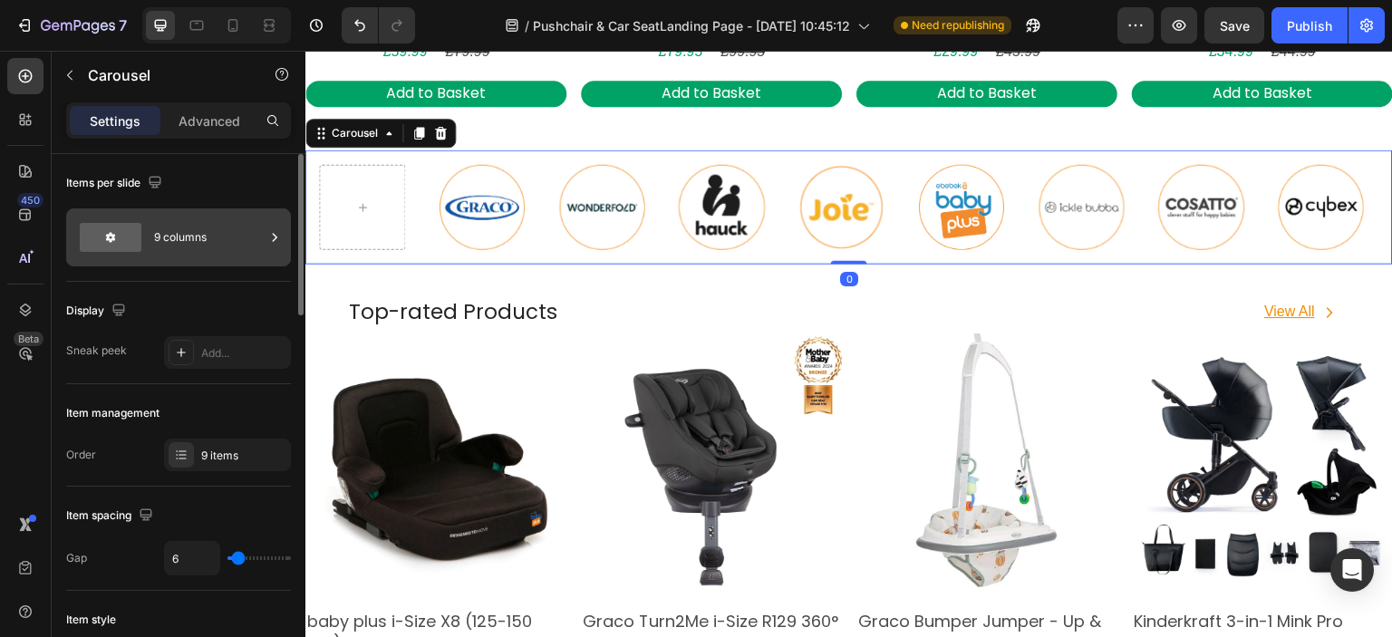
click at [180, 243] on div "9 columns" at bounding box center [209, 238] width 111 height 42
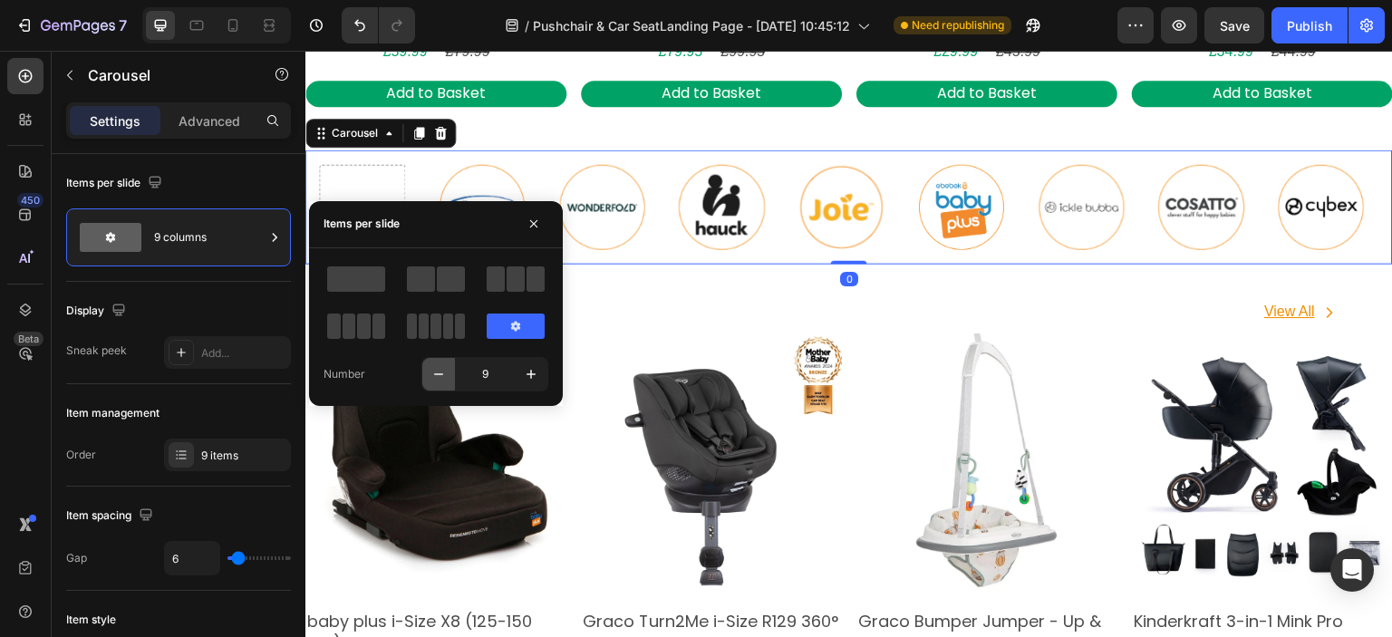
click at [432, 373] on icon "button" at bounding box center [439, 374] width 18 height 18
type input "8"
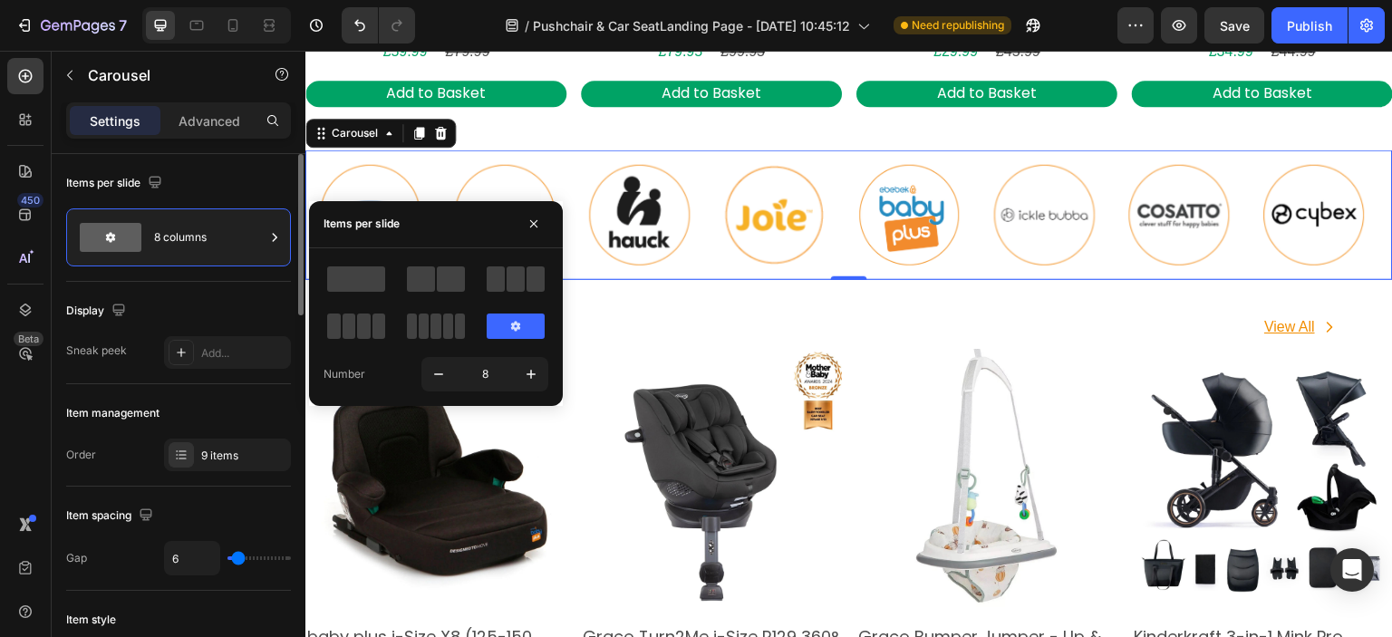
click at [240, 308] on div "Display" at bounding box center [178, 310] width 225 height 29
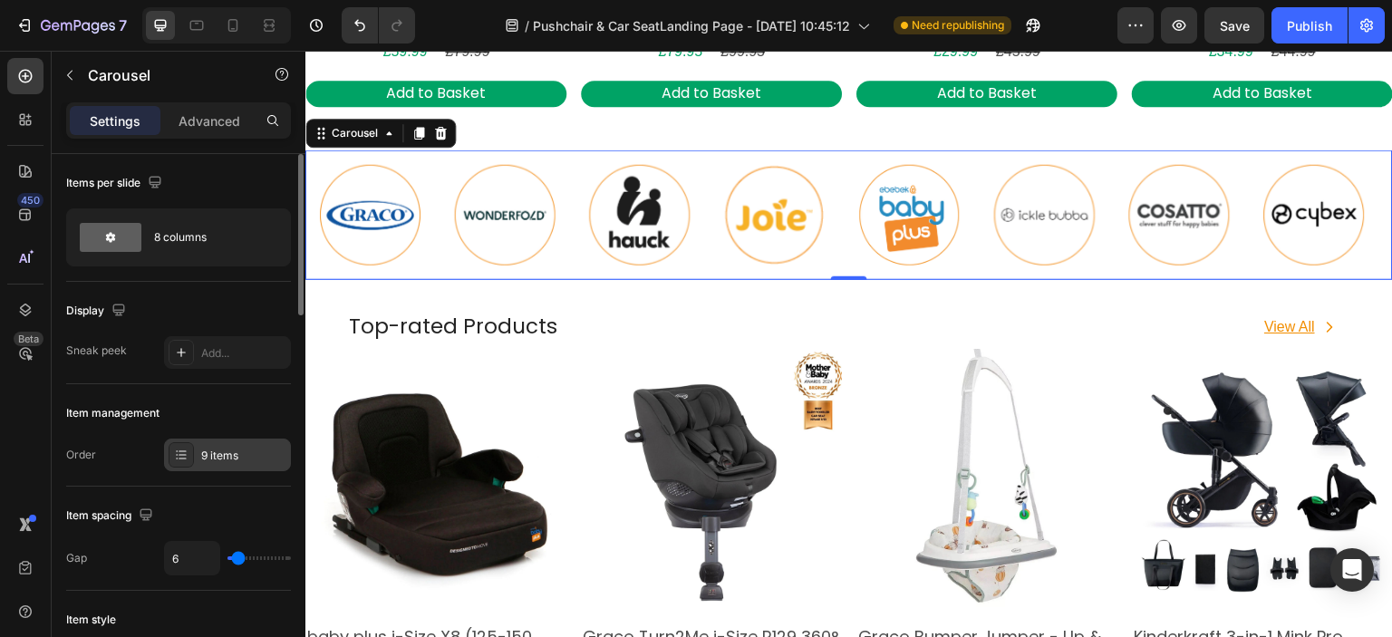
click at [232, 452] on div "9 items" at bounding box center [243, 456] width 85 height 16
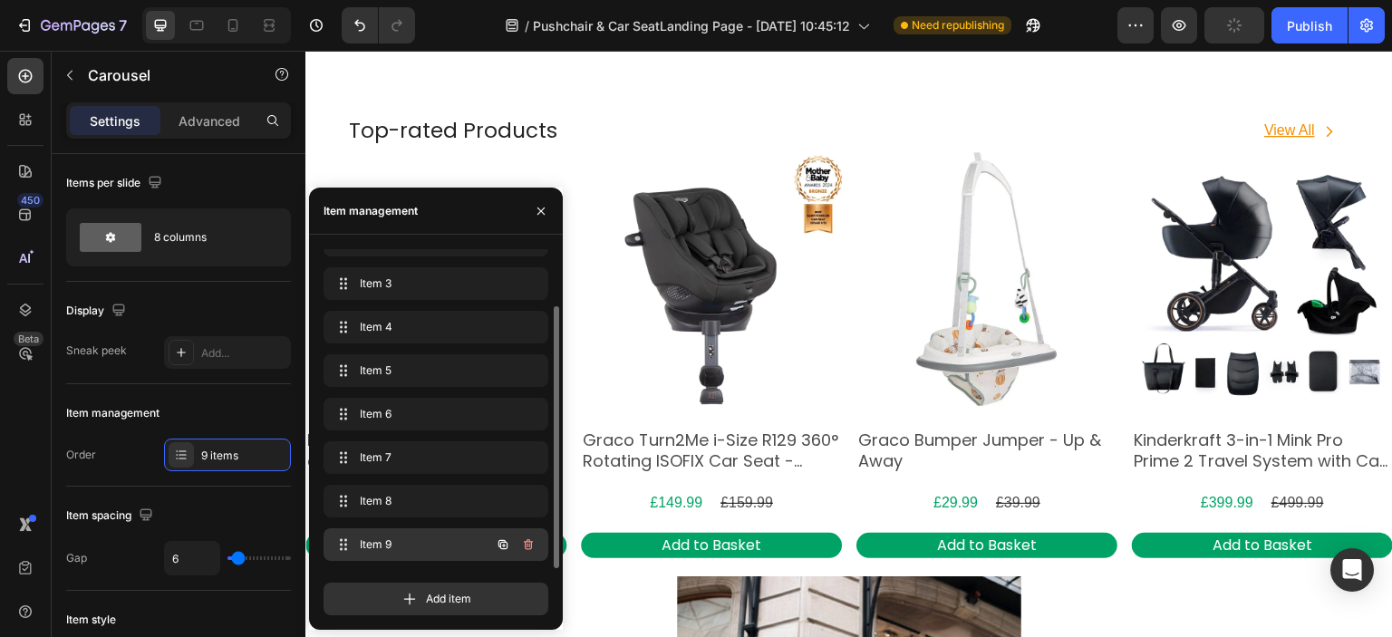
scroll to position [1541, 0]
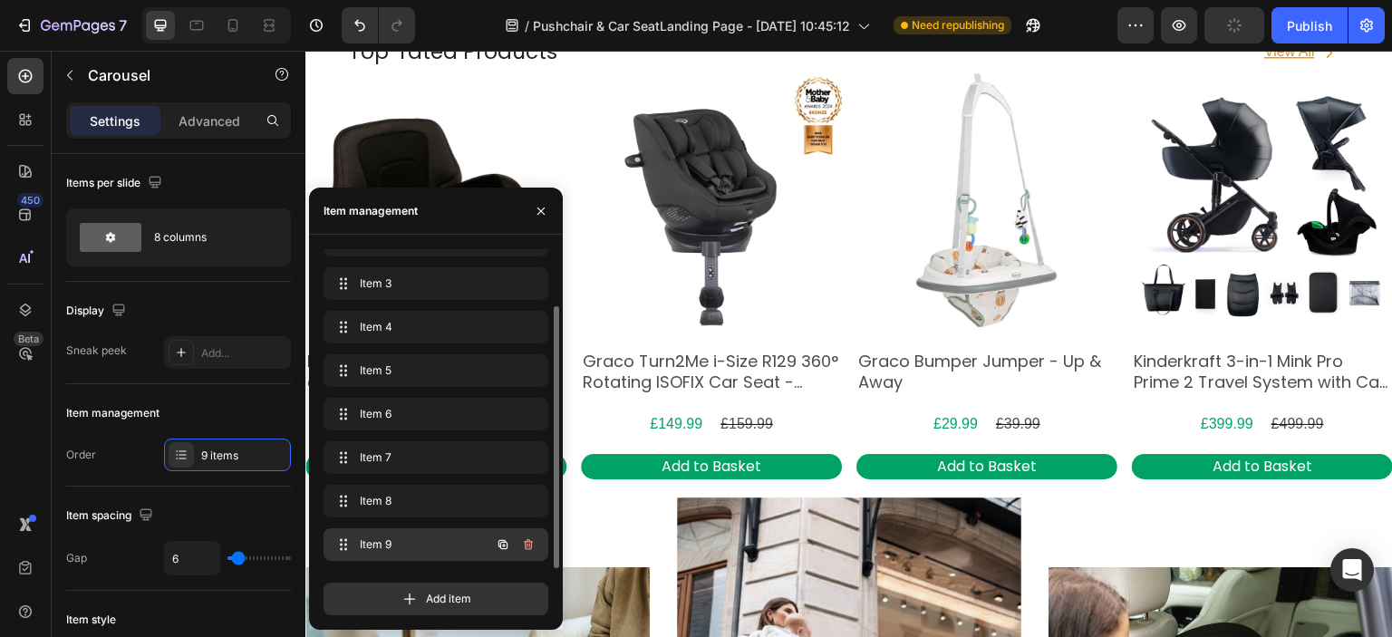
click at [410, 547] on span "Item 9" at bounding box center [411, 545] width 102 height 16
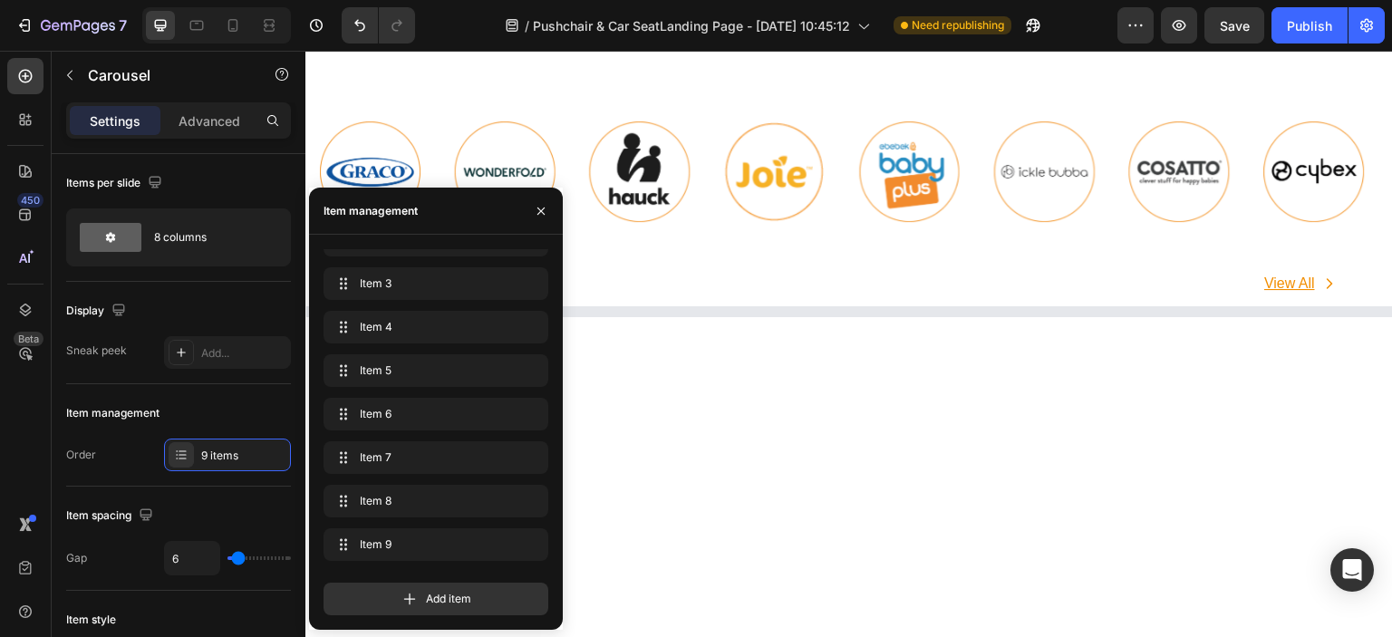
scroll to position [997, 0]
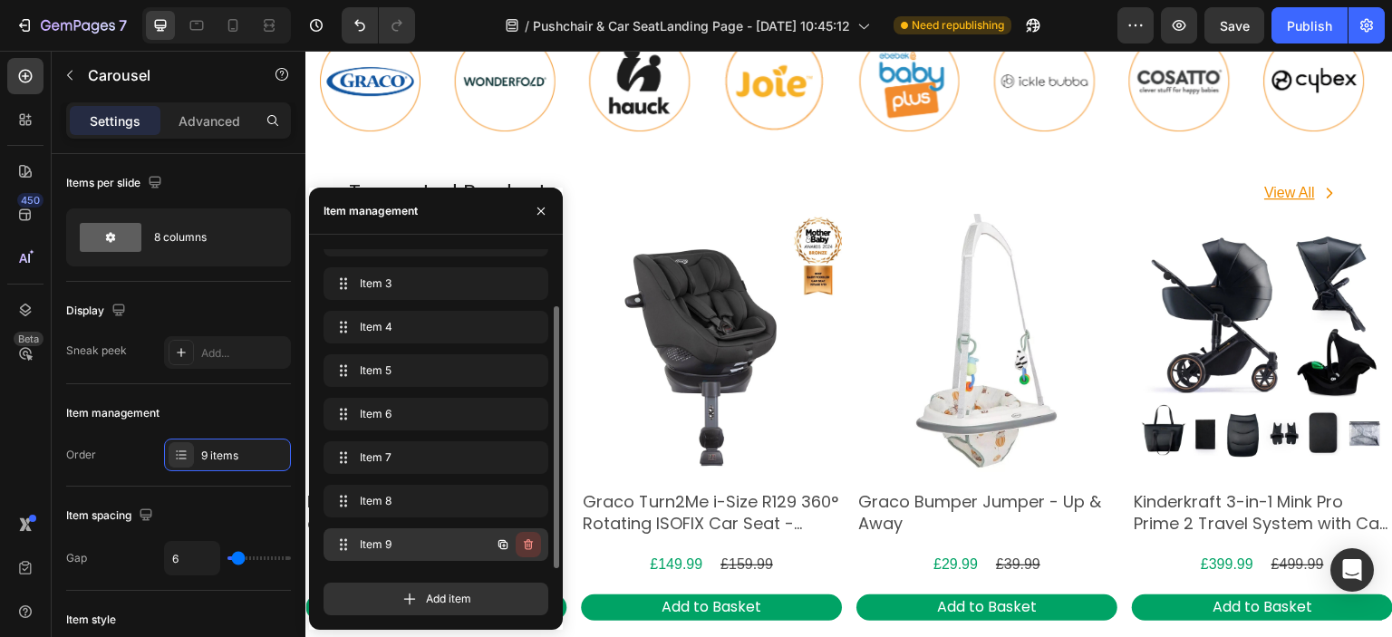
click at [528, 543] on icon "button" at bounding box center [528, 545] width 15 height 15
click at [525, 546] on div "Delete" at bounding box center [516, 545] width 34 height 16
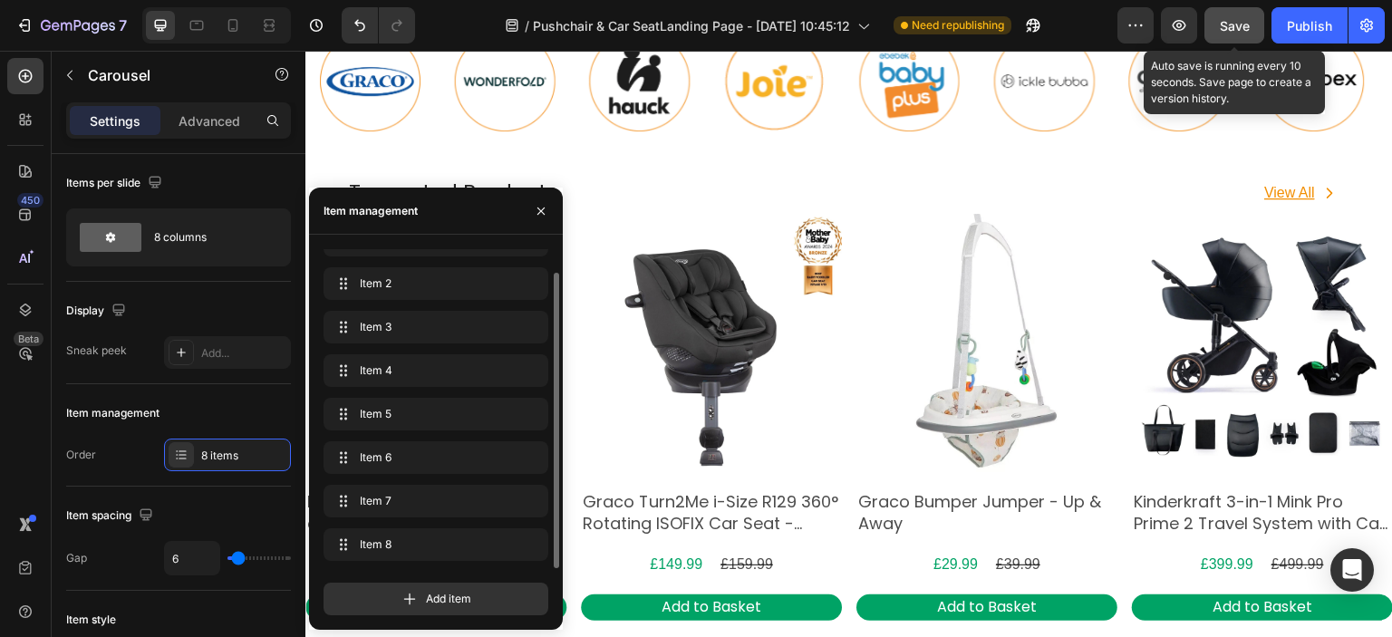
click at [1237, 20] on span "Save" at bounding box center [1235, 25] width 30 height 15
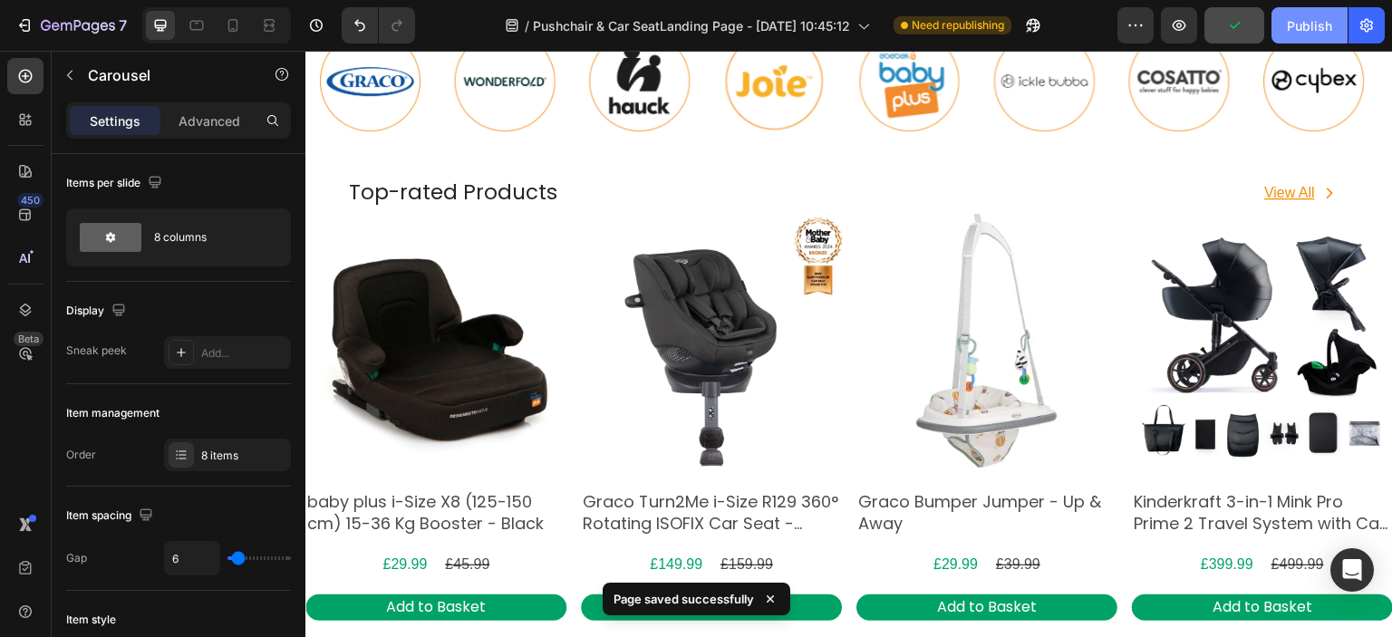
click at [1318, 21] on div "Publish" at bounding box center [1309, 25] width 45 height 19
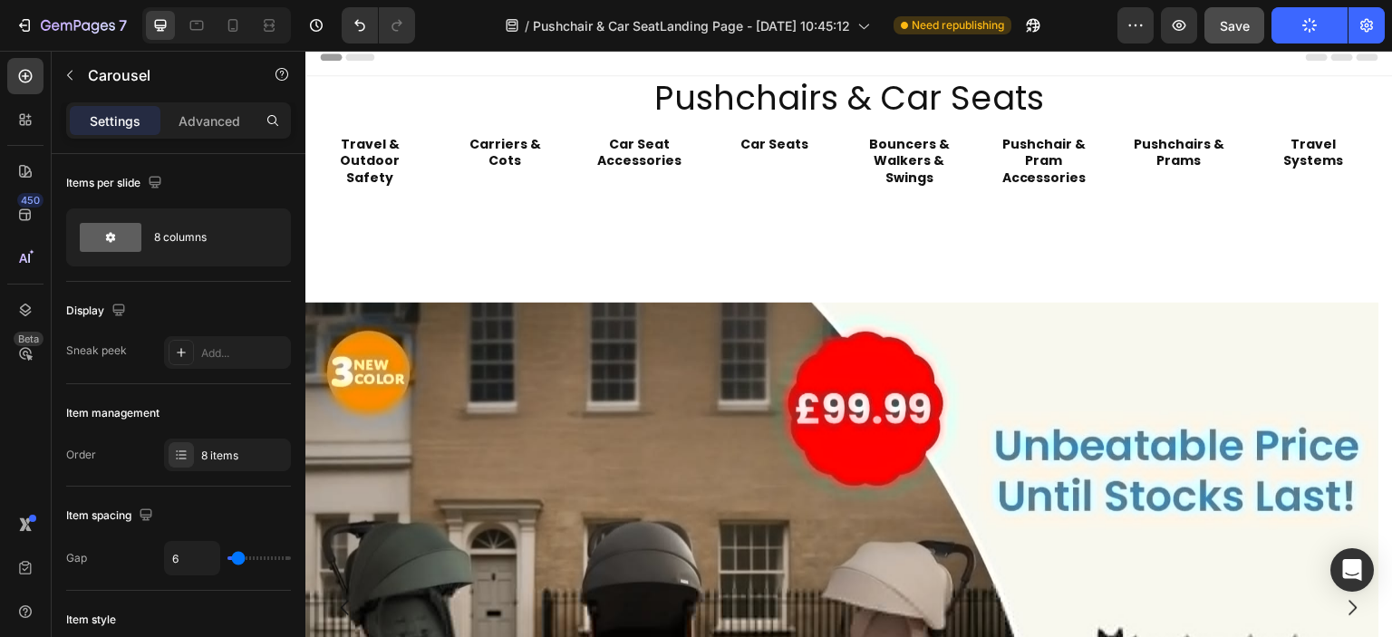
scroll to position [0, 0]
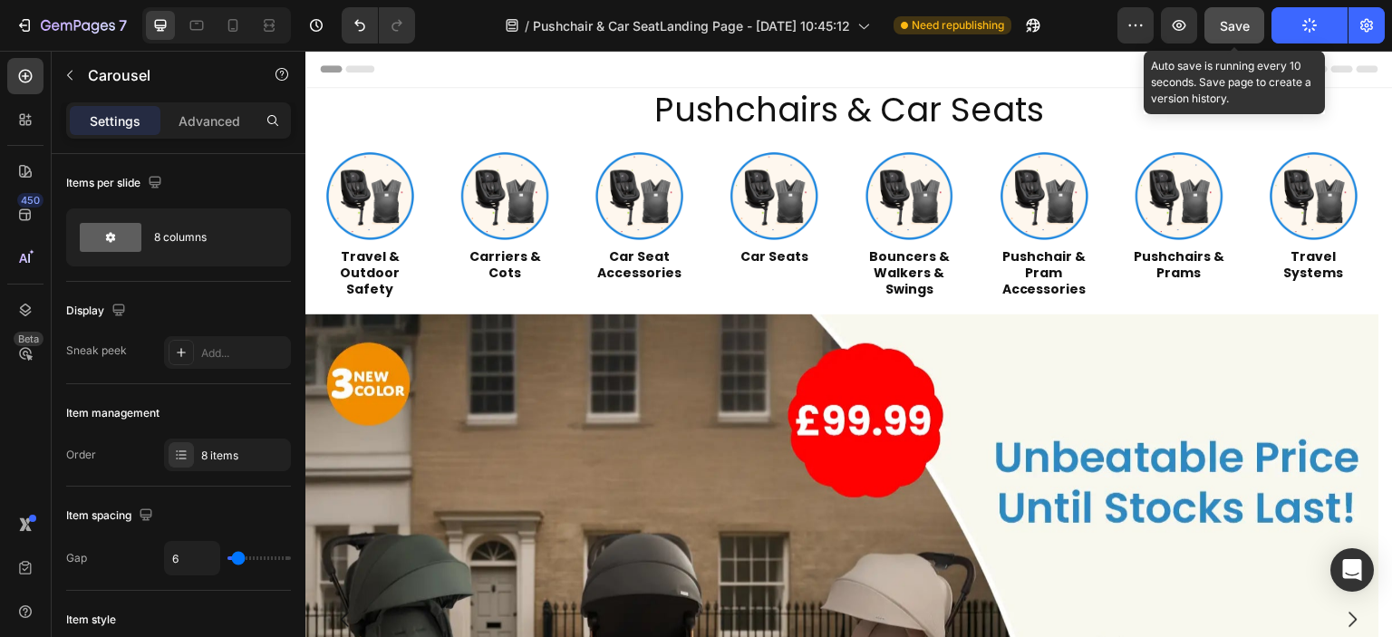
click at [1226, 29] on span "Save" at bounding box center [1235, 25] width 30 height 15
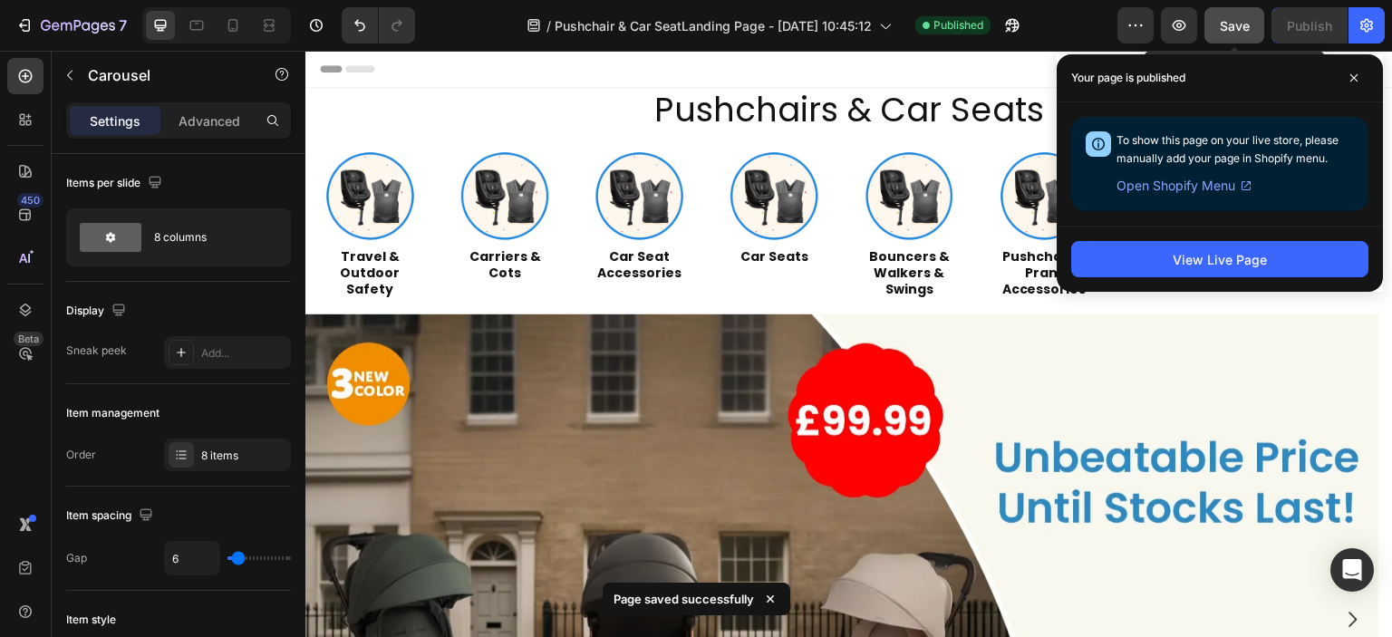
click at [1225, 36] on button "Save" at bounding box center [1235, 25] width 60 height 36
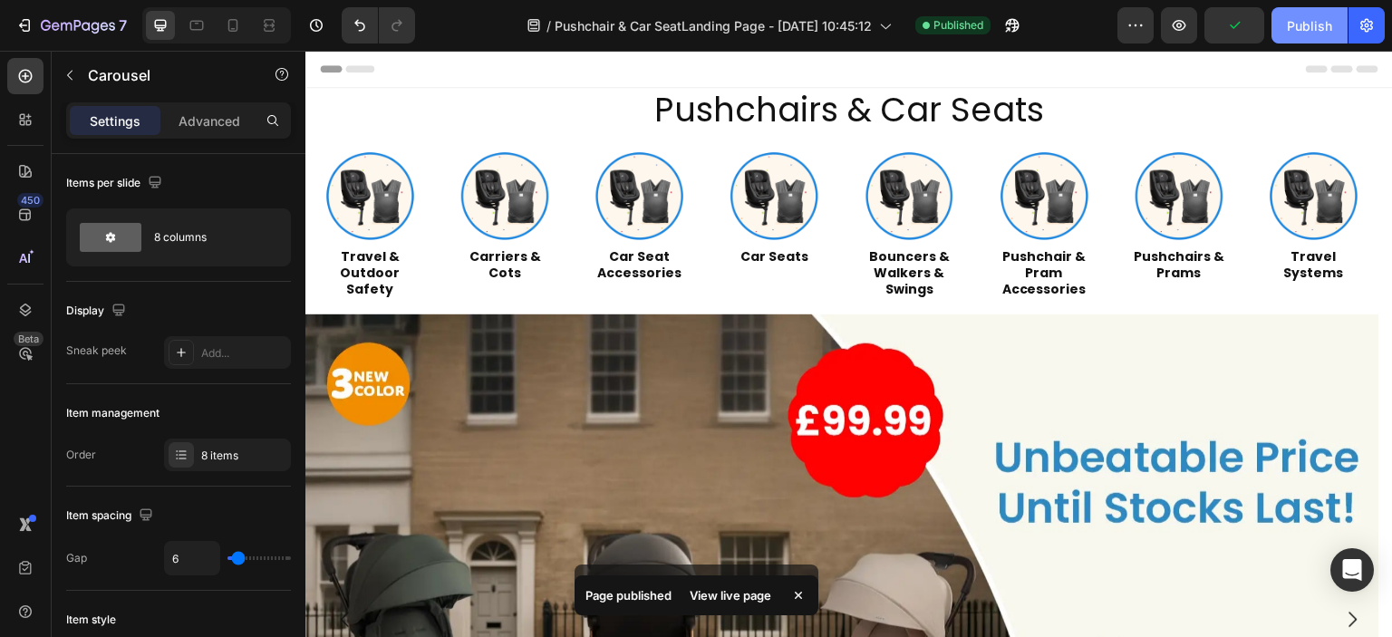
click at [1295, 27] on div "Publish" at bounding box center [1309, 25] width 45 height 19
